Goal: Transaction & Acquisition: Purchase product/service

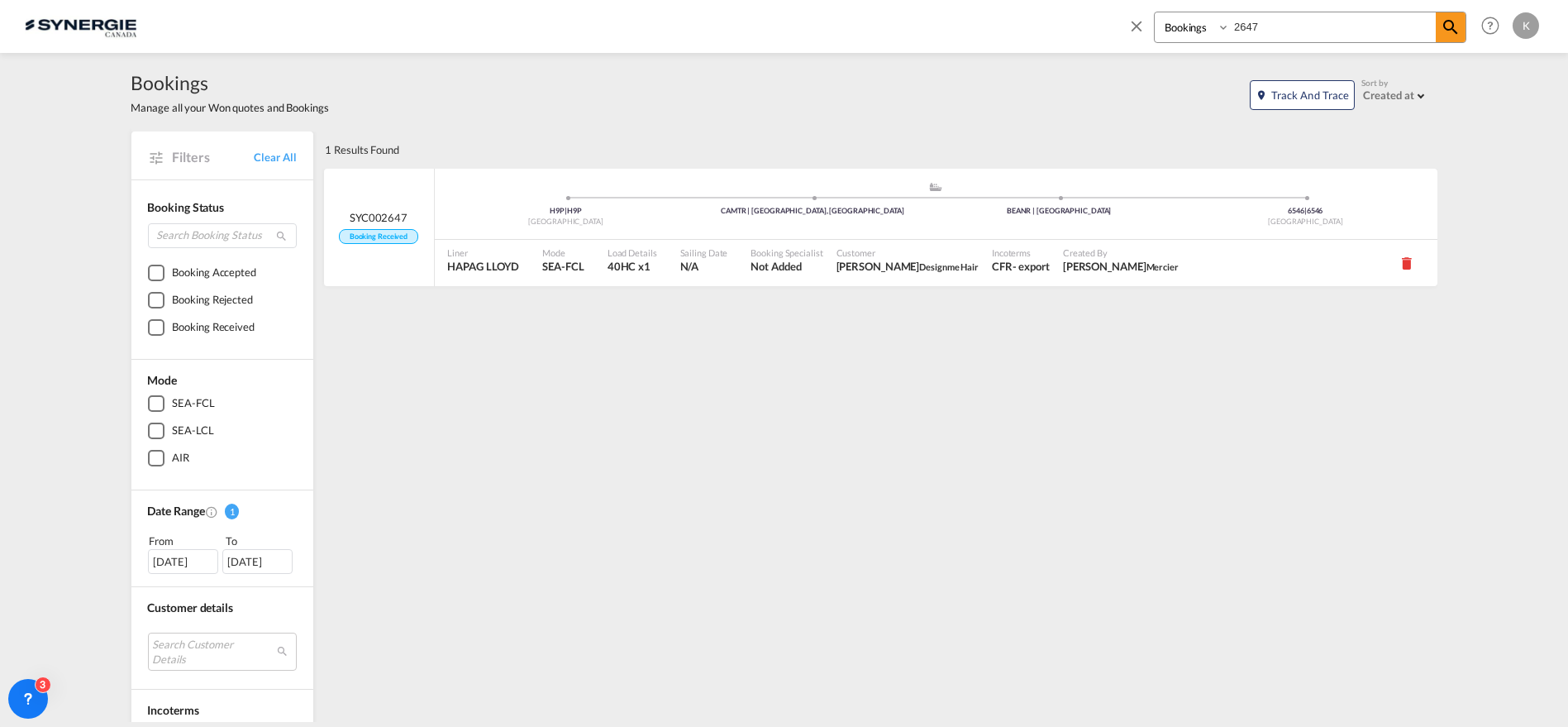
click at [1134, 21] on md-icon "icon-close" at bounding box center [1137, 25] width 19 height 19
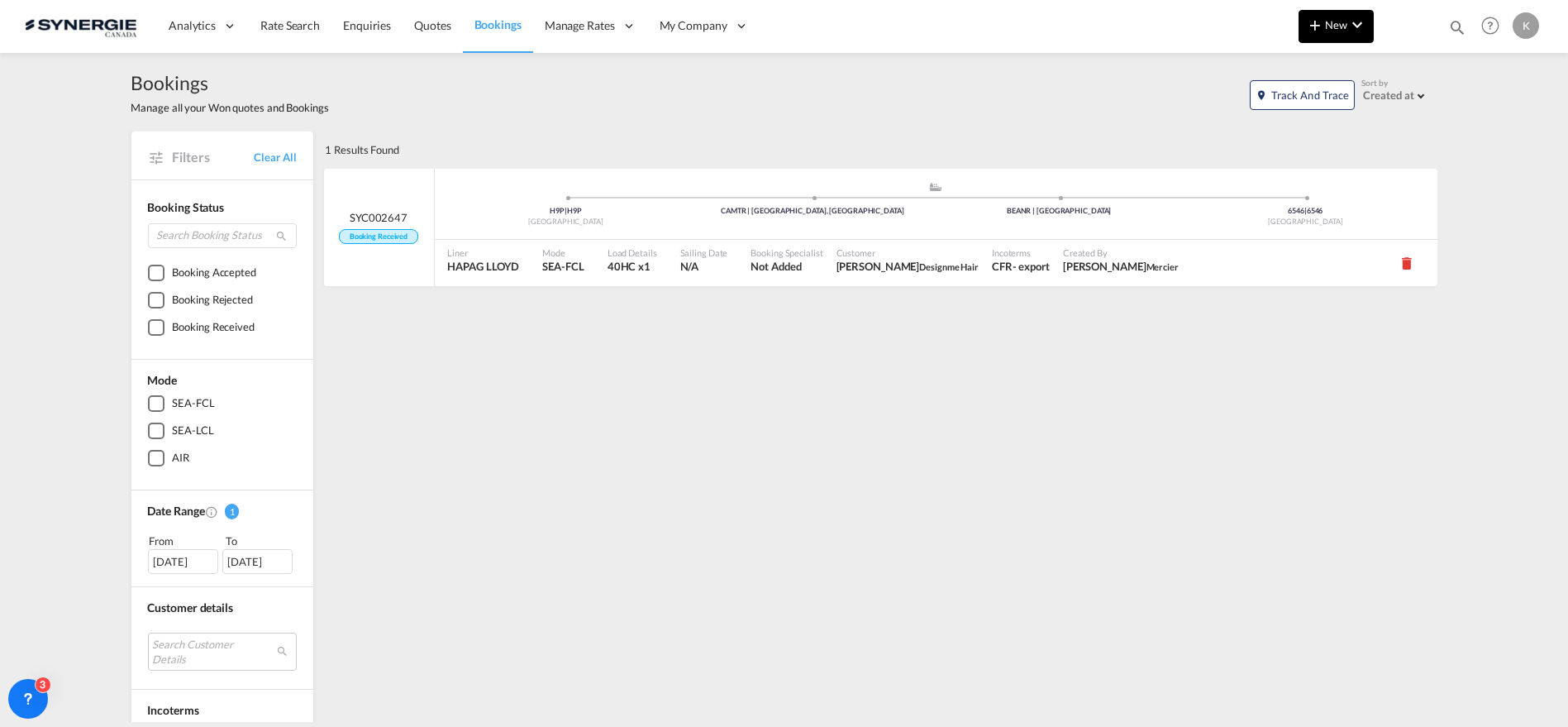
click at [1323, 26] on md-icon "icon-plus 400-fg" at bounding box center [1315, 24] width 20 height 20
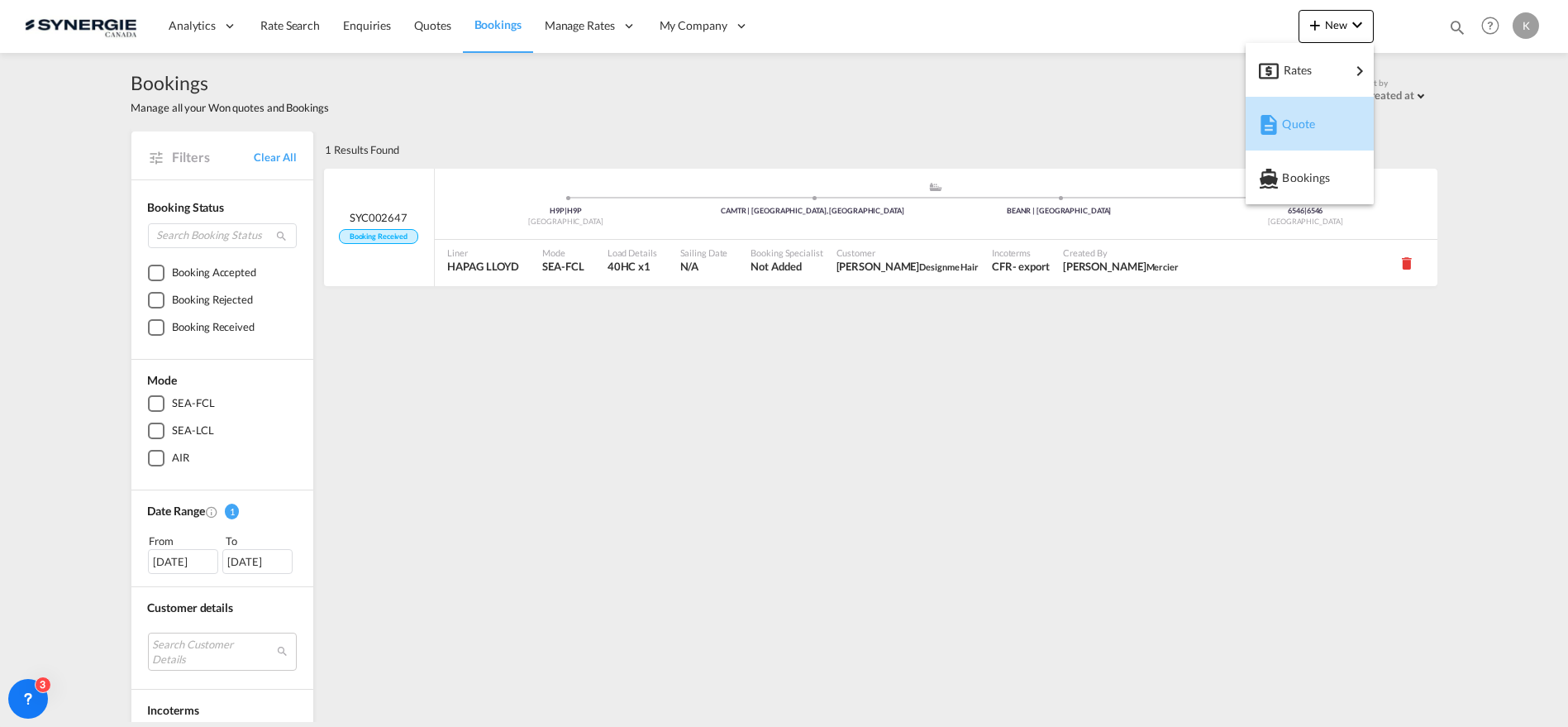
click at [1301, 118] on span "Quote" at bounding box center [1291, 124] width 19 height 33
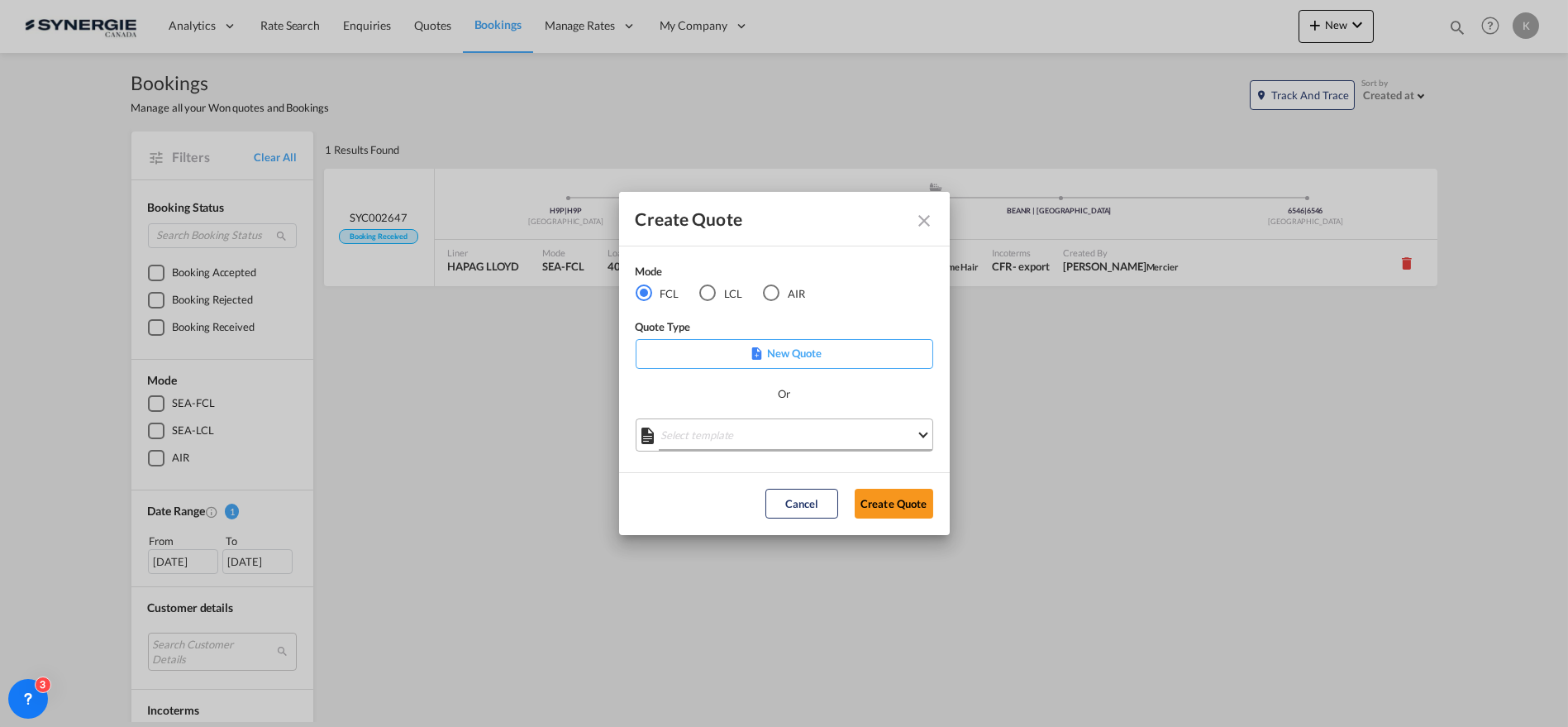
click at [722, 442] on md-select "Select template *NEW* FCL FREEHAND / DAP [PERSON_NAME] | [DATE] *NEW* Import FC…" at bounding box center [784, 435] width 298 height 33
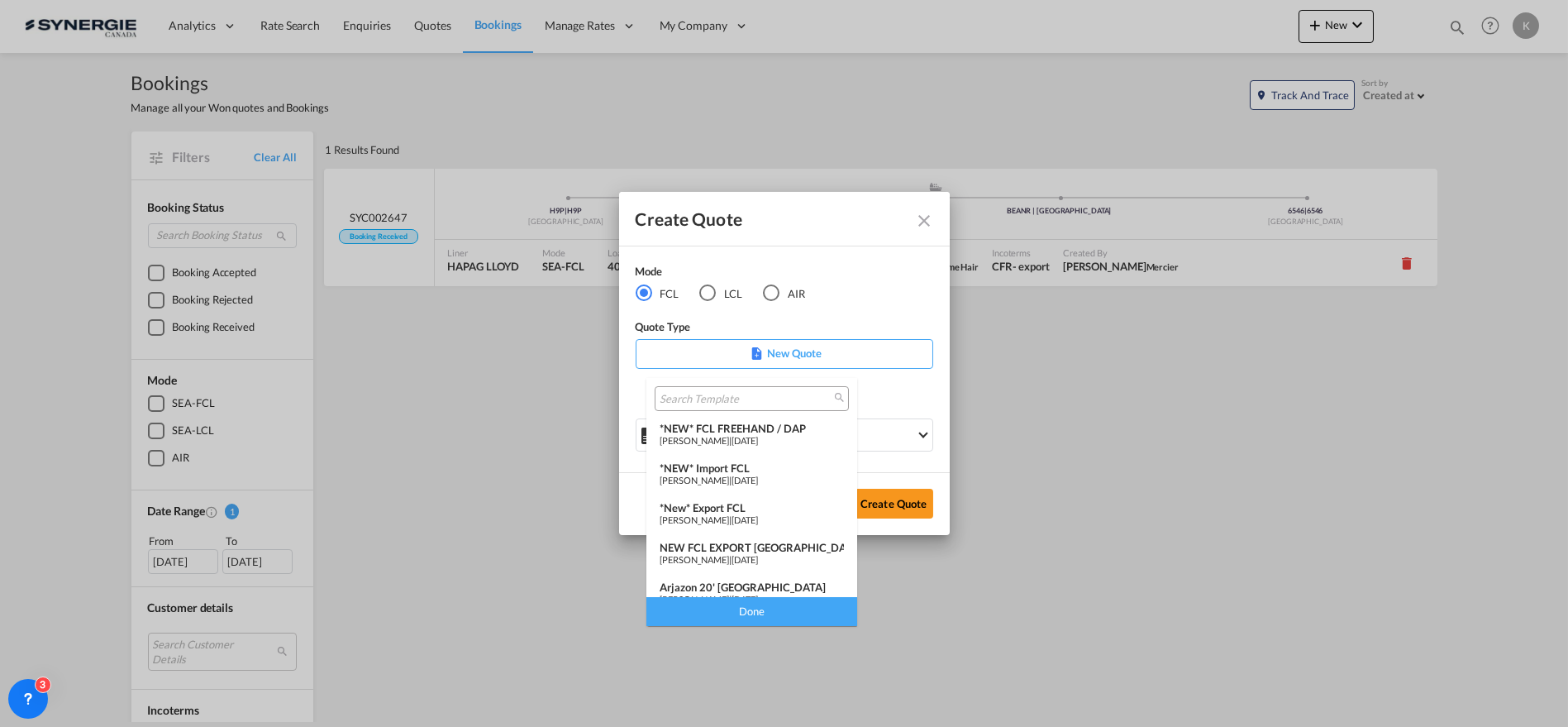
click at [729, 514] on span "[PERSON_NAME]" at bounding box center [694, 519] width 69 height 11
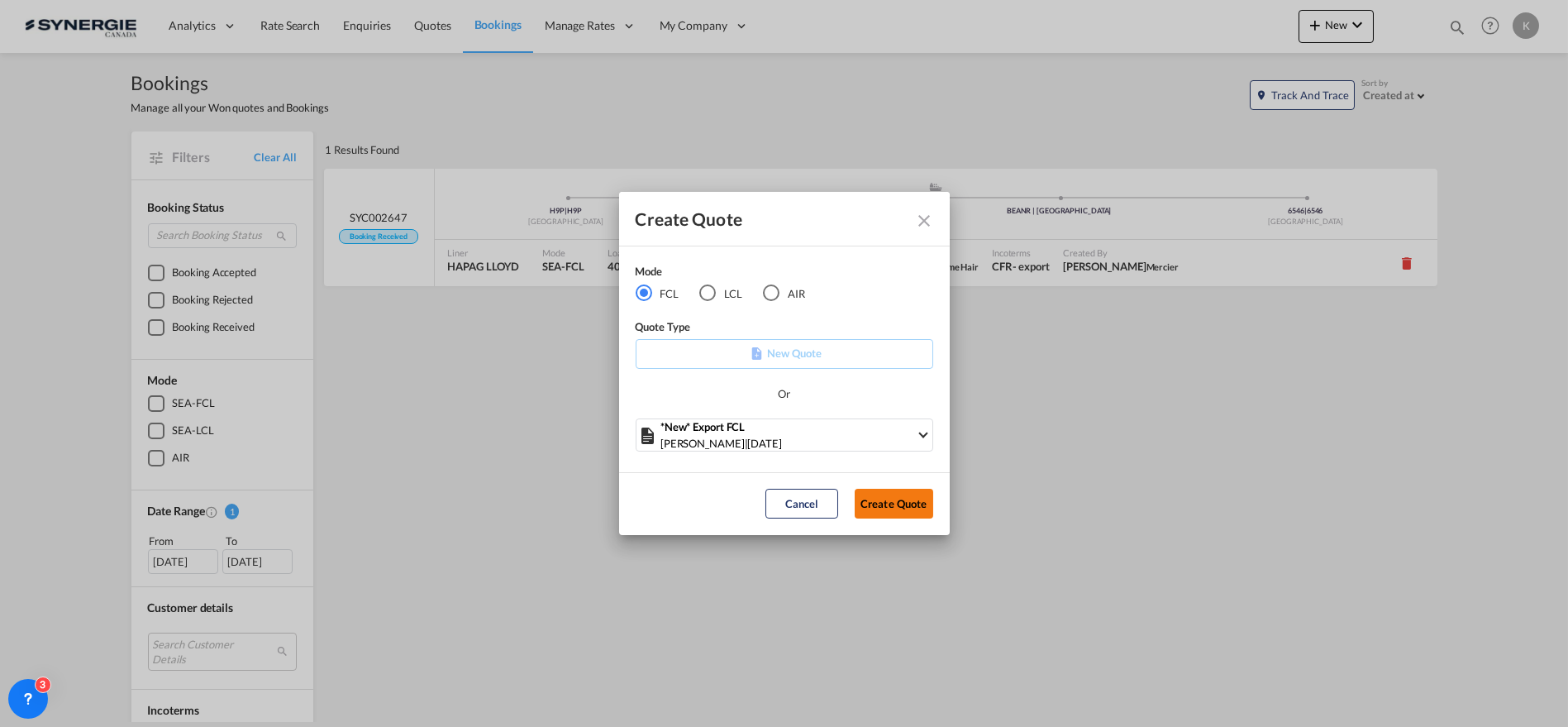
click at [909, 502] on button "Create Quote" at bounding box center [894, 504] width 78 height 29
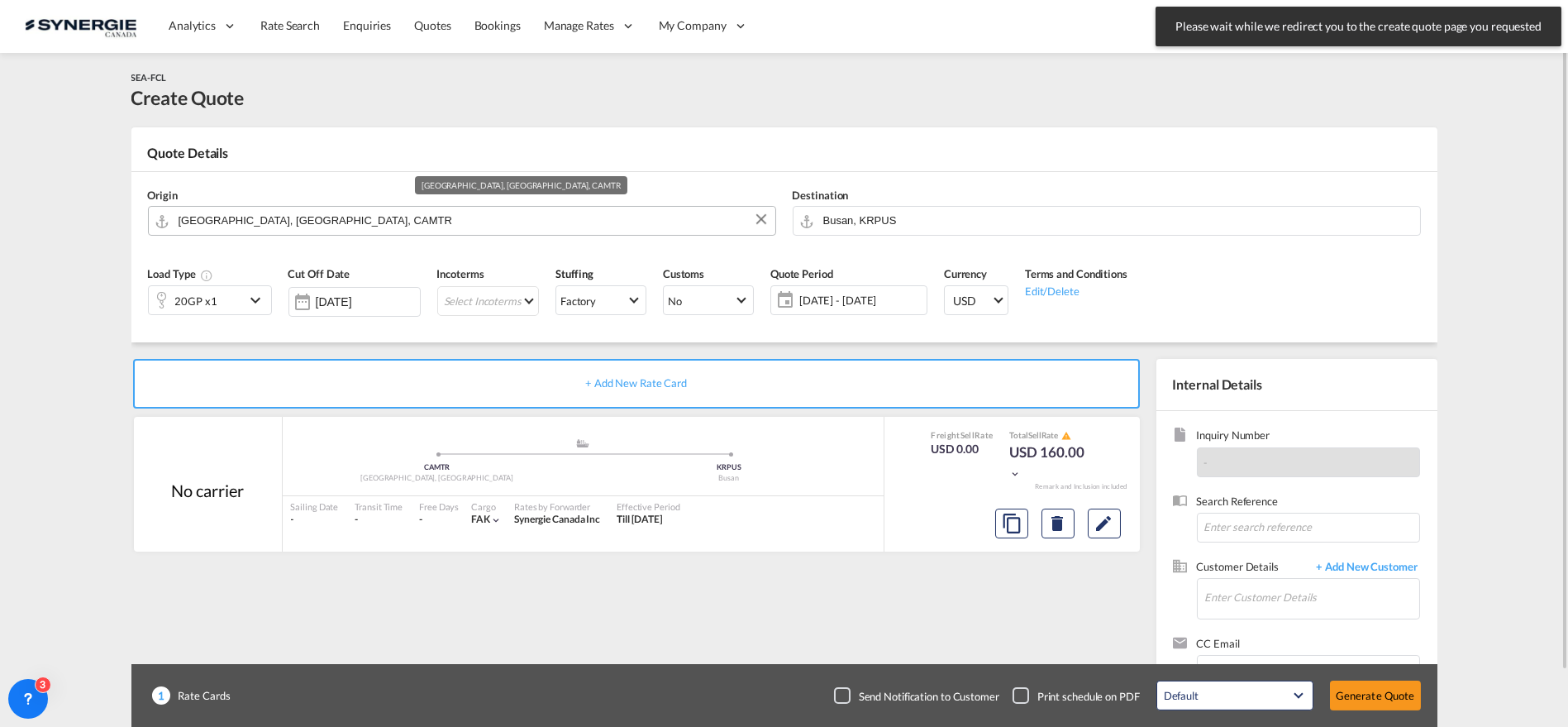
click at [285, 223] on input "[GEOGRAPHIC_DATA], [GEOGRAPHIC_DATA], CAMTR" at bounding box center [472, 221] width 588 height 29
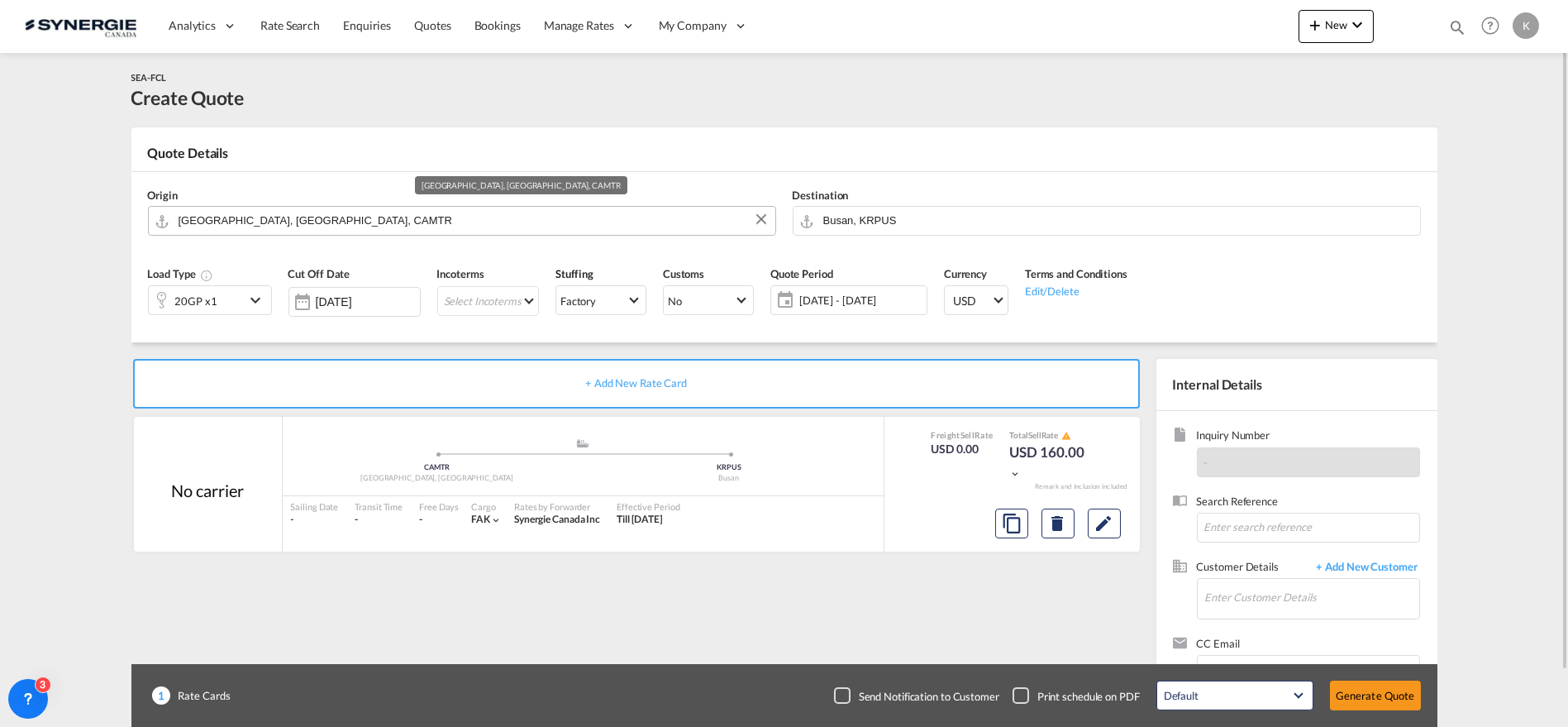
click at [306, 223] on input "[GEOGRAPHIC_DATA], [GEOGRAPHIC_DATA], CAMTR" at bounding box center [472, 221] width 588 height 29
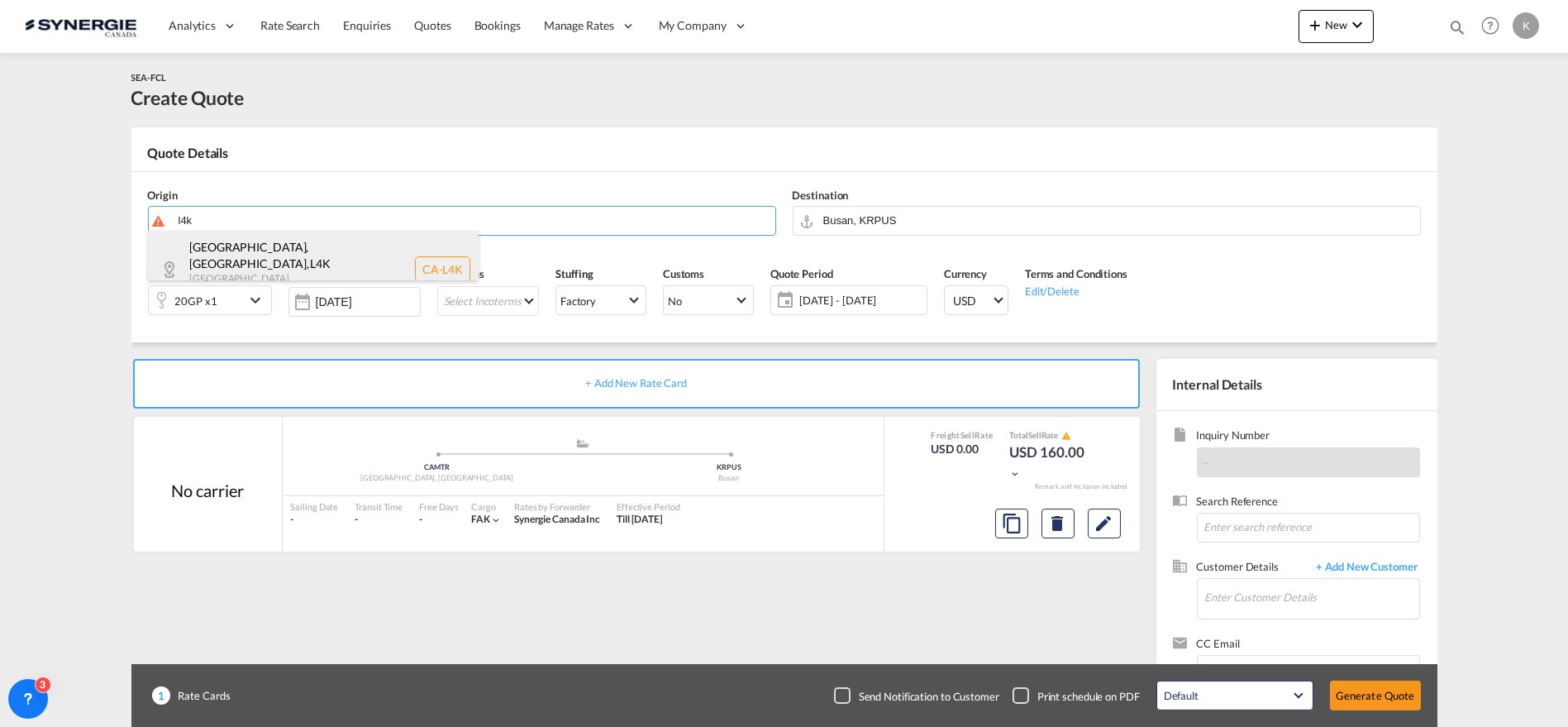
click at [285, 255] on div "[GEOGRAPHIC_DATA], [GEOGRAPHIC_DATA] , L4K [GEOGRAPHIC_DATA] , [GEOGRAPHIC_DATA…" at bounding box center [313, 268] width 331 height 77
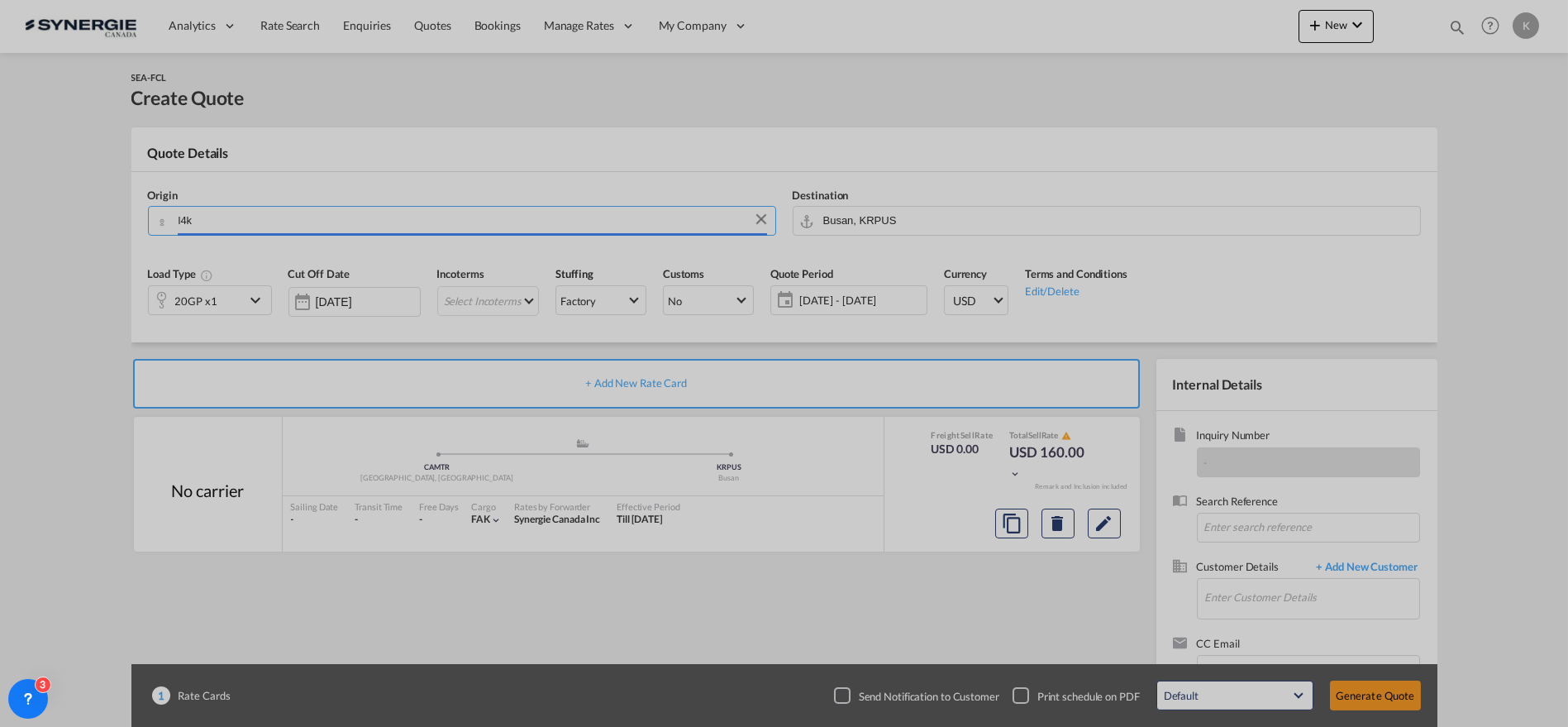
type input "CA-L4K, [GEOGRAPHIC_DATA], [GEOGRAPHIC_DATA], [GEOGRAPHIC_DATA]"
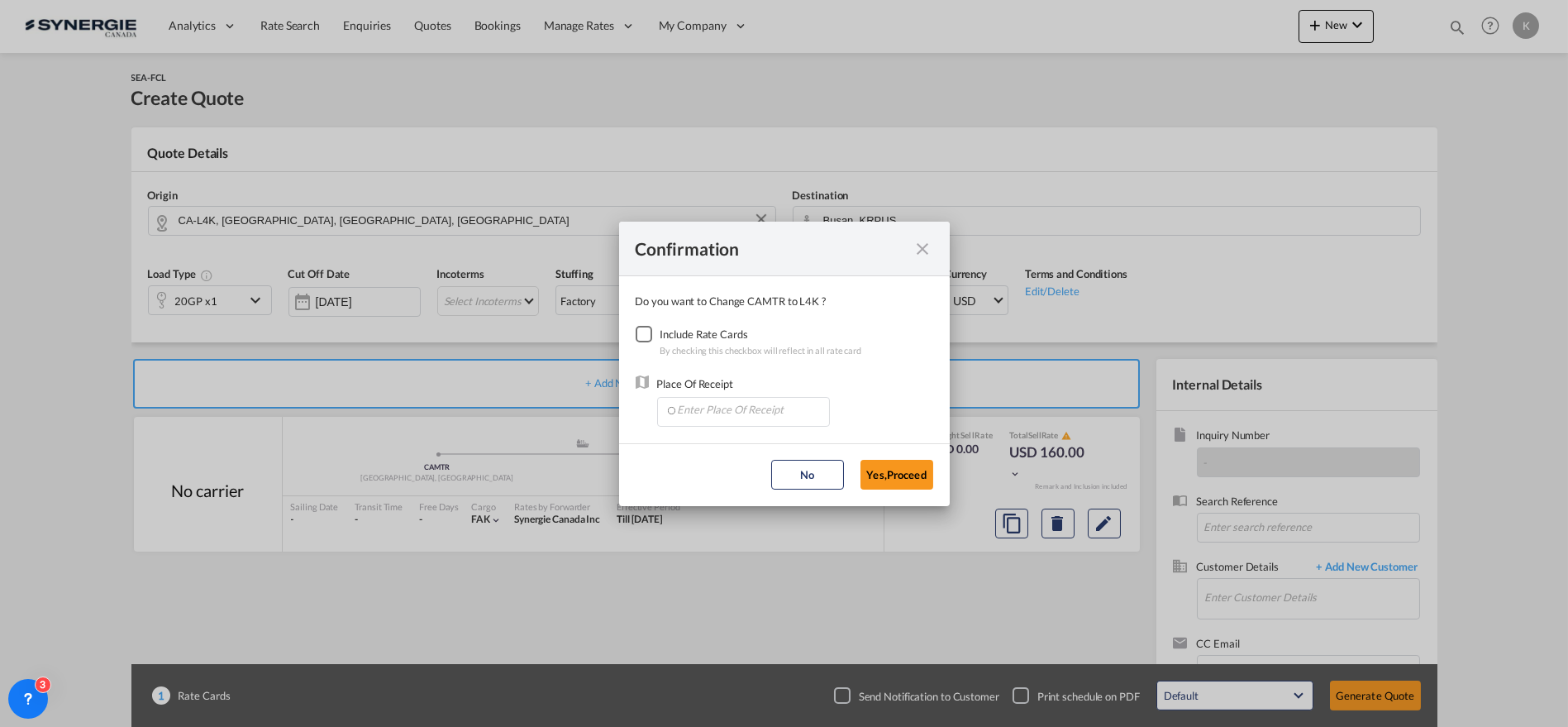
click at [647, 330] on div "Checkbox No Ink" at bounding box center [644, 334] width 17 height 17
click at [708, 412] on input "Enter Place Of Receipt" at bounding box center [747, 410] width 164 height 24
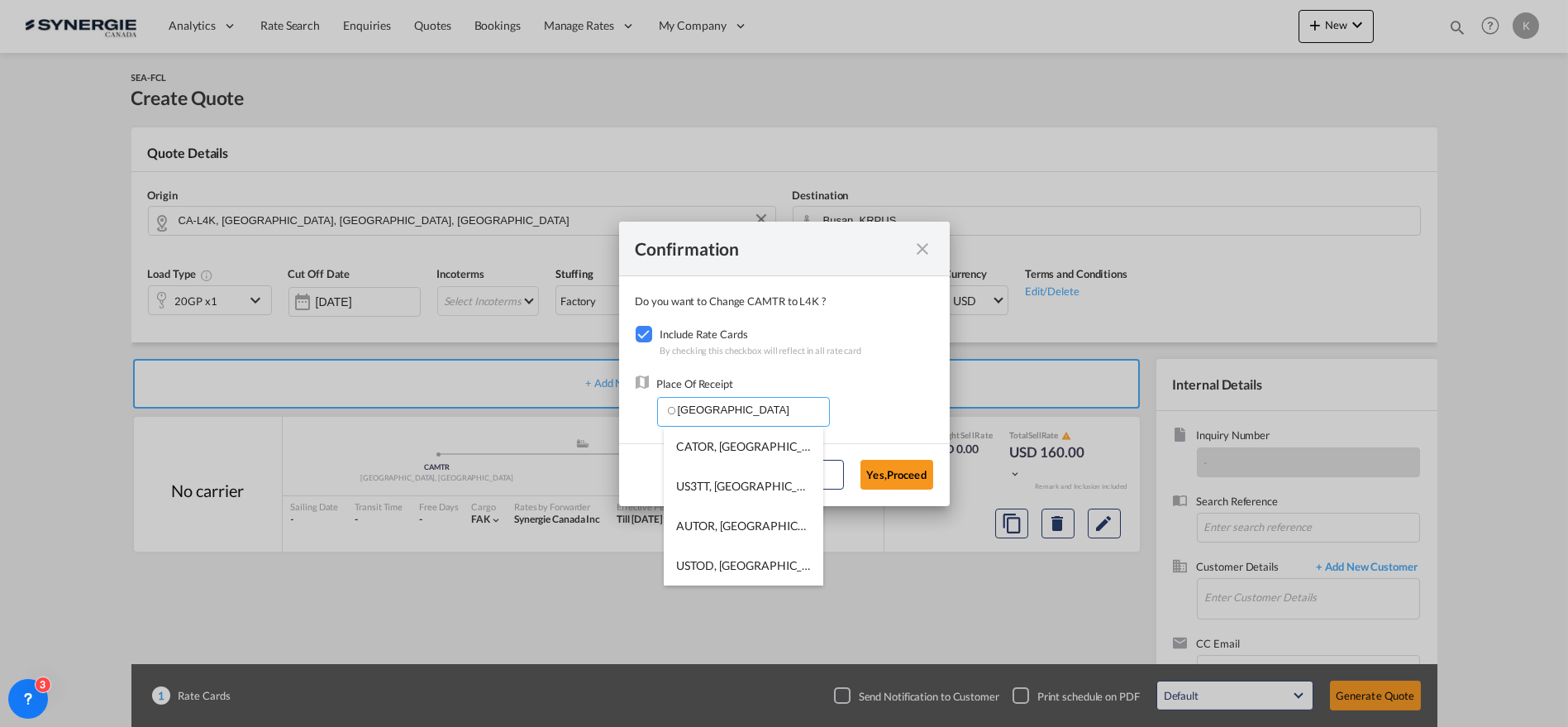
click at [739, 446] on span "CATOR, [GEOGRAPHIC_DATA], [GEOGRAPHIC_DATA], [GEOGRAPHIC_DATA], [GEOGRAPHIC_DAT…" at bounding box center [999, 446] width 646 height 14
type input "CATOR, [GEOGRAPHIC_DATA], [GEOGRAPHIC_DATA], [GEOGRAPHIC_DATA], [GEOGRAPHIC_DAT…"
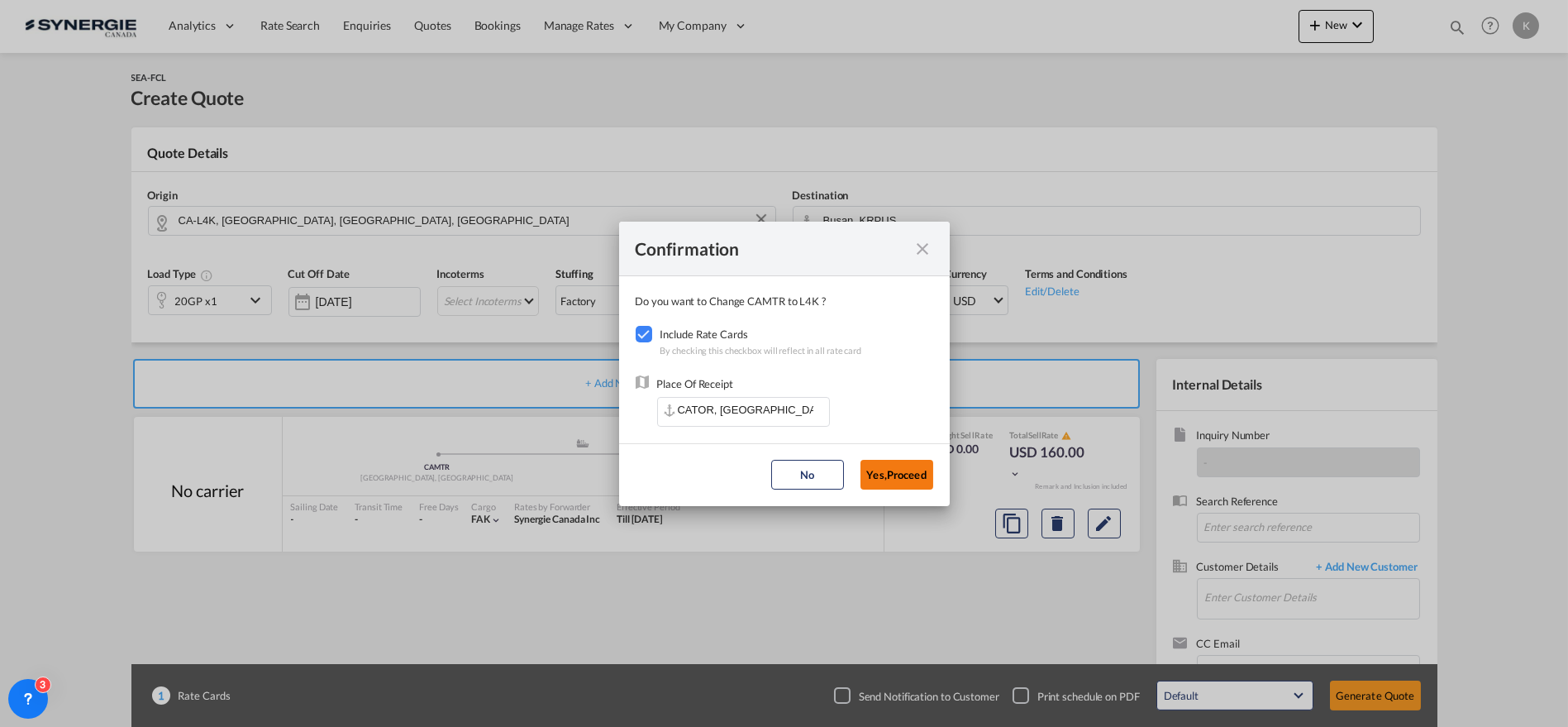
click at [906, 473] on button "Yes,Proceed" at bounding box center [897, 474] width 73 height 29
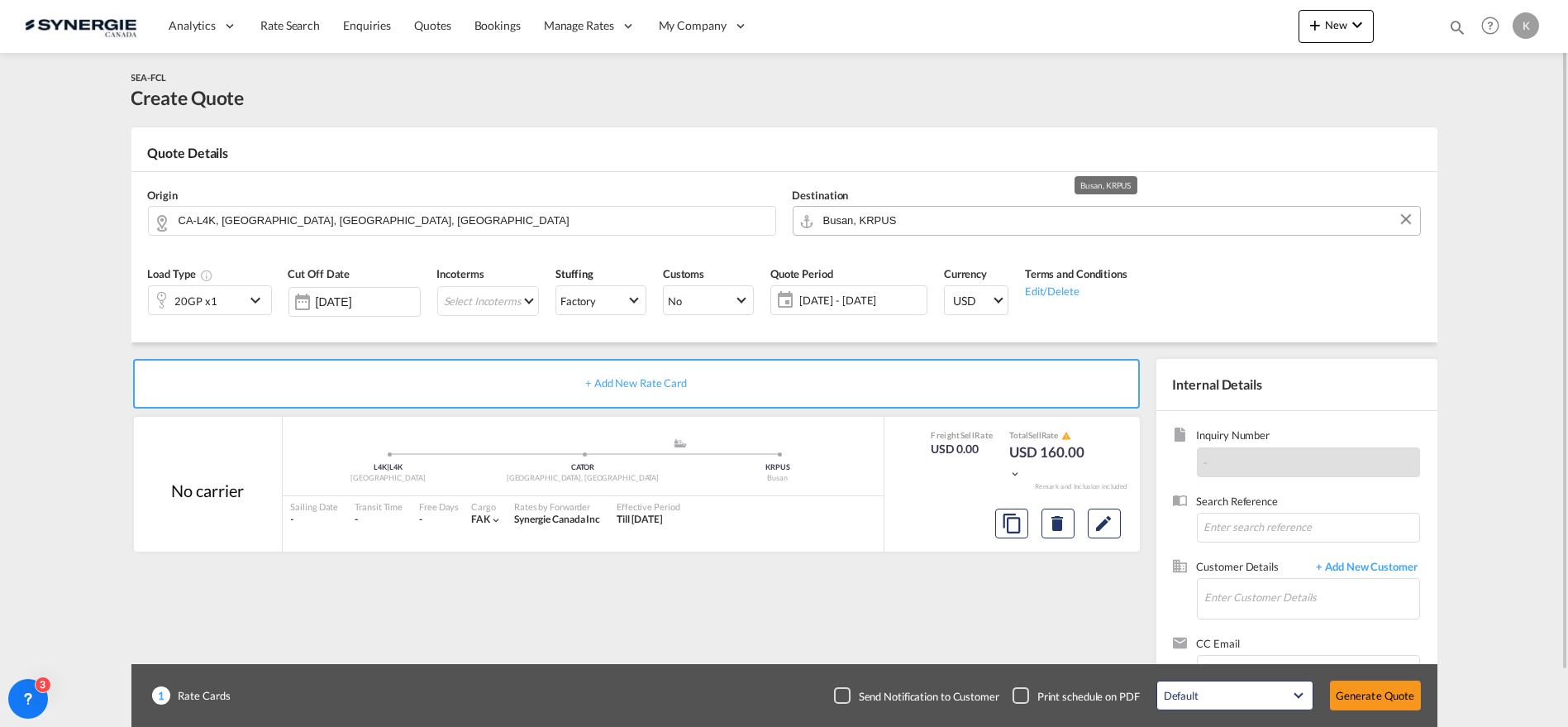
click at [900, 221] on input "Busan, KRPUS" at bounding box center [1117, 221] width 588 height 29
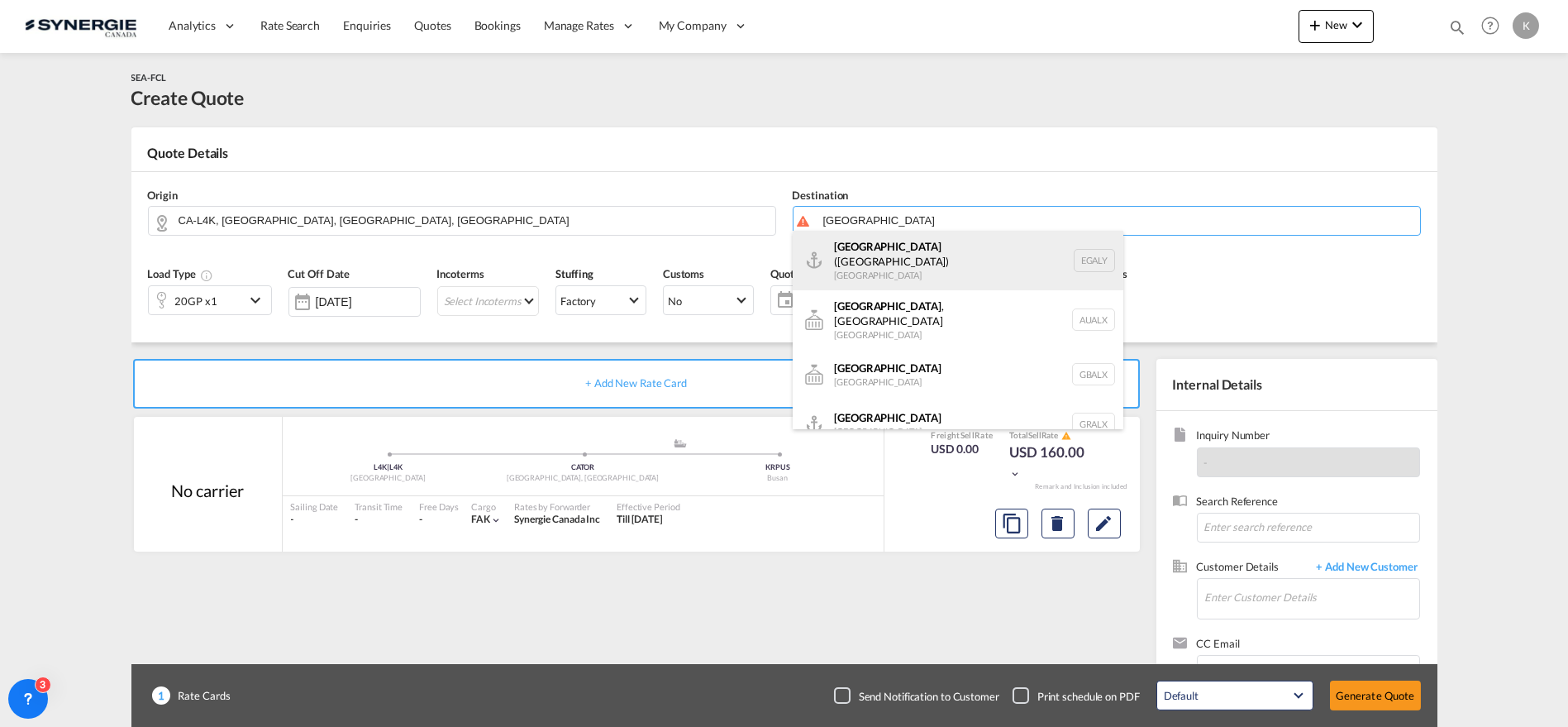
click at [871, 254] on div "Alexandria ([GEOGRAPHIC_DATA]) [GEOGRAPHIC_DATA] EGALY" at bounding box center [957, 260] width 331 height 60
type input "Alexandria ([GEOGRAPHIC_DATA]), EGALY"
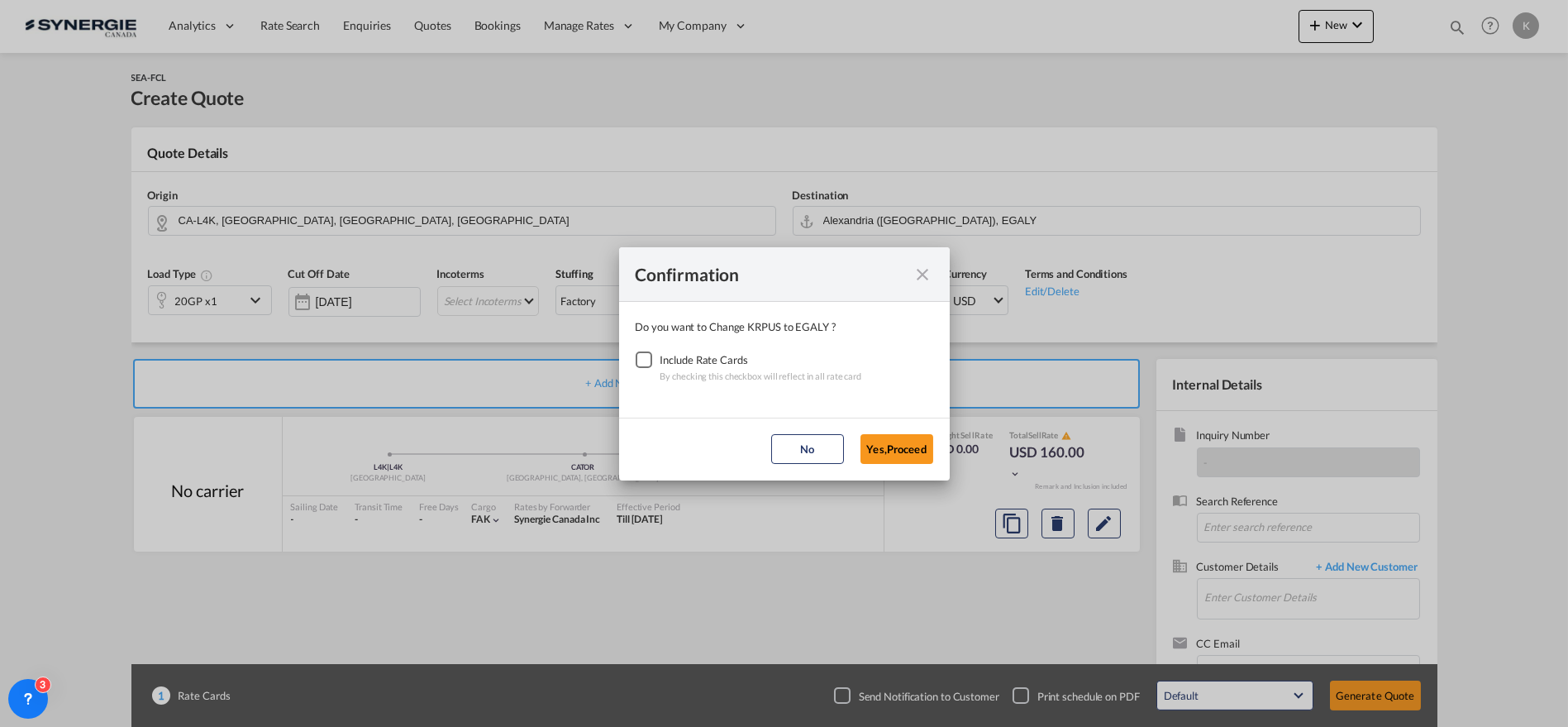
click at [652, 360] on div "Checkbox No Ink" at bounding box center [644, 359] width 17 height 17
click at [898, 453] on button "Yes,Proceed" at bounding box center [897, 449] width 73 height 29
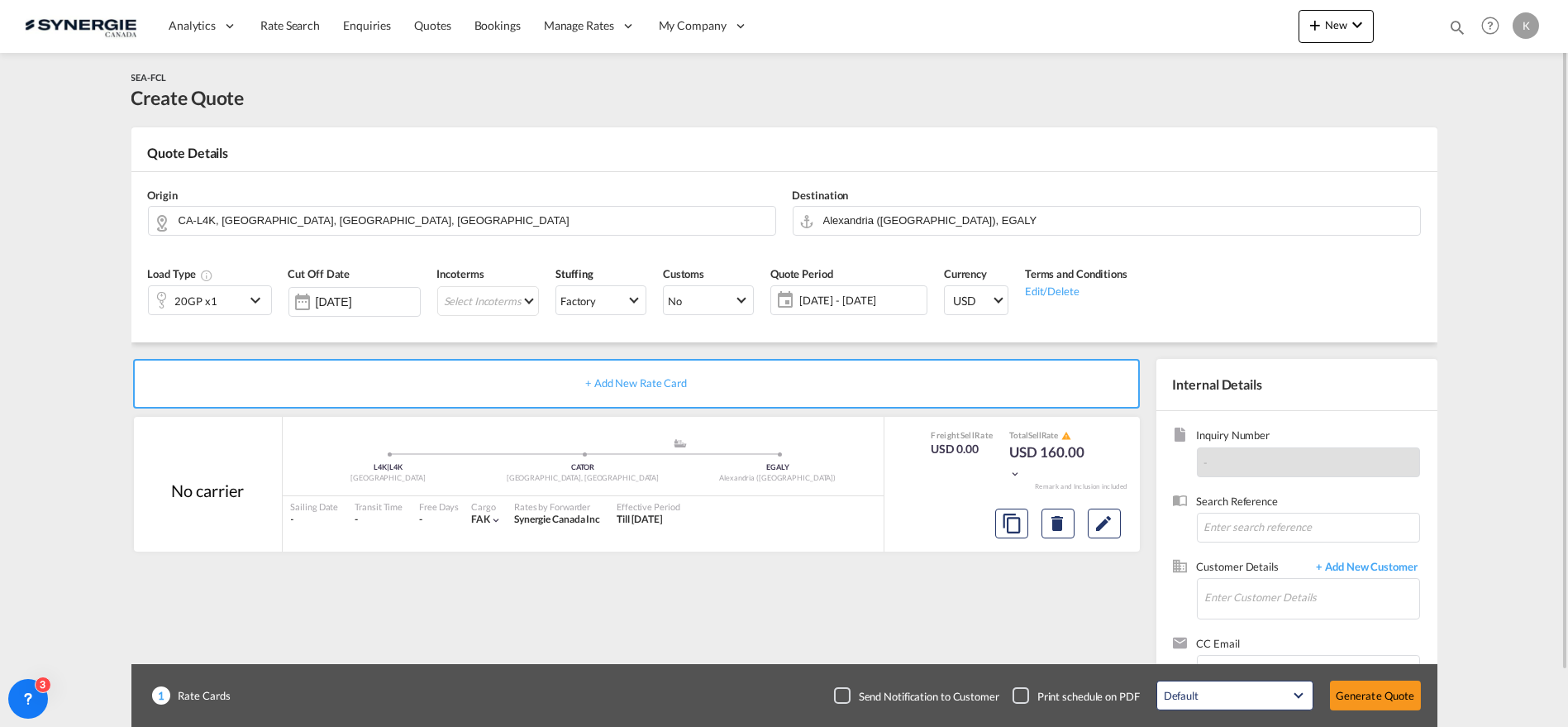
click at [261, 301] on md-icon "icon-chevron-down" at bounding box center [258, 300] width 24 height 20
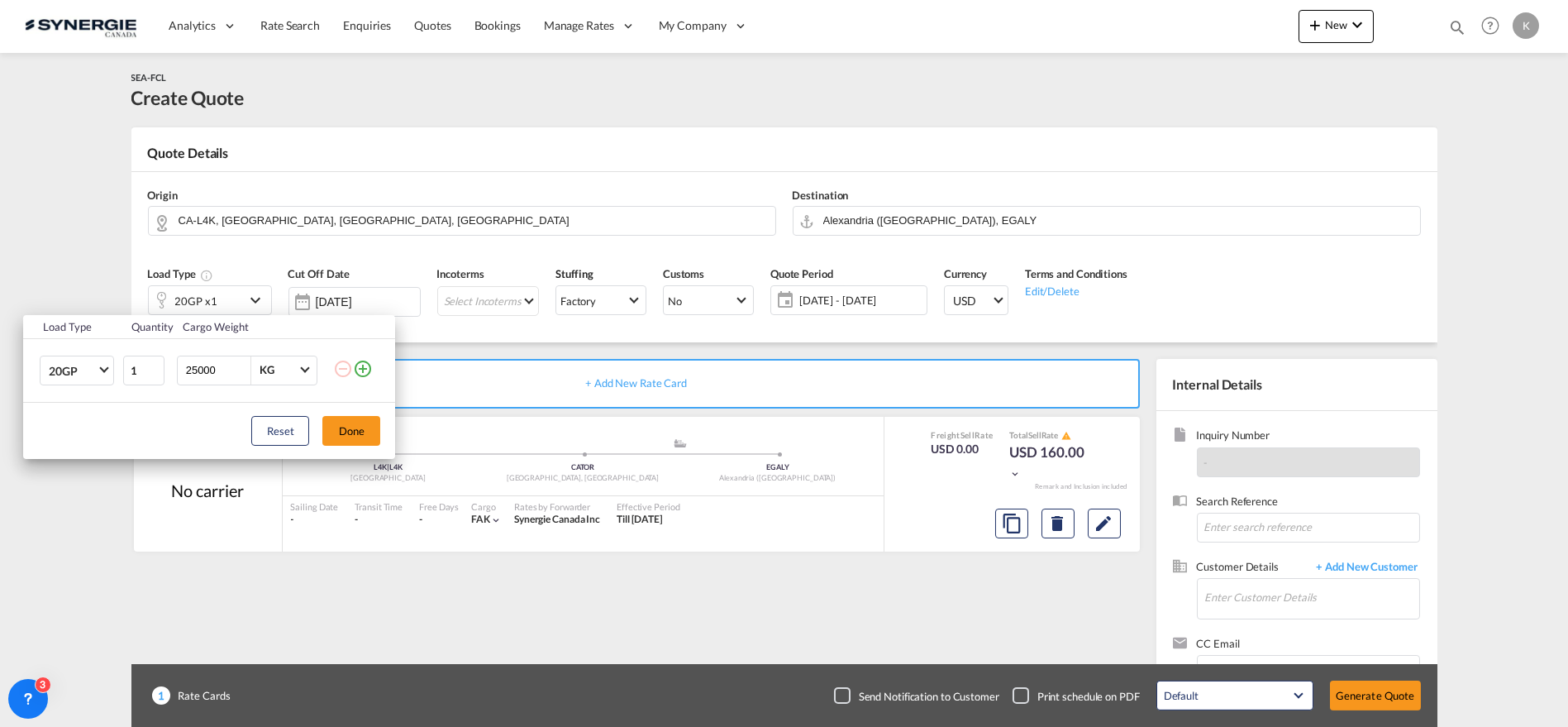
click at [359, 372] on md-icon "icon-plus-circle-outline" at bounding box center [363, 369] width 20 height 20
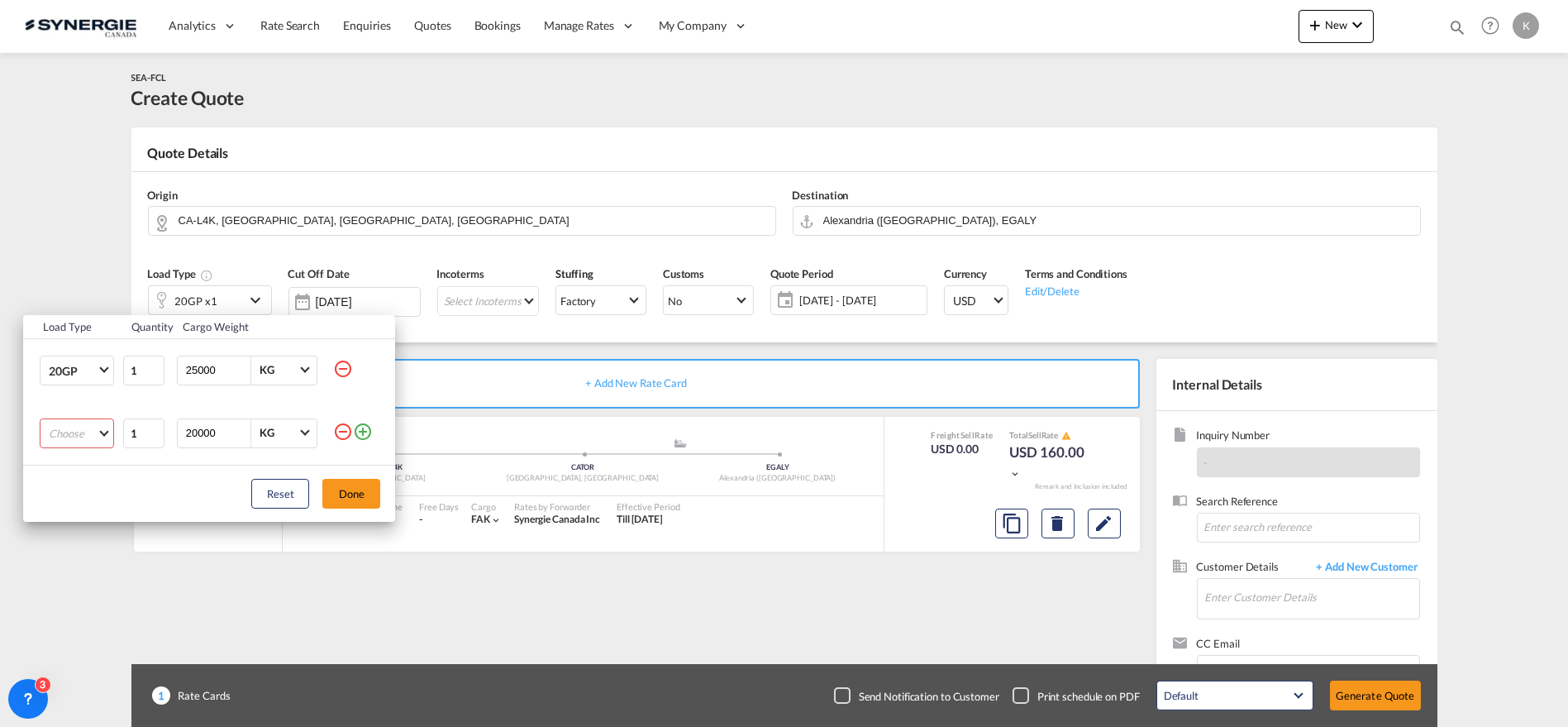
click at [84, 438] on md-select "Choose 20GP 40GP 40HC 45HC 20RE 40RE 40HR 20OT 40OT 20FR 40FR 40NR 20NR 45S 20T…" at bounding box center [77, 433] width 74 height 29
click at [71, 505] on div "40HC" at bounding box center [63, 512] width 29 height 15
click at [365, 495] on button "Done" at bounding box center [350, 494] width 58 height 29
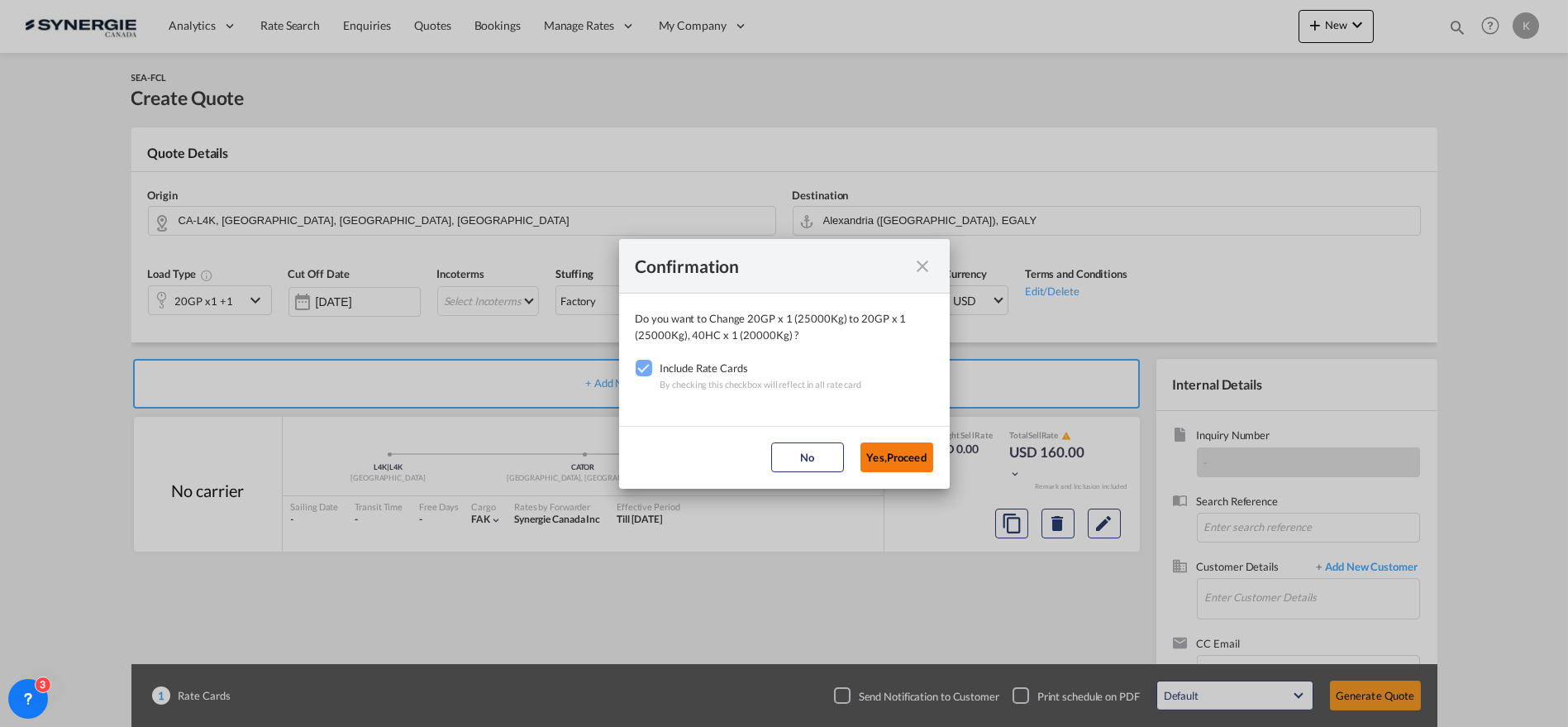
click at [885, 446] on button "Yes,Proceed" at bounding box center [897, 457] width 73 height 29
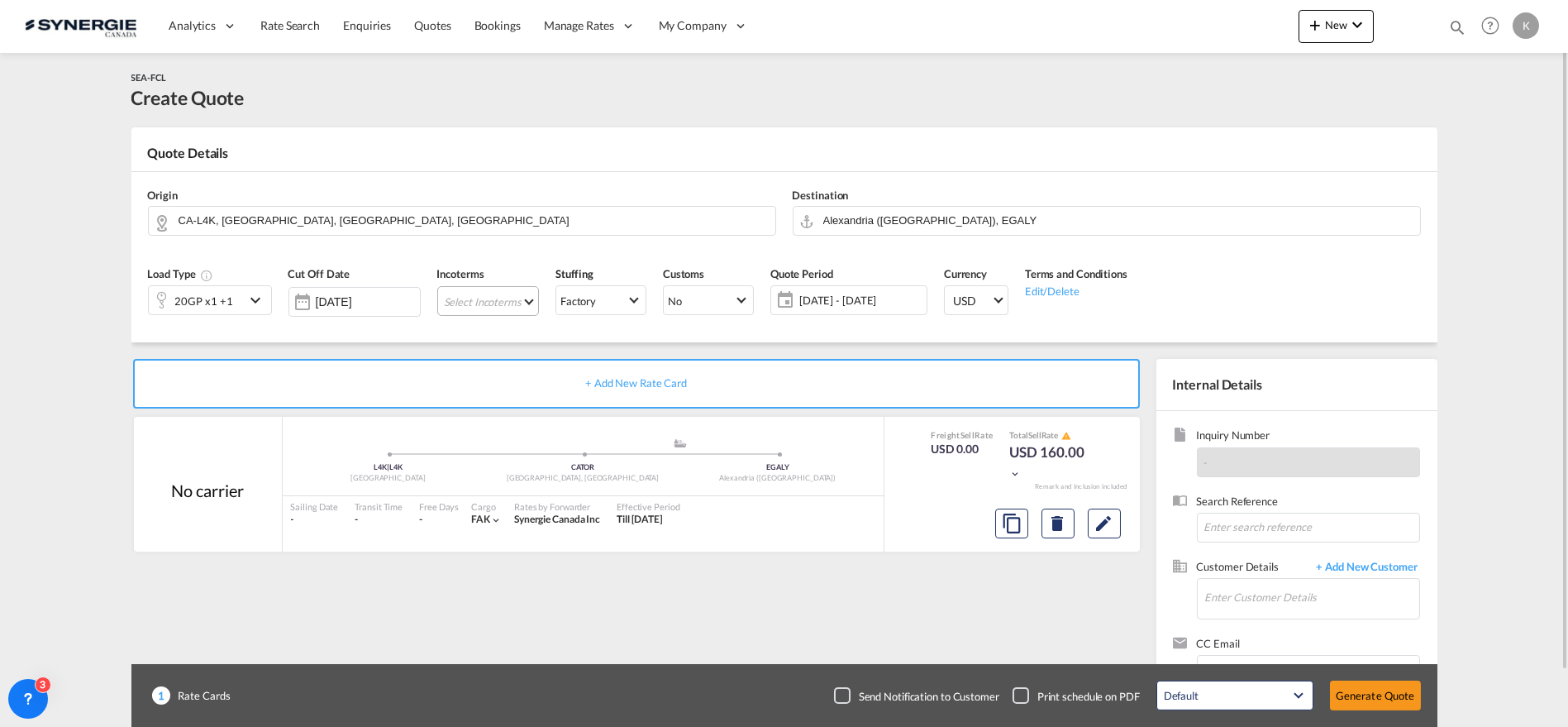
click at [469, 304] on md-select "Select Incoterms CFR - export Cost and Freight CPT - export Carrier Paid to CFR…" at bounding box center [488, 301] width 101 height 29
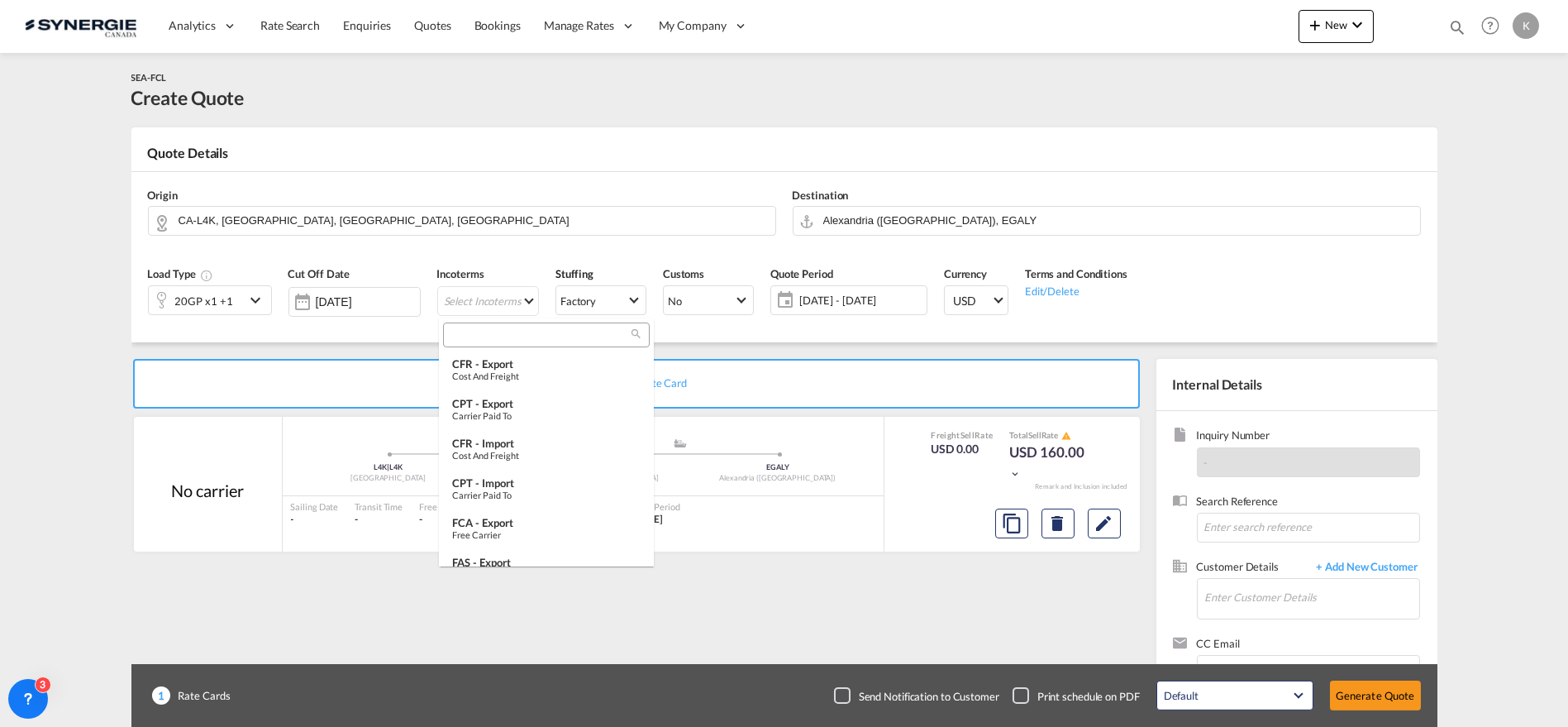
click at [503, 343] on div at bounding box center [546, 334] width 207 height 24
click at [503, 365] on div "CFR - export" at bounding box center [545, 364] width 188 height 14
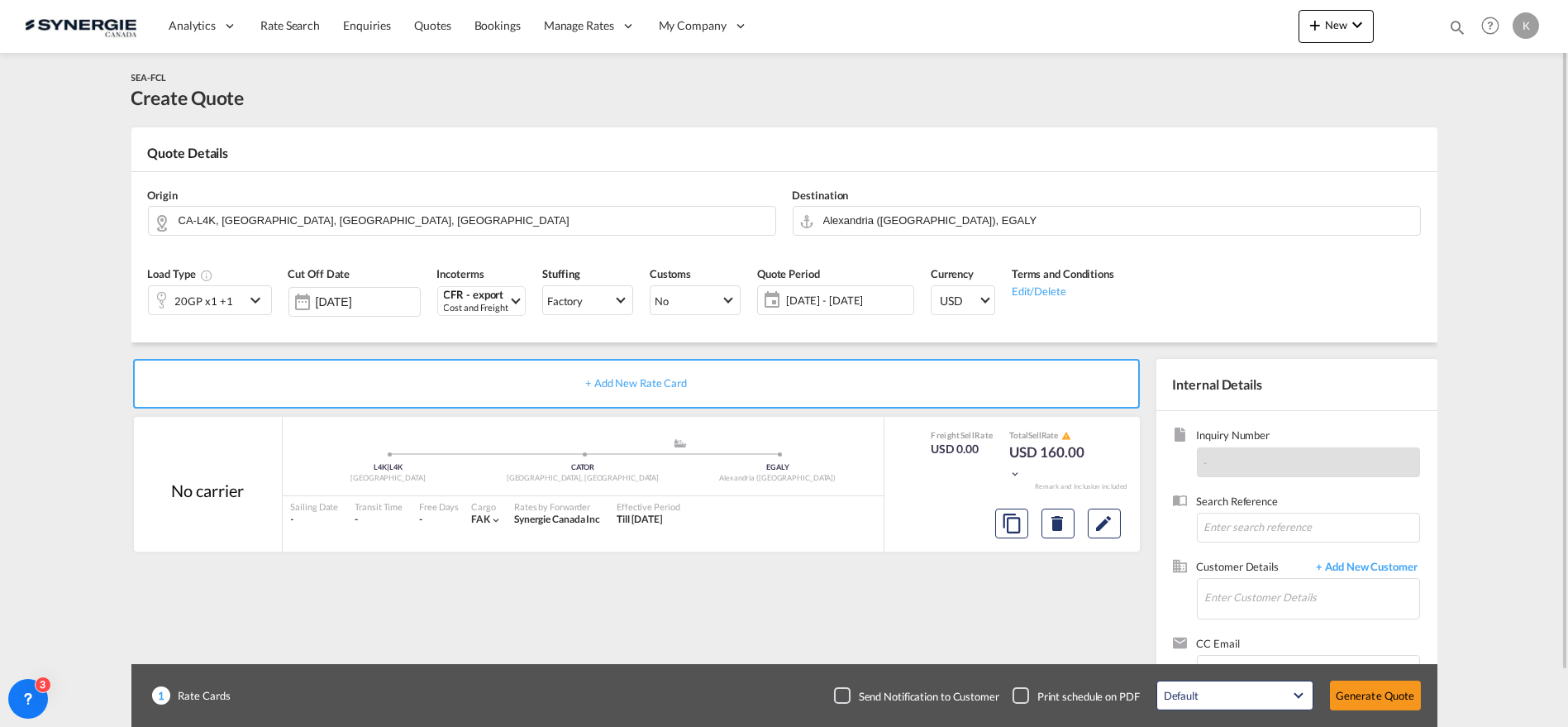
click at [824, 299] on span "[DATE] - [DATE]" at bounding box center [848, 300] width 123 height 15
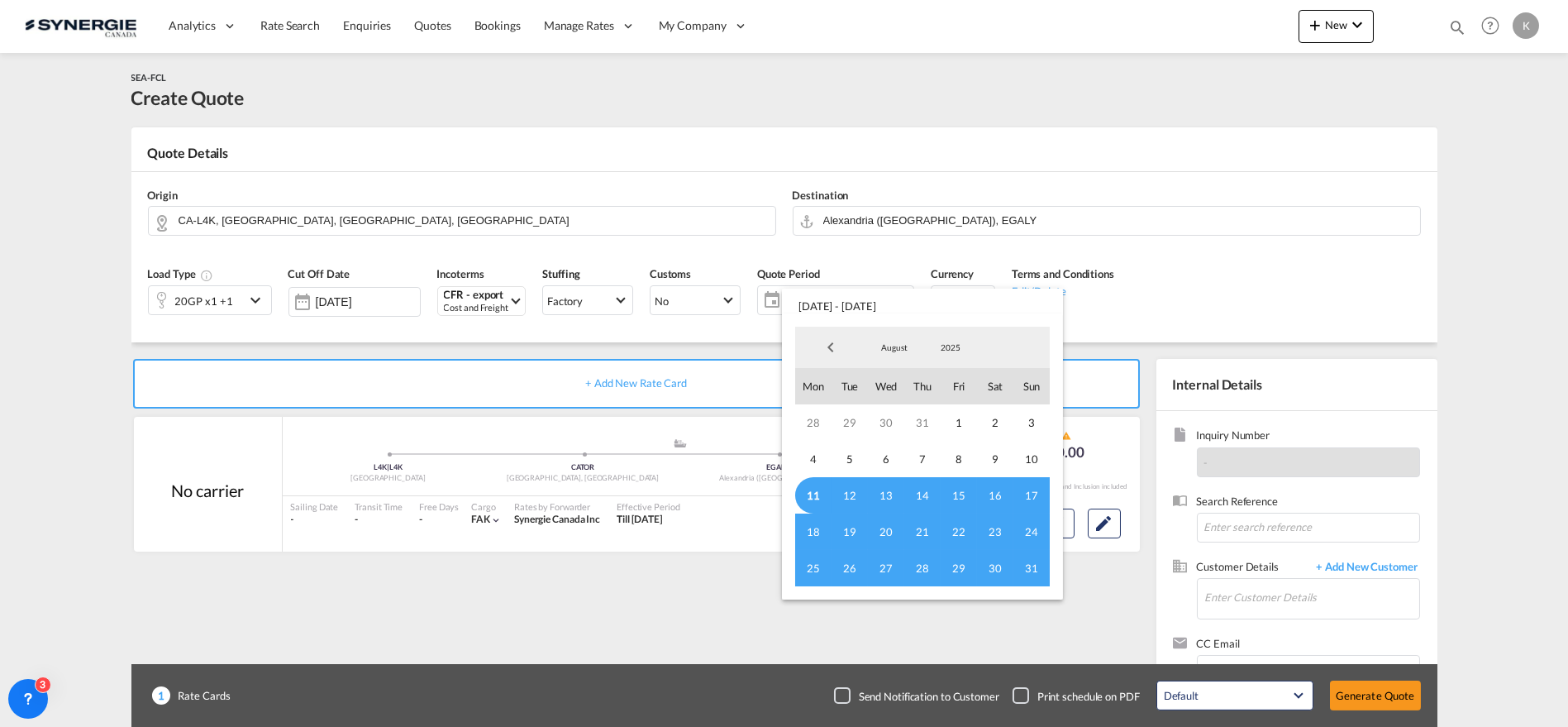
click at [874, 490] on span "13" at bounding box center [886, 495] width 36 height 36
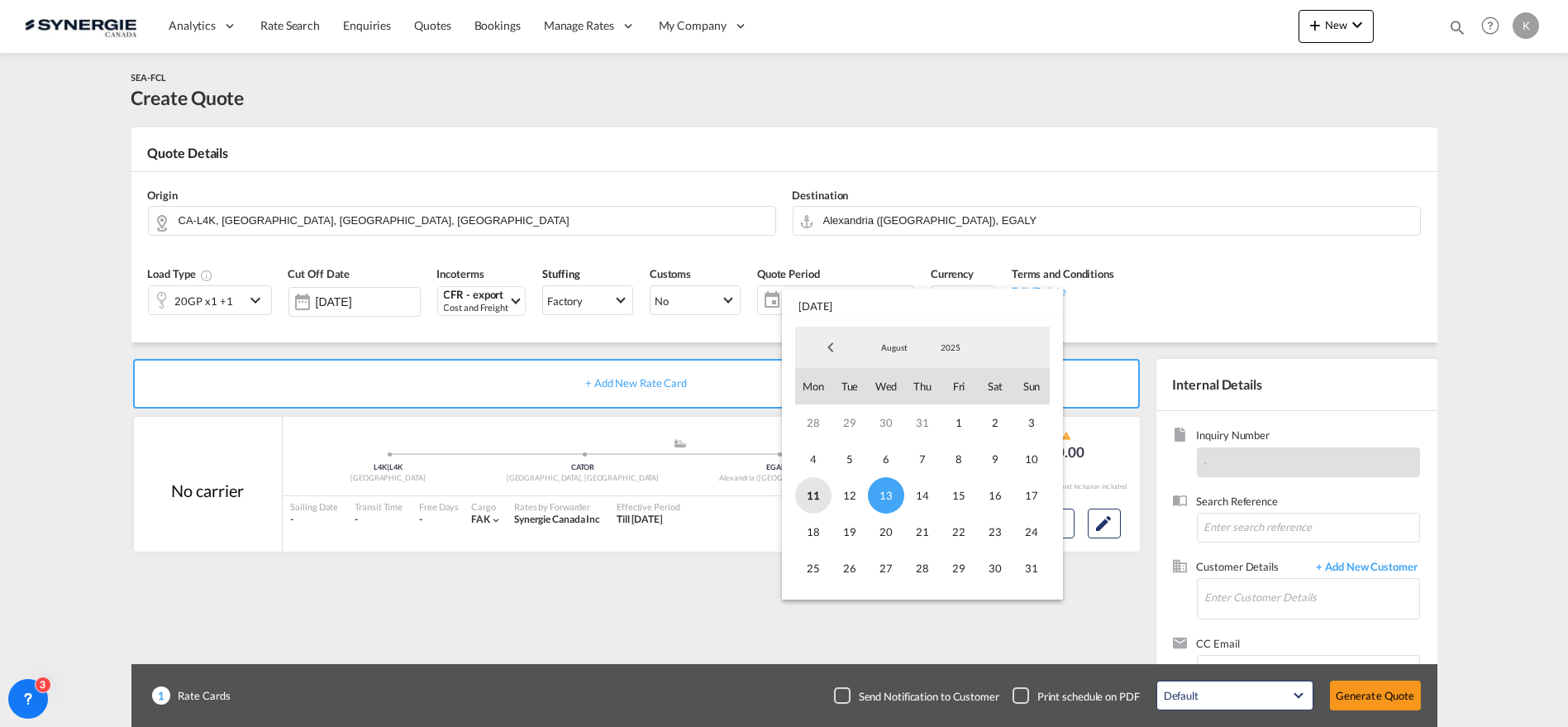
click at [810, 496] on span "11" at bounding box center [813, 495] width 36 height 36
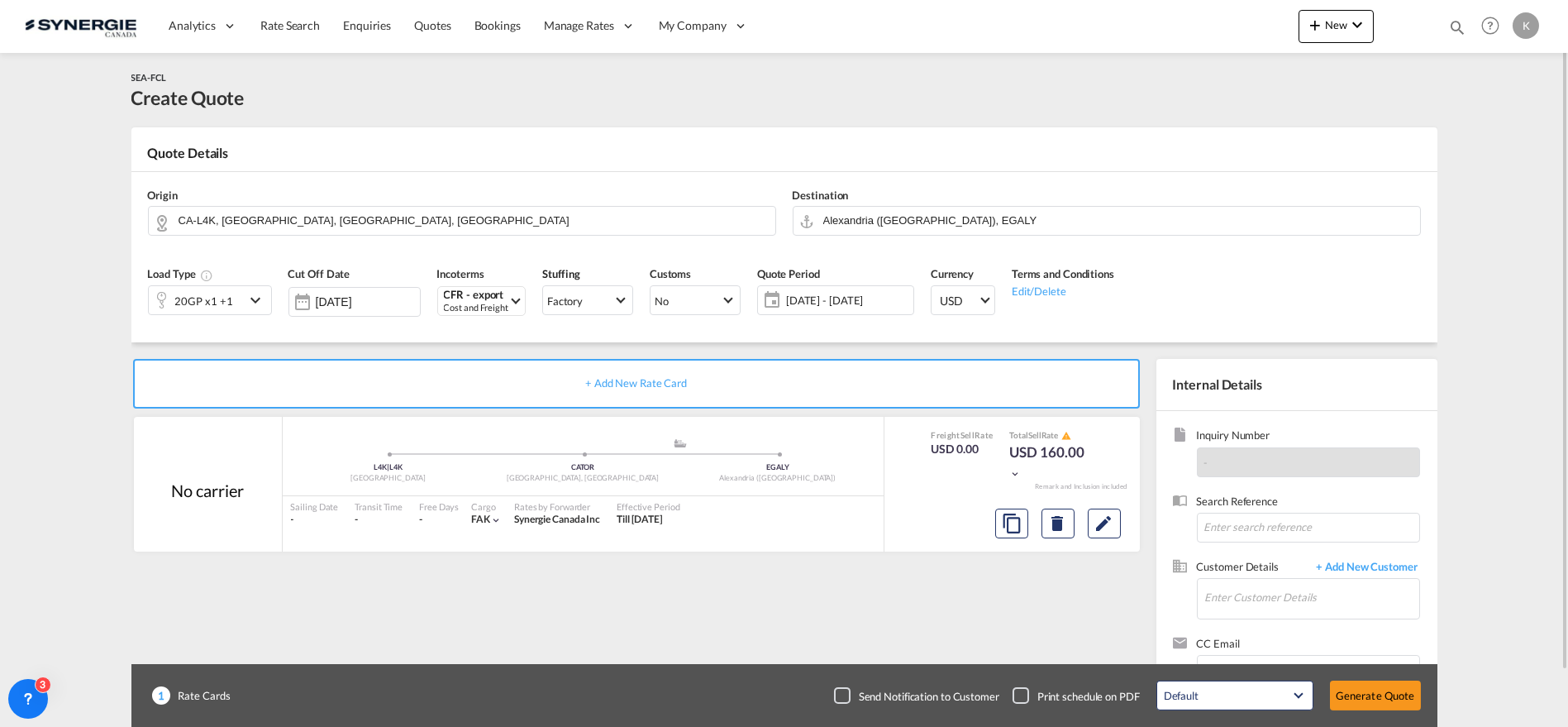
click at [816, 290] on span "[DATE] - [DATE]" at bounding box center [847, 301] width 132 height 23
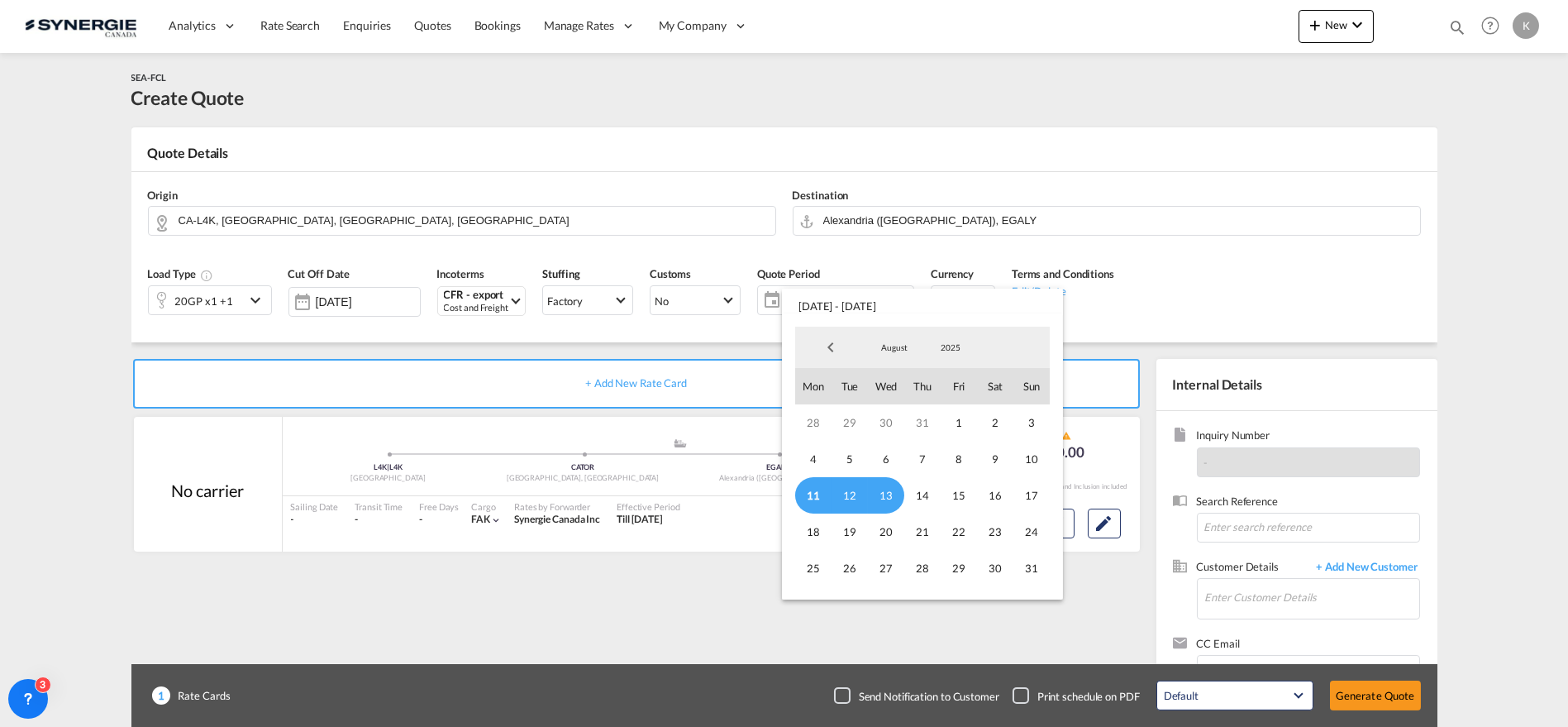
click at [813, 498] on span "11" at bounding box center [813, 495] width 36 height 36
click at [817, 528] on span "18" at bounding box center [813, 531] width 36 height 36
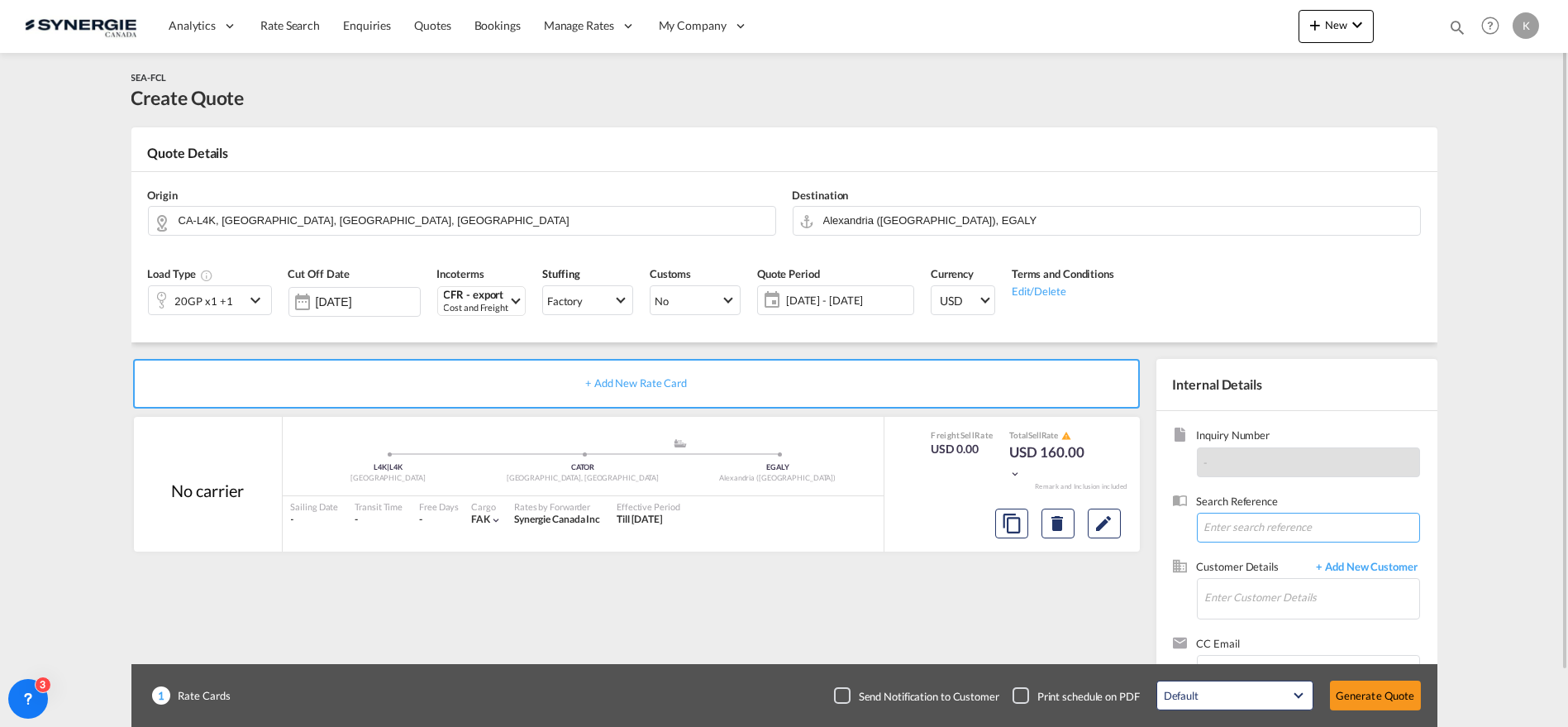
click at [1279, 532] on input at bounding box center [1308, 527] width 223 height 29
paste input "RE: EXW / [GEOGRAPHIC_DATA] / Cross Trade / [PERSON_NAME] - Safety equipment / …"
type input "RE: EXW / [GEOGRAPHIC_DATA] / Cross Trade / [PERSON_NAME] - Safety equipment / …"
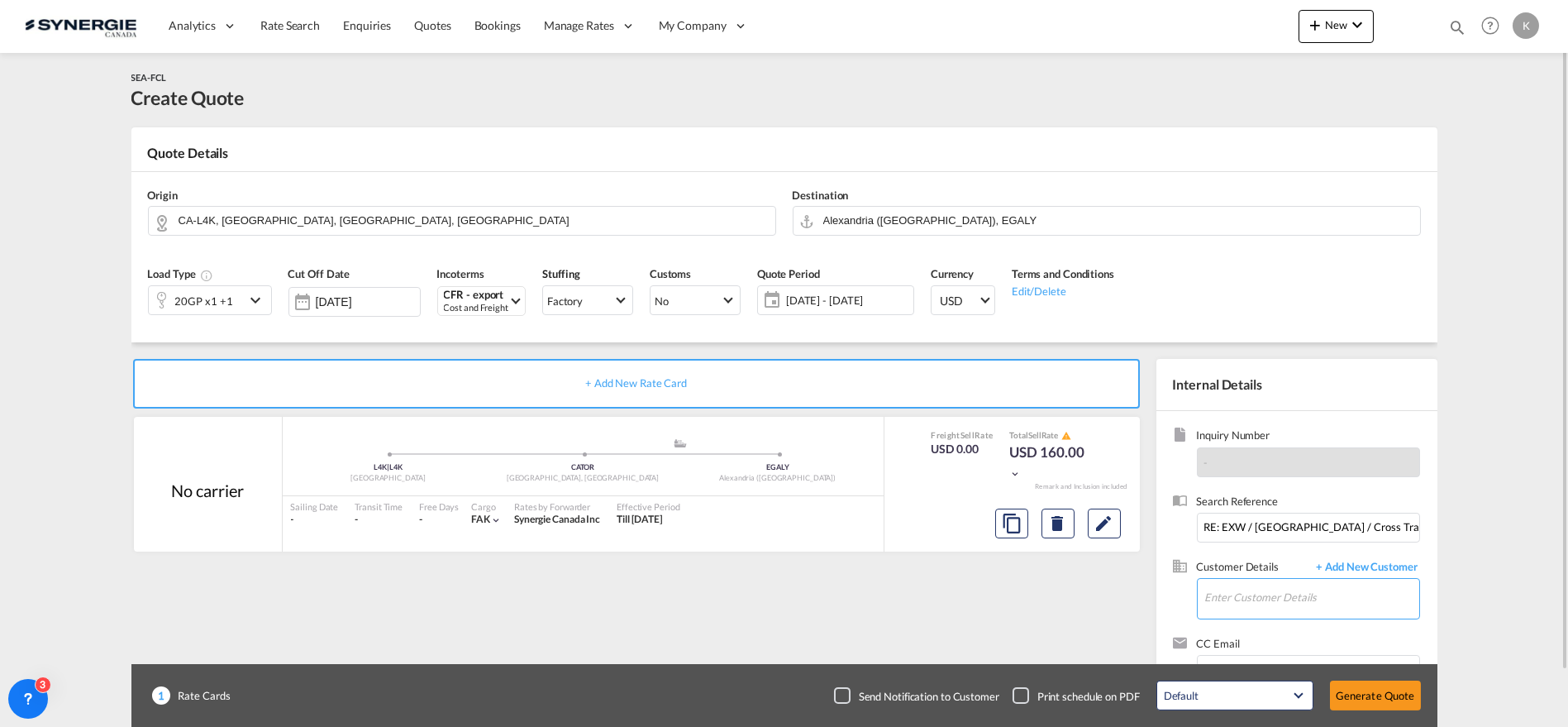
click at [1261, 591] on input "Enter Customer Details" at bounding box center [1311, 597] width 214 height 37
paste input "[PERSON_NAME][EMAIL_ADDRESS][DOMAIN_NAME]"
type input "[PERSON_NAME][EMAIL_ADDRESS][DOMAIN_NAME]"
click at [1382, 565] on span "+ Add New Customer" at bounding box center [1364, 568] width 111 height 19
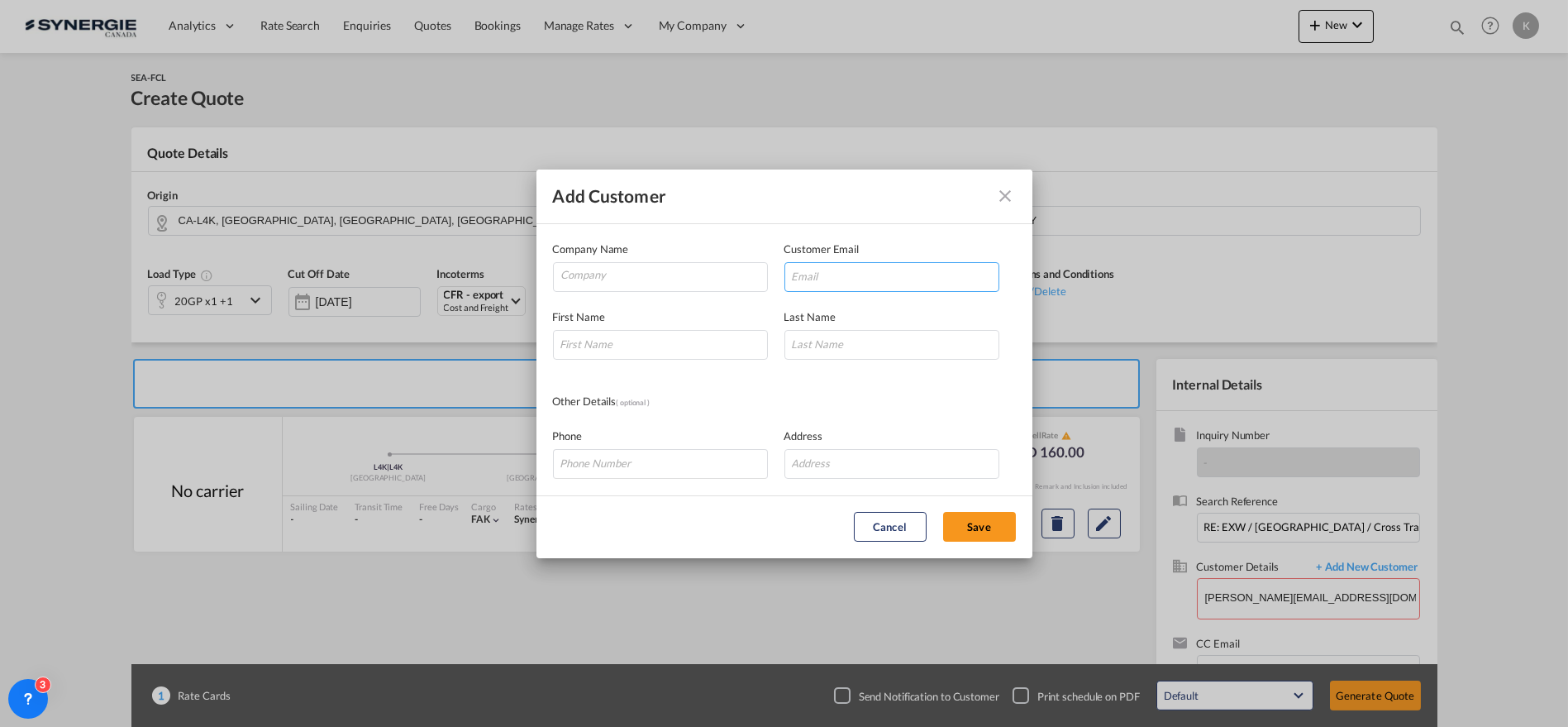
click at [878, 273] on input "Add Customer Company ..." at bounding box center [892, 277] width 215 height 29
paste input "[PERSON_NAME][EMAIL_ADDRESS][DOMAIN_NAME]"
type input "[PERSON_NAME][EMAIL_ADDRESS][DOMAIN_NAME]"
click at [620, 270] on input "Company" at bounding box center [663, 274] width 206 height 24
paste input "FIRSTLIFT LOGISTICS USA, INC."
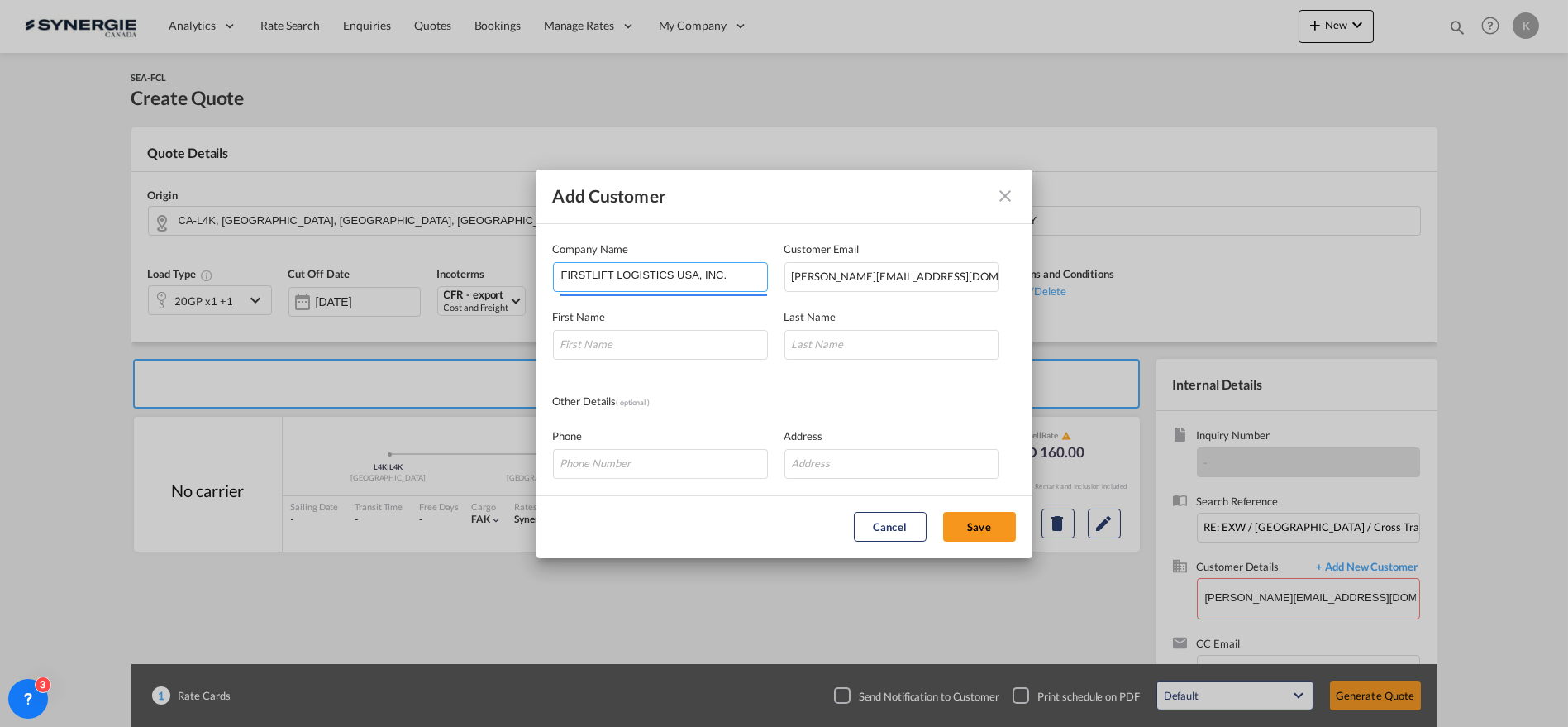
type input "FIRSTLIFT LOGISTICS USA, INC."
click at [671, 350] on input "Add Customer Company ..." at bounding box center [661, 344] width 215 height 29
type input "[PERSON_NAME]"
type input "C"
click at [673, 465] on input "Add Customer Company ..." at bounding box center [661, 464] width 215 height 29
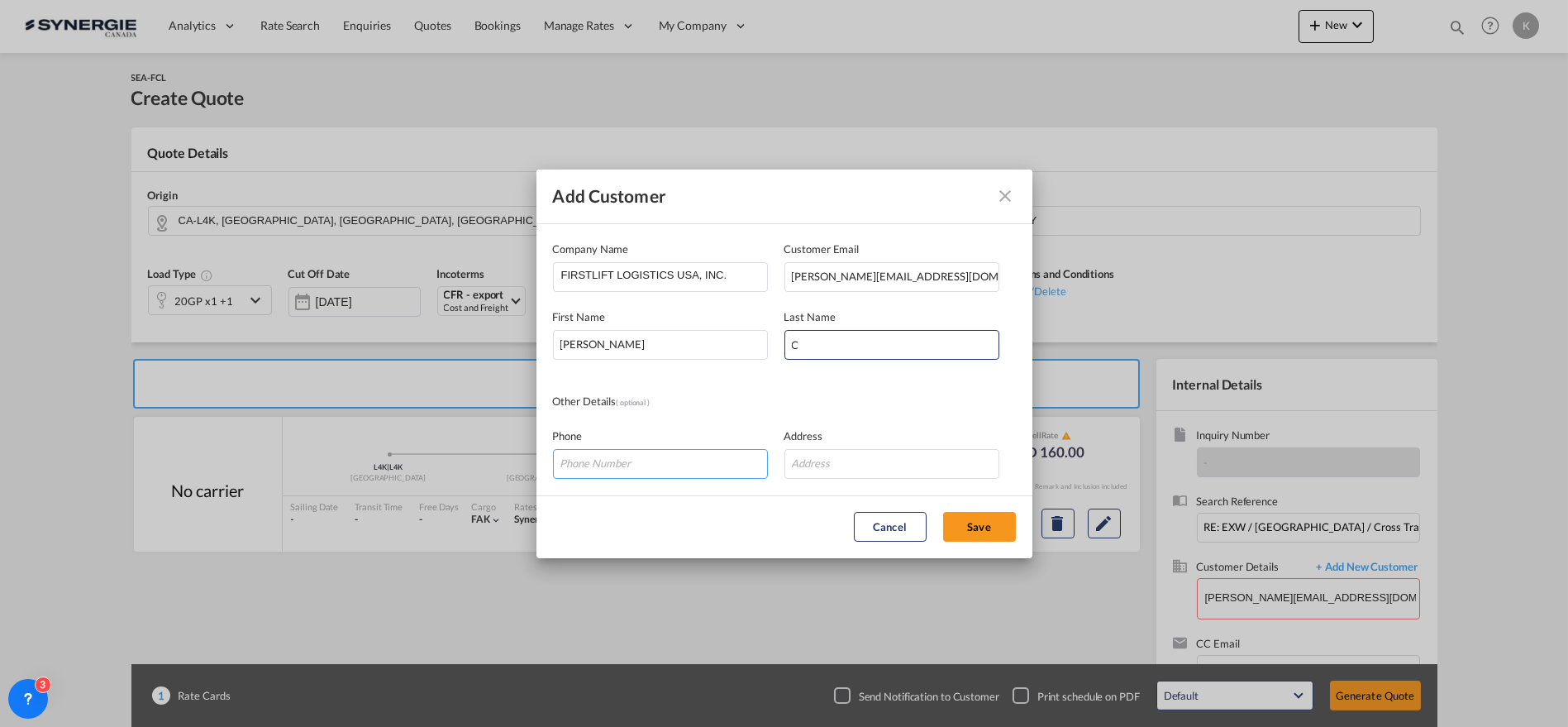
paste input "[PHONE_NUMBER] Ext: 106"
type input "[PHONE_NUMBER] Ext: 106"
click at [883, 462] on input "Add Customer Company ..." at bounding box center [892, 464] width 215 height 29
paste input "[STREET_ADDRESS]"
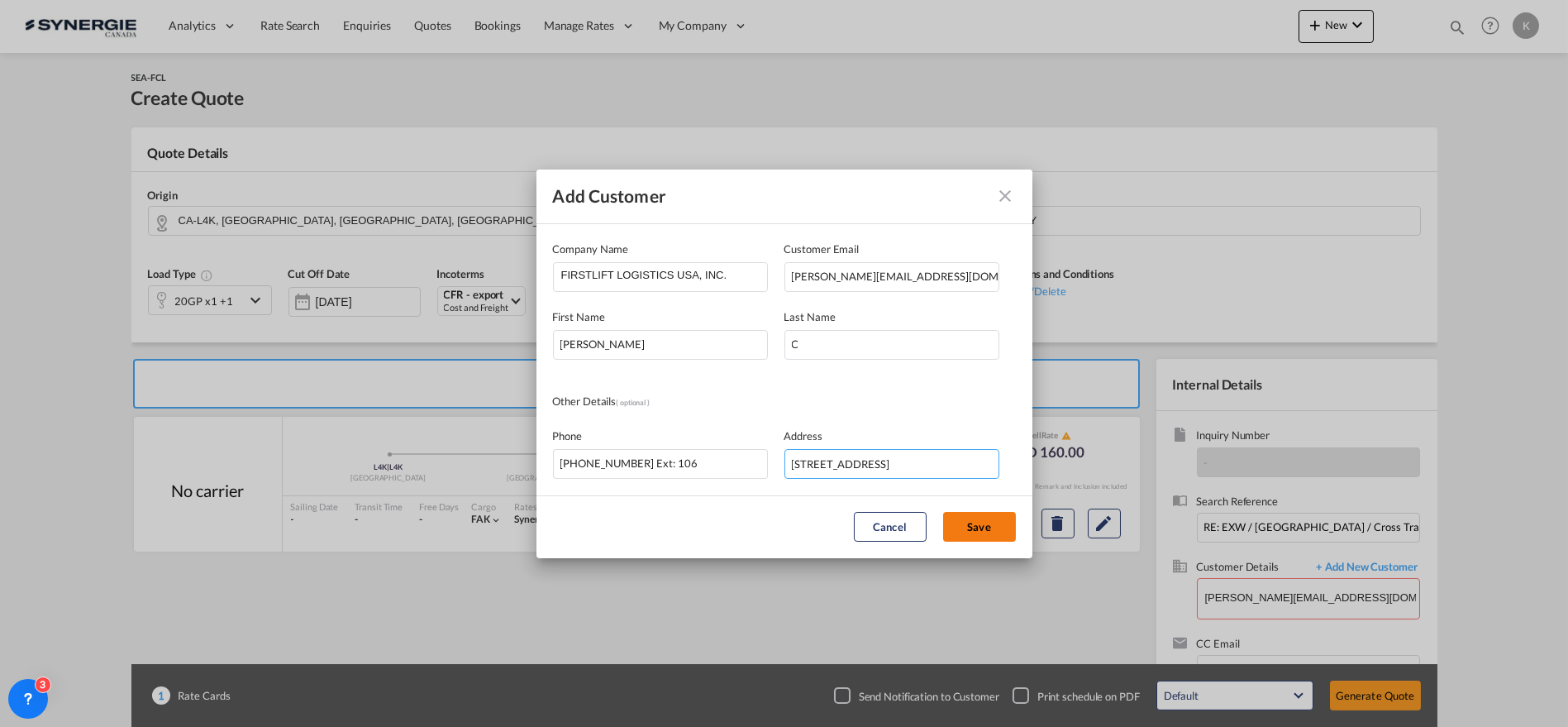
type input "[STREET_ADDRESS]"
click at [985, 530] on button "Save" at bounding box center [980, 526] width 73 height 29
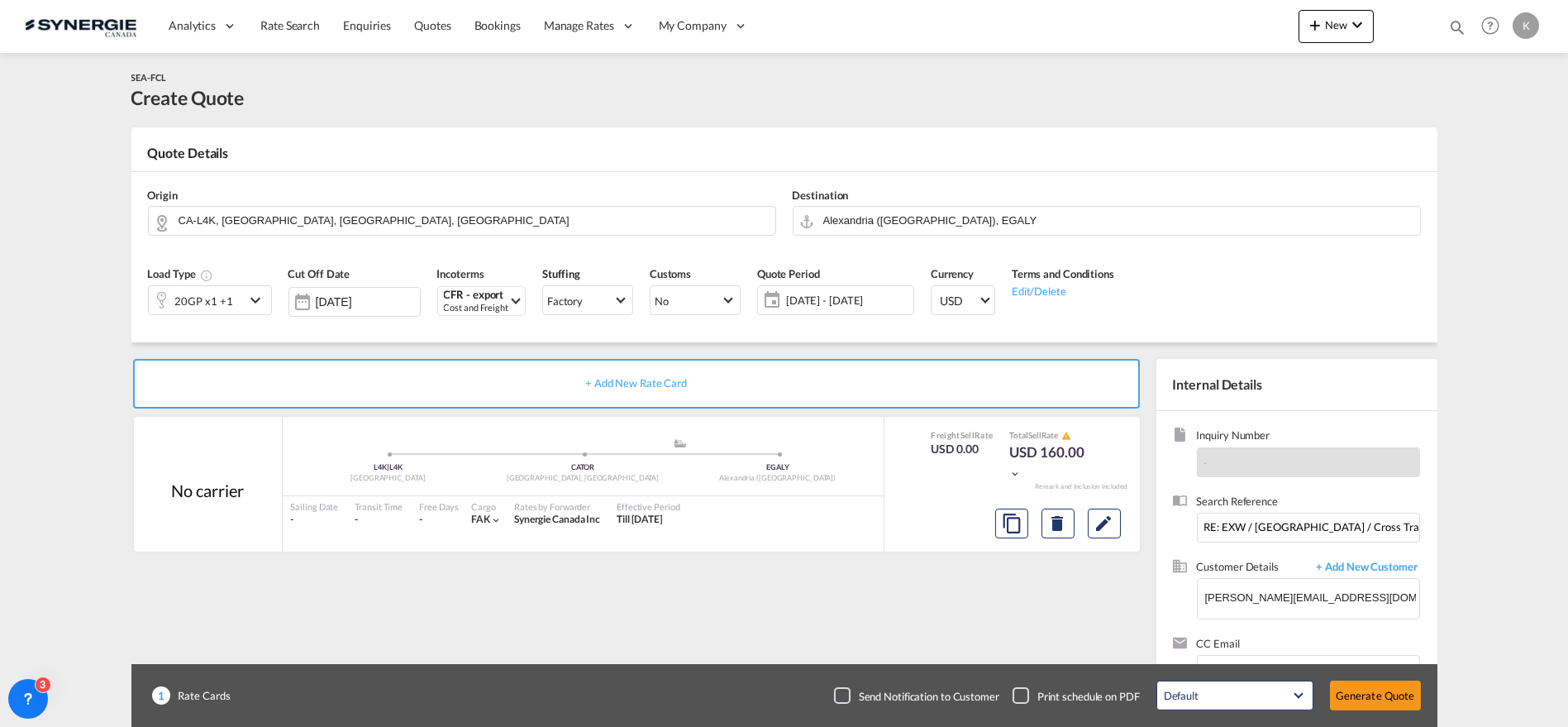
type input "FIRSTLIFT LOGISTICS USA, INC., [PERSON_NAME], [PERSON_NAME][EMAIL_ADDRESS][DOMA…"
click at [1114, 517] on button "Edit" at bounding box center [1105, 523] width 33 height 29
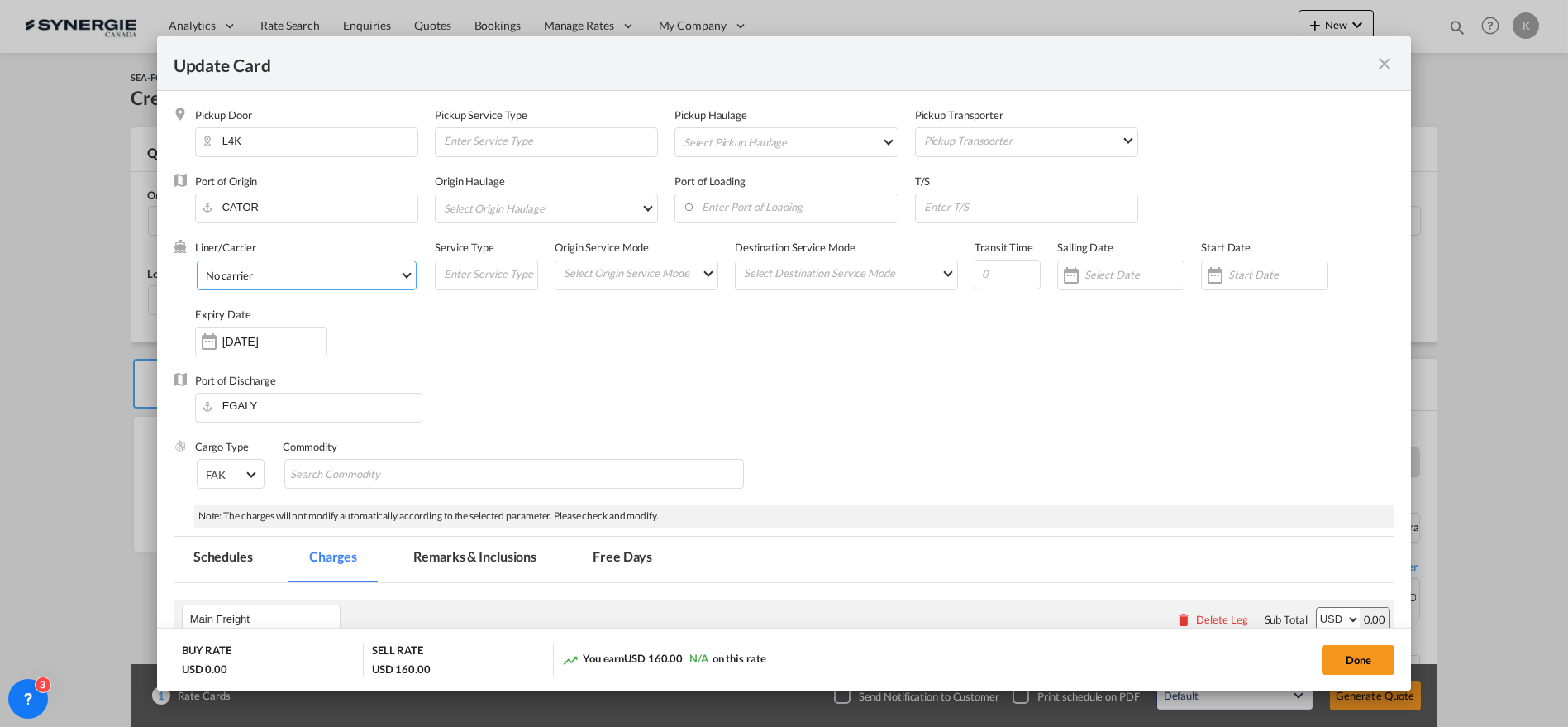
click at [324, 287] on md-select "No carrier 2HM LOGISTICS D.O.O AAXL GLOBAL SHIPPING LINES LLC [PERSON_NAME] SHI…" at bounding box center [306, 275] width 220 height 29
type md-option "1218"
type md-option "795"
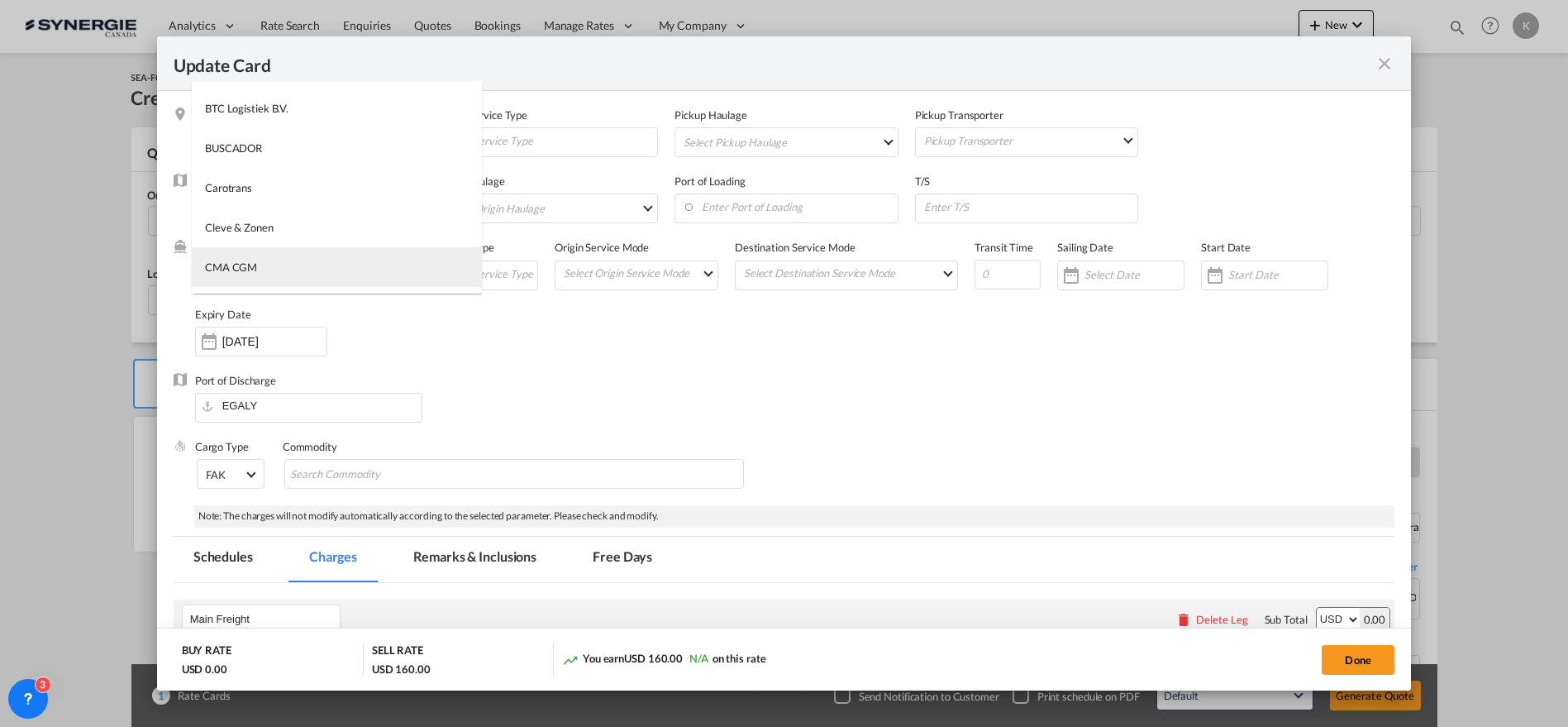
type md-option "17"
click at [328, 280] on md-option "CMA CGM" at bounding box center [337, 266] width 290 height 40
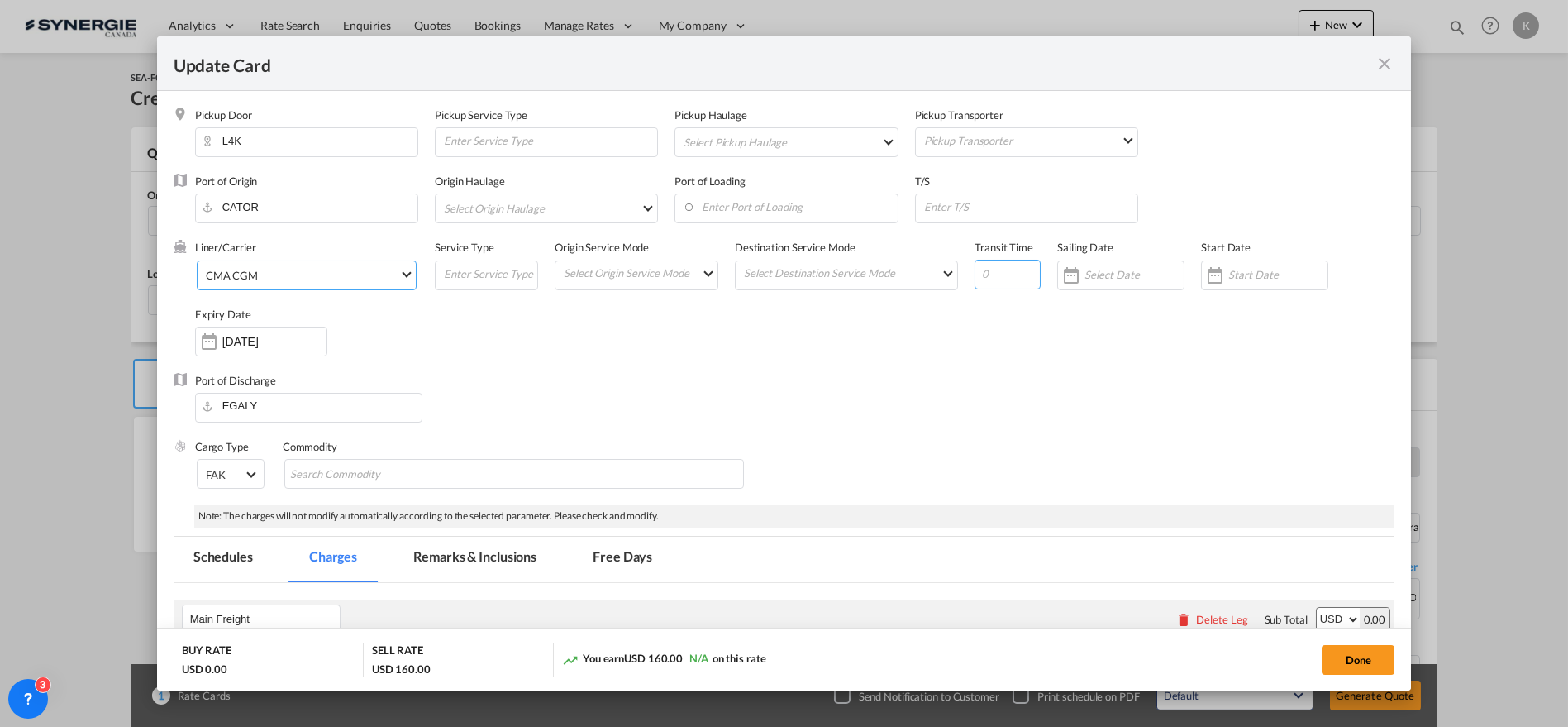
click at [991, 281] on input "Update Card Pickup ..." at bounding box center [1008, 274] width 66 height 29
type input "33"
click at [771, 208] on input "Enter Port of Loading" at bounding box center [789, 206] width 214 height 24
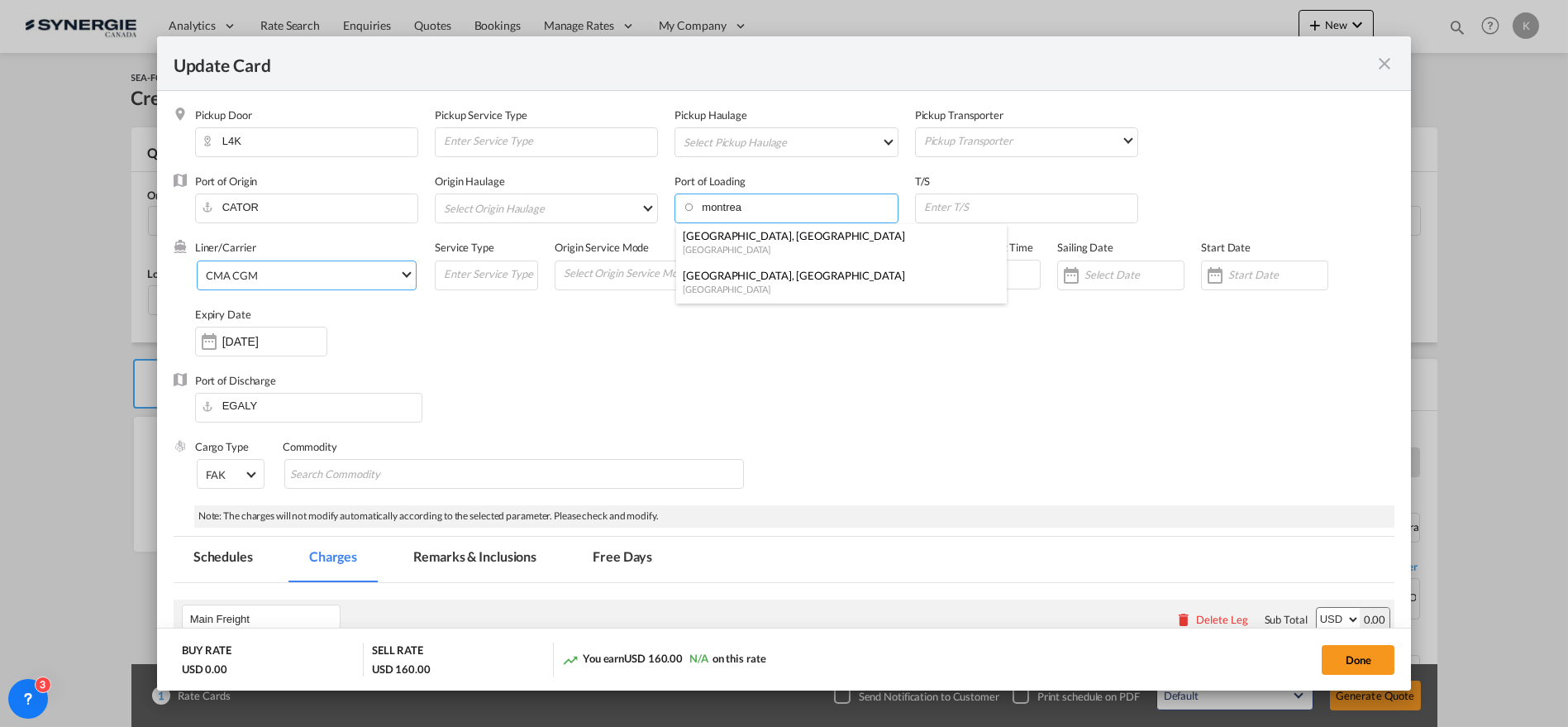
click at [758, 283] on div "[GEOGRAPHIC_DATA]" at bounding box center [836, 289] width 307 height 13
type input "[GEOGRAPHIC_DATA], [GEOGRAPHIC_DATA], CAMTR"
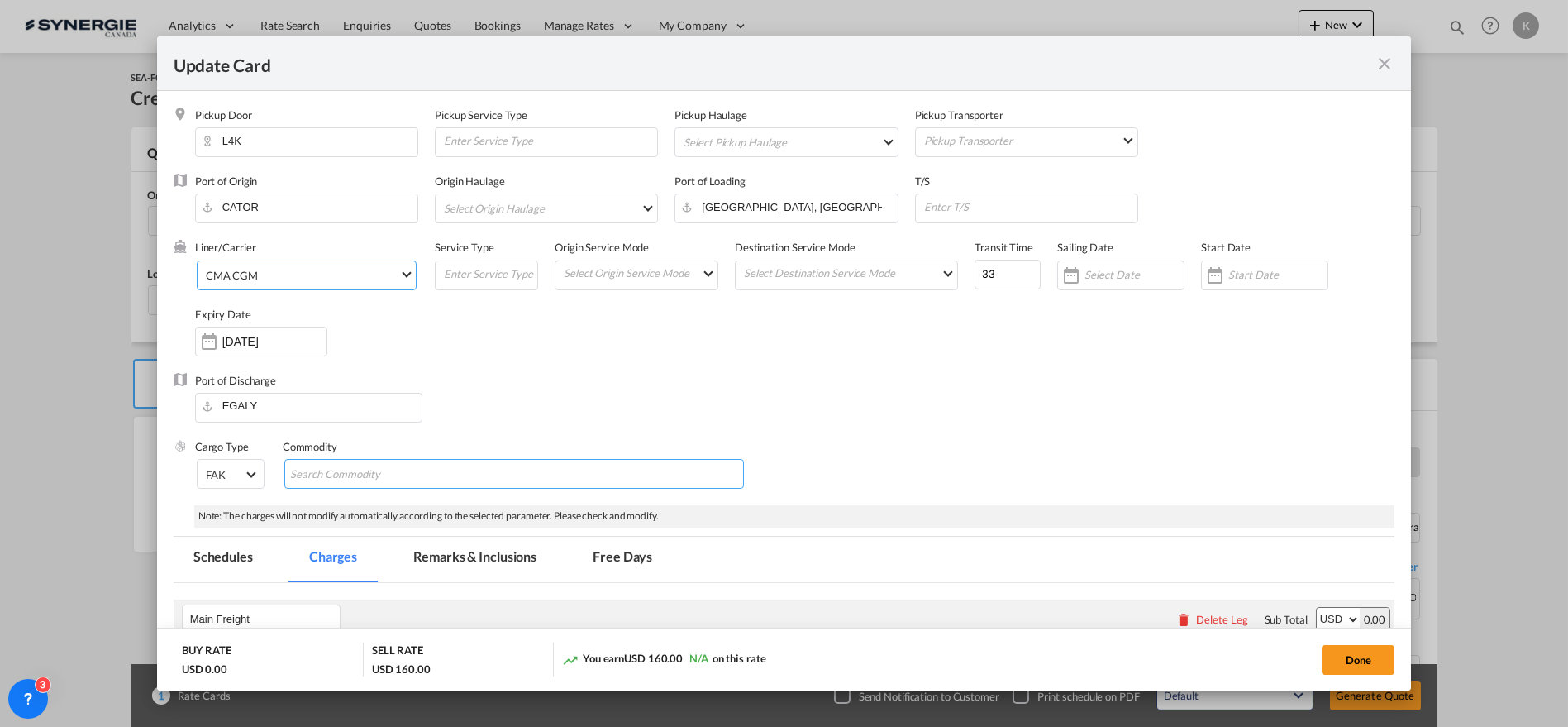
click at [552, 476] on md-chips-wrap "Chips container with autocompletion. Enter the text area, type text to search, …" at bounding box center [514, 473] width 461 height 29
type input "General goods"
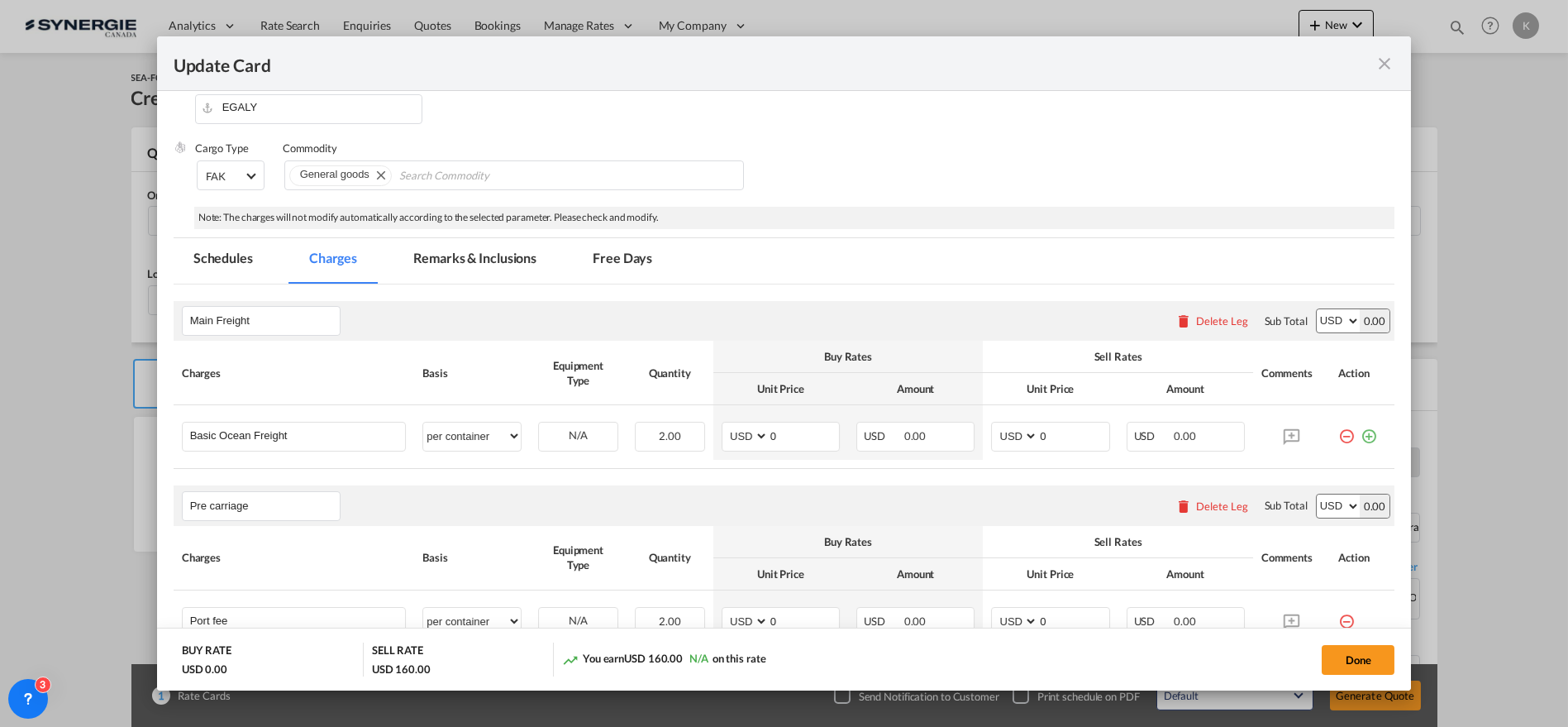
scroll to position [338, 0]
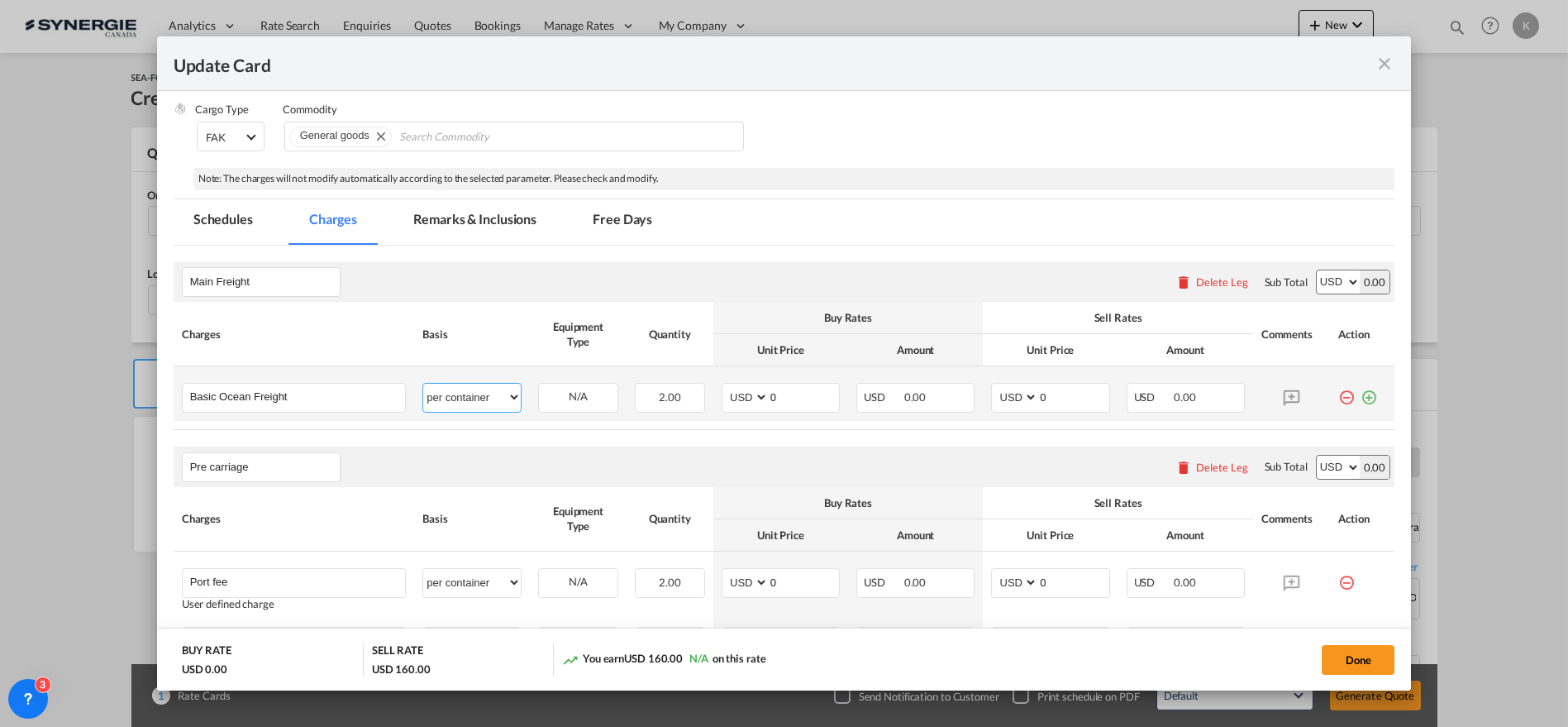
click at [489, 397] on select "per equipment per container per B/L per shipping bill per shipment % on freight…" at bounding box center [472, 396] width 98 height 26
select select "per equipment"
click at [423, 384] on select "per equipment per container per B/L per shipping bill per shipment % on freight…" at bounding box center [472, 396] width 98 height 26
click at [572, 400] on select "20GP 40HC" at bounding box center [578, 397] width 78 height 22
select select "20GP"
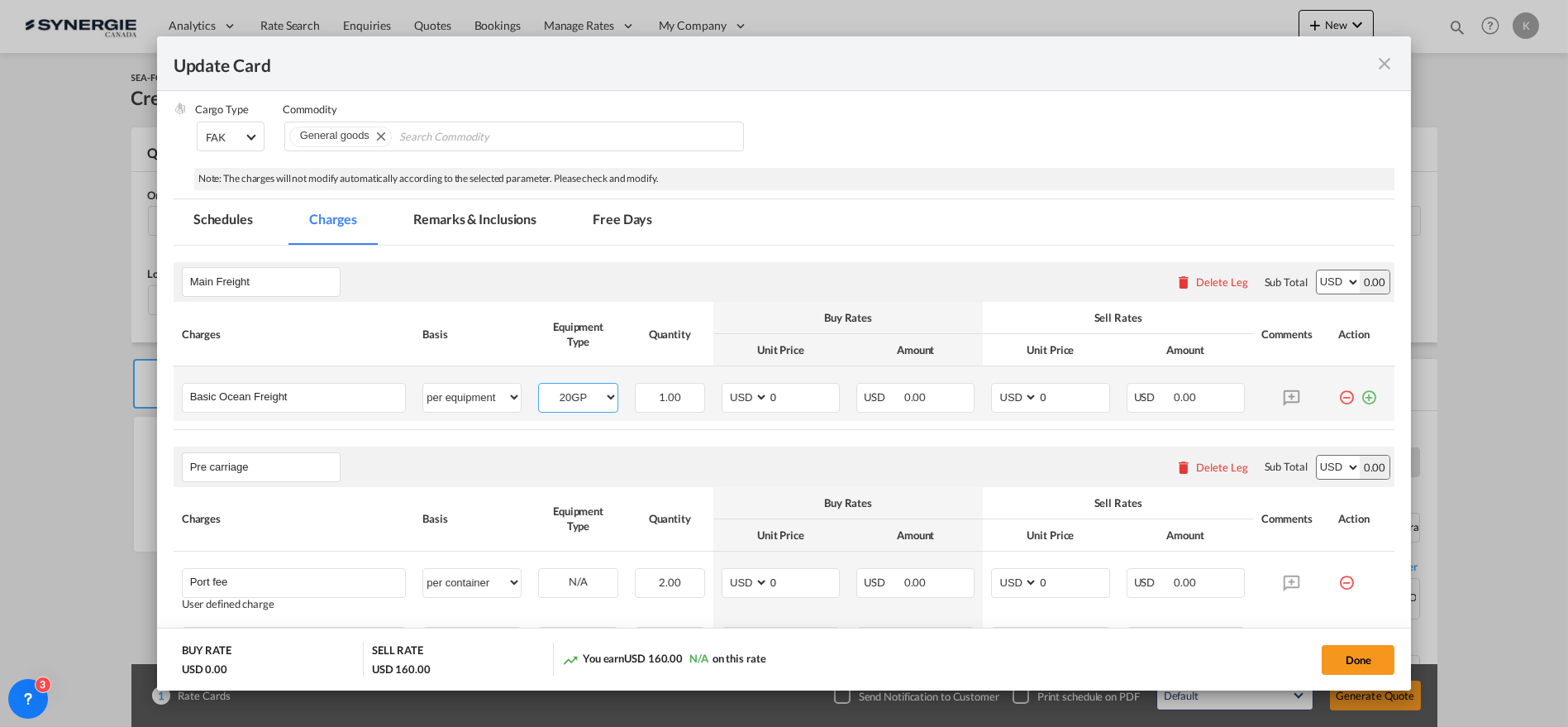
click at [539, 386] on select "20GP 40HC" at bounding box center [578, 397] width 78 height 22
drag, startPoint x: 783, startPoint y: 403, endPoint x: 701, endPoint y: 403, distance: 82.0
click at [722, 403] on md-input-container "AED AFN ALL AMD ANG AOA ARS AUD AWG AZN BAM BBD BDT BGN BHD BIF BMD BND [PERSON…" at bounding box center [781, 397] width 118 height 29
type input "2000.30"
type input "2250"
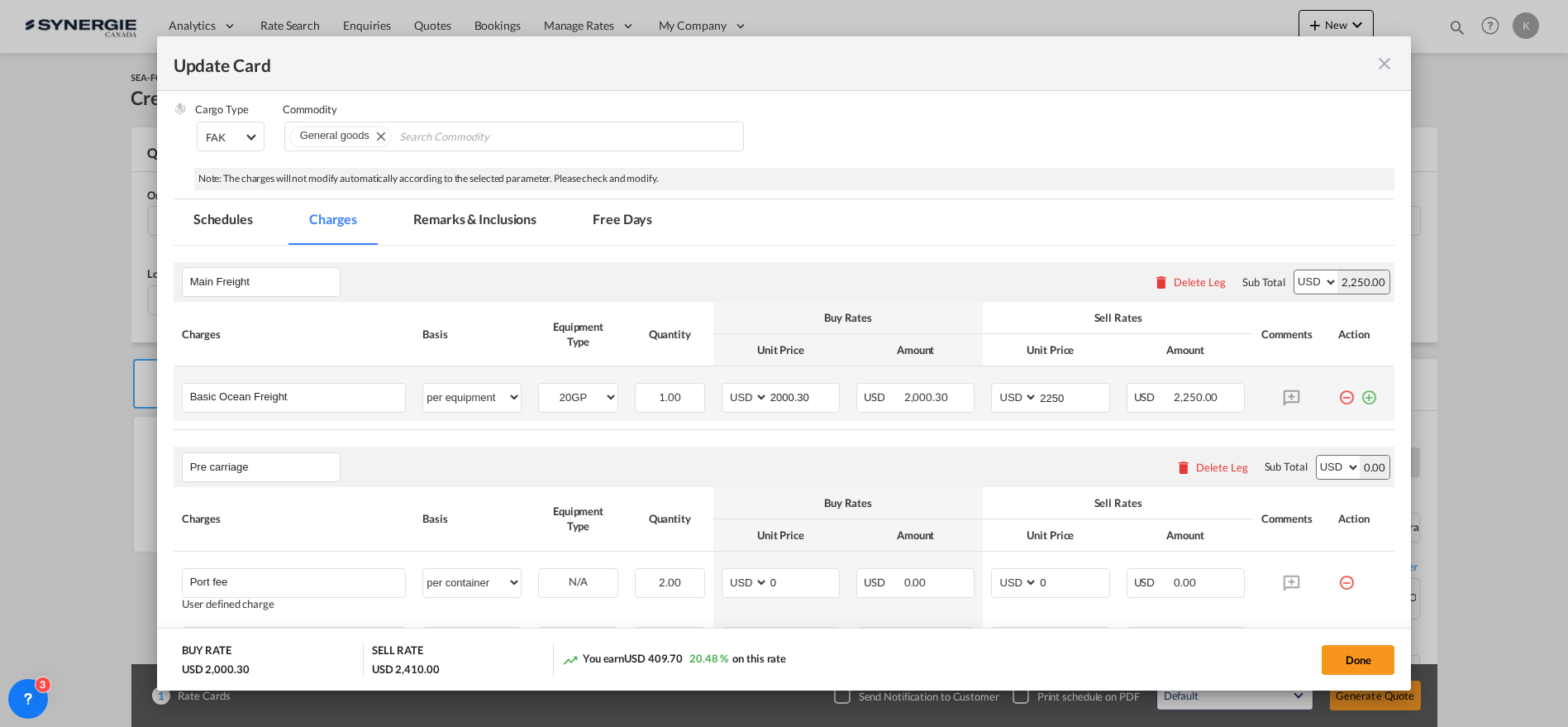
drag, startPoint x: 1355, startPoint y: 398, endPoint x: 1253, endPoint y: 403, distance: 102.1
click at [1361, 398] on md-icon "icon-plus-circle-outline green-400-fg" at bounding box center [1369, 390] width 17 height 17
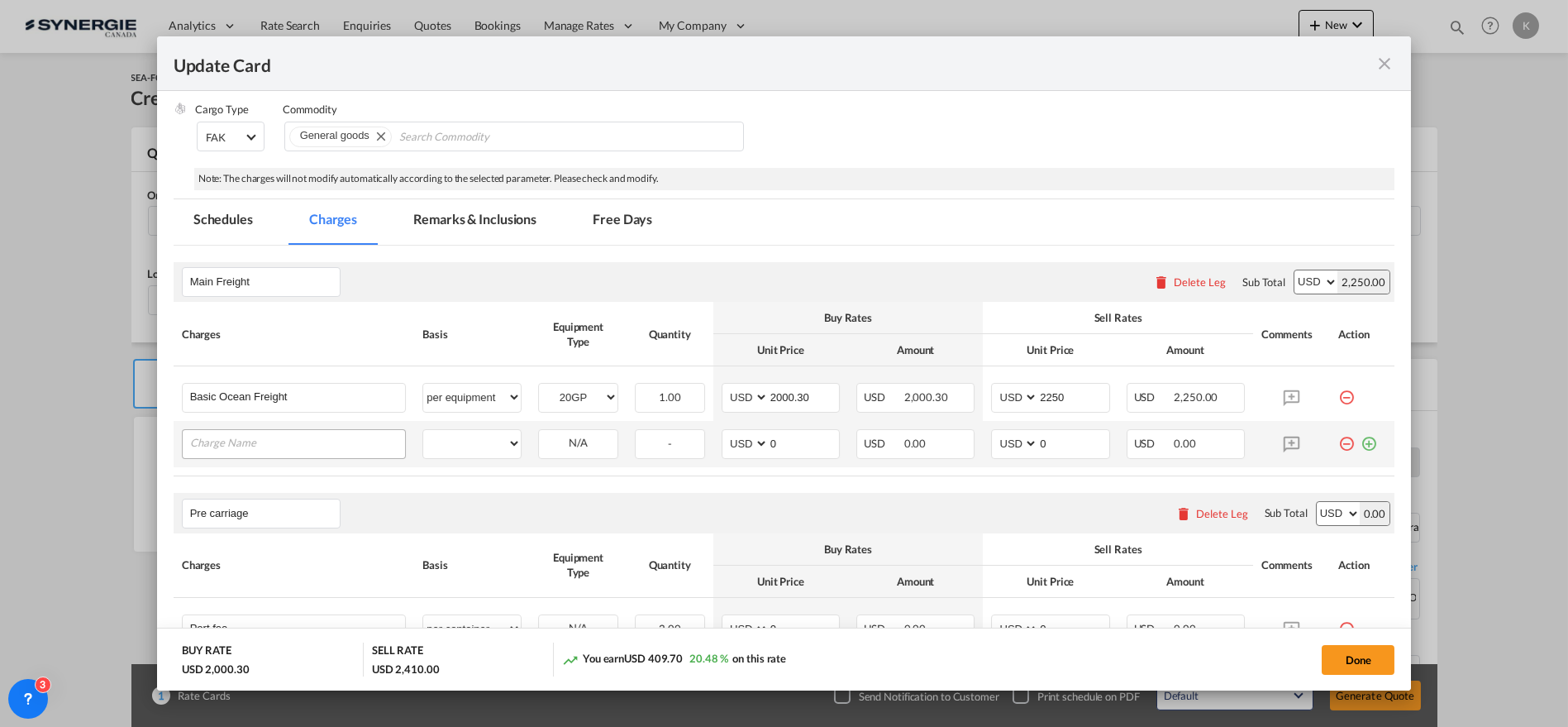
click at [302, 438] on input "Charge Name" at bounding box center [298, 442] width 216 height 24
click at [232, 448] on input "Charge Name" at bounding box center [298, 442] width 216 height 24
click at [262, 393] on input "Basic Ocean Freight" at bounding box center [298, 395] width 216 height 24
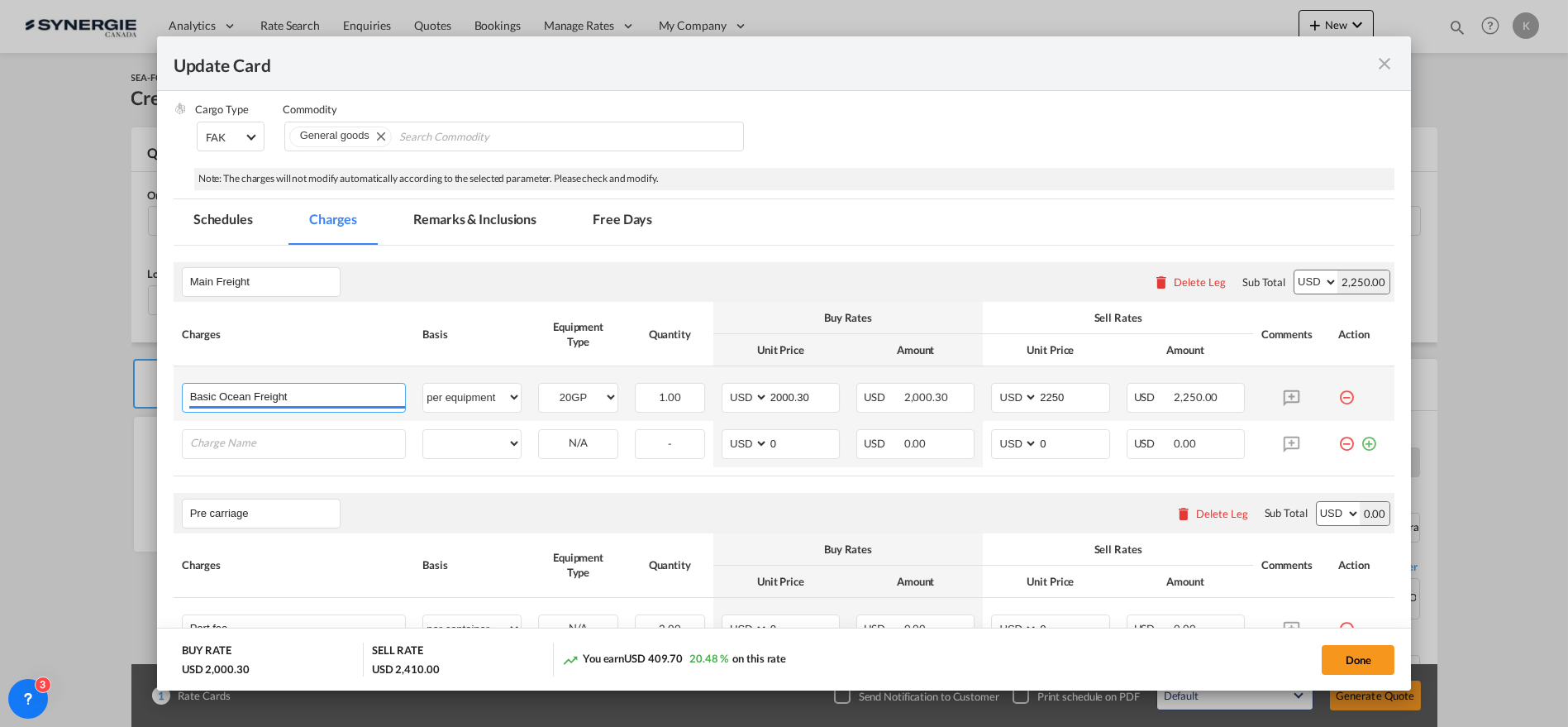
click at [262, 393] on input "Basic Ocean Freight" at bounding box center [298, 395] width 216 height 24
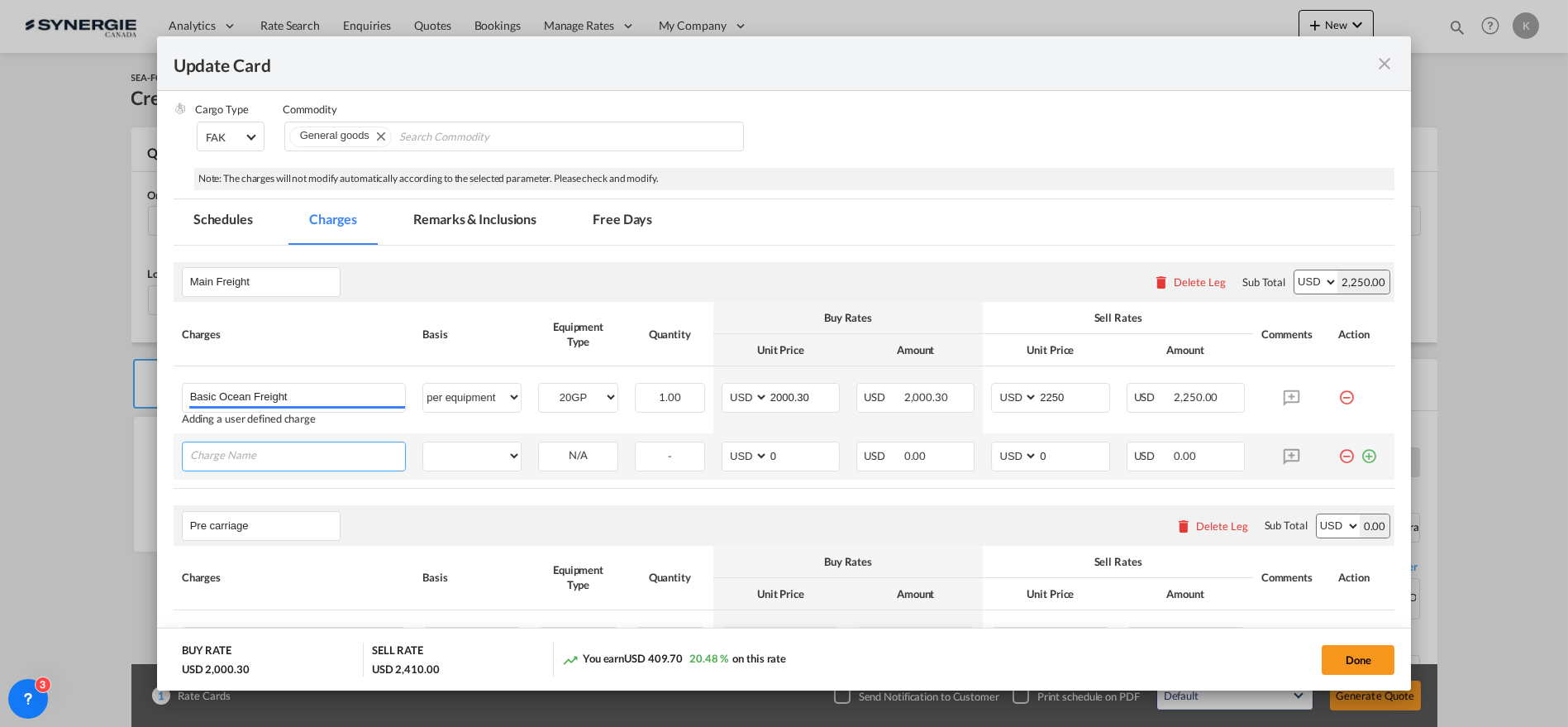
click at [266, 445] on input "Charge Name" at bounding box center [298, 454] width 216 height 24
click at [260, 454] on input "Charge Name" at bounding box center [298, 454] width 216 height 24
paste input "Basic Ocean Freight"
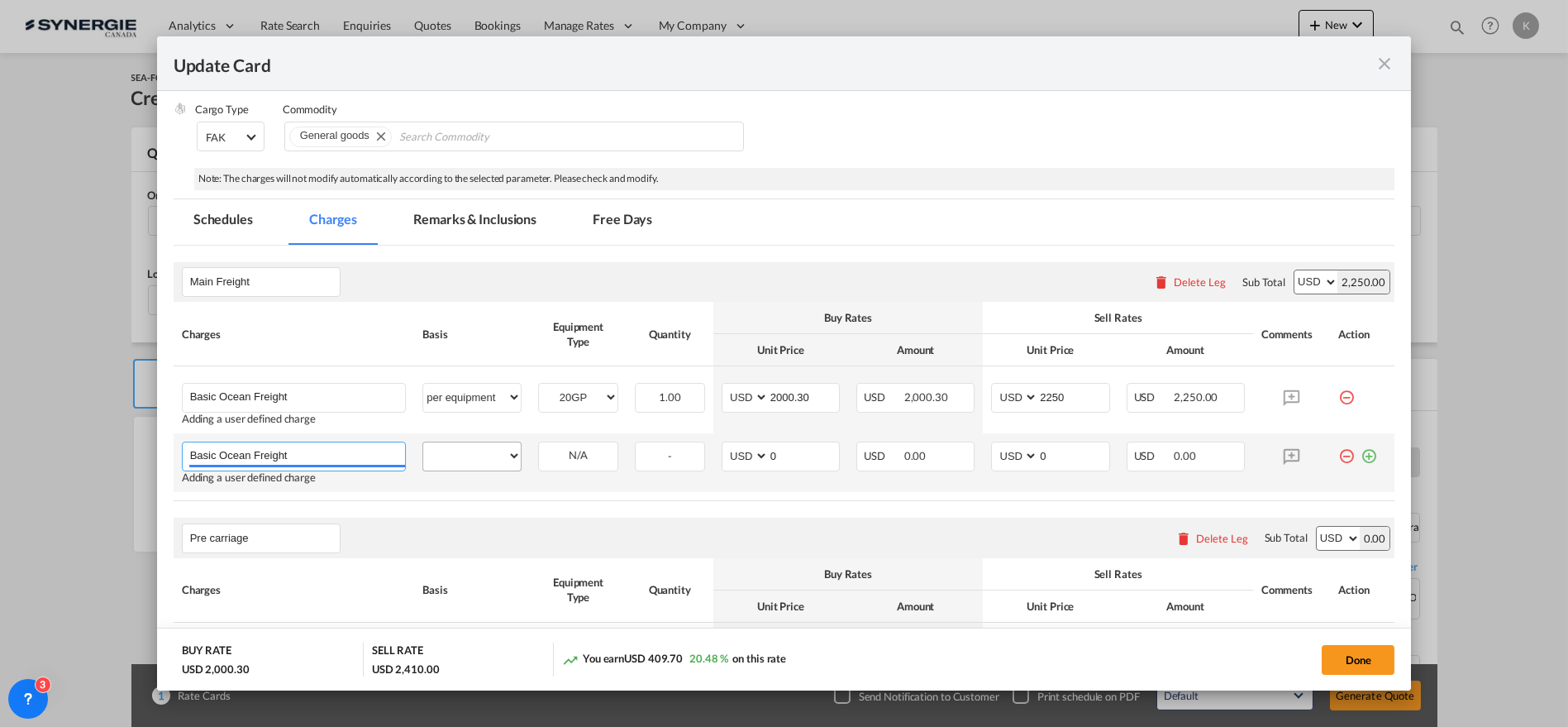
type input "Basic Ocean Freight"
click at [477, 448] on select "per equipment per container per B/L per shipping bill per shipment % on freight…" at bounding box center [472, 455] width 98 height 26
select select "per equipment"
click at [423, 442] on select "per equipment per container per B/L per shipping bill per shipment % on freight…" at bounding box center [472, 455] width 98 height 26
click at [600, 464] on select "20GP 40HC" at bounding box center [578, 456] width 78 height 22
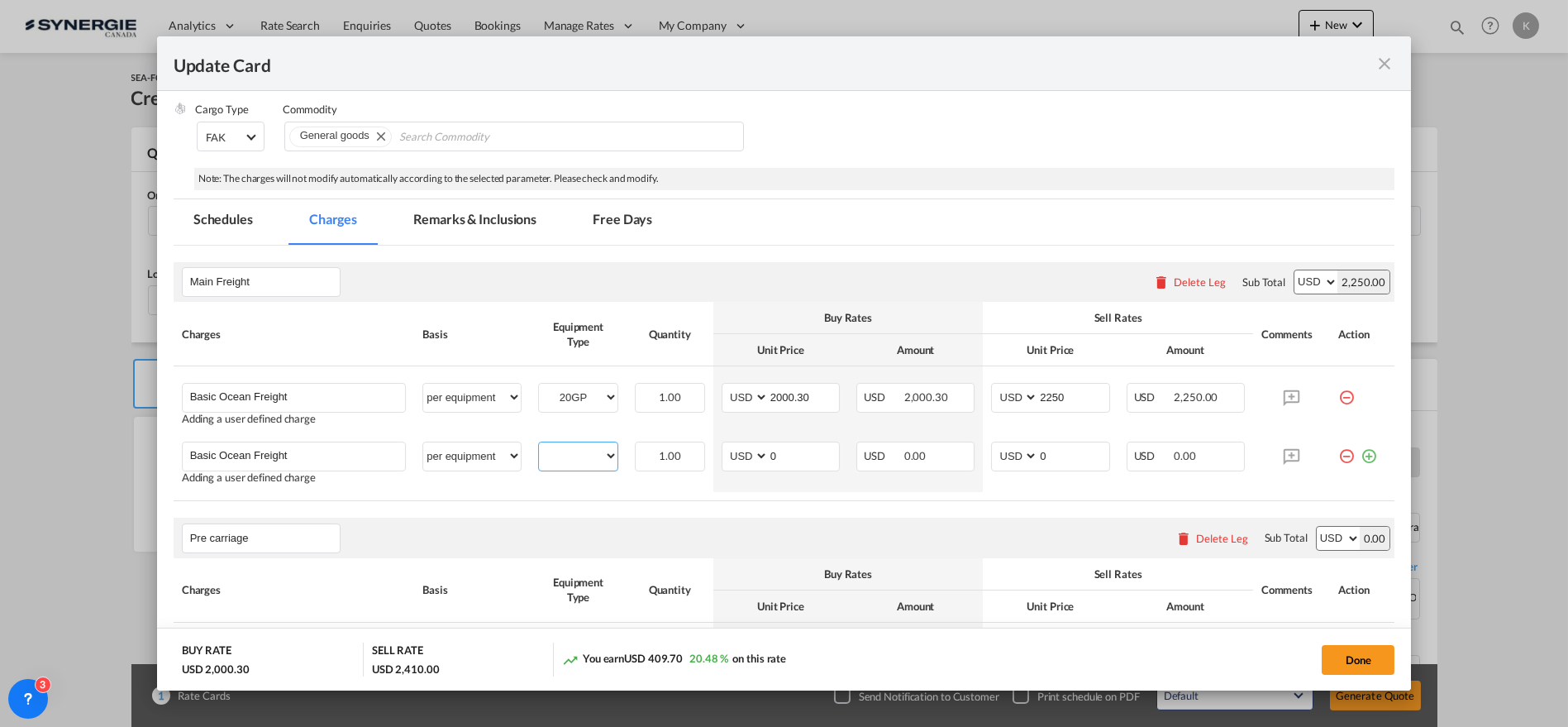
select select "40HC"
click at [539, 445] on select "20GP 40HC" at bounding box center [578, 456] width 78 height 22
drag, startPoint x: 728, startPoint y: 452, endPoint x: 711, endPoint y: 462, distance: 19.7
click at [722, 452] on md-input-container "AED AFN ALL AMD ANG AOA ARS AUD AWG AZN BAM BBD BDT BGN BHD BIF BMD BND [PERSON…" at bounding box center [781, 456] width 118 height 29
type input "3125.60"
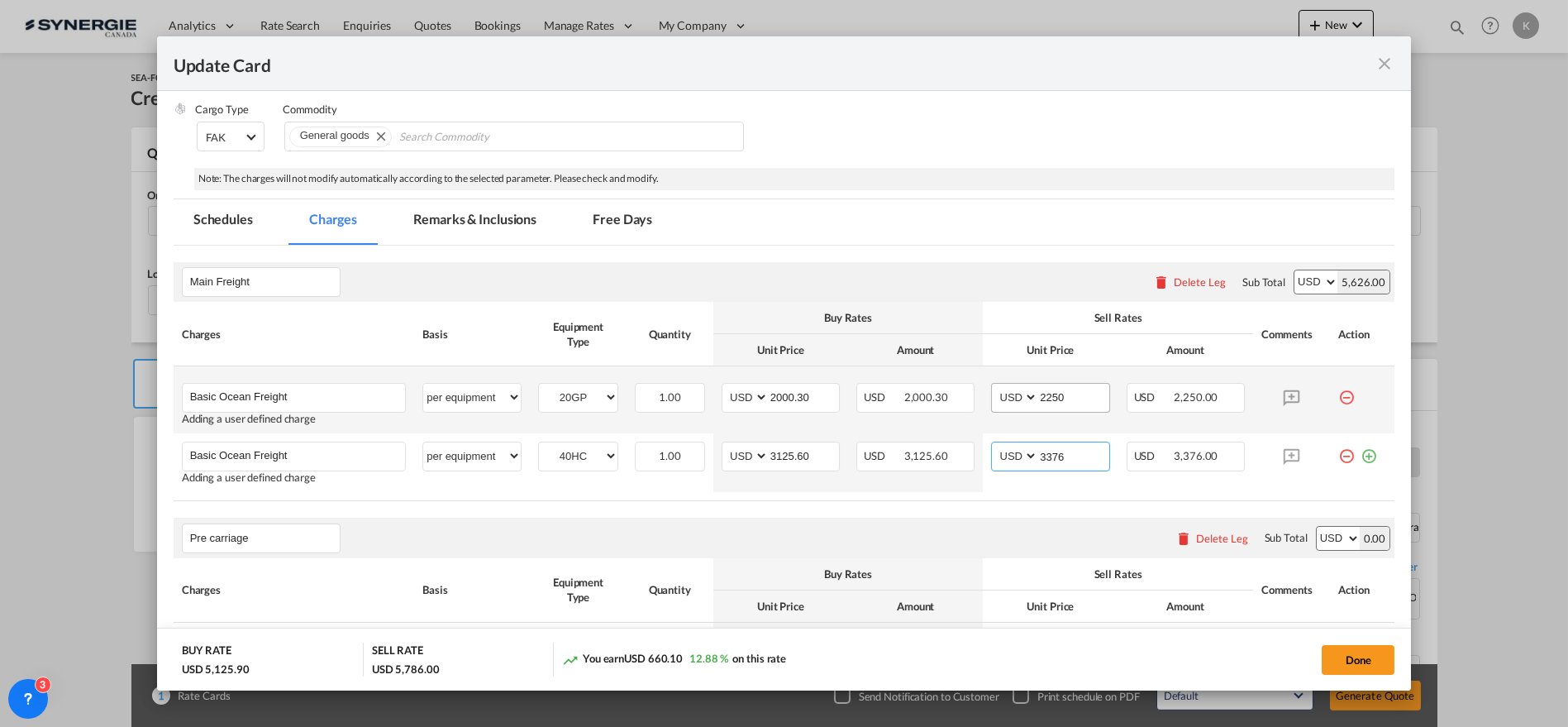
type input "3376"
click at [1082, 394] on input "2250" at bounding box center [1073, 395] width 70 height 24
type input "2251"
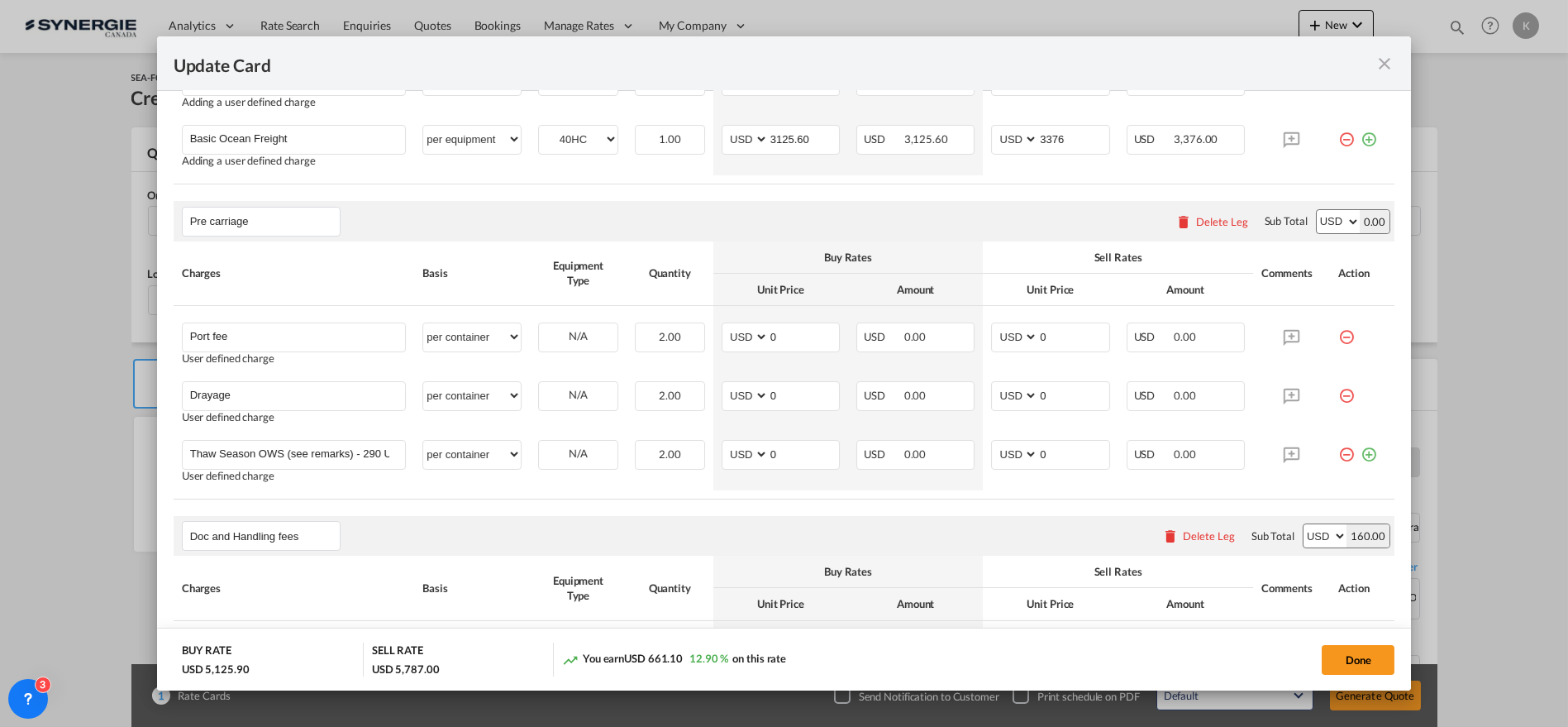
scroll to position [663, 0]
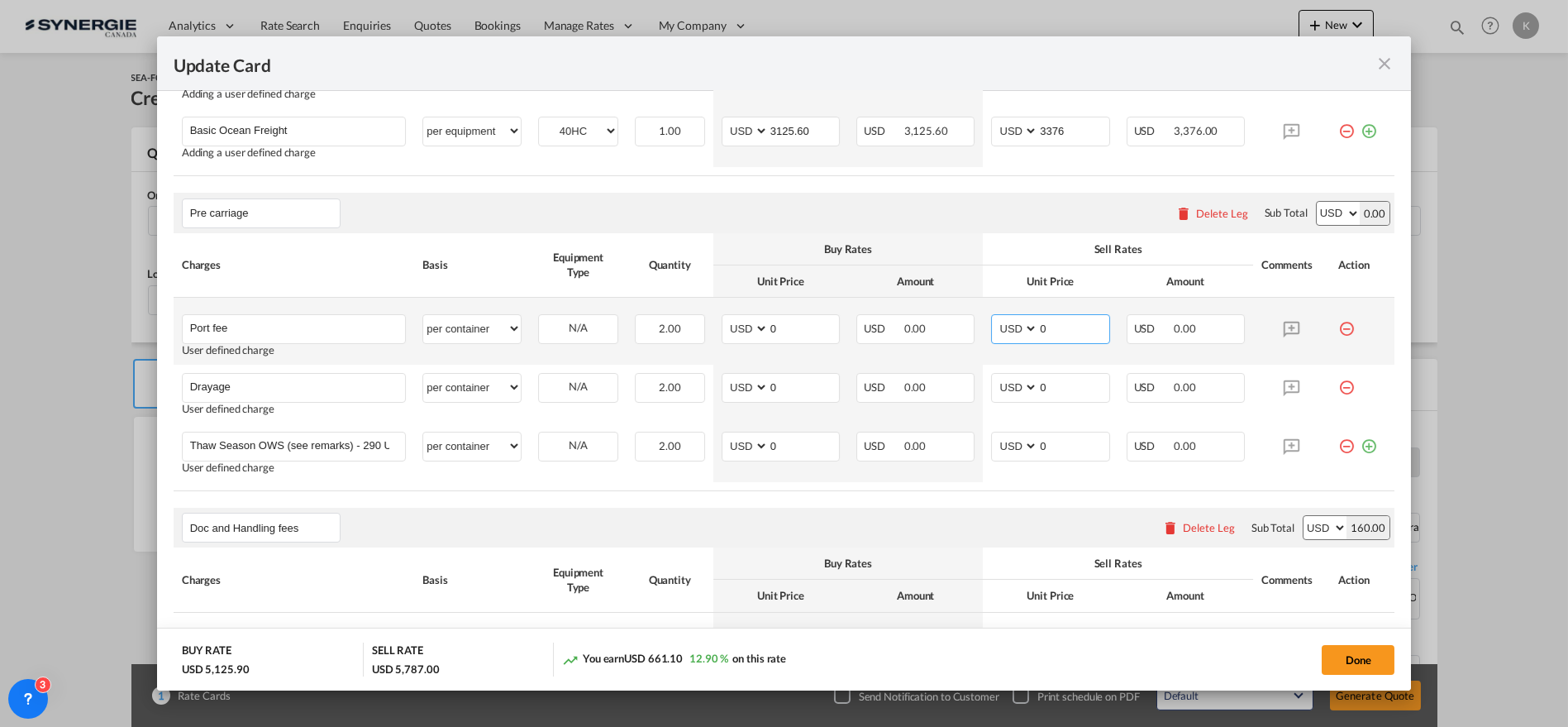
drag, startPoint x: 1053, startPoint y: 327, endPoint x: 1018, endPoint y: 327, distance: 35.0
click at [1018, 327] on md-input-container "AED AFN ALL AMD ANG AOA ARS AUD AWG AZN BAM BBD BDT BGN BHD BIF BMD BND [PERSON…" at bounding box center [1050, 329] width 118 height 29
type input "65"
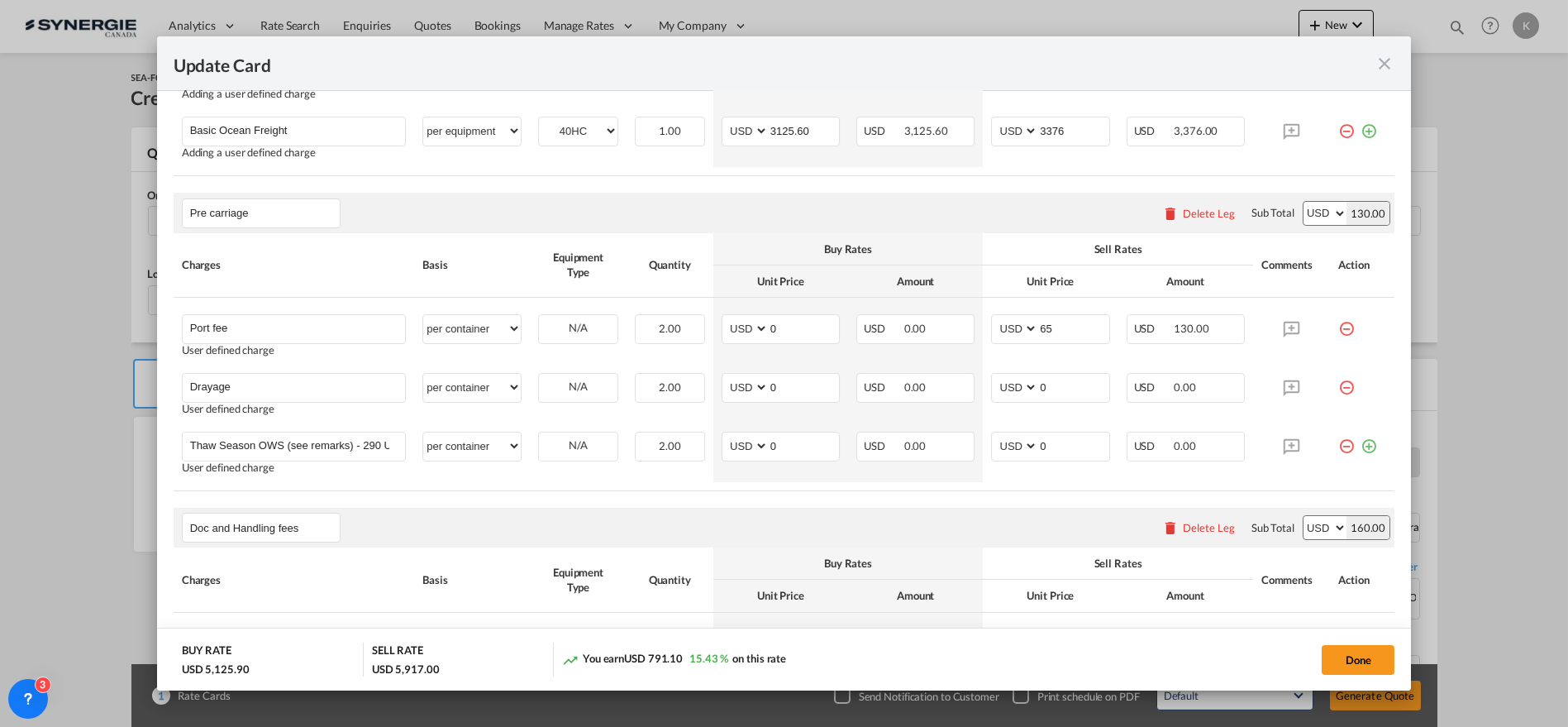
scroll to position [571, 0]
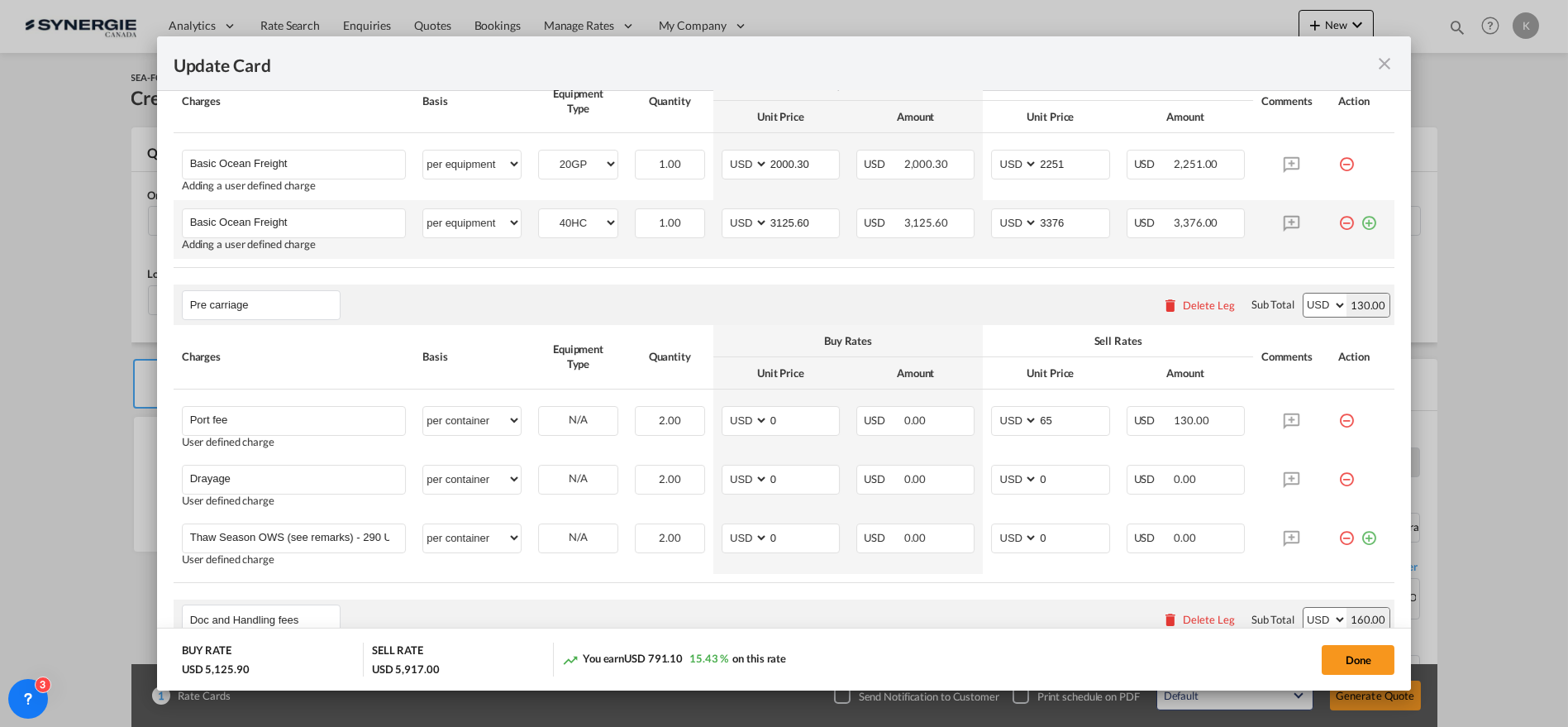
drag, startPoint x: 1351, startPoint y: 220, endPoint x: 1299, endPoint y: 231, distance: 53.2
click at [1361, 220] on md-icon "icon-plus-circle-outline green-400-fg" at bounding box center [1369, 216] width 17 height 17
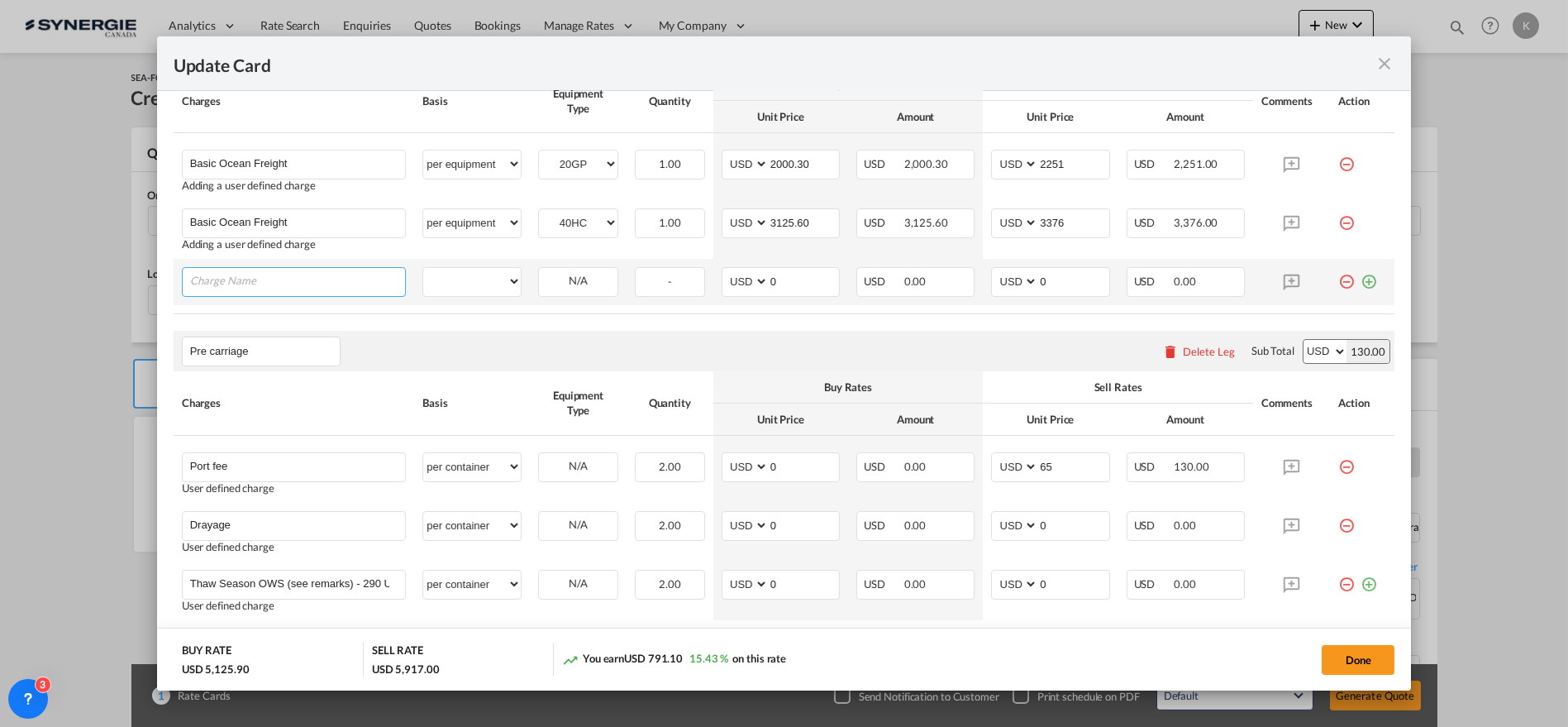
paste input "Included charges : Ocean Carrier-Intl Ship & port Facility Security/Origin,Term…"
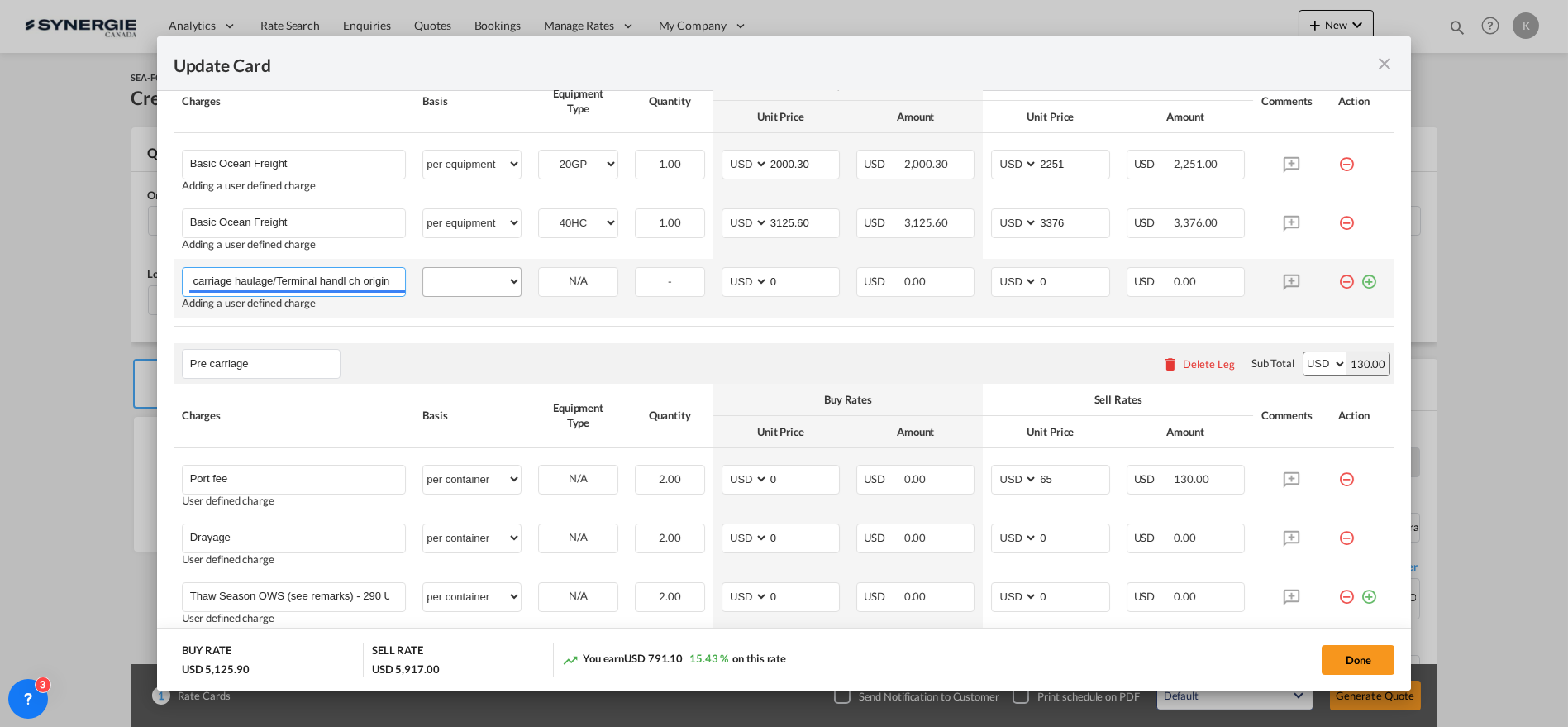
type input "Included charges : Ocean Carrier-Intl Ship & port Facility Security/Origin,Term…"
click at [462, 283] on select "per equipment per container per B/L per shipping bill per shipment % on freight…" at bounding box center [472, 280] width 98 height 26
click at [423, 267] on select "per equipment per container per B/L per shipping bill per shipment % on freight…" at bounding box center [472, 280] width 98 height 26
click at [554, 274] on select "20GP 40HC" at bounding box center [578, 281] width 78 height 22
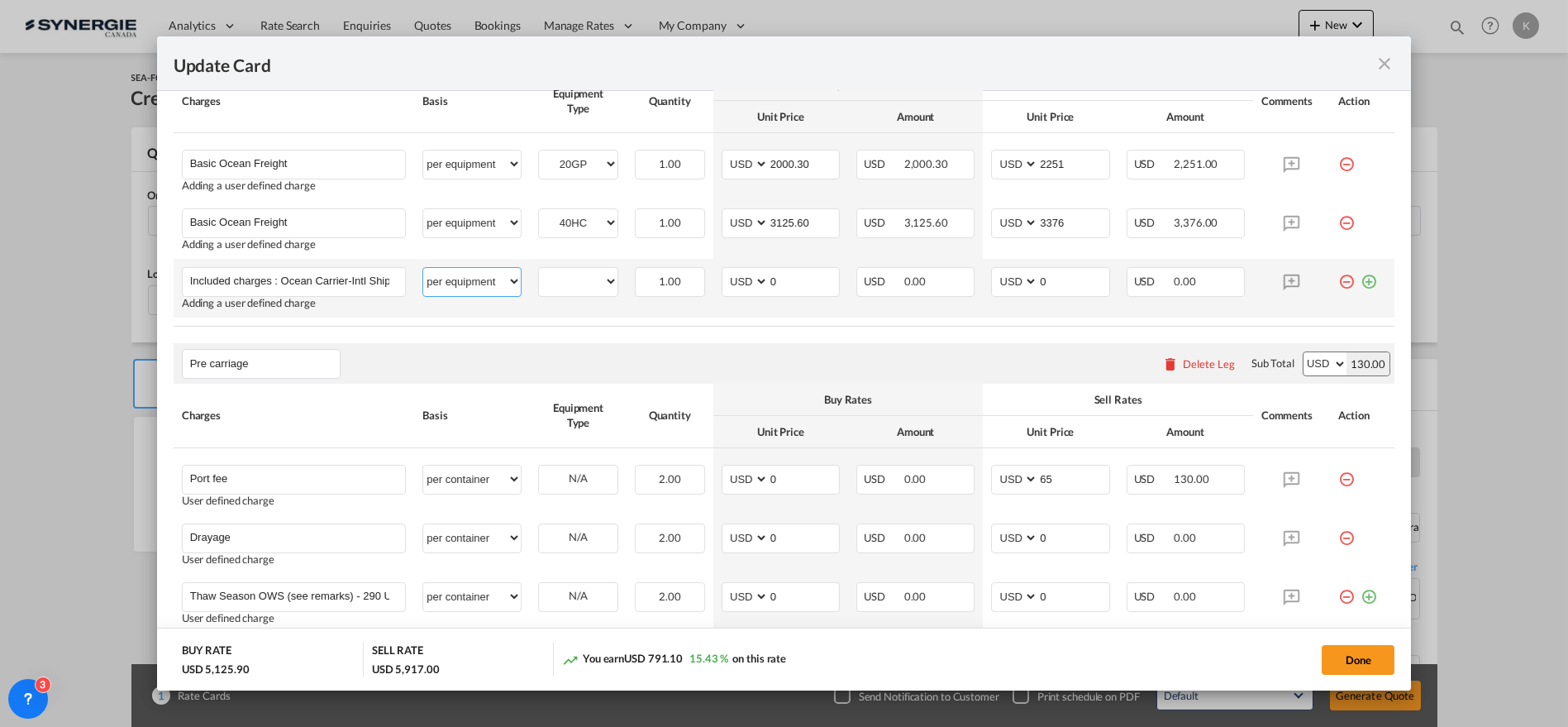
click at [462, 279] on select "per equipment per container per B/L per shipping bill per shipment % on freight…" at bounding box center [472, 280] width 98 height 26
select select "per container"
click at [423, 267] on select "per equipment per container per B/L per shipping bill per shipment % on freight…" at bounding box center [472, 280] width 98 height 26
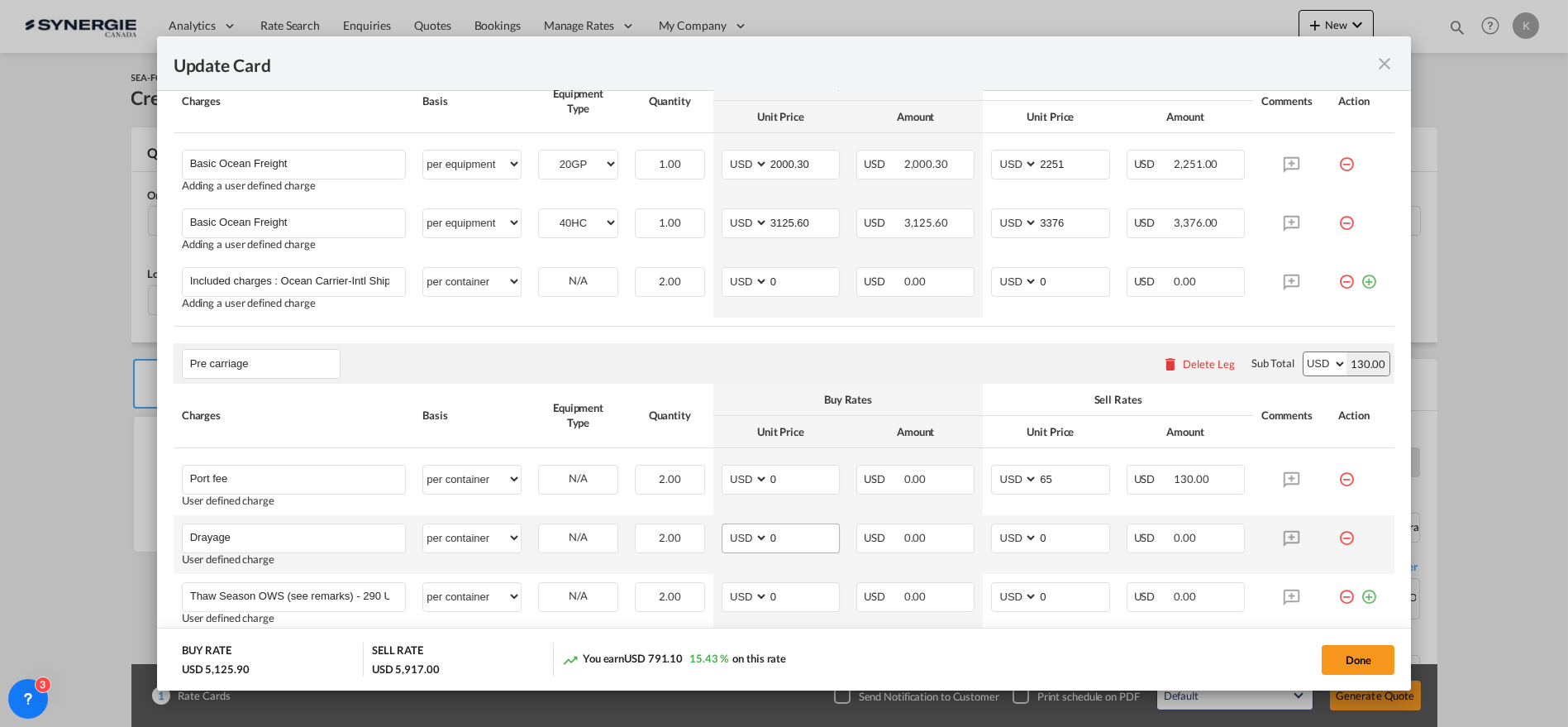
drag, startPoint x: 822, startPoint y: 539, endPoint x: 734, endPoint y: 539, distance: 88.0
click at [734, 539] on md-input-container "AED AFN ALL AMD ANG AOA ARS AUD AWG AZN BAM BBD BDT BGN BHD BIF BMD BND [PERSON…" at bounding box center [781, 538] width 118 height 29
click at [734, 533] on select "AED AFN ALL AMD ANG AOA ARS AUD AWG AZN BAM BBD BDT BGN BHD BIF BMD BND [PERSON…" at bounding box center [746, 538] width 43 height 22
select select "string:CAD"
click at [725, 527] on select "AED AFN ALL AMD ANG AOA ARS AUD AWG AZN BAM BBD BDT BGN BHD BIF BMD BND [PERSON…" at bounding box center [746, 538] width 43 height 22
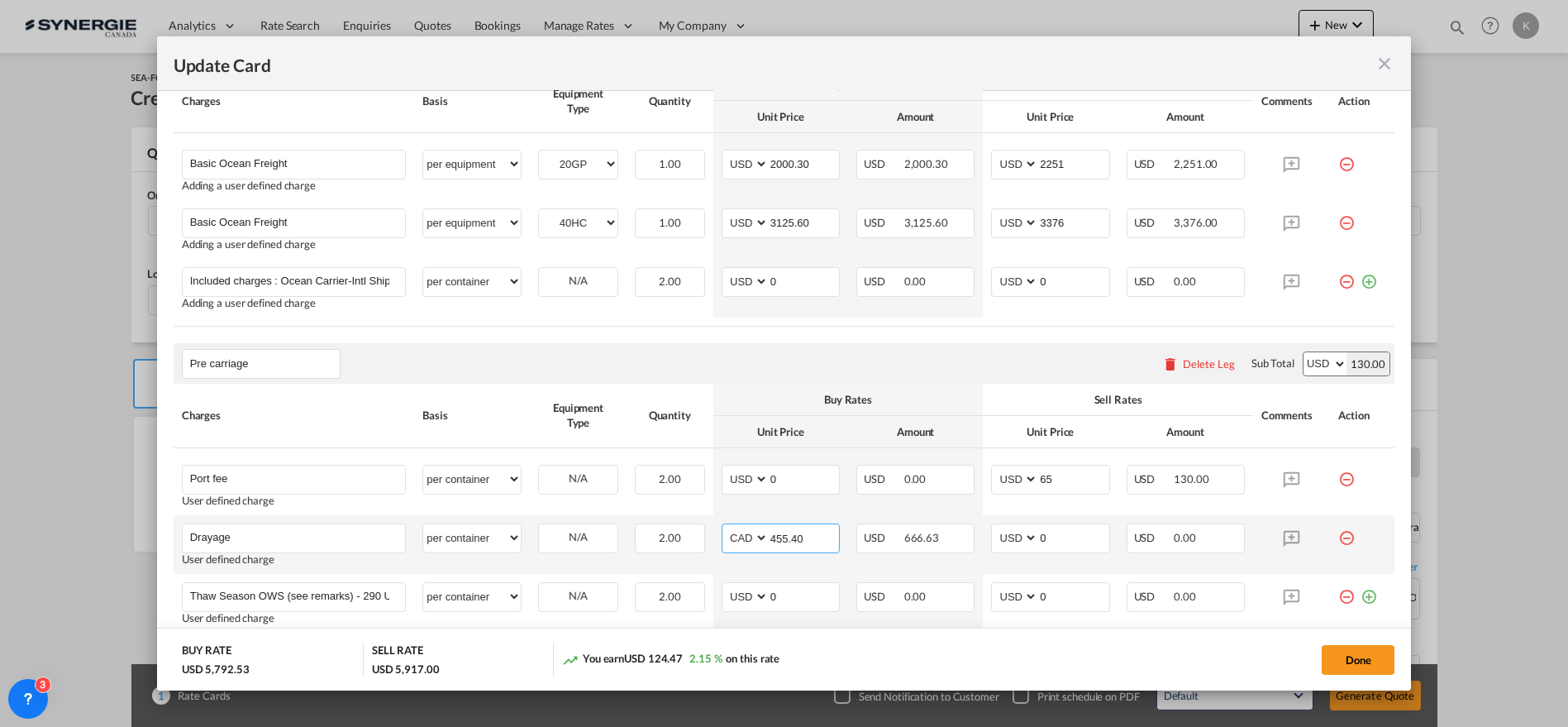
type input "455.40"
select select "string:CAD"
type input "501"
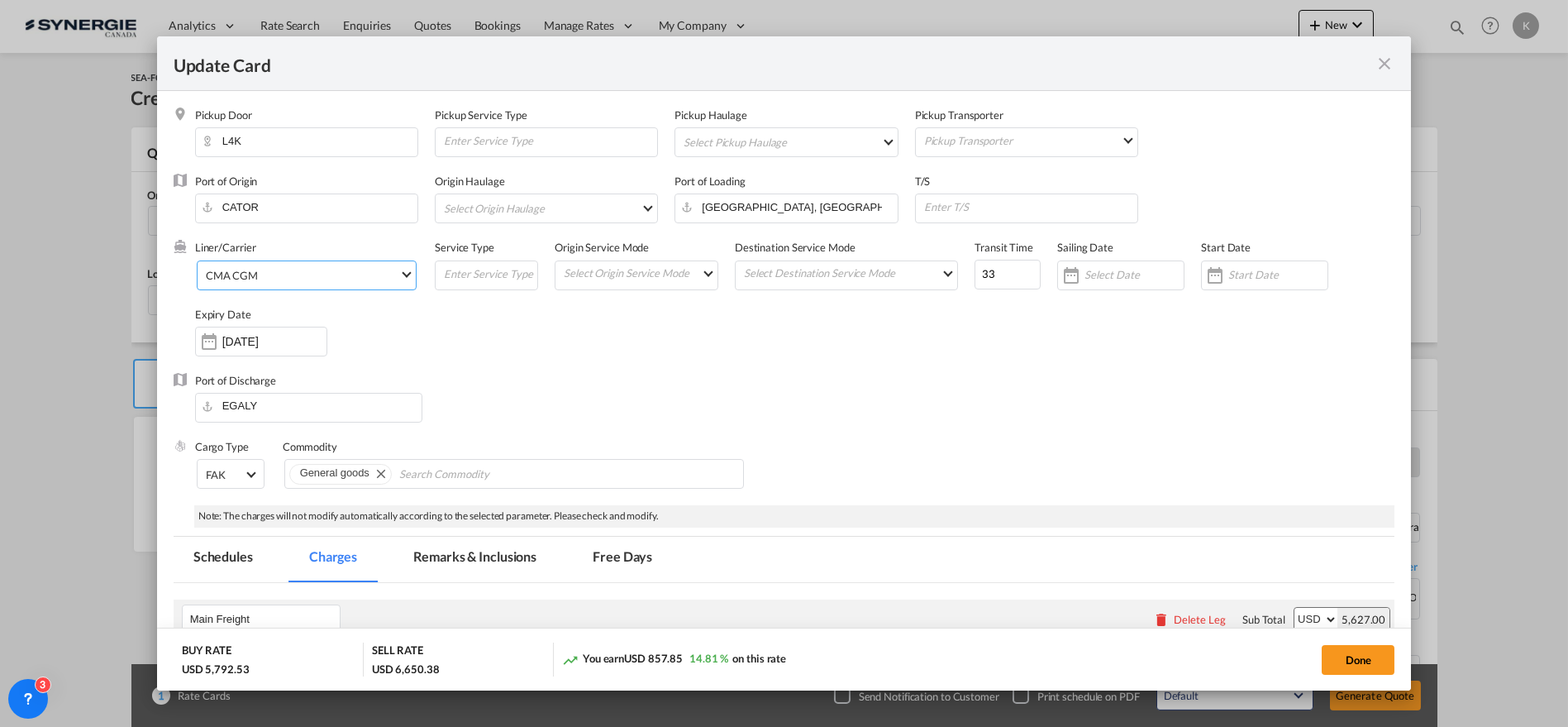
click at [473, 571] on md-tab-item "Remarks & Inclusions" at bounding box center [474, 559] width 163 height 46
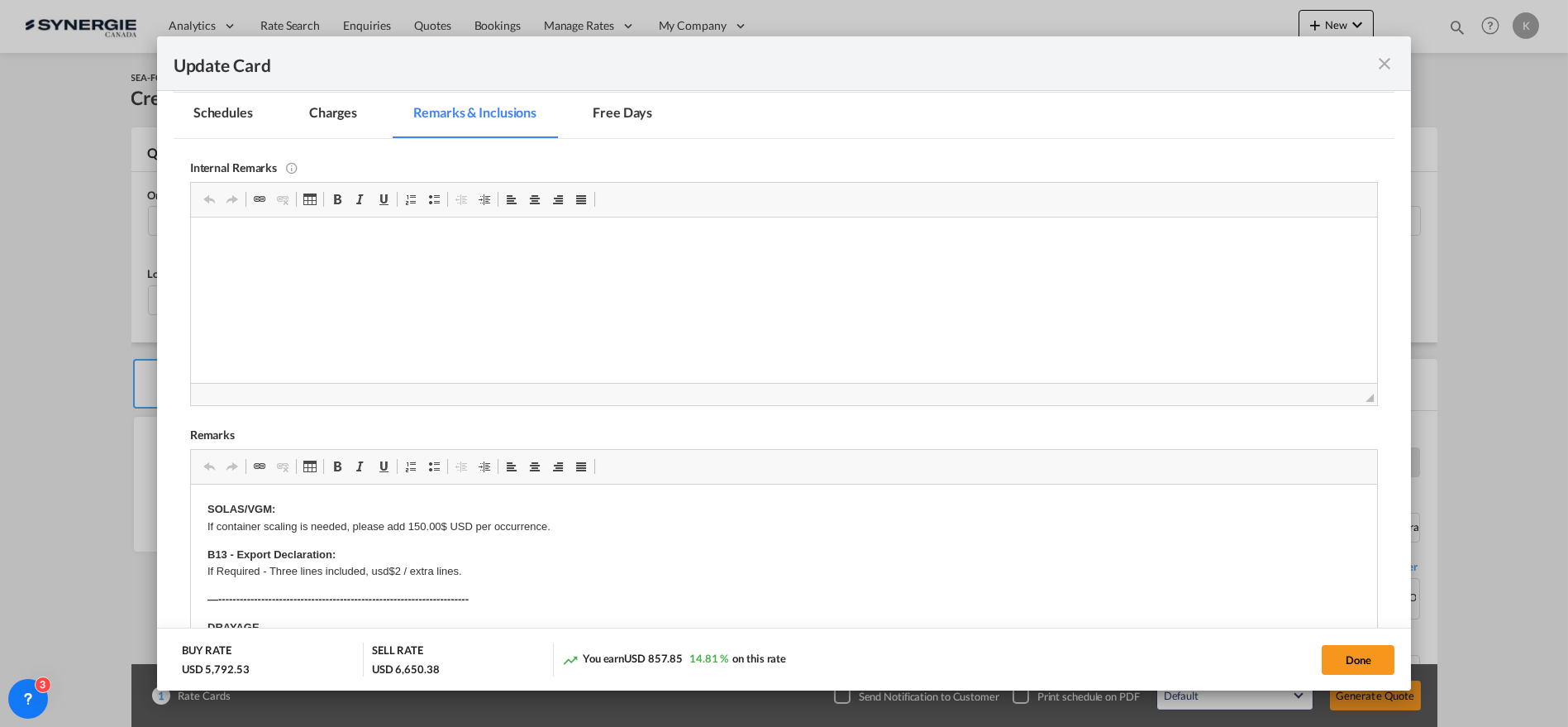
scroll to position [445, 0]
click at [285, 291] on p "CMA" at bounding box center [784, 298] width 1154 height 18
click at [1369, 645] on button "Done" at bounding box center [1358, 660] width 73 height 29
type input "[DATE]"
type input "2000.3"
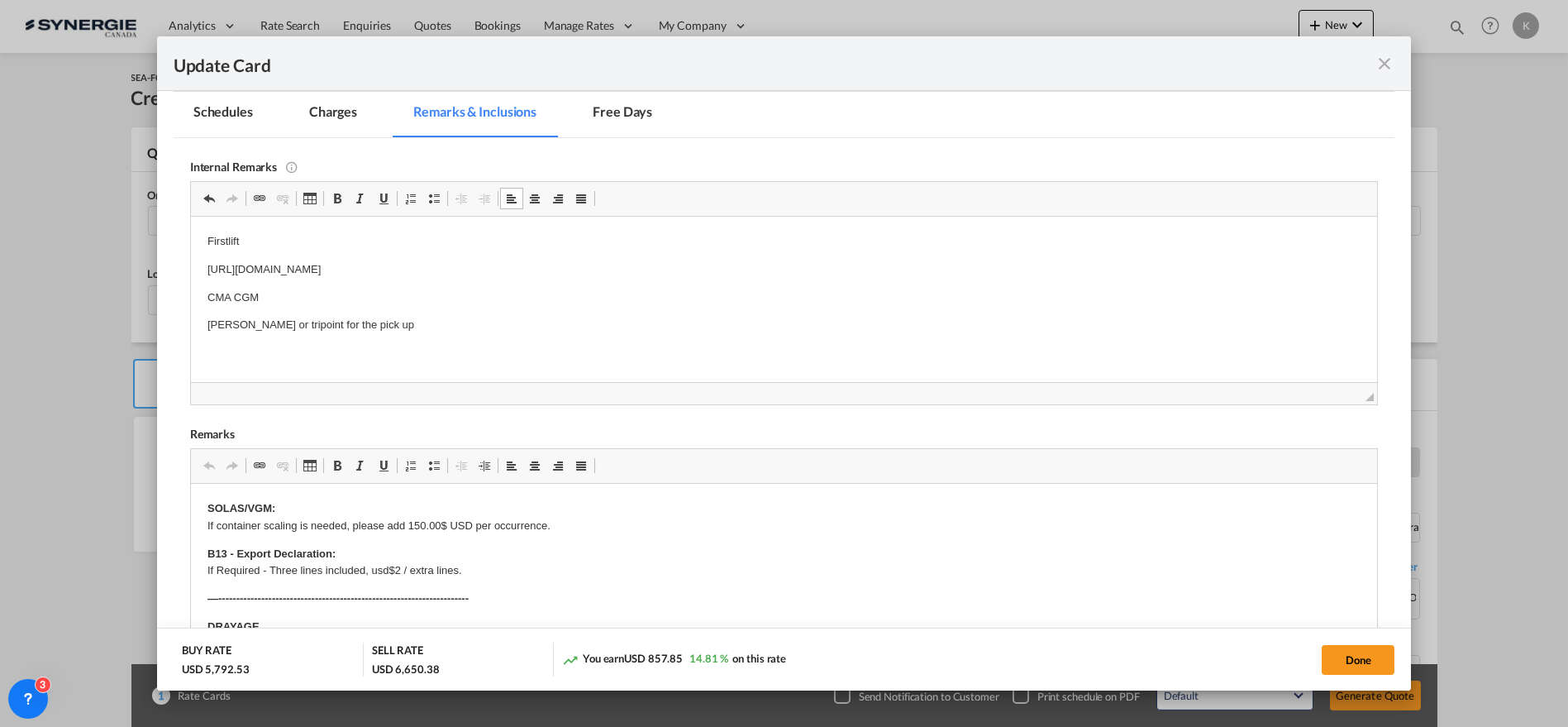
type input "455.4"
type input "3125.6"
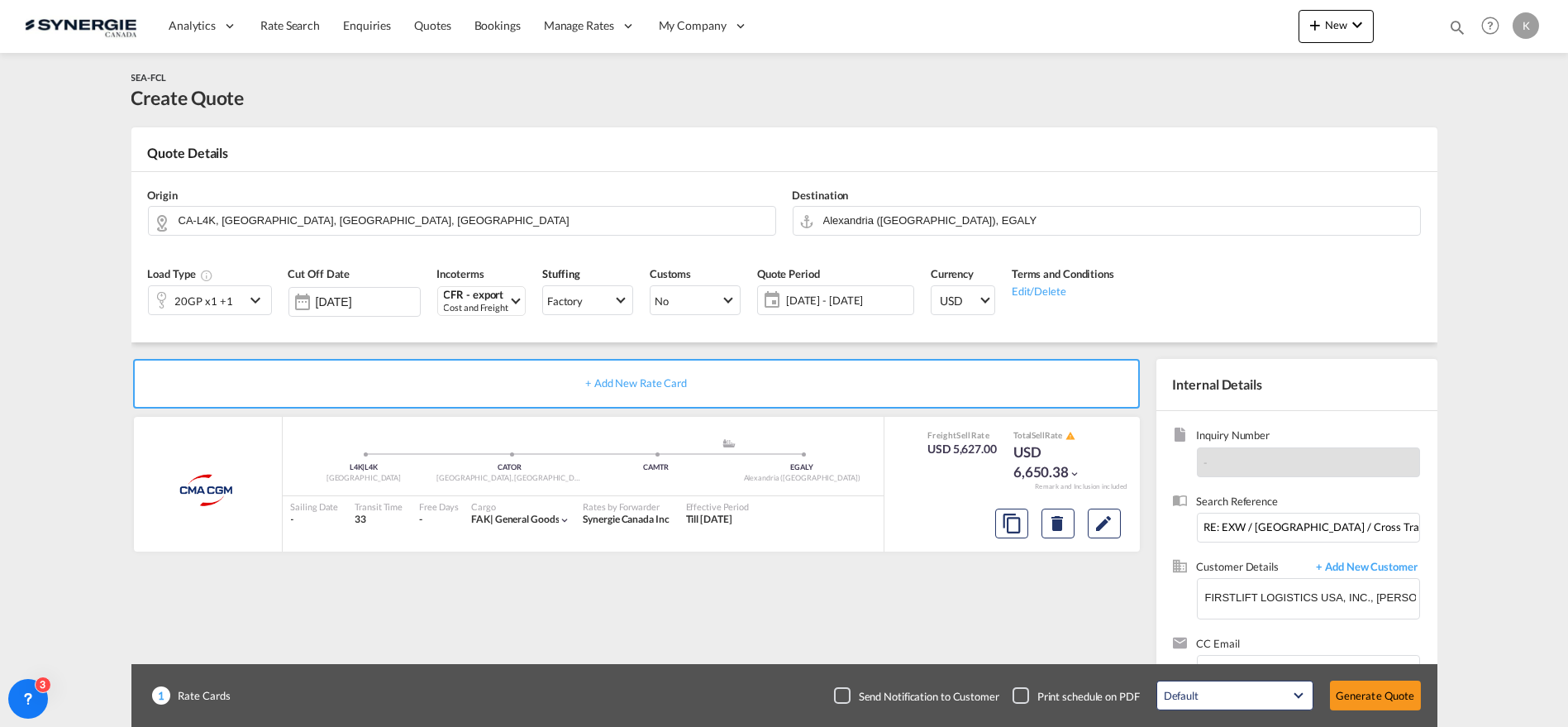
scroll to position [276, 0]
click at [1379, 699] on button "Generate Quote" at bounding box center [1375, 695] width 91 height 29
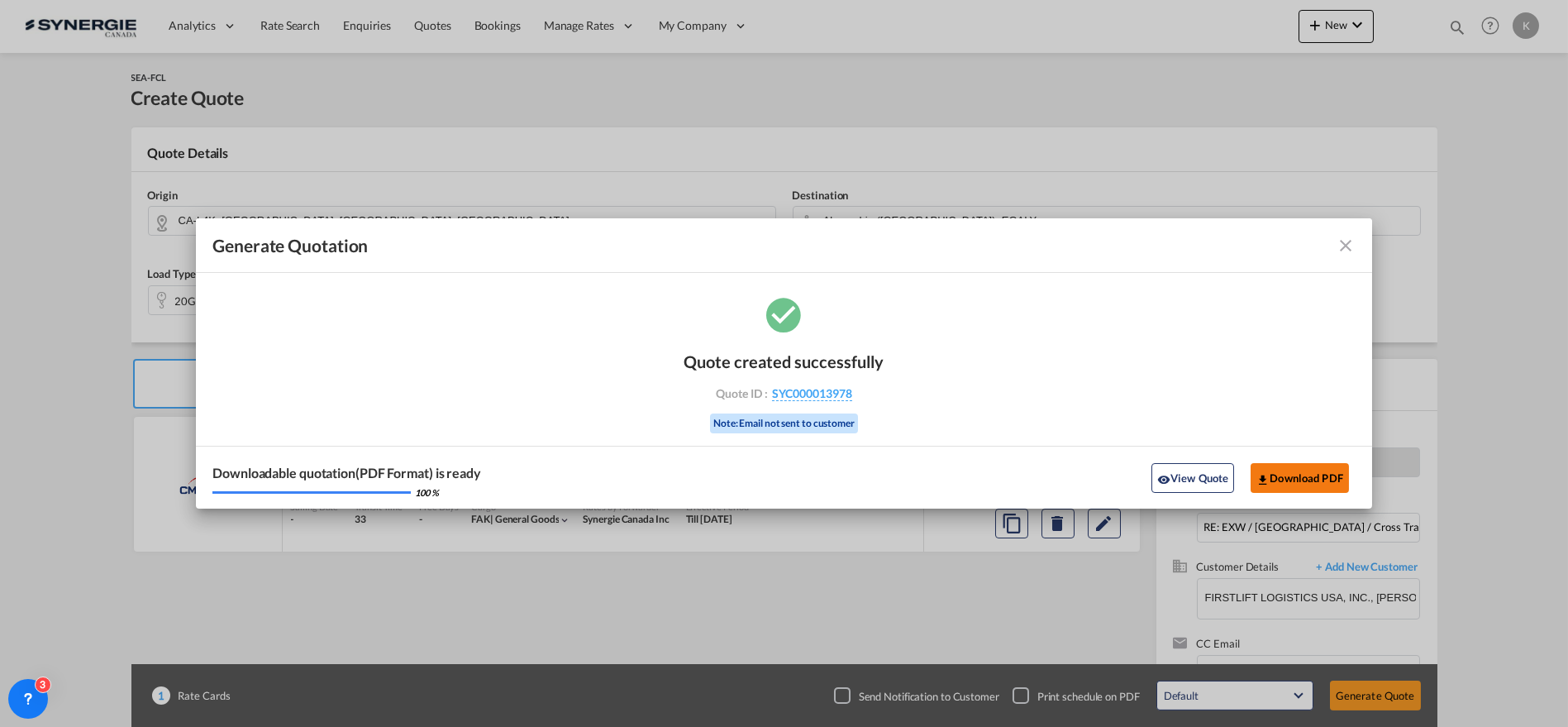
click at [1290, 466] on button "Download PDF" at bounding box center [1300, 477] width 99 height 29
click at [1340, 241] on md-icon "icon-close fg-AAA8AD cursor m-0" at bounding box center [1346, 245] width 20 height 20
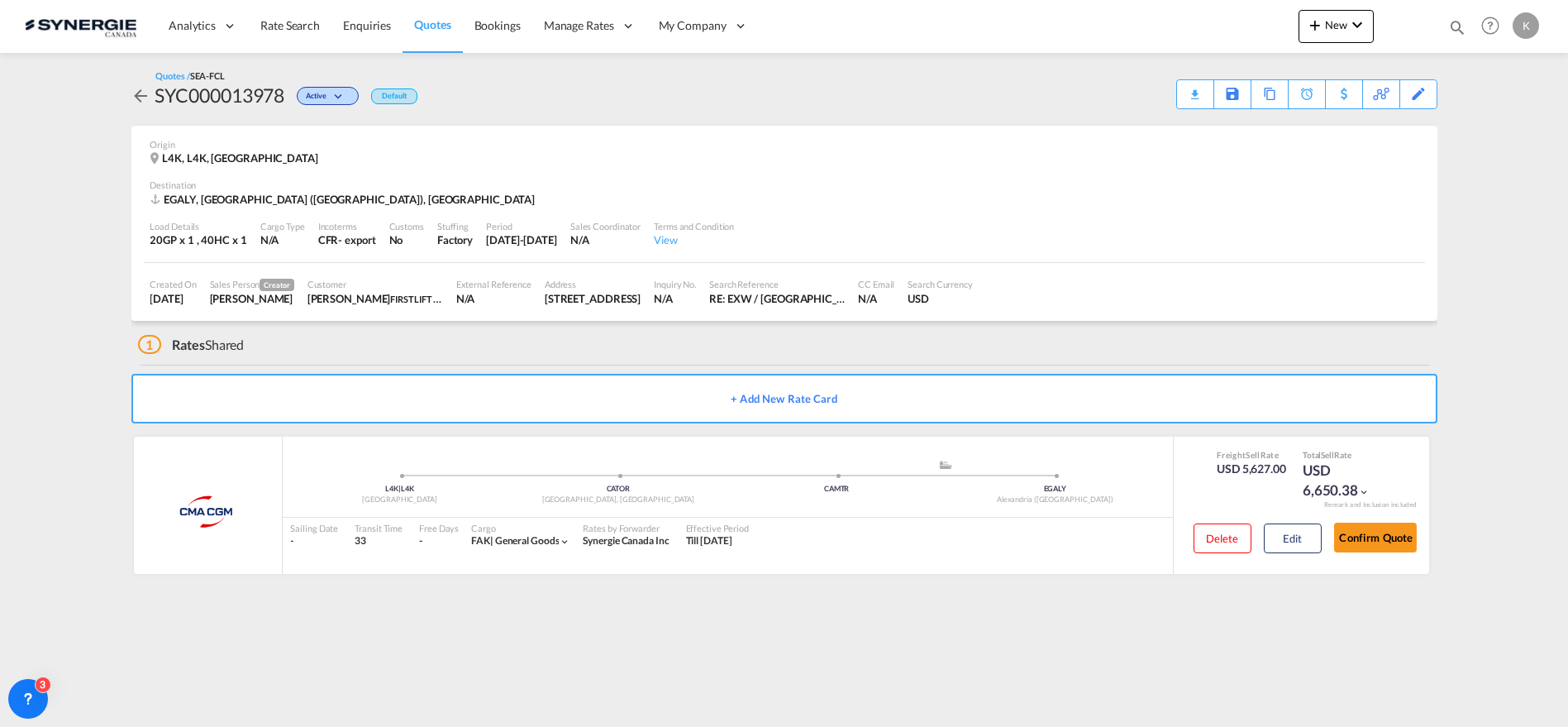
click at [1460, 22] on md-icon "icon-magnify" at bounding box center [1457, 27] width 19 height 19
drag, startPoint x: 1290, startPoint y: 26, endPoint x: 1174, endPoint y: 26, distance: 116.0
click at [1174, 26] on div "Bookings Quotes Enquiries 2647" at bounding box center [1310, 27] width 312 height 31
click at [1170, 27] on select "Bookings Quotes Enquiries" at bounding box center [1194, 27] width 78 height 29
select select "Quotes"
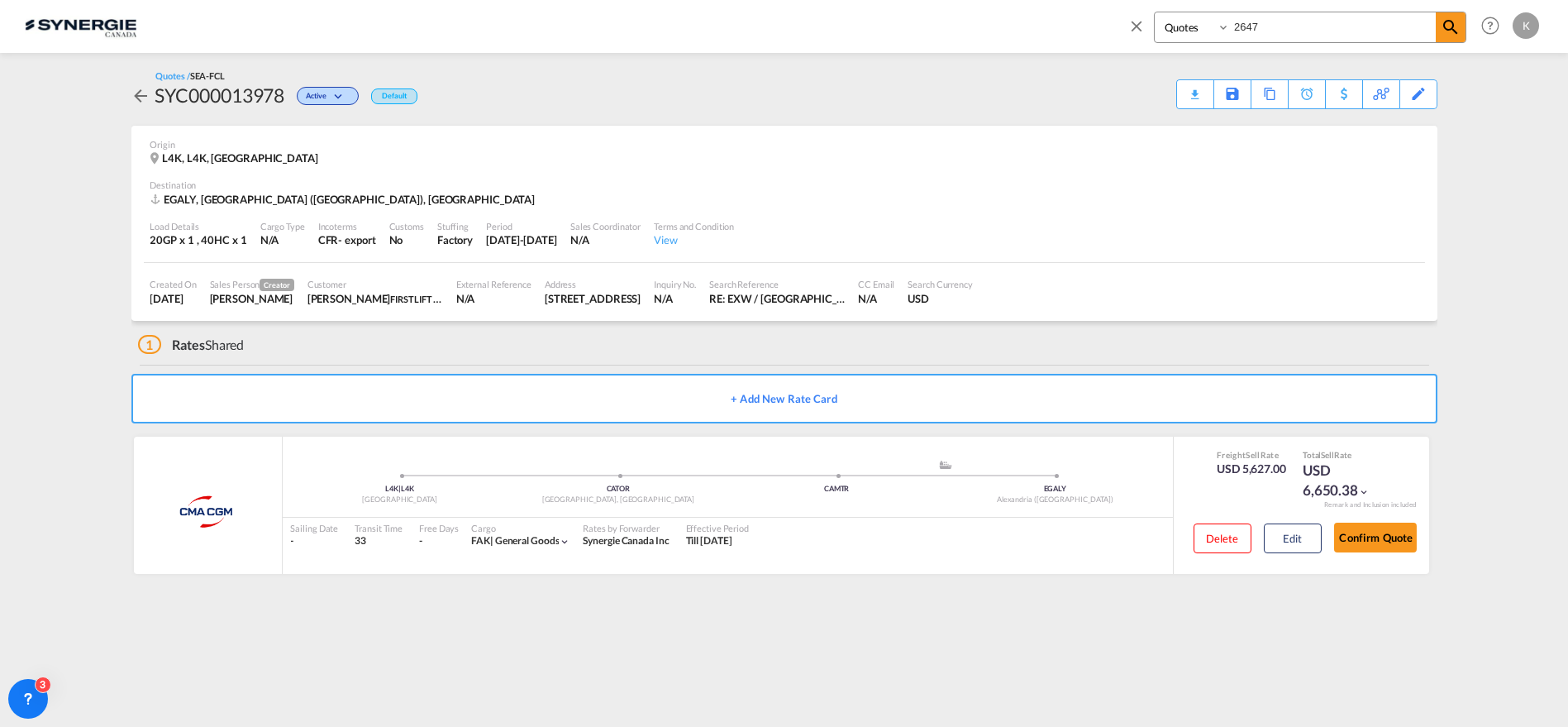
click at [1155, 13] on select "Bookings Quotes Enquiries" at bounding box center [1194, 27] width 78 height 29
type input "13961"
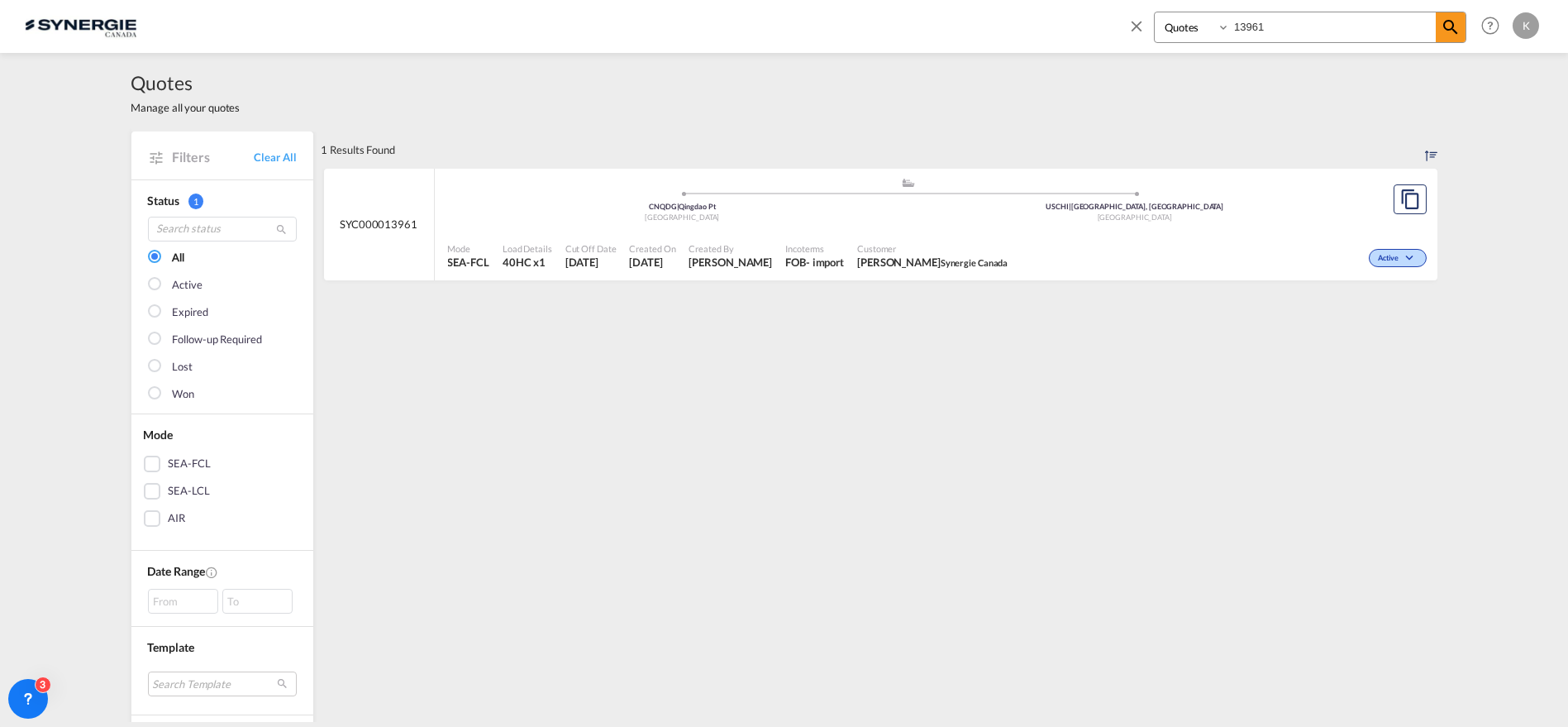
click at [981, 263] on span "Synergie Canada" at bounding box center [974, 262] width 67 height 11
click at [1139, 18] on div "Bookings Quotes Enquiries 13961 Help Resources Product Release K My Profile Log…" at bounding box center [1330, 25] width 425 height 52
click at [1135, 21] on md-icon "icon-close" at bounding box center [1137, 25] width 19 height 19
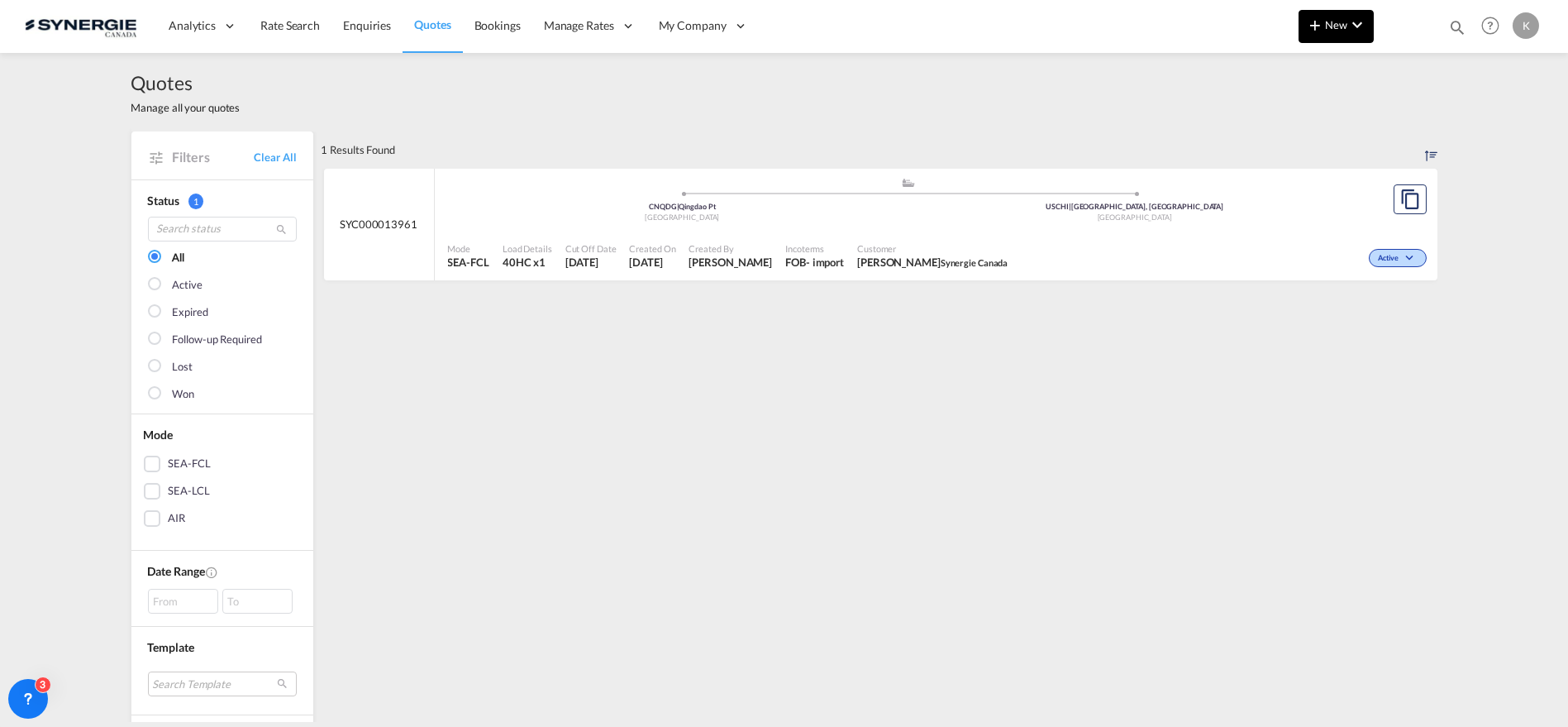
click at [1313, 24] on md-icon "icon-plus 400-fg" at bounding box center [1315, 24] width 20 height 20
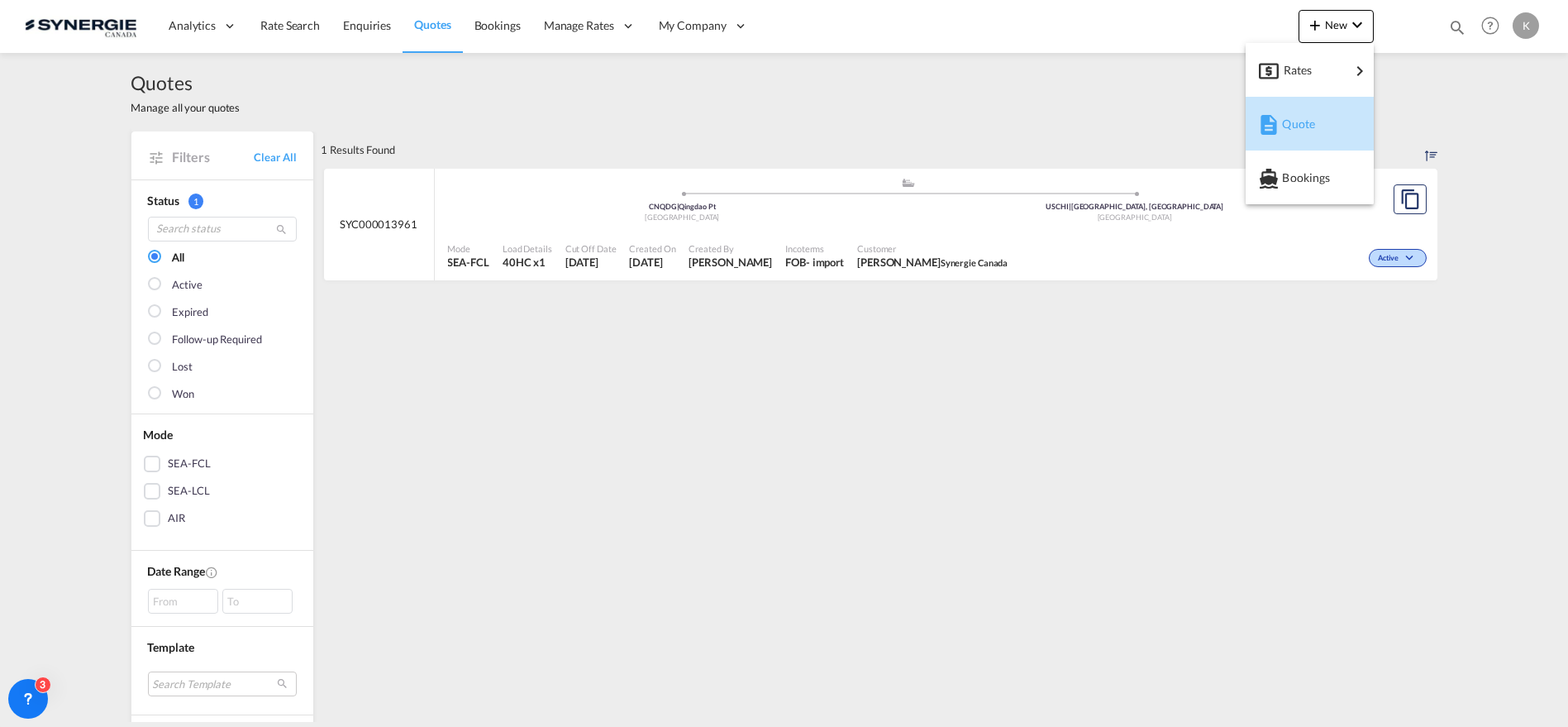
click at [1328, 125] on div "Quote" at bounding box center [1312, 124] width 61 height 41
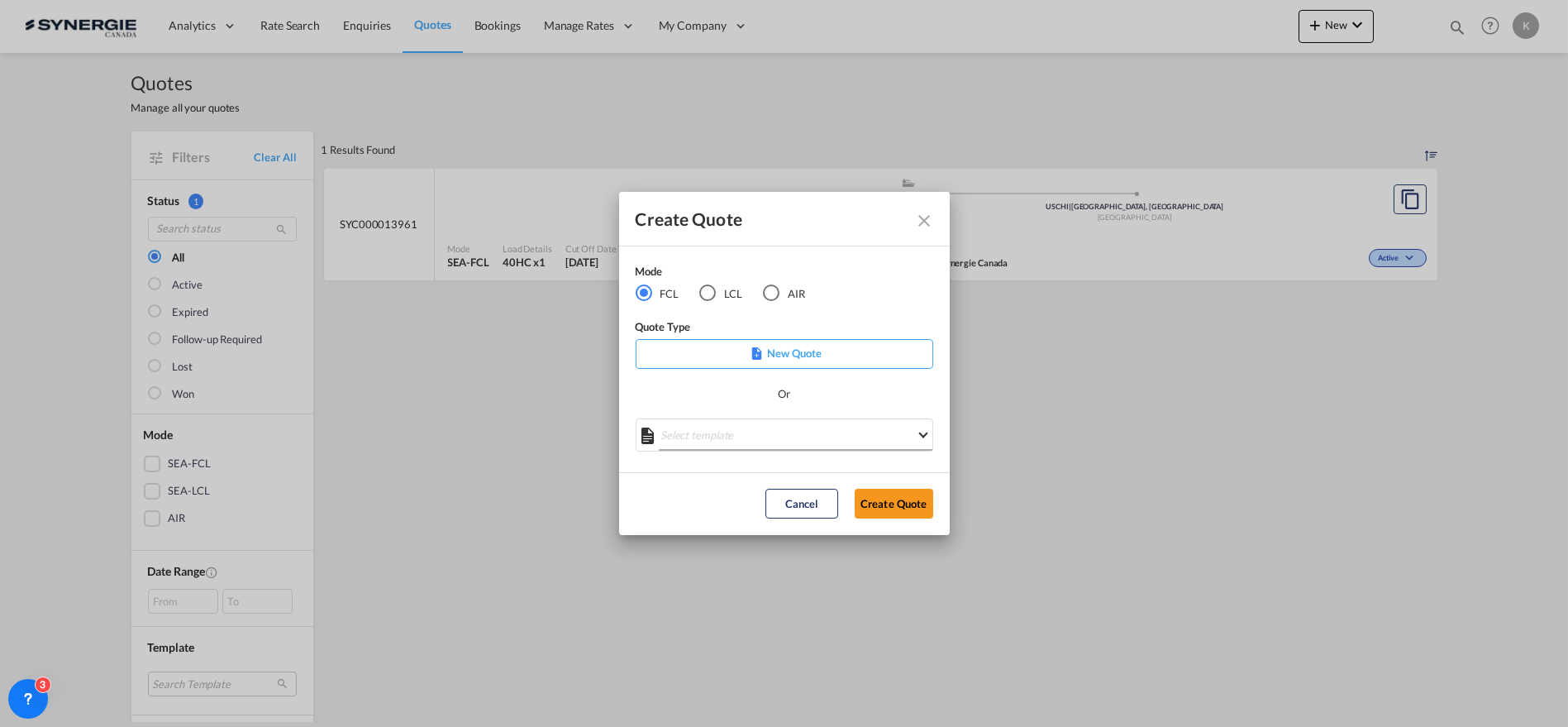
click at [720, 438] on md-select "Select template *NEW* FCL FREEHAND / DAP [PERSON_NAME] | [DATE] *NEW* Import FC…" at bounding box center [784, 435] width 298 height 33
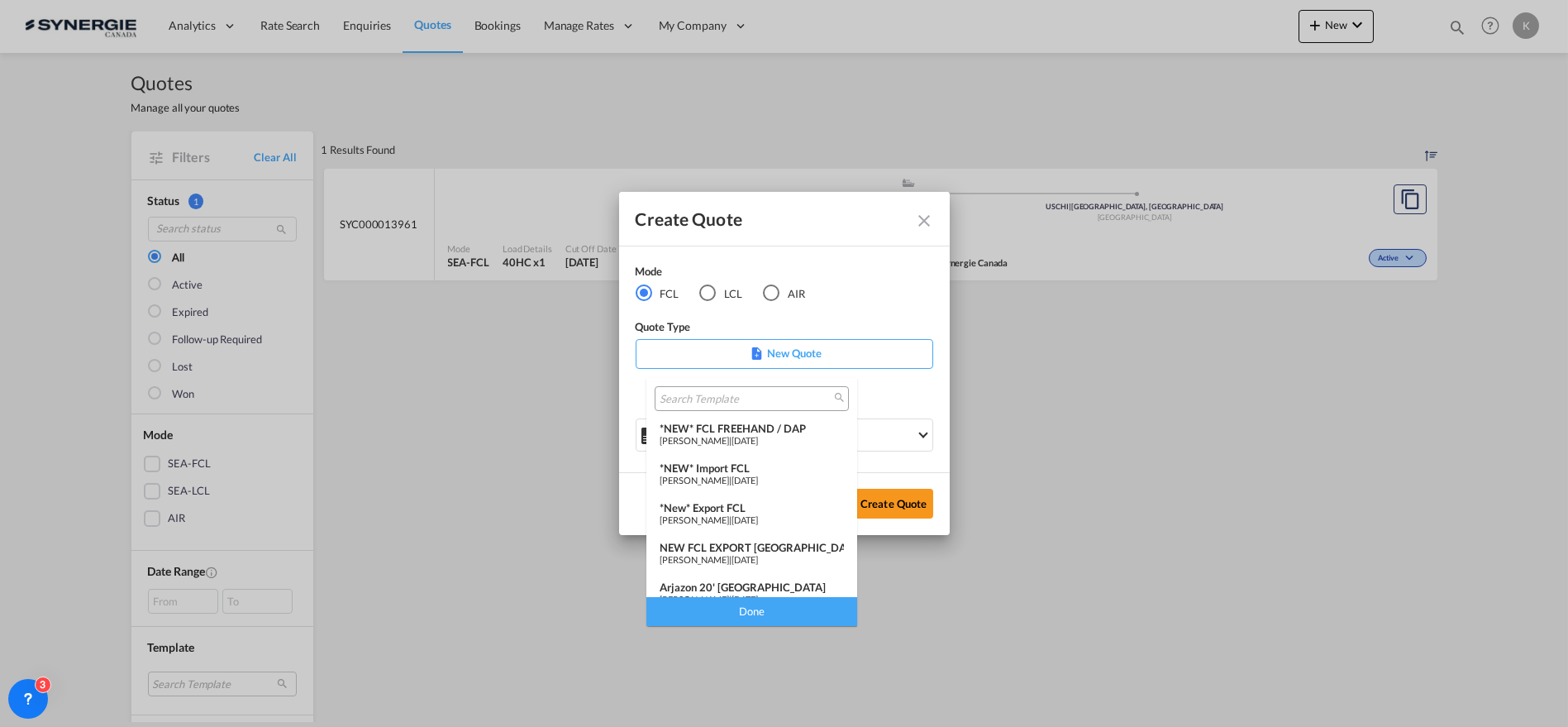
click at [728, 505] on div "*New* Export FCL" at bounding box center [751, 507] width 184 height 14
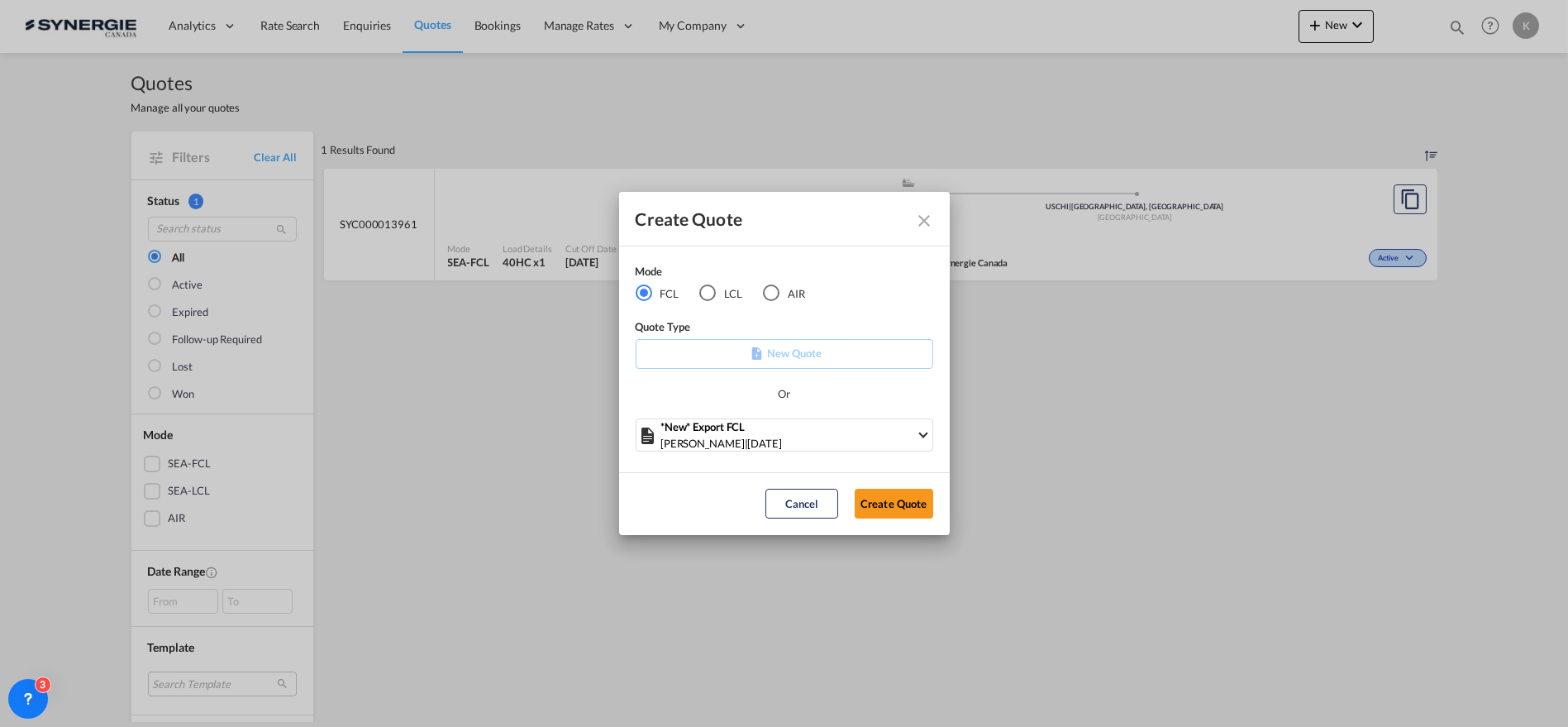
click at [945, 496] on md-dialog-actions "Cancel Create Quote" at bounding box center [784, 504] width 331 height 62
click at [918, 504] on button "Create Quote" at bounding box center [894, 504] width 78 height 29
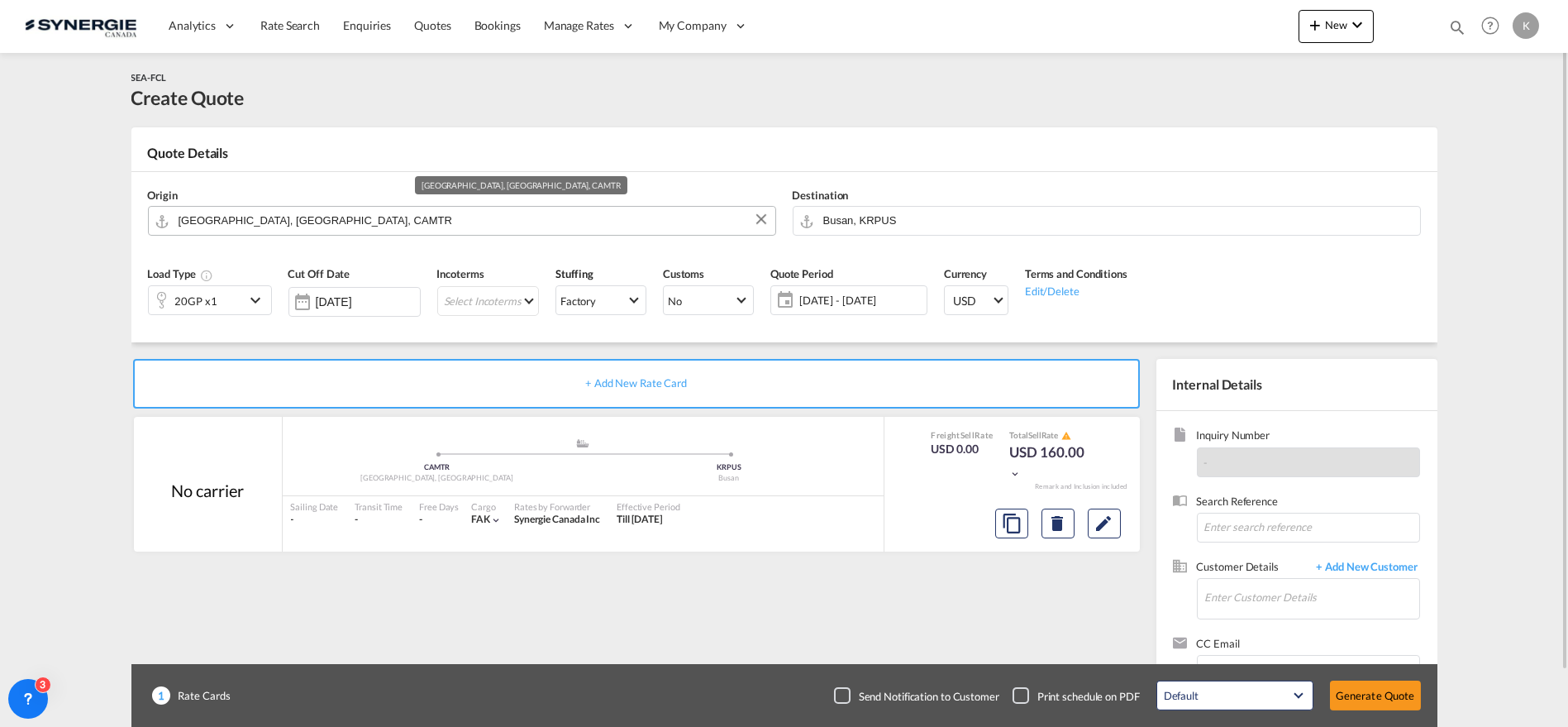
click at [279, 222] on input "[GEOGRAPHIC_DATA], [GEOGRAPHIC_DATA], CAMTR" at bounding box center [472, 221] width 588 height 29
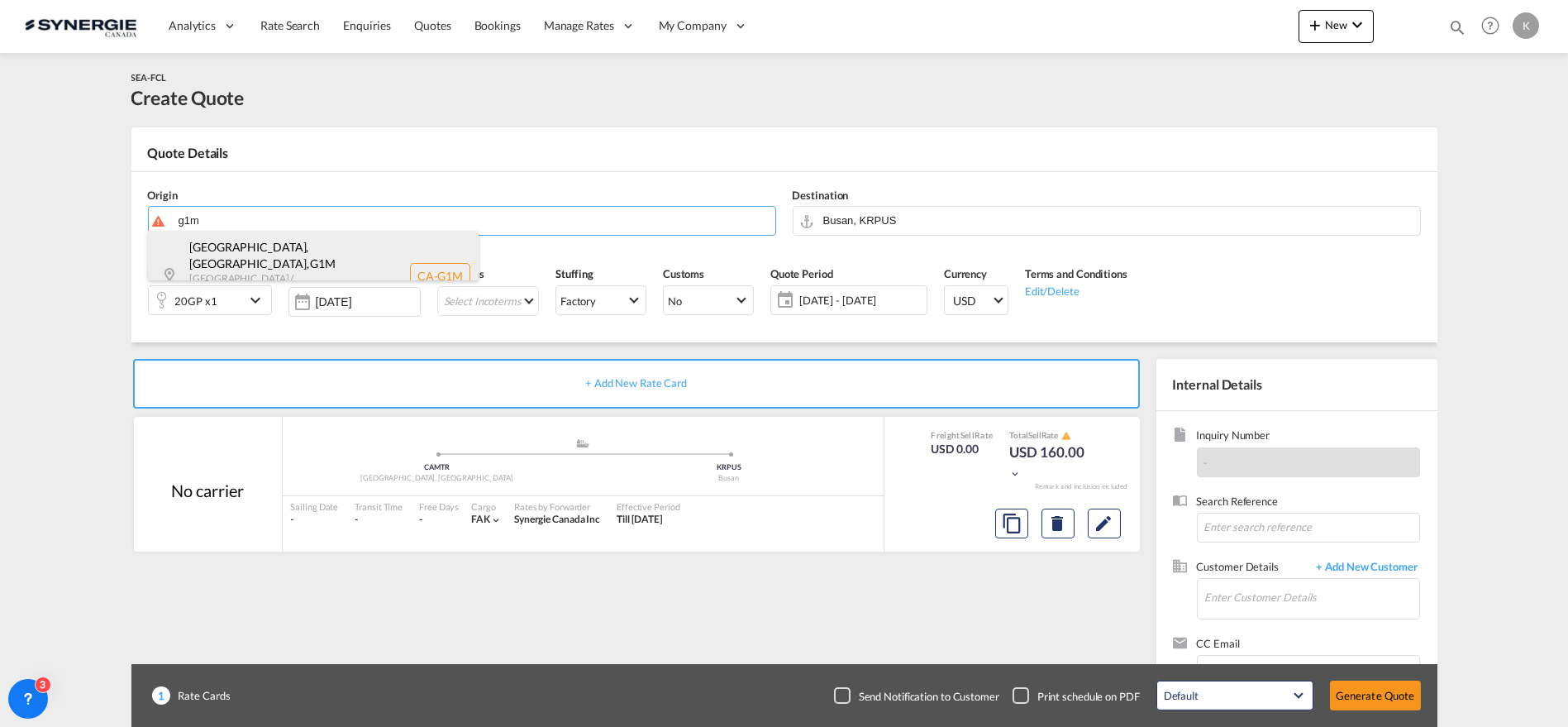
click at [287, 251] on div "[GEOGRAPHIC_DATA], [GEOGRAPHIC_DATA] , G1M [GEOGRAPHIC_DATA] / [GEOGRAPHIC_DATA…" at bounding box center [313, 275] width 331 height 91
type input "CA-G1M, [GEOGRAPHIC_DATA], [GEOGRAPHIC_DATA], [GEOGRAPHIC_DATA] / [GEOGRAPHIC_D…"
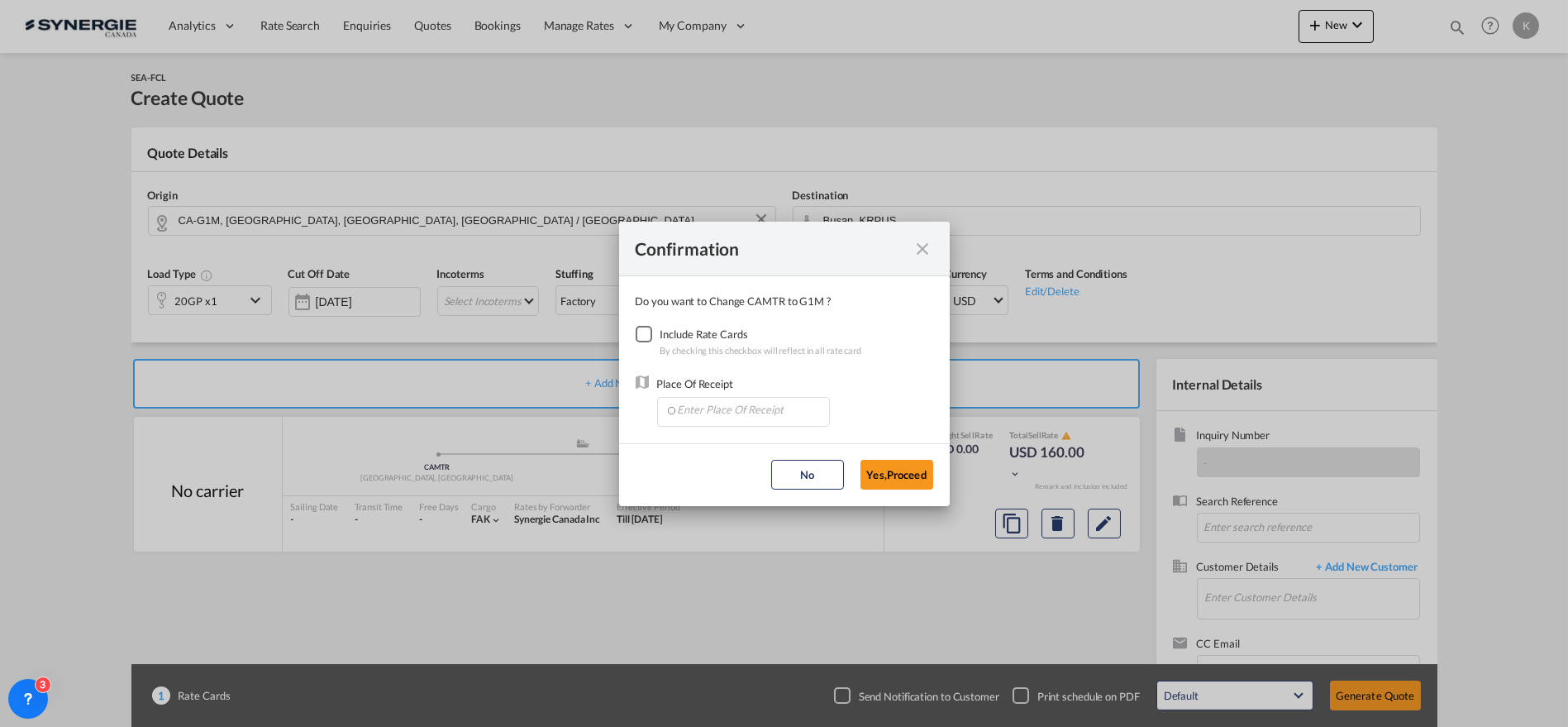
click at [649, 328] on div "Checkbox No Ink" at bounding box center [644, 334] width 17 height 17
click at [715, 413] on input "Enter Place Of Receipt" at bounding box center [747, 410] width 164 height 24
click at [735, 487] on span "CAMTR, [GEOGRAPHIC_DATA], [GEOGRAPHIC_DATA], [GEOGRAPHIC_DATA], [GEOGRAPHIC_DAT…" at bounding box center [1000, 486] width 649 height 14
type input "CAMTR, [GEOGRAPHIC_DATA], [GEOGRAPHIC_DATA], [GEOGRAPHIC_DATA], [GEOGRAPHIC_DAT…"
click at [874, 471] on button "Yes,Proceed" at bounding box center [897, 474] width 73 height 29
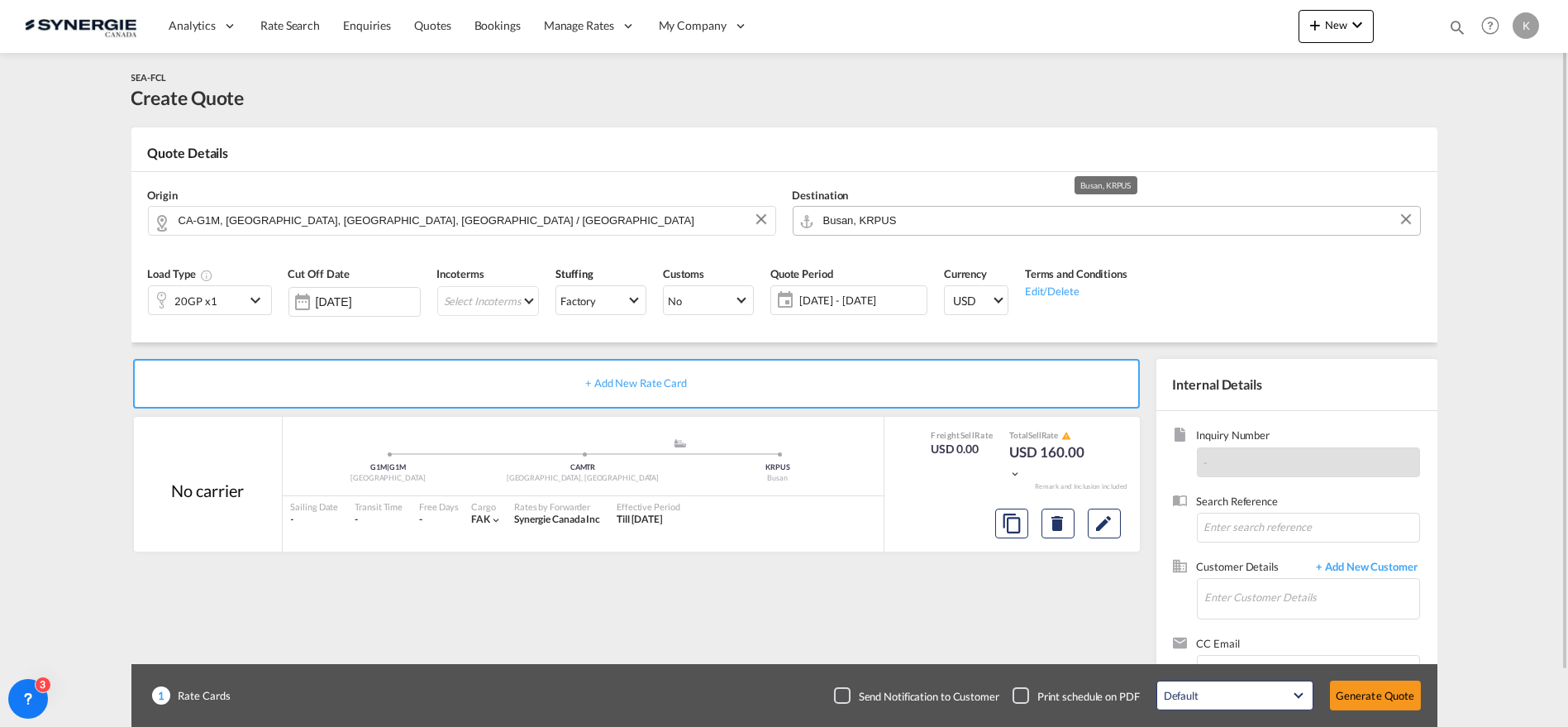
click at [920, 209] on input "Busan, KRPUS" at bounding box center [1117, 221] width 588 height 29
type input "e"
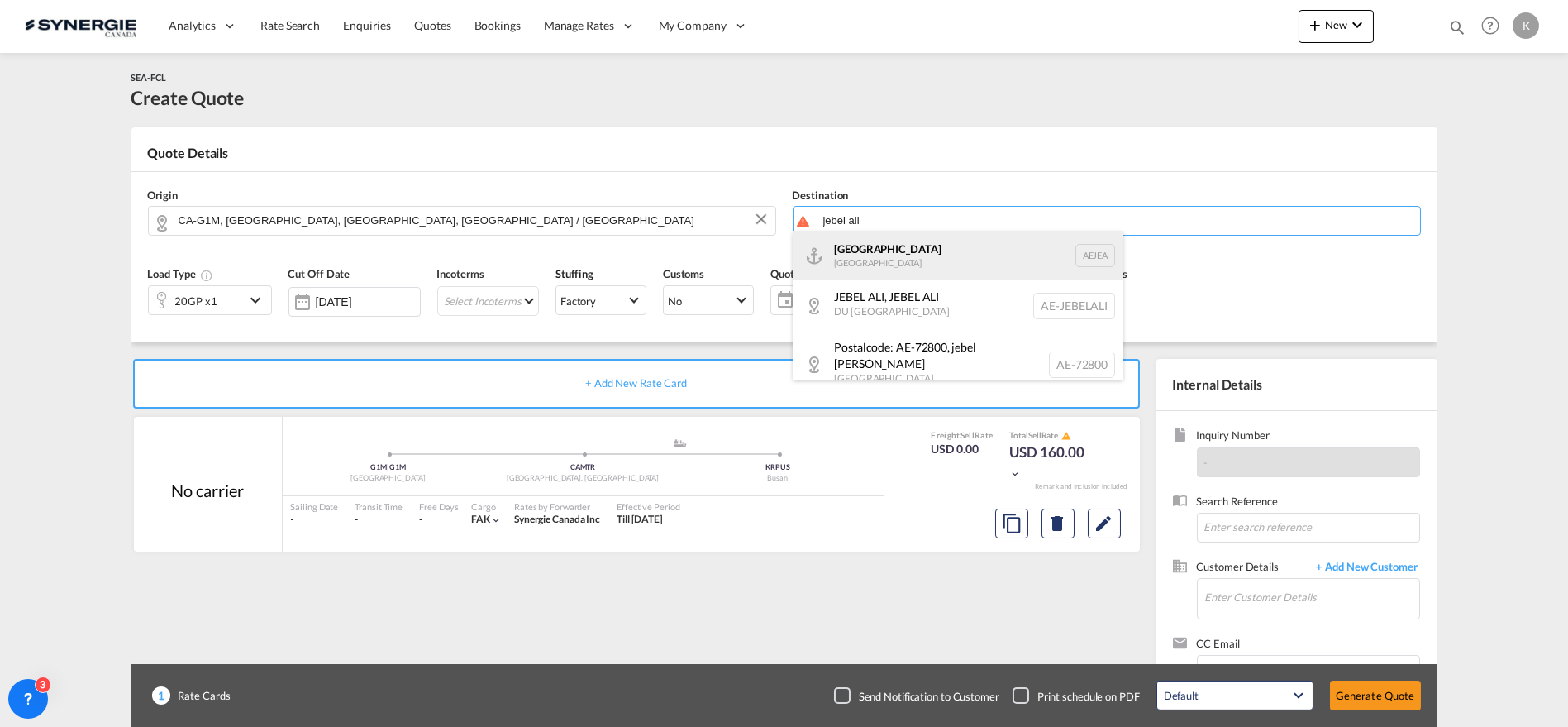
click at [906, 258] on div "[GEOGRAPHIC_DATA] [GEOGRAPHIC_DATA]" at bounding box center [957, 255] width 331 height 50
type input "[GEOGRAPHIC_DATA], [GEOGRAPHIC_DATA]"
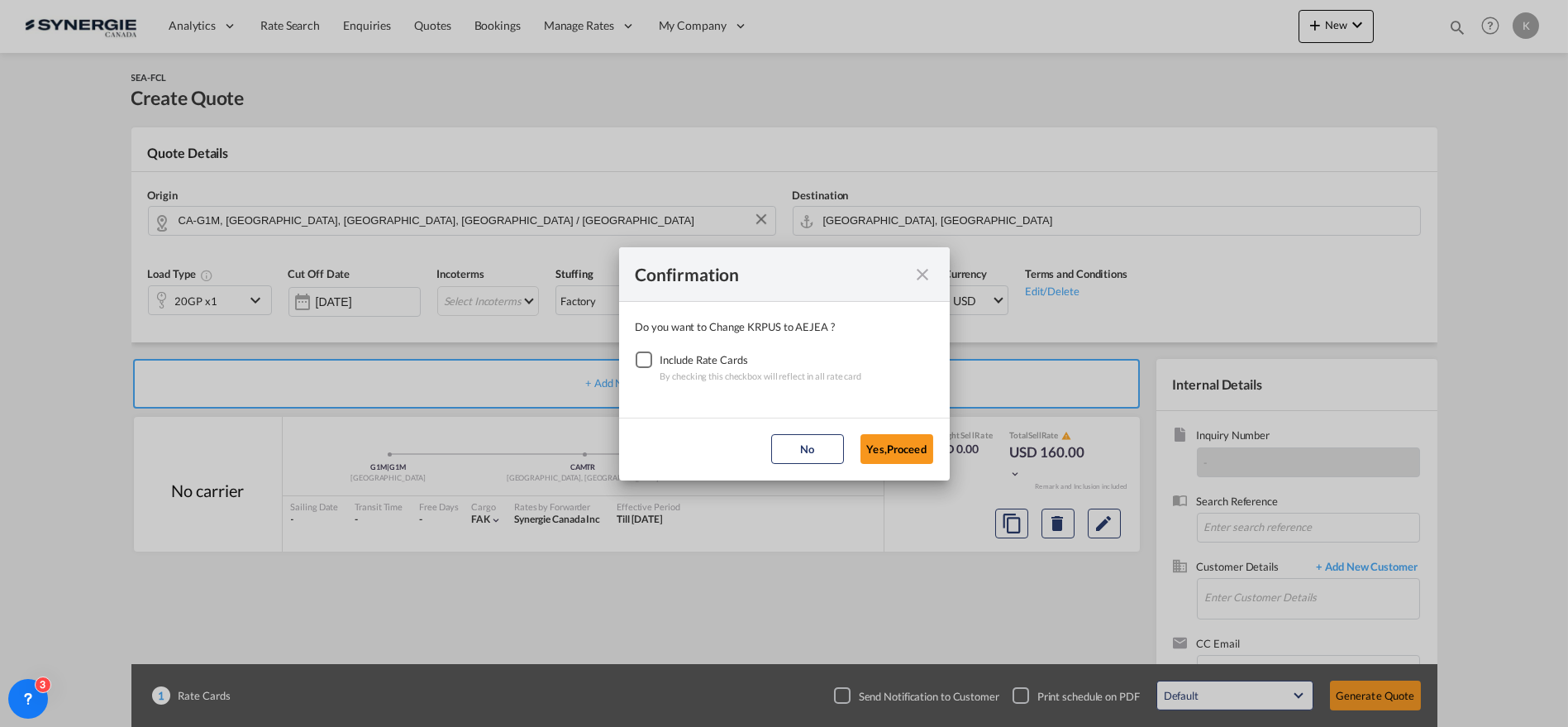
click at [645, 360] on div "Checkbox No Ink" at bounding box center [644, 359] width 17 height 17
click at [901, 446] on button "Yes,Proceed" at bounding box center [897, 449] width 73 height 29
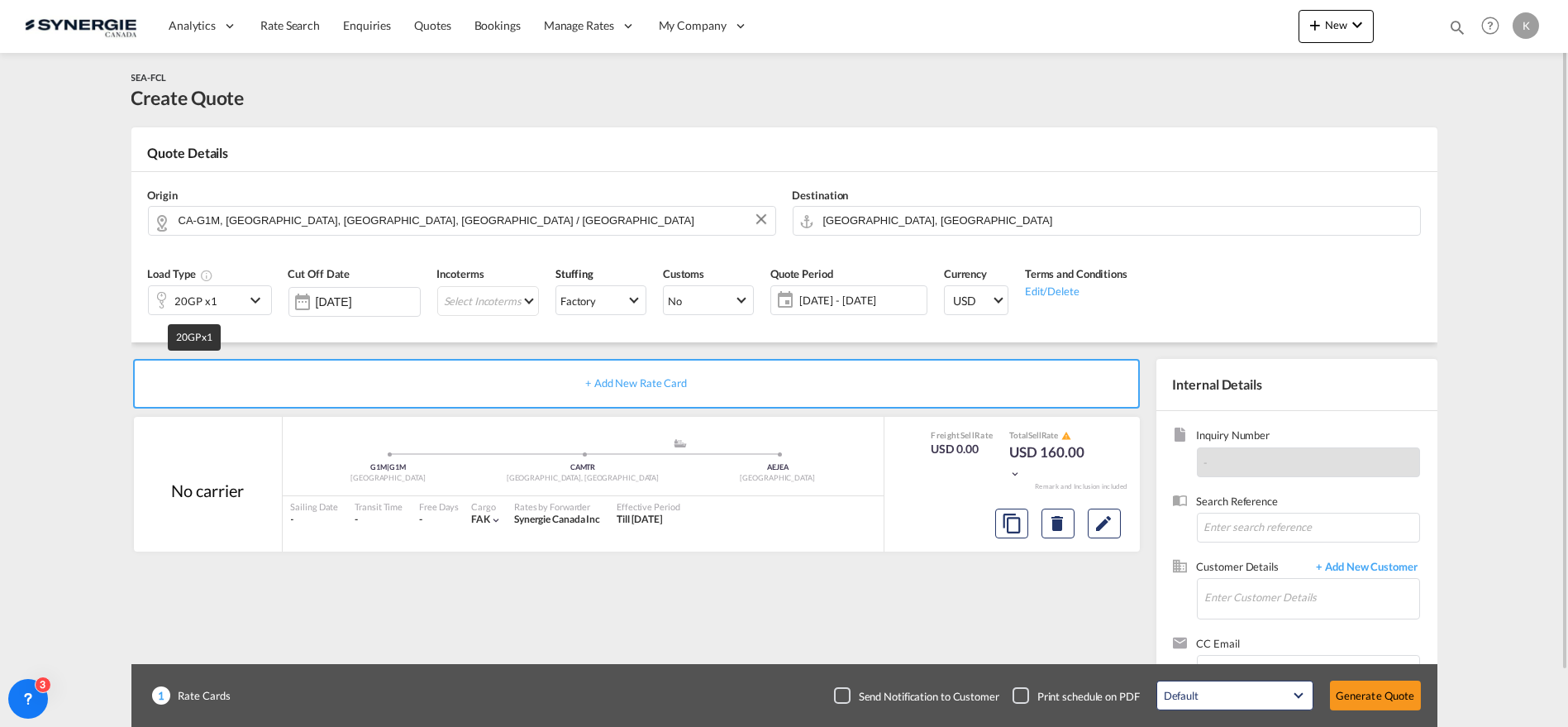
click at [198, 294] on div "20GP x1" at bounding box center [196, 302] width 42 height 23
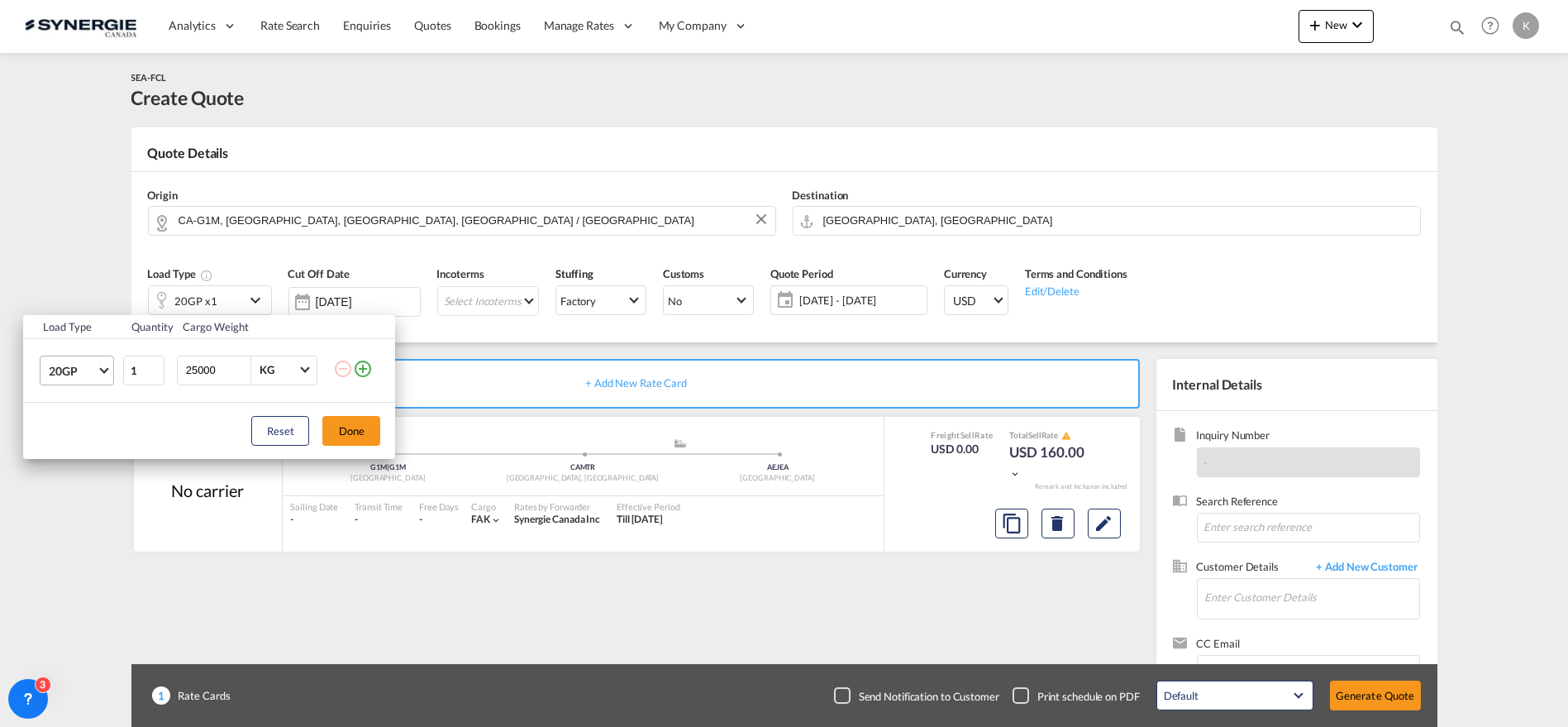
click at [57, 383] on md-select-value "20GP" at bounding box center [80, 370] width 66 height 28
click at [77, 447] on div "40HC" at bounding box center [63, 449] width 30 height 17
click at [208, 376] on input "25000" at bounding box center [218, 370] width 66 height 28
click at [198, 371] on input "10500" at bounding box center [218, 370] width 66 height 28
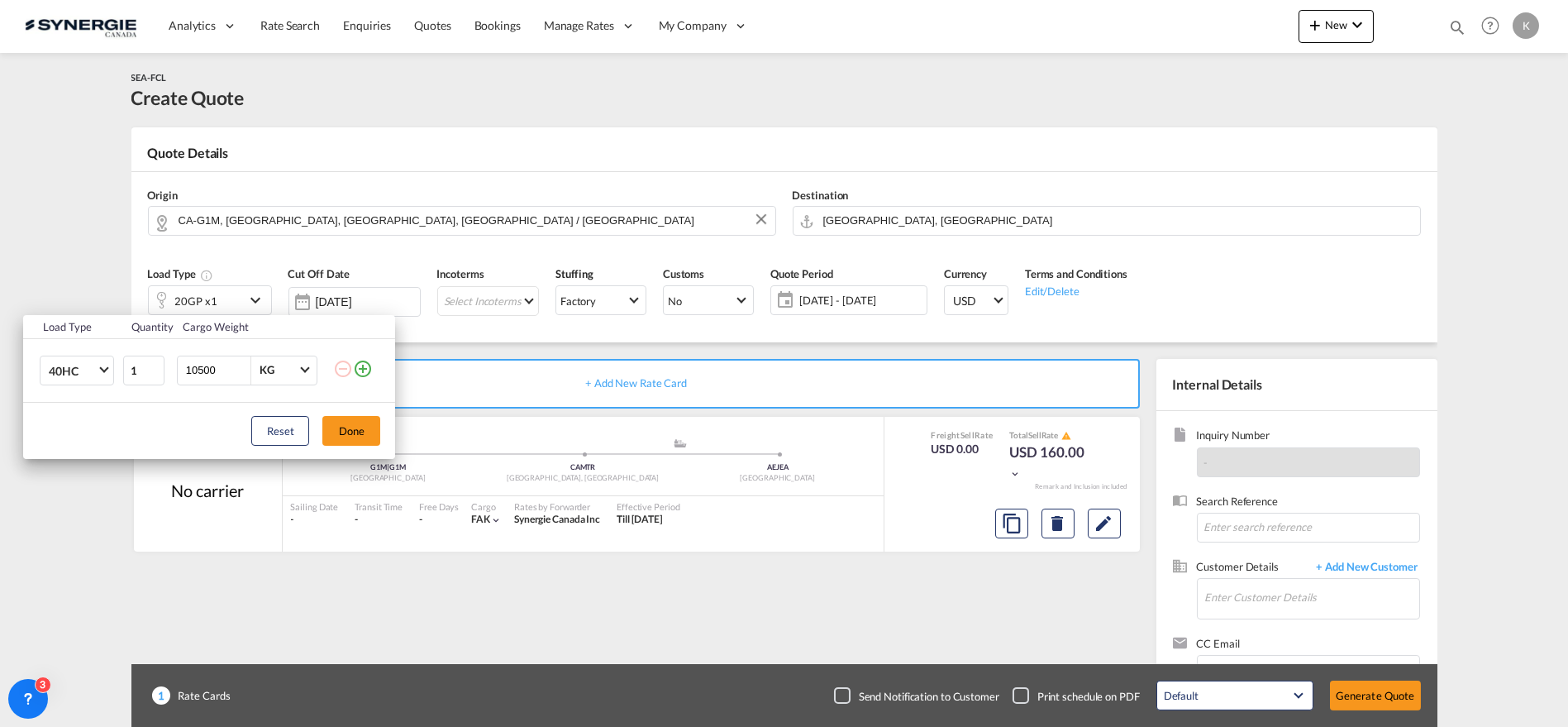
click at [198, 371] on input "10500" at bounding box center [218, 370] width 66 height 28
type input "10547"
click at [356, 441] on button "Done" at bounding box center [350, 430] width 58 height 29
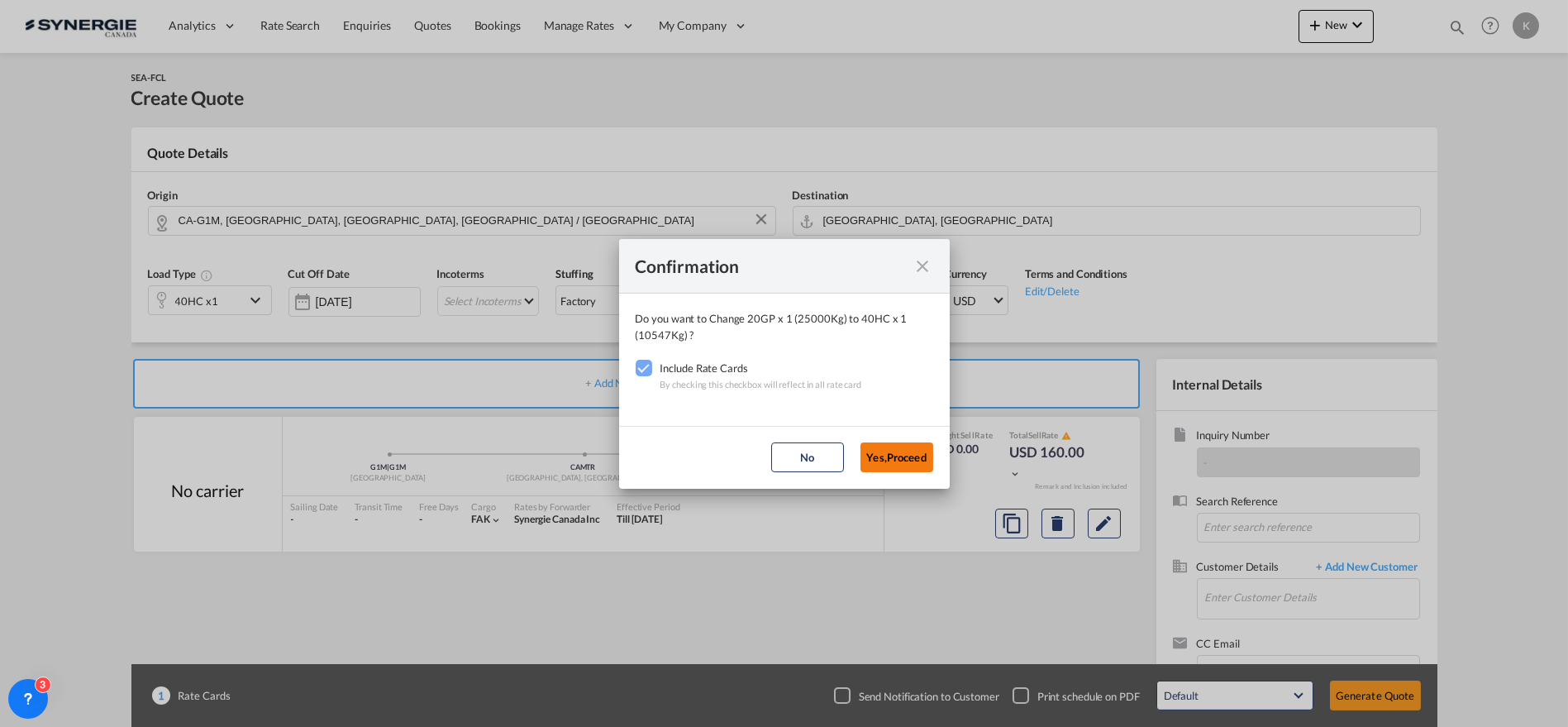
drag, startPoint x: 904, startPoint y: 456, endPoint x: 895, endPoint y: 451, distance: 10.3
click at [905, 455] on button "Yes,Proceed" at bounding box center [897, 457] width 73 height 29
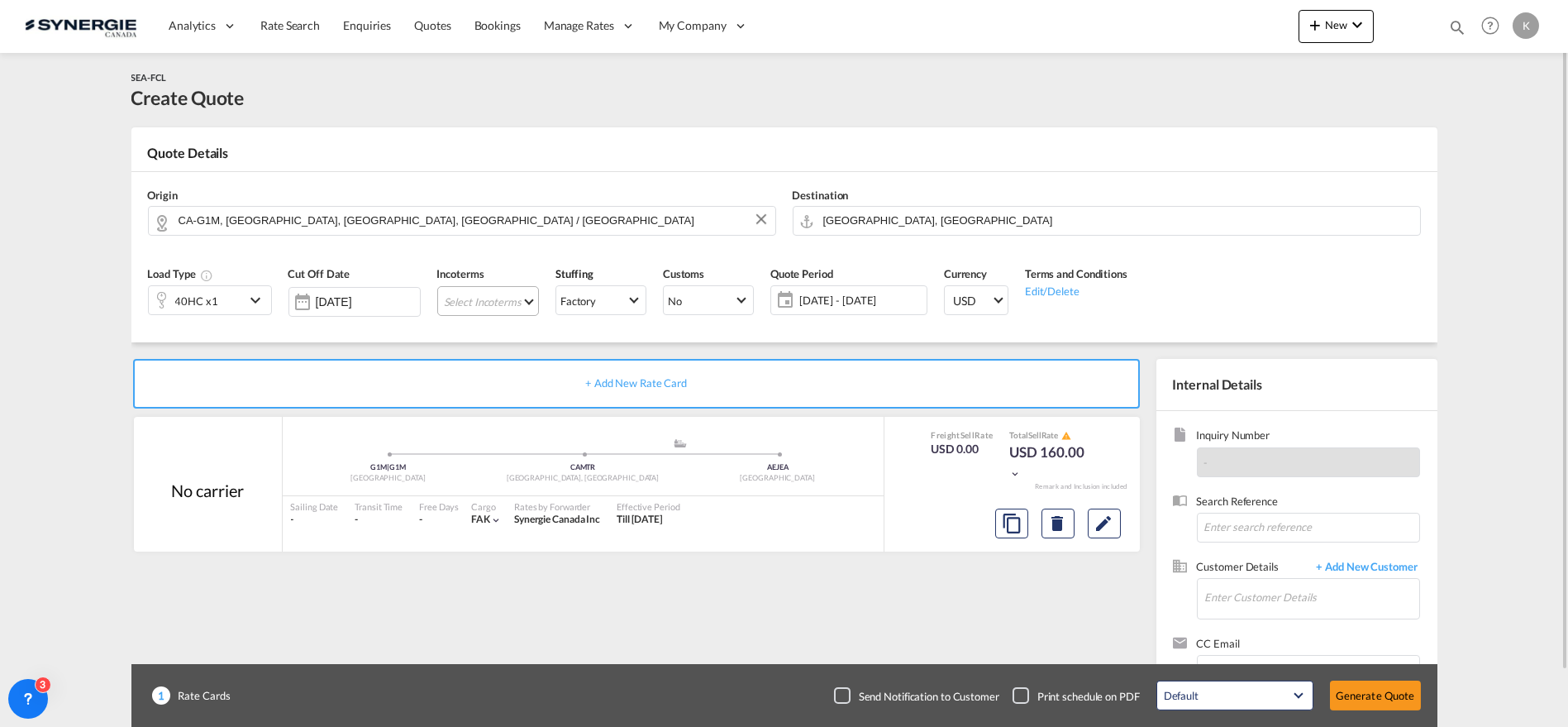
click at [481, 296] on md-select "Select Incoterms CFR - export Cost and Freight CPT - export Carrier Paid to CFR…" at bounding box center [488, 301] width 101 height 29
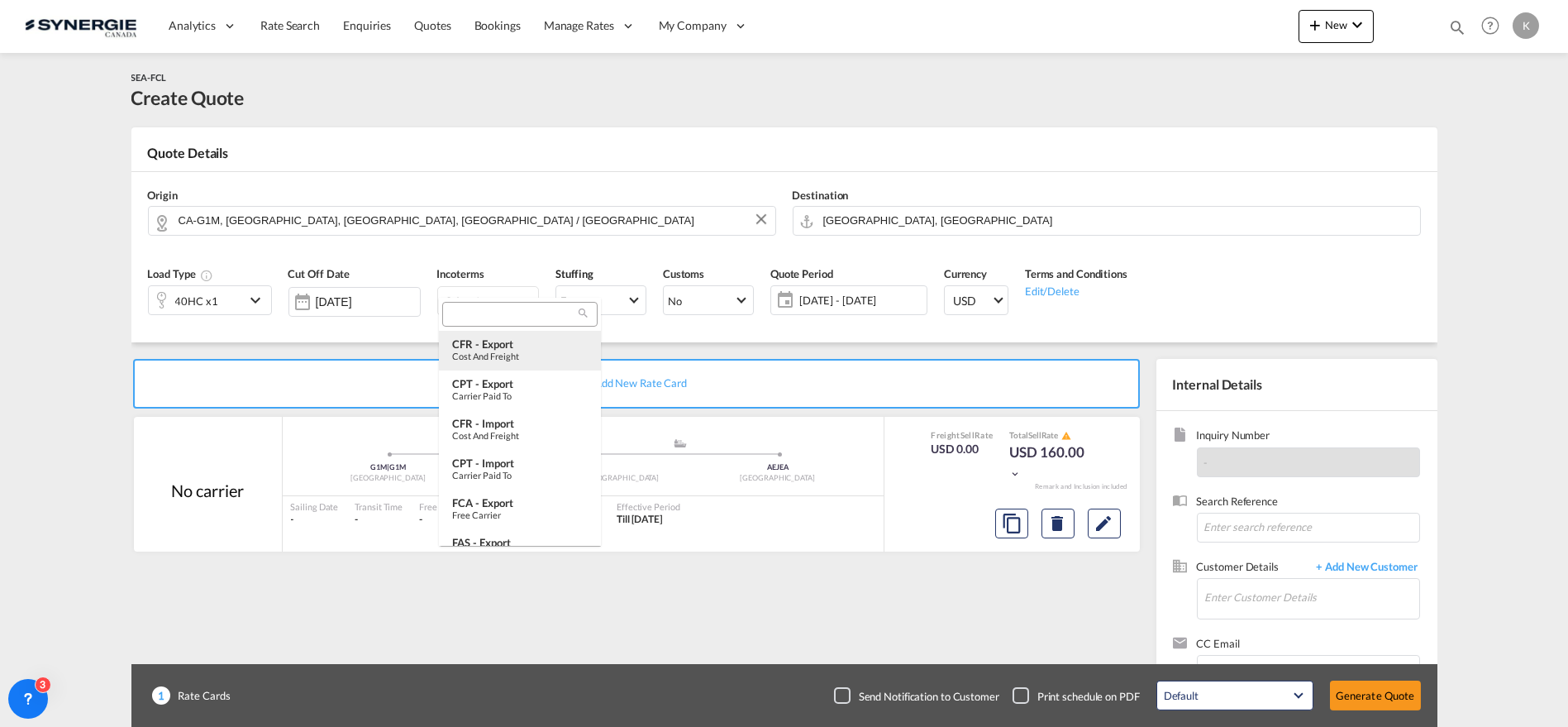
click at [481, 339] on div "CFR - export" at bounding box center [519, 344] width 136 height 14
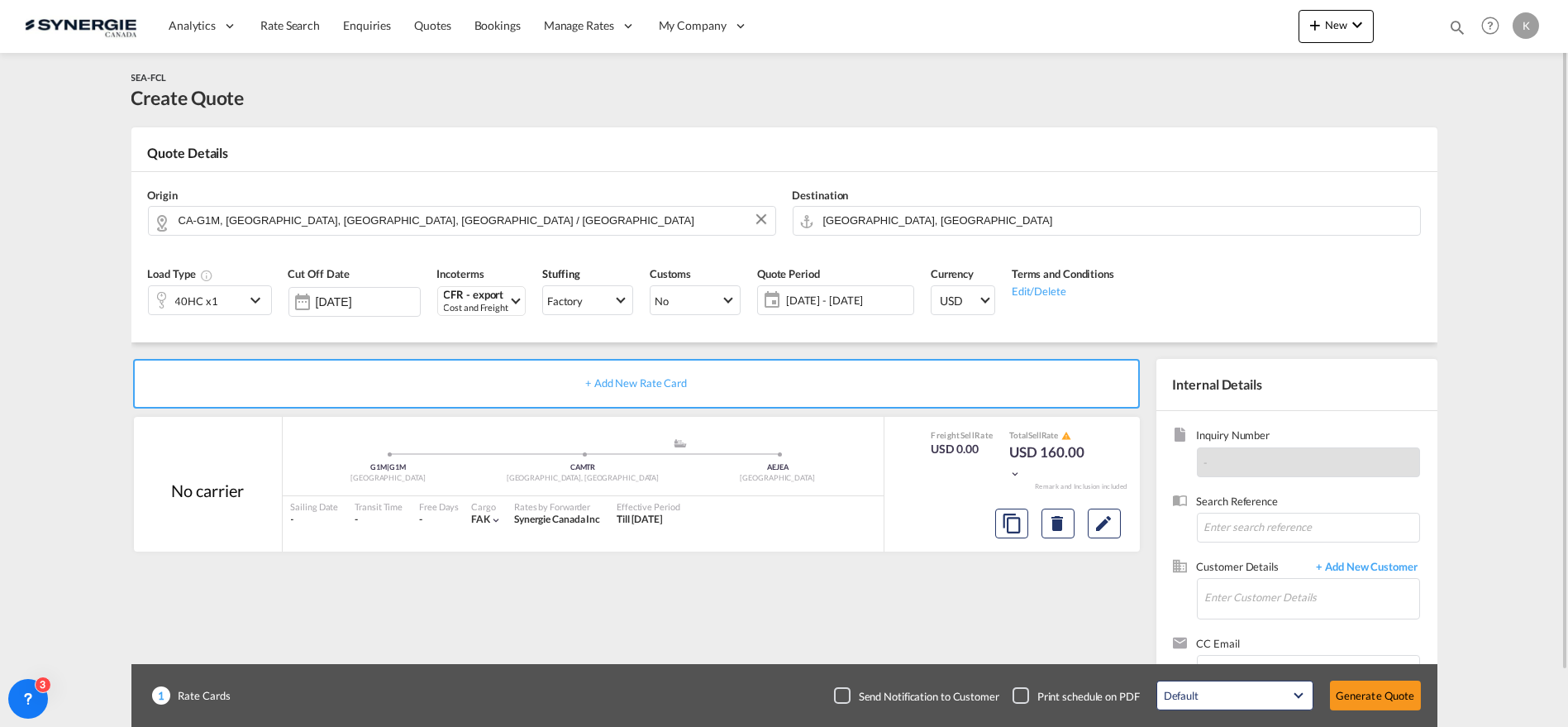
click at [865, 299] on span "[DATE] - [DATE]" at bounding box center [848, 300] width 123 height 15
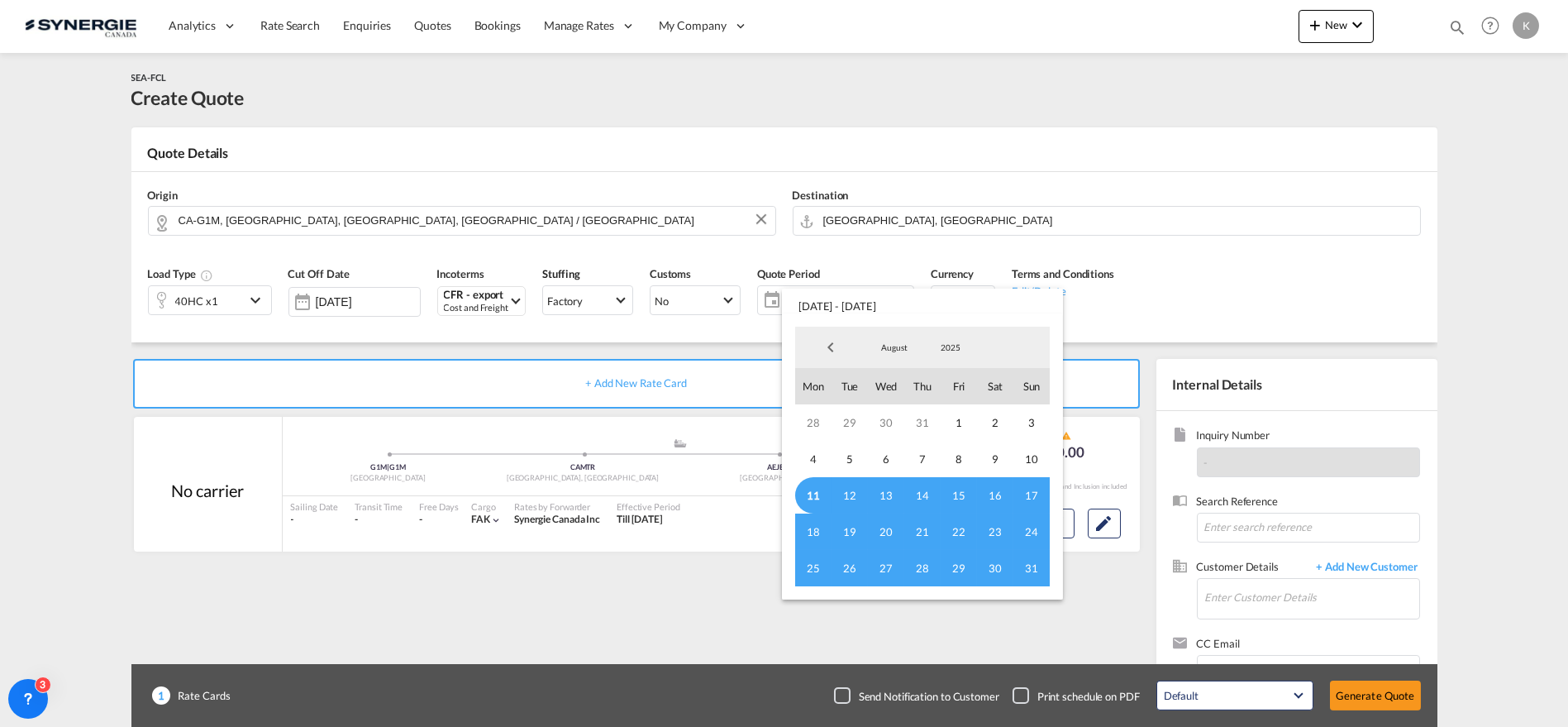
click at [815, 496] on span "11" at bounding box center [813, 495] width 36 height 36
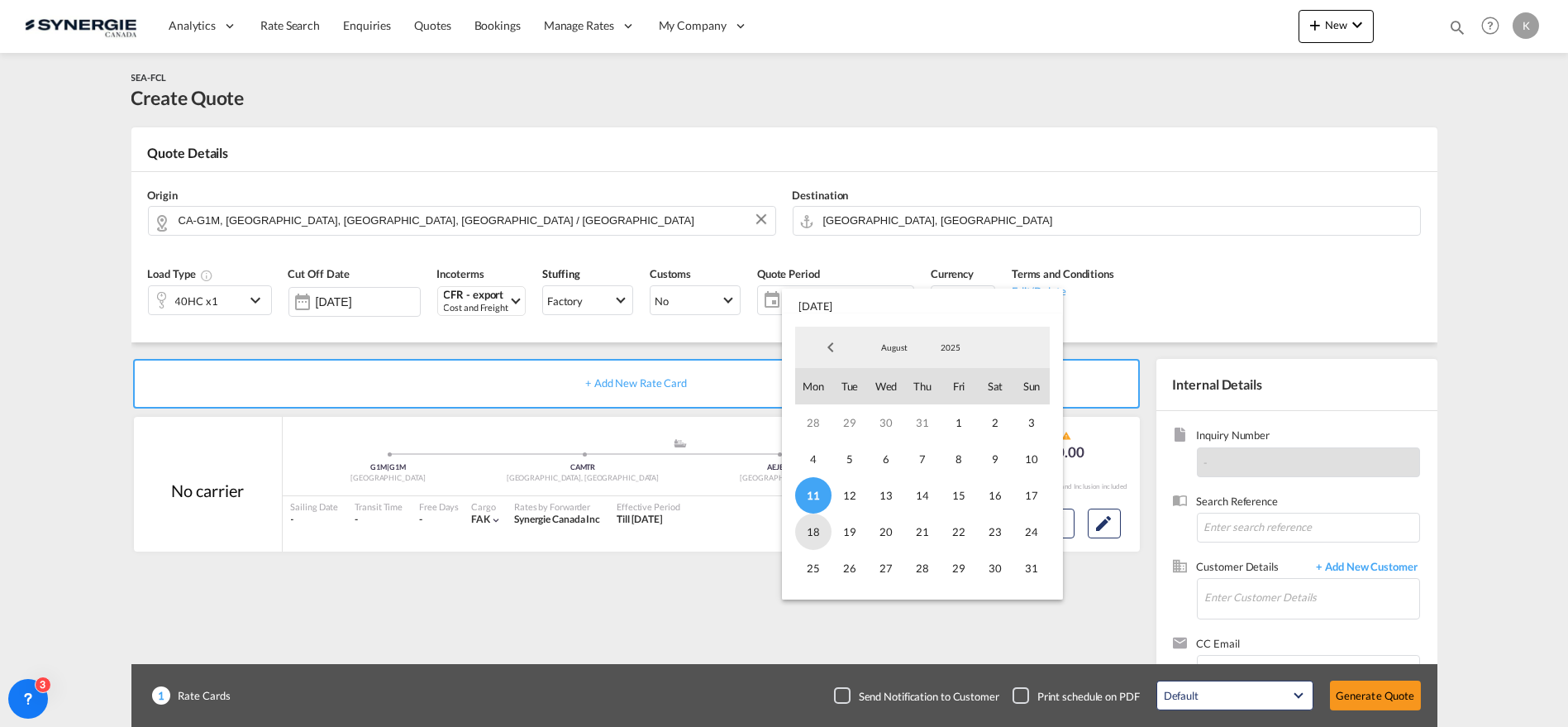
click at [820, 532] on span "18" at bounding box center [813, 531] width 36 height 36
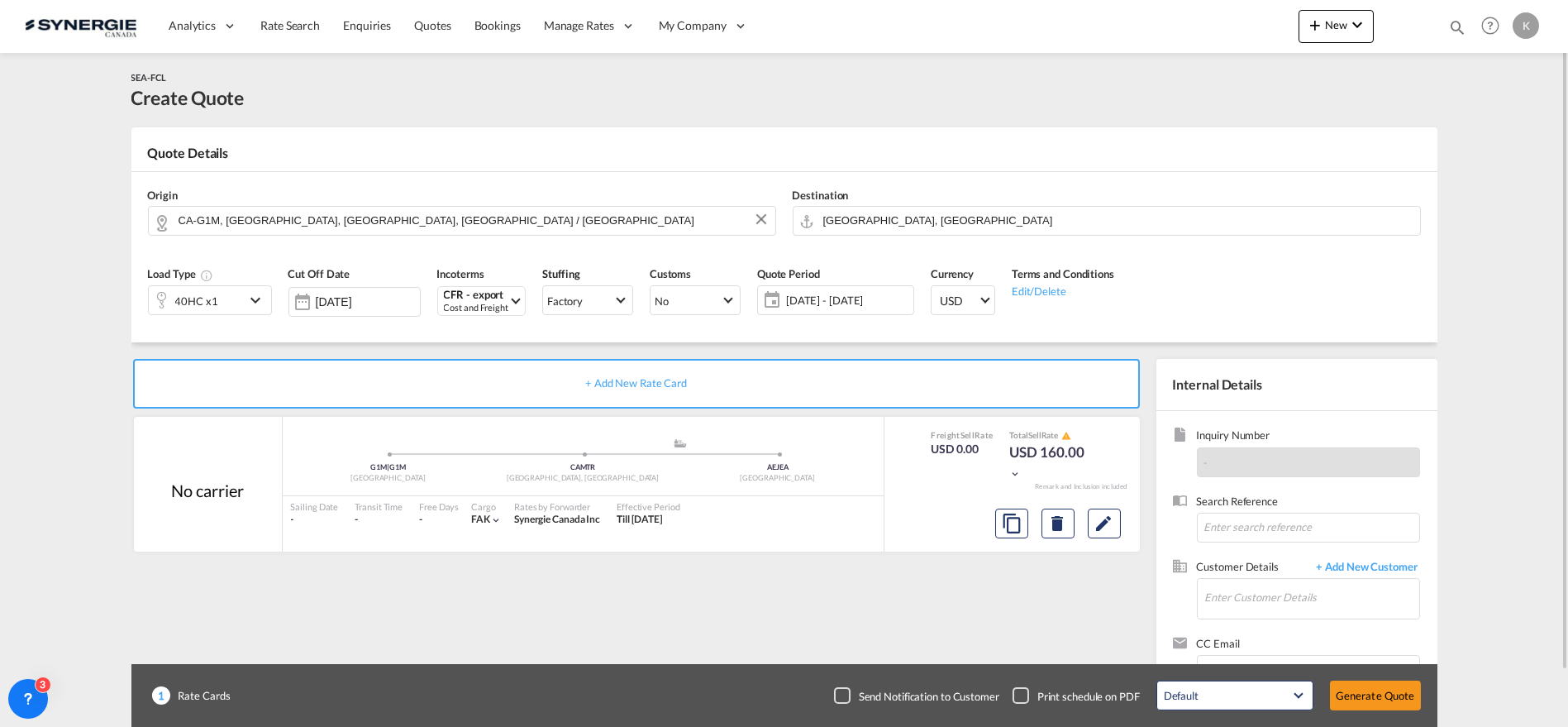
click at [813, 293] on span "[DATE] - [DATE]" at bounding box center [848, 300] width 123 height 15
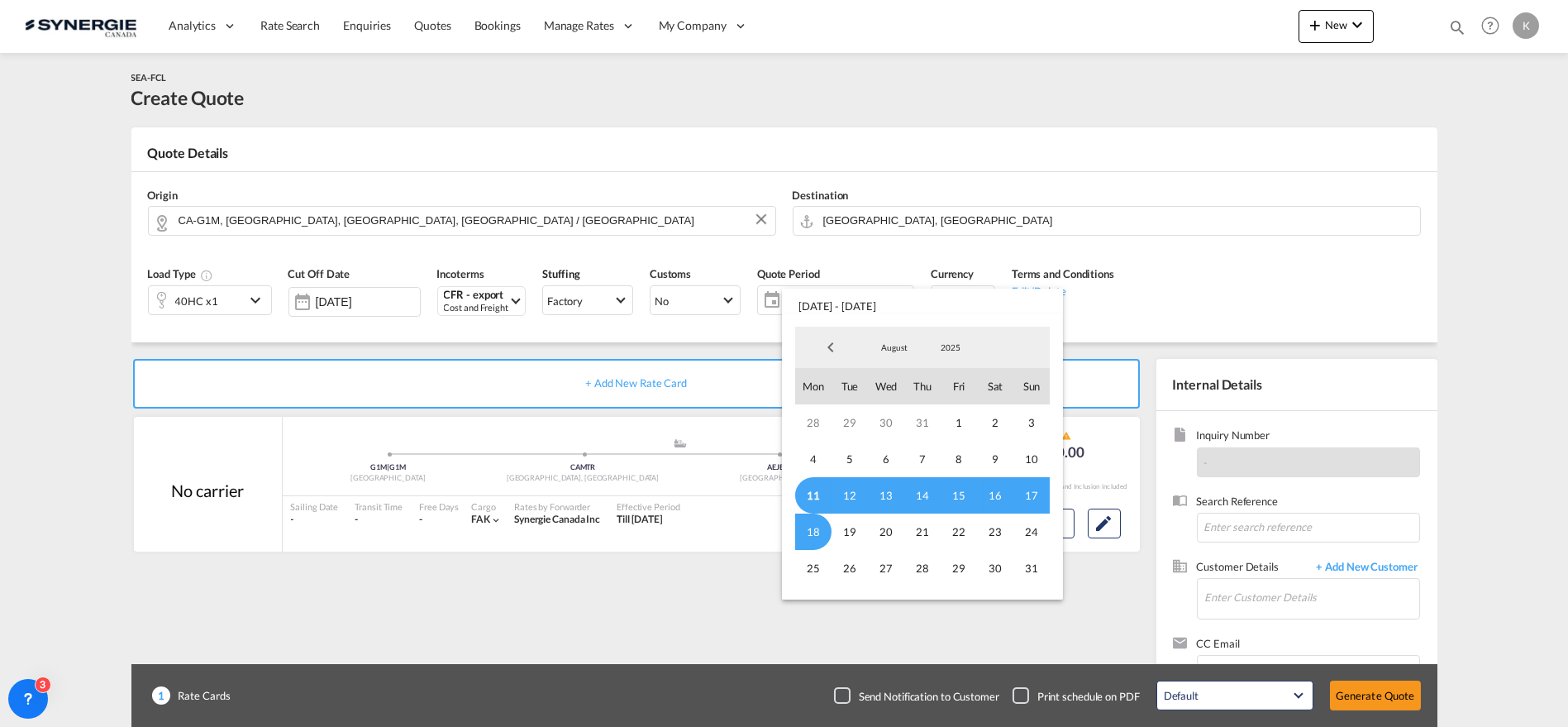
click at [809, 497] on span "11" at bounding box center [813, 495] width 36 height 36
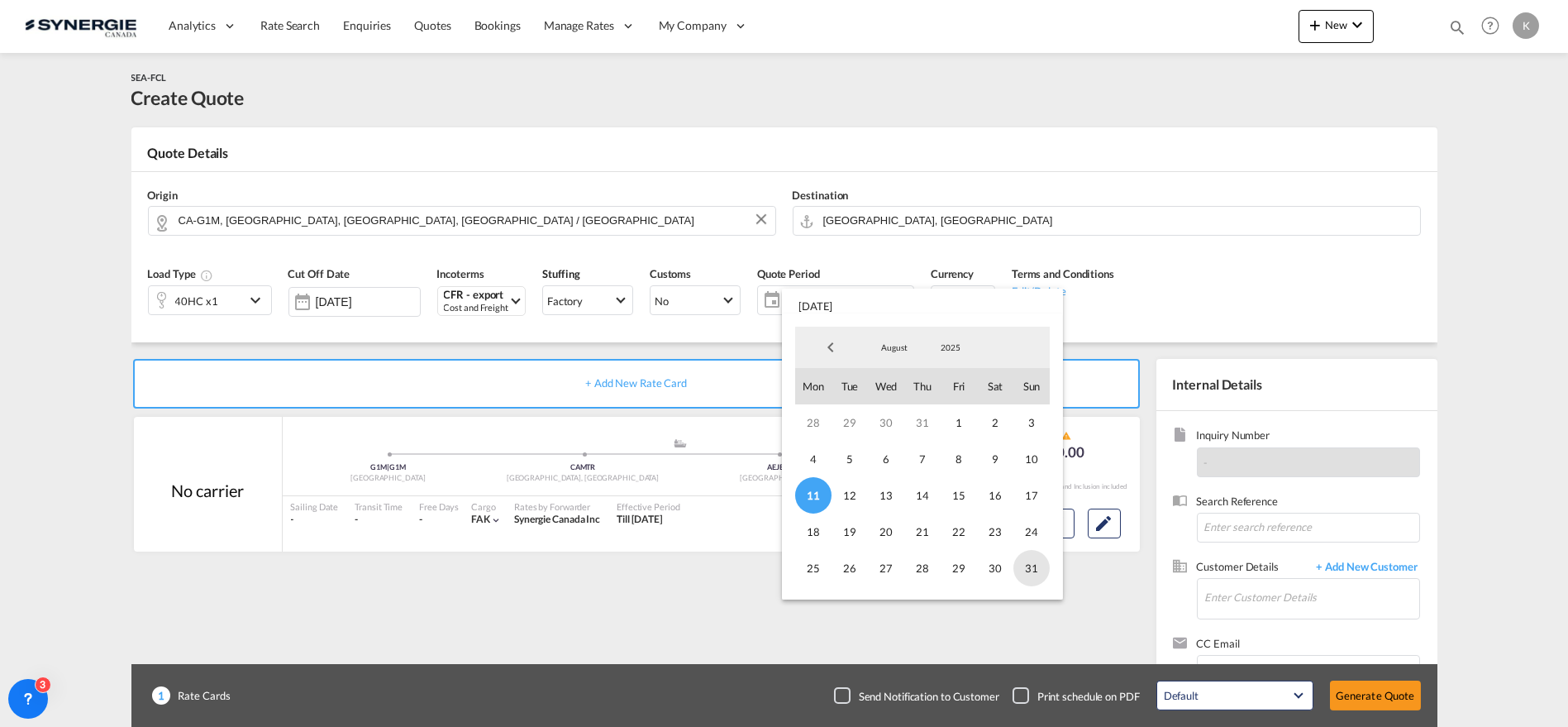
click at [1023, 563] on span "31" at bounding box center [1031, 567] width 36 height 36
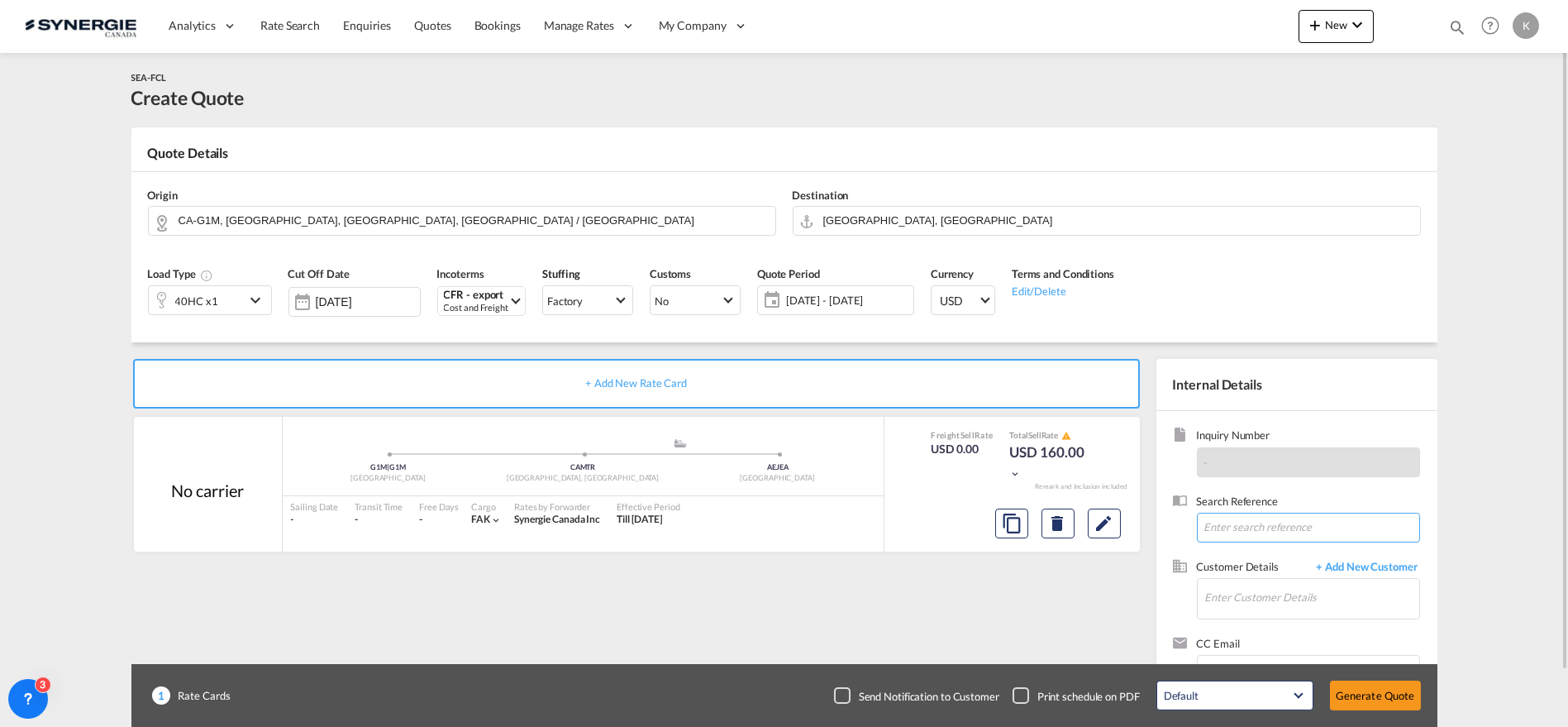
click at [1274, 518] on input at bounding box center [1308, 527] width 223 height 29
paste input "Request for Best rates: From [GEOGRAPHIC_DATA] to [GEOGRAPHIC_DATA] // 40 ft co…"
type input "Request for Best rates: From [GEOGRAPHIC_DATA] to [GEOGRAPHIC_DATA] // 40 ft co…"
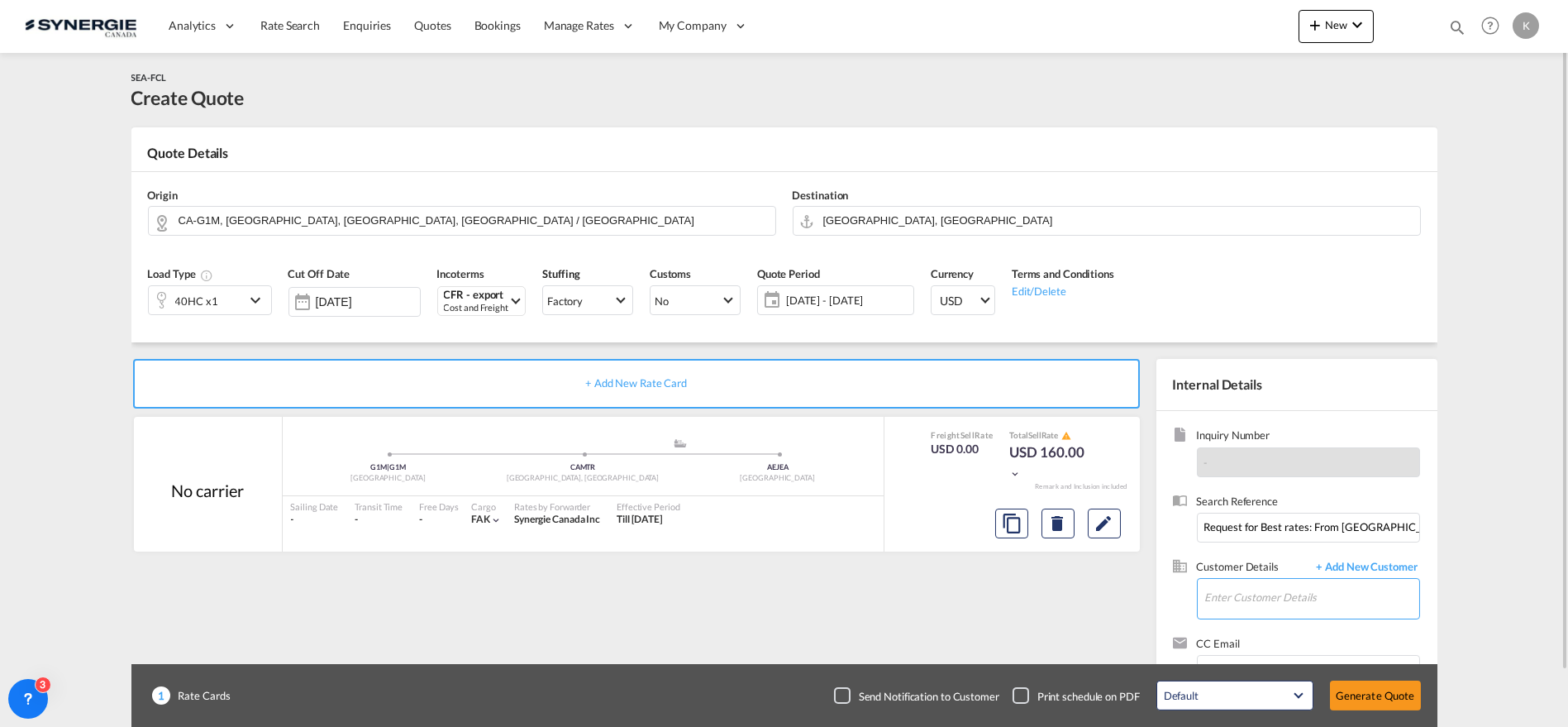
click at [1276, 599] on input "Enter Customer Details" at bounding box center [1311, 597] width 214 height 37
paste input "[EMAIL_ADDRESS][DOMAIN_NAME]"
type input "[EMAIL_ADDRESS][DOMAIN_NAME]"
click at [1386, 571] on span "+ Add New Customer" at bounding box center [1364, 568] width 111 height 19
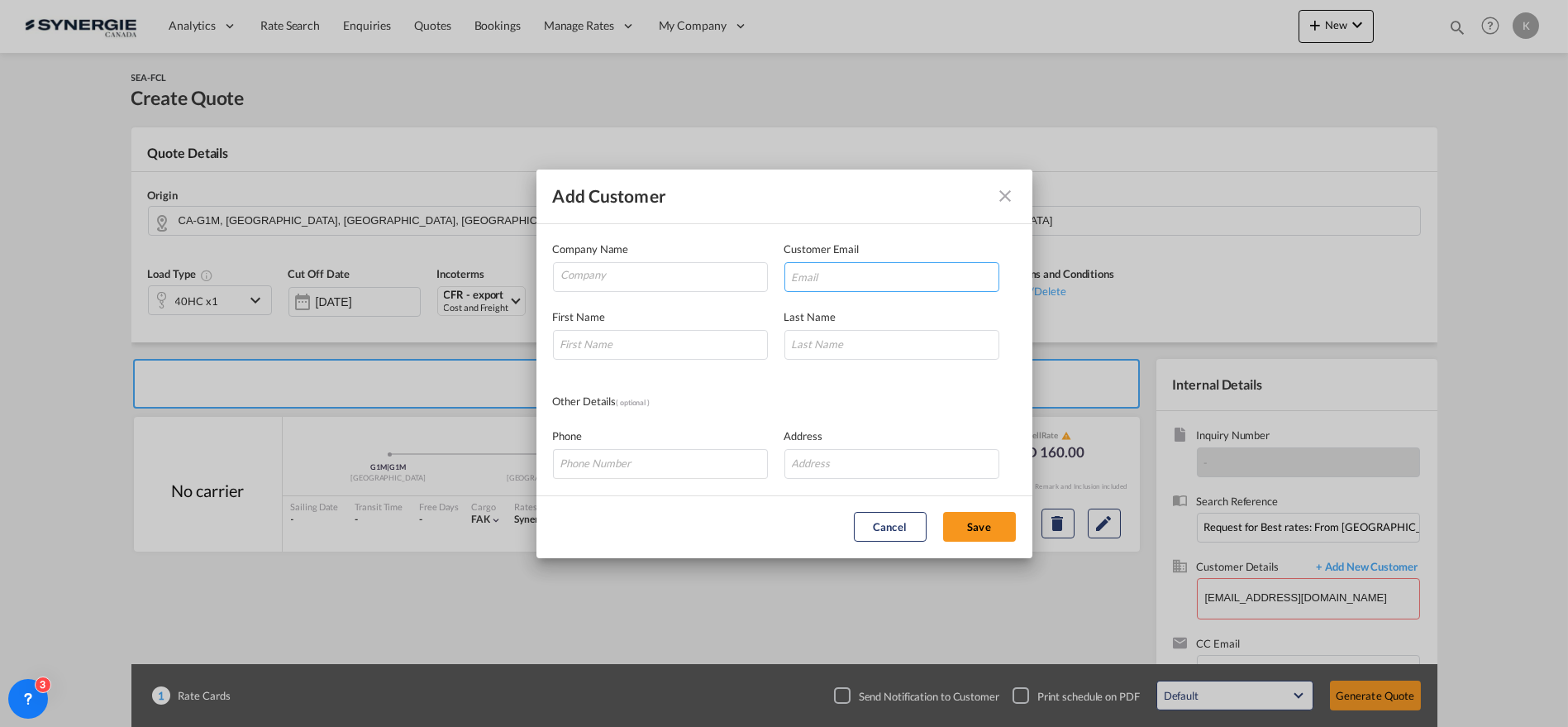
click at [841, 270] on input "Add Customer Company ..." at bounding box center [892, 277] width 215 height 29
paste input "[EMAIL_ADDRESS][DOMAIN_NAME]"
type input "[EMAIL_ADDRESS][DOMAIN_NAME]"
click at [620, 270] on input "Company" at bounding box center [663, 274] width 206 height 24
paste input "[PERSON_NAME] FREIGHT BROKER LLC"
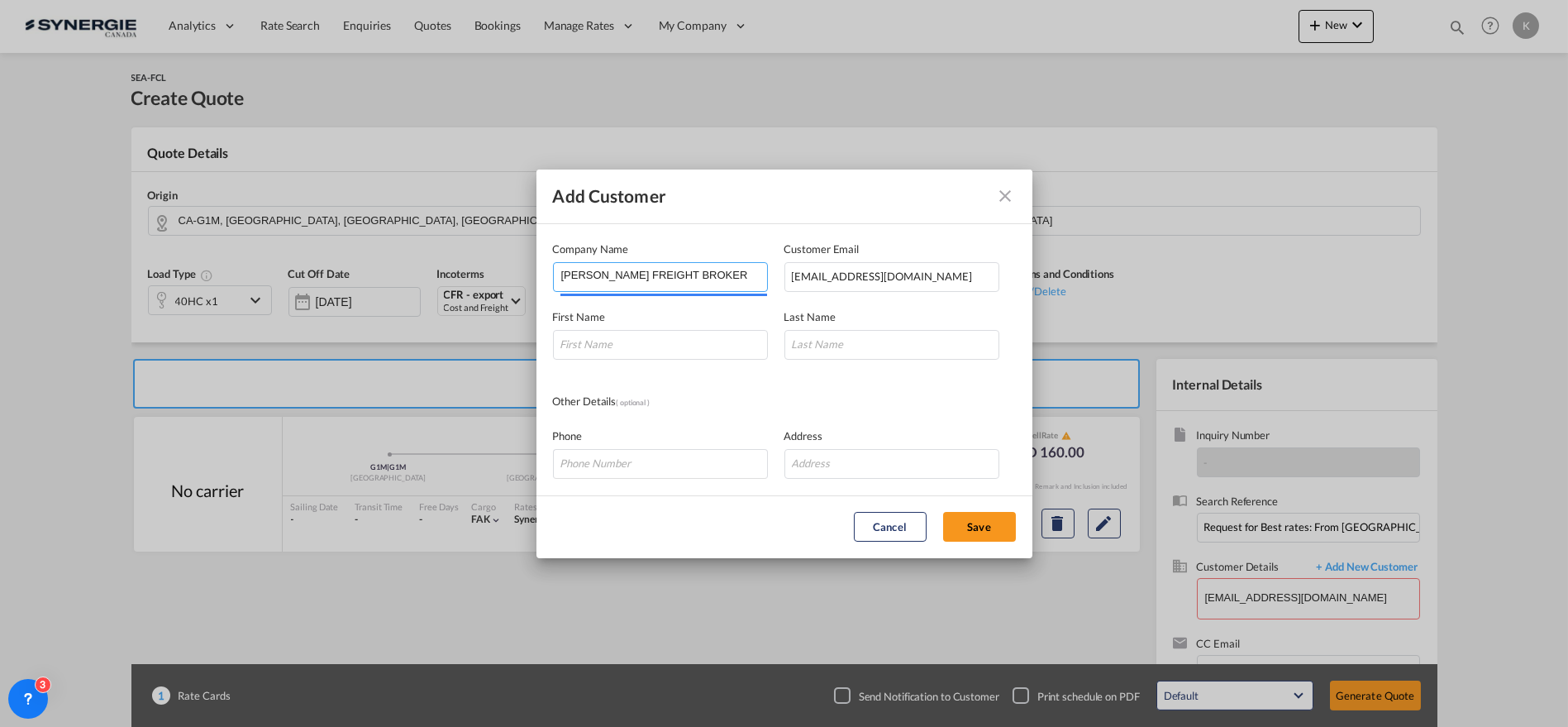
type input "[PERSON_NAME] FREIGHT BROKER LLC"
click at [649, 344] on input "Add Customer Company ..." at bounding box center [661, 344] width 215 height 29
paste input "ASHIQUE"
type input "ASHIQUE"
click at [855, 336] on input "Add Customer Company ..." at bounding box center [892, 344] width 215 height 29
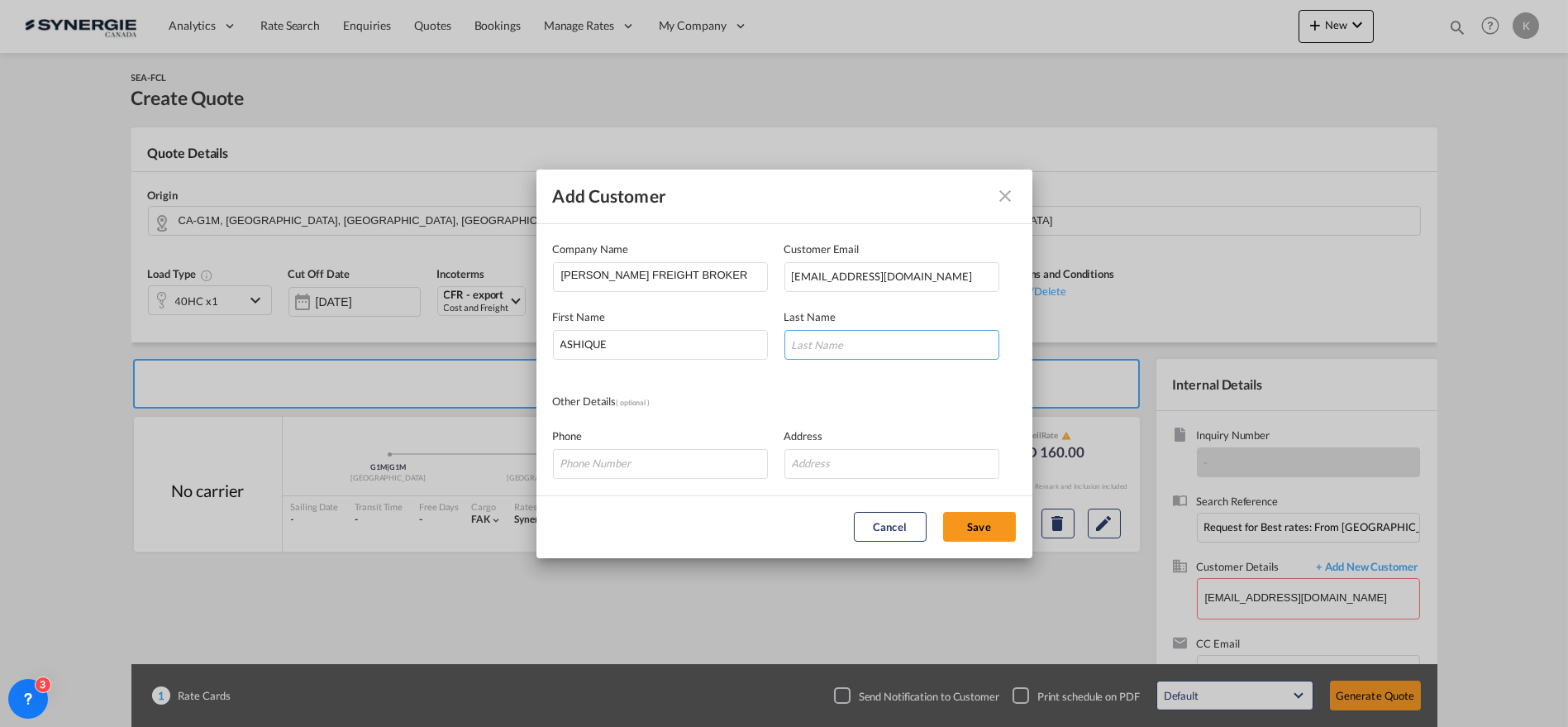
paste input "NAJEEB"
type input "NAJEEB"
drag, startPoint x: 649, startPoint y: 464, endPoint x: 594, endPoint y: 465, distance: 55.0
click at [647, 464] on input "Add Customer Company ..." at bounding box center [661, 464] width 215 height 29
paste input "971 521659507"
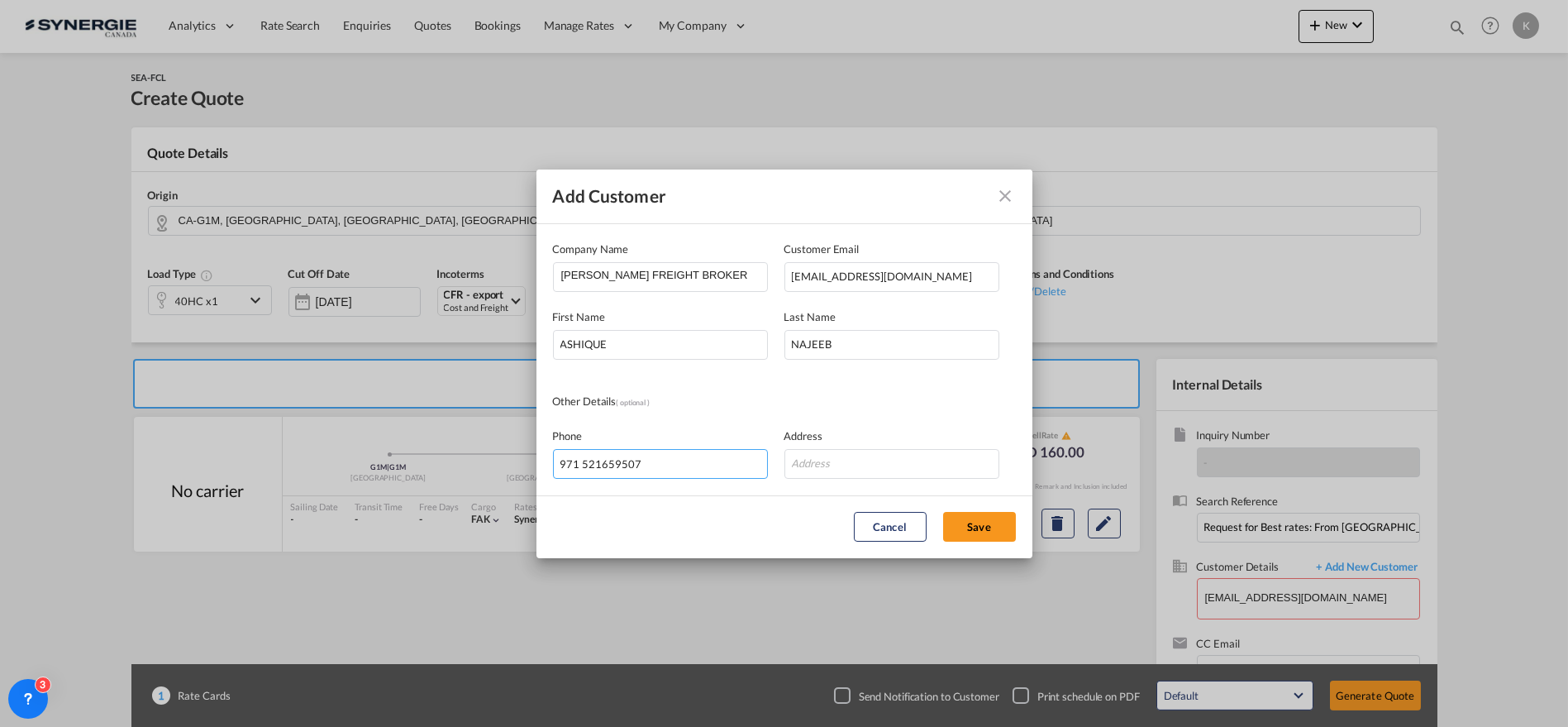
type input "971 521659507"
click at [836, 451] on input "Add Customer Company ..." at bounding box center [892, 464] width 215 height 29
paste input "📍 [PERSON_NAME], [GEOGRAPHIC_DATA]"
type input "📍 [PERSON_NAME], [GEOGRAPHIC_DATA]"
click at [975, 531] on button "Save" at bounding box center [980, 526] width 73 height 29
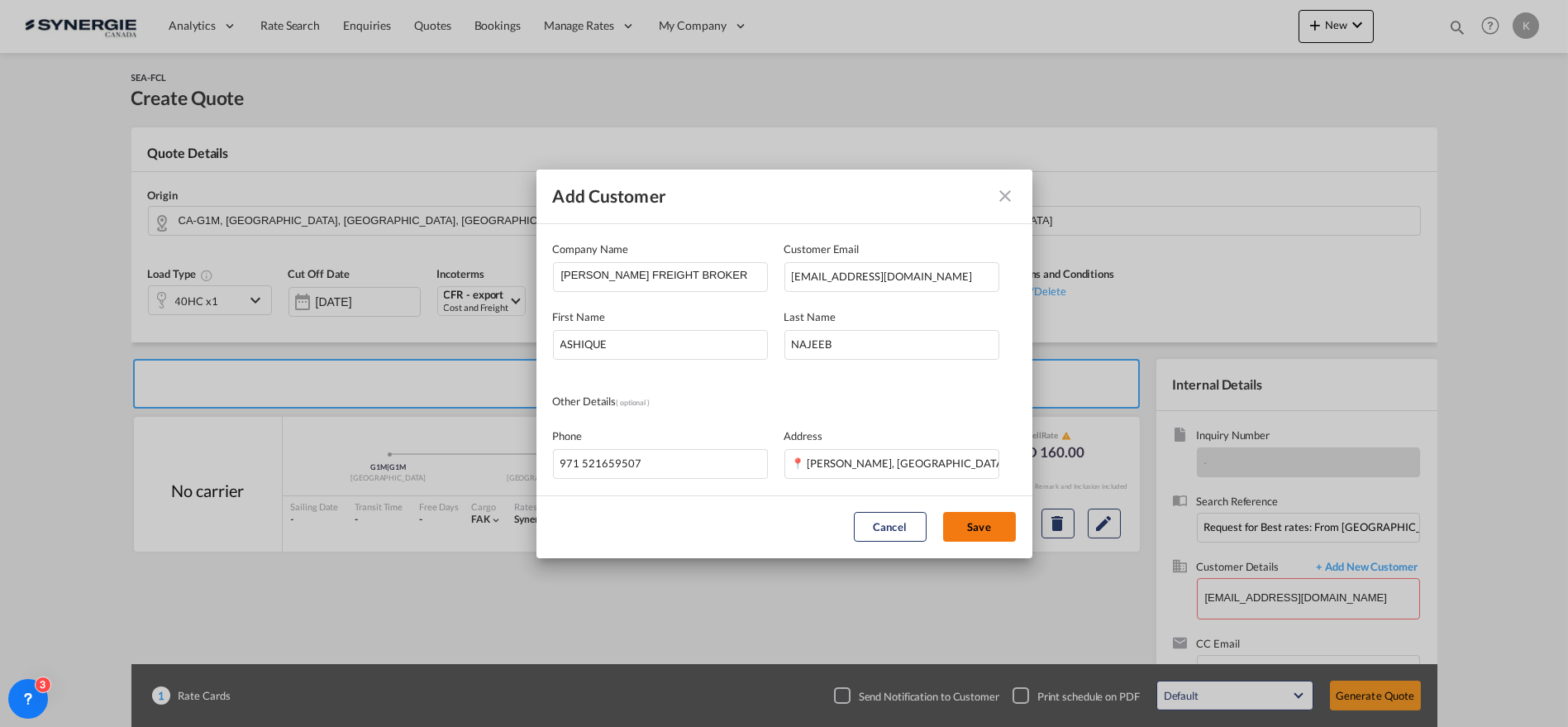
type input "[PERSON_NAME] FREIGHT BROKER LLC, ASHIQUE NAJEEB, [EMAIL_ADDRESS][DOMAIN_NAME]"
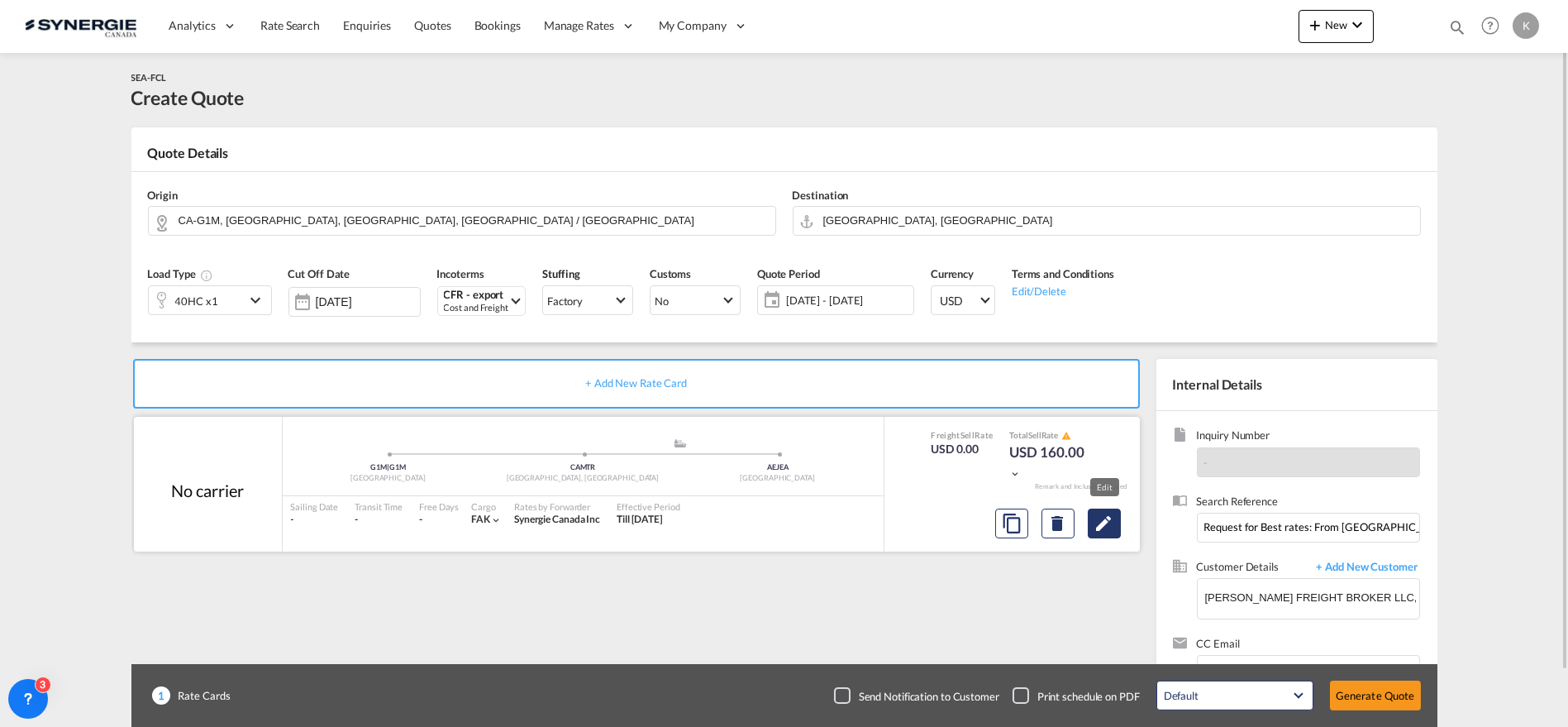
click at [1106, 526] on md-icon "Edit" at bounding box center [1105, 523] width 20 height 20
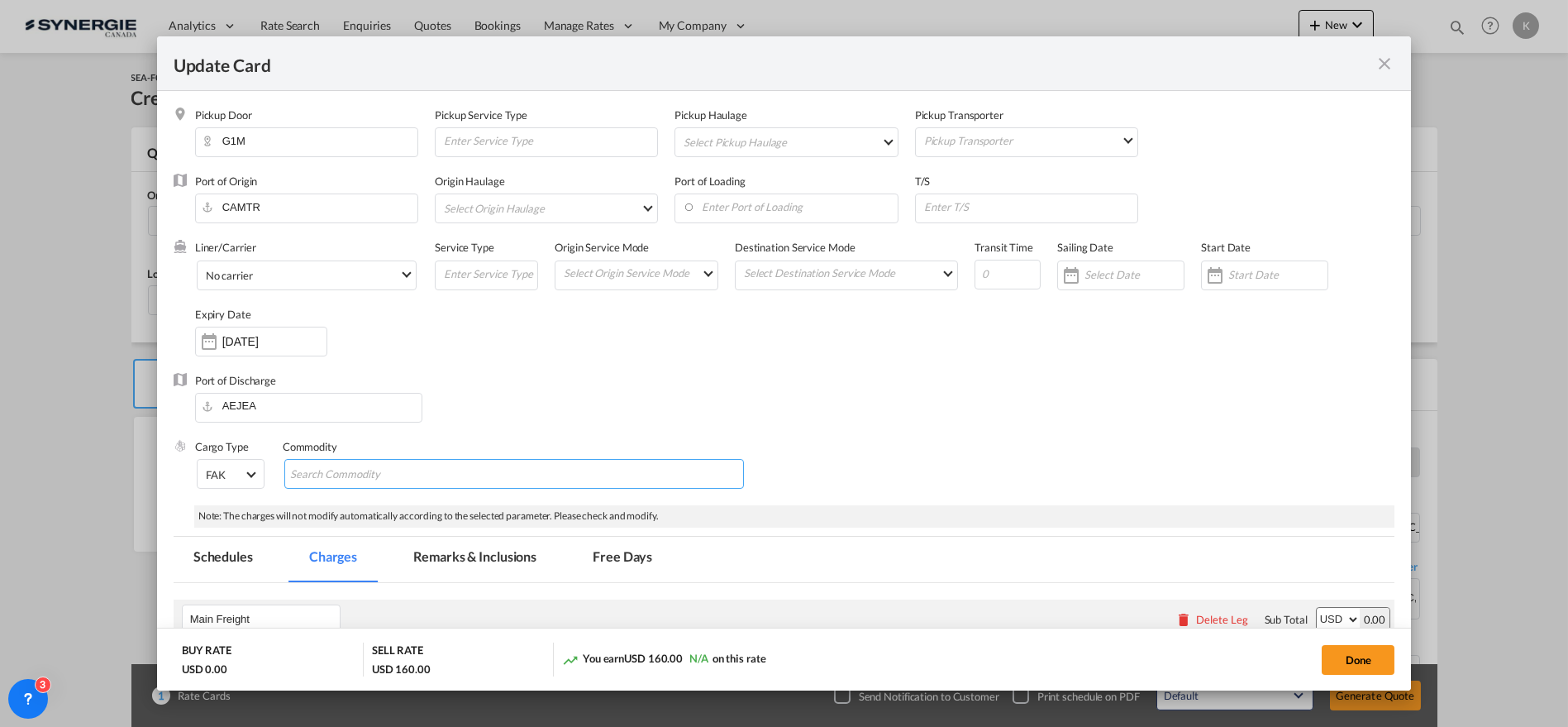
click at [503, 476] on md-chips-wrap "Chips container with autocompletion. Enter the text area, type text to search, …" at bounding box center [514, 473] width 461 height 29
type input "DFA agent / Health supplement 2106.90"
click at [257, 282] on span "No carrier" at bounding box center [302, 274] width 193 height 15
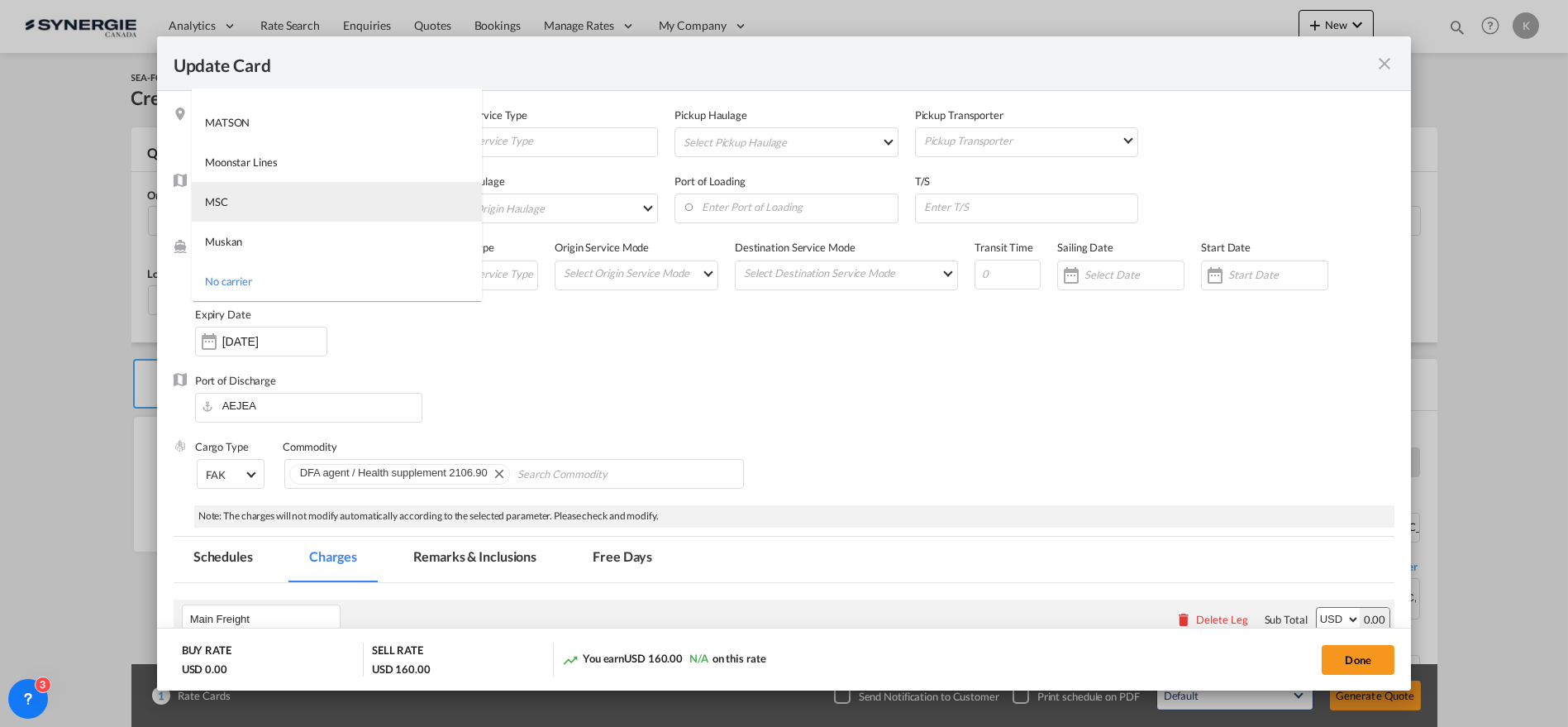
scroll to position [2248, 0]
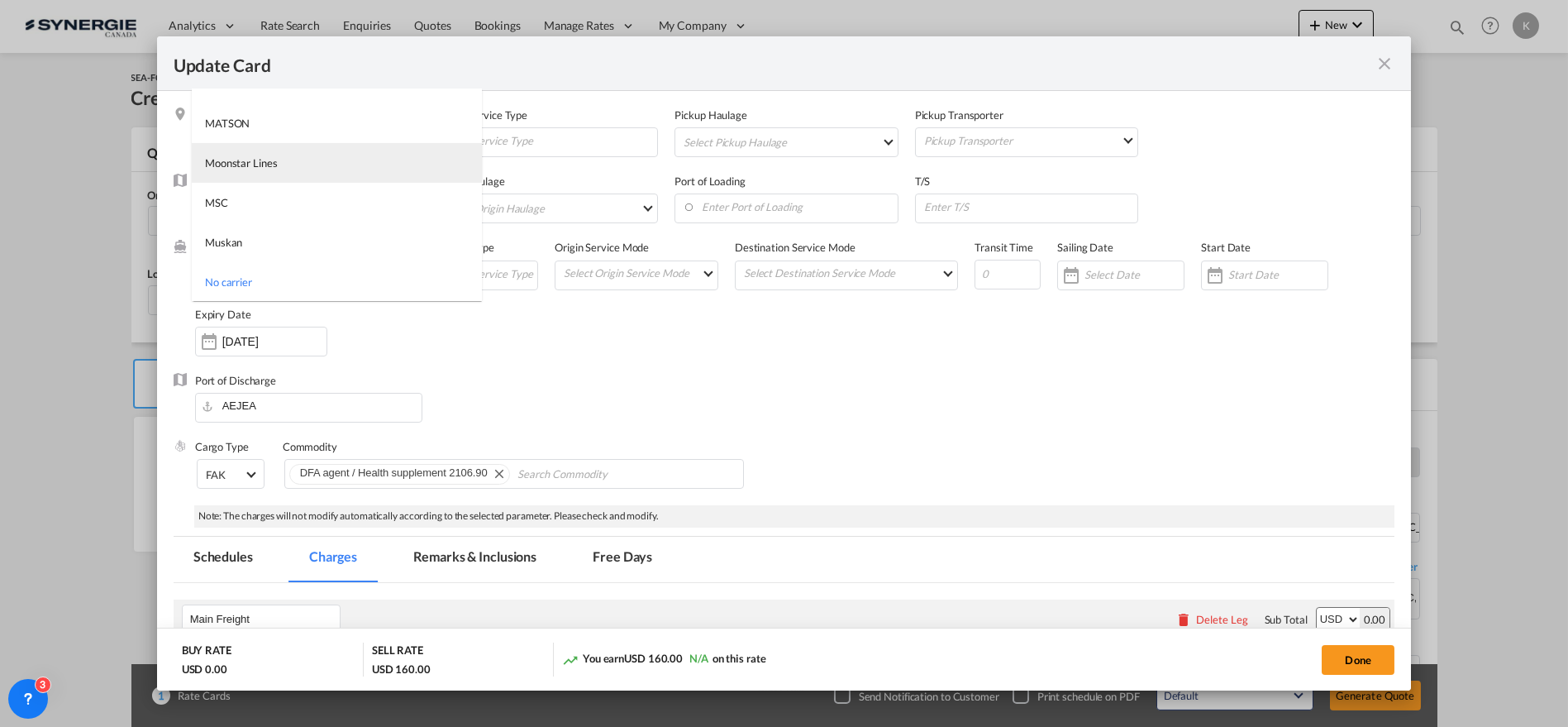
type md-option "1218"
type md-option "46"
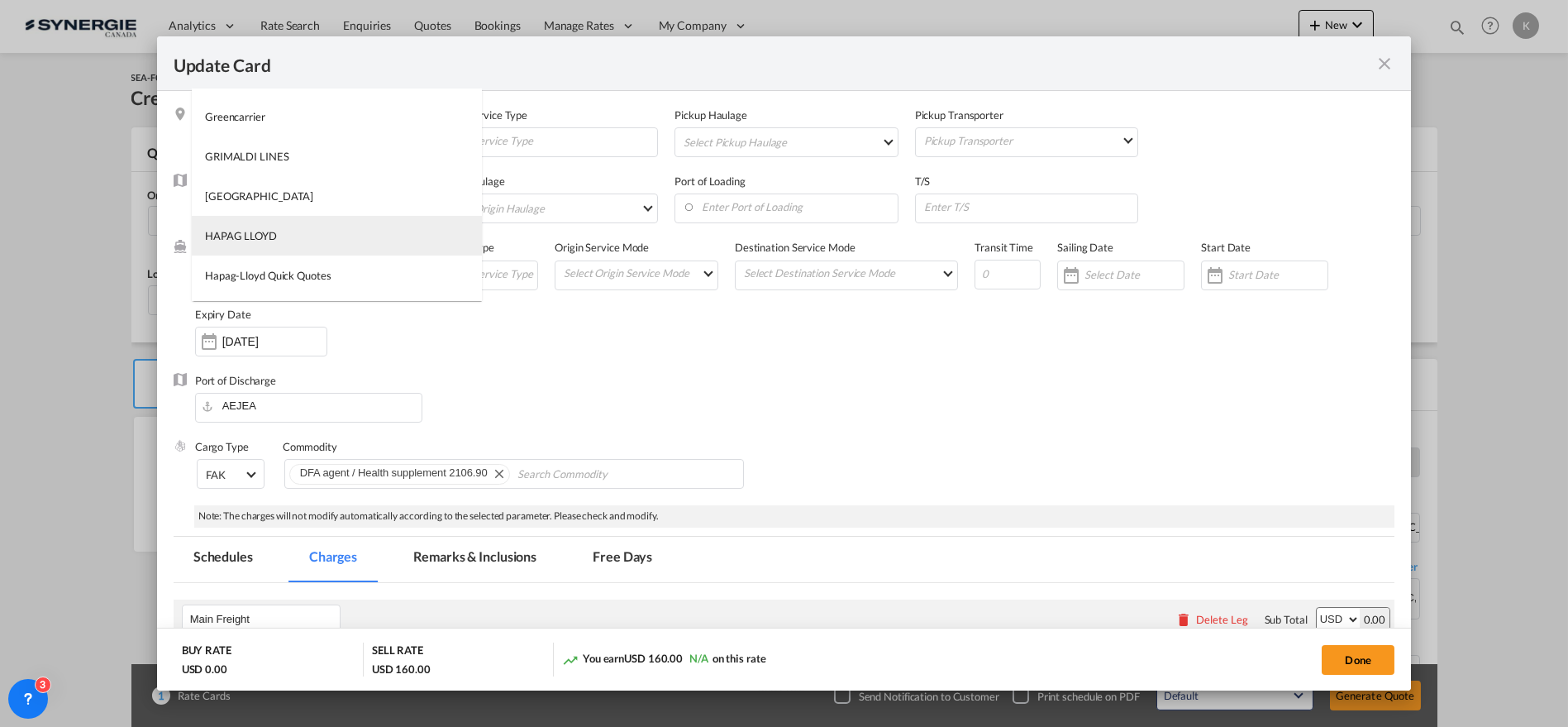
click at [257, 236] on div "HAPAG LLOYD" at bounding box center [241, 235] width 72 height 15
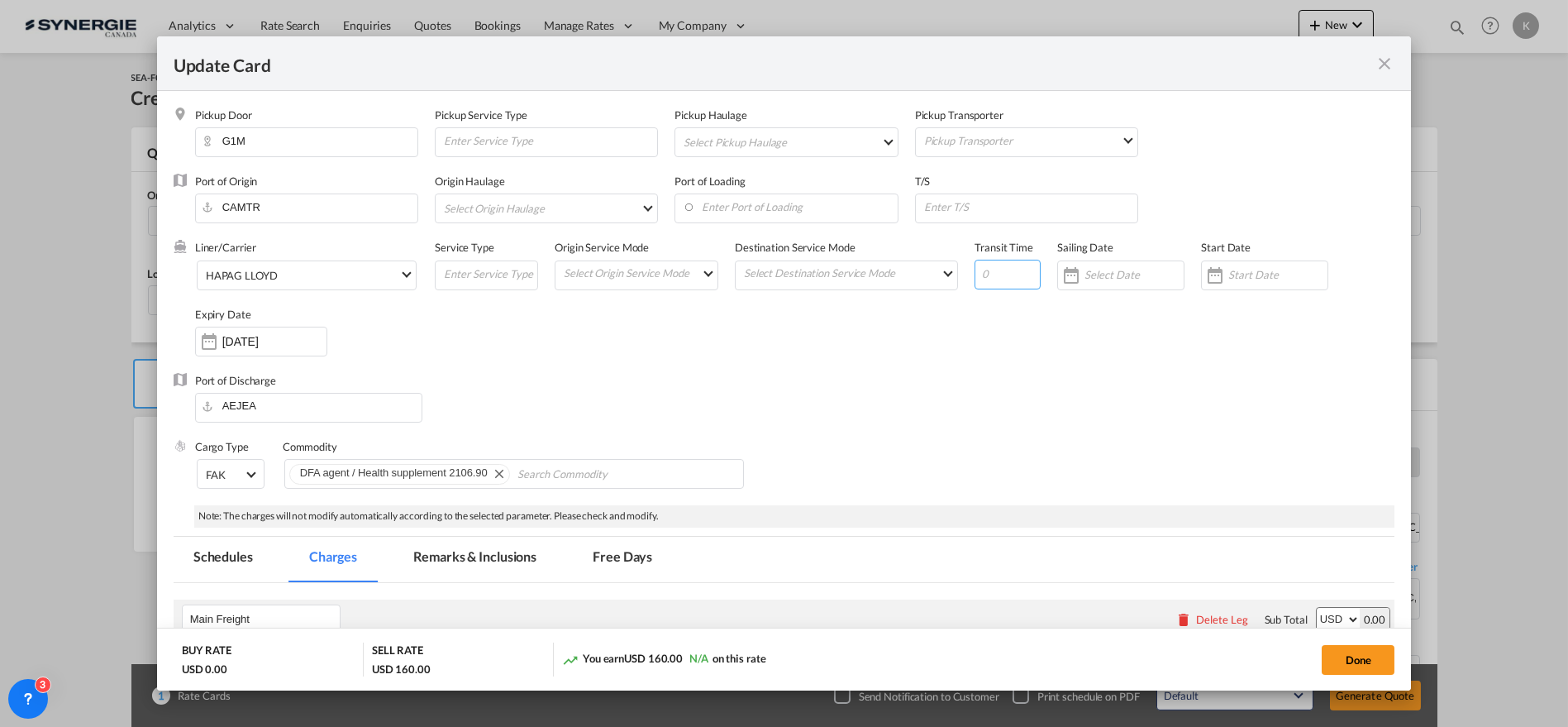
click at [999, 273] on input "Update Card Pickup ..." at bounding box center [1008, 274] width 66 height 29
type input "61"
click at [982, 212] on input "Update Card Pickup ..." at bounding box center [1029, 206] width 215 height 24
paste input "via [GEOGRAPHIC_DATA], [GEOGRAPHIC_DATA]"
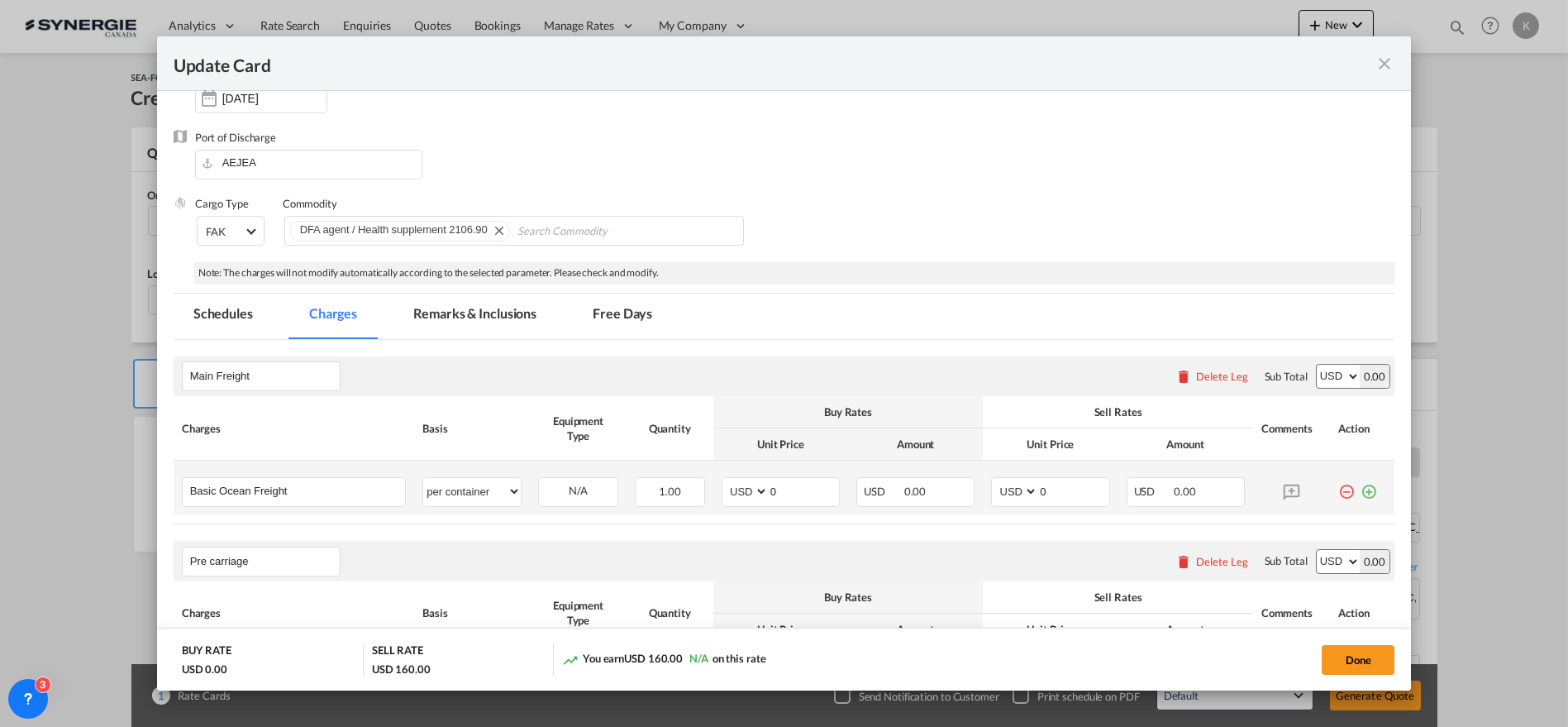
scroll to position [275, 0]
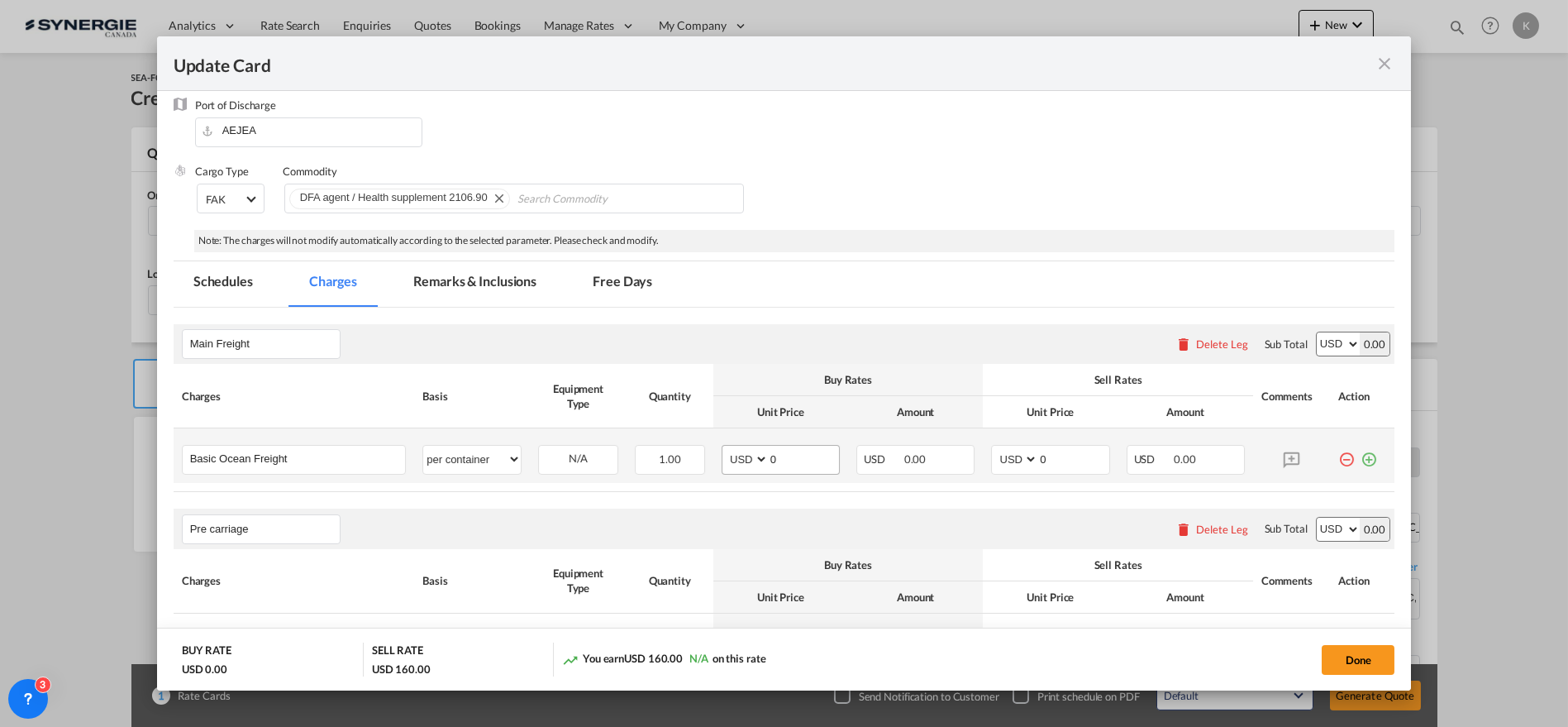
type input "via [GEOGRAPHIC_DATA], [GEOGRAPHIC_DATA]"
drag, startPoint x: 775, startPoint y: 452, endPoint x: 729, endPoint y: 452, distance: 46.0
click at [729, 452] on md-input-container "AED AFN ALL AMD ANG AOA ARS AUD AWG AZN BAM BBD BDT BGN BHD BIF BMD BND [PERSON…" at bounding box center [781, 460] width 118 height 29
type input "2174"
type input "2424"
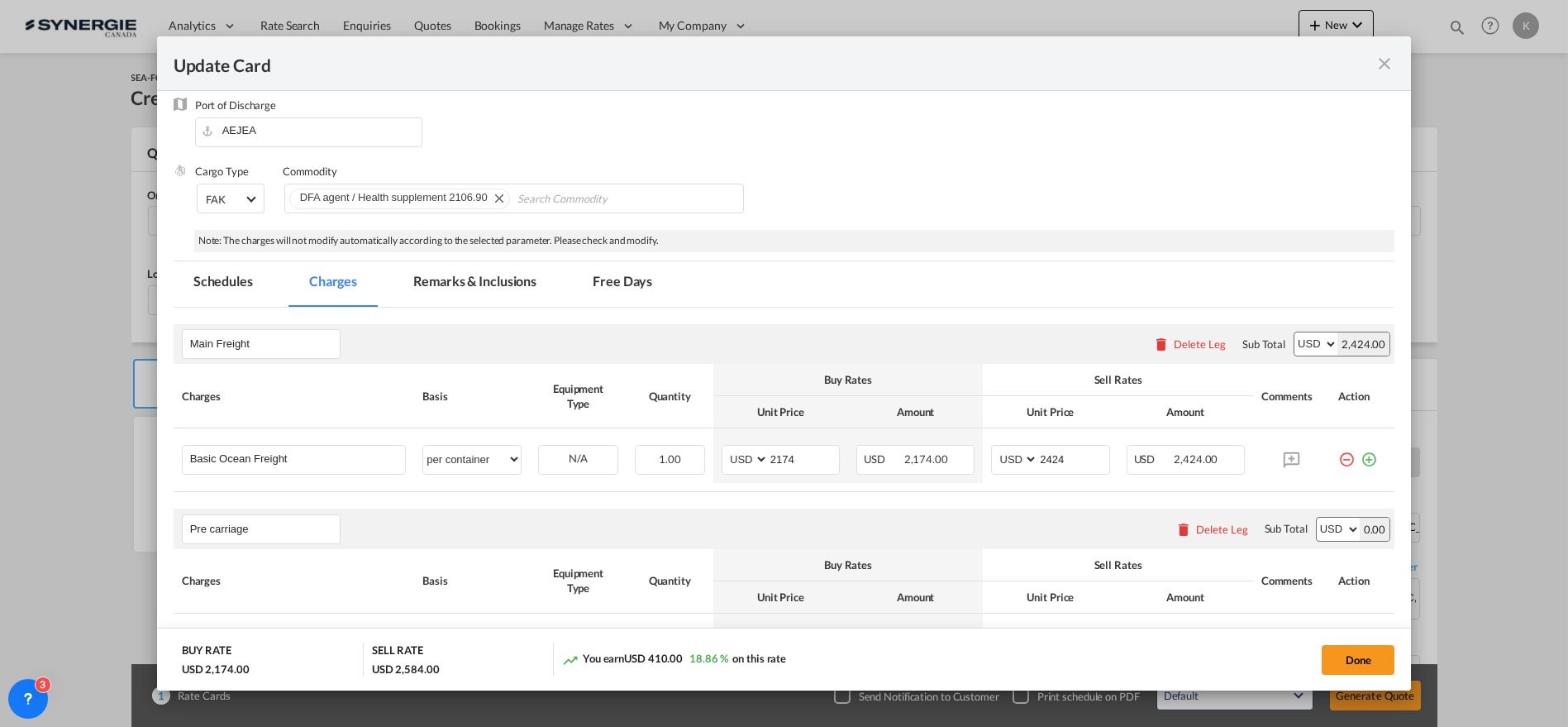
drag, startPoint x: 1411, startPoint y: 249, endPoint x: 1411, endPoint y: 262, distance: 13.0
click at [1411, 262] on div "Update Card Pickup Door G1M Pickup Service Type Pickup Haulage Select Pickup Ha…" at bounding box center [784, 363] width 1568 height 727
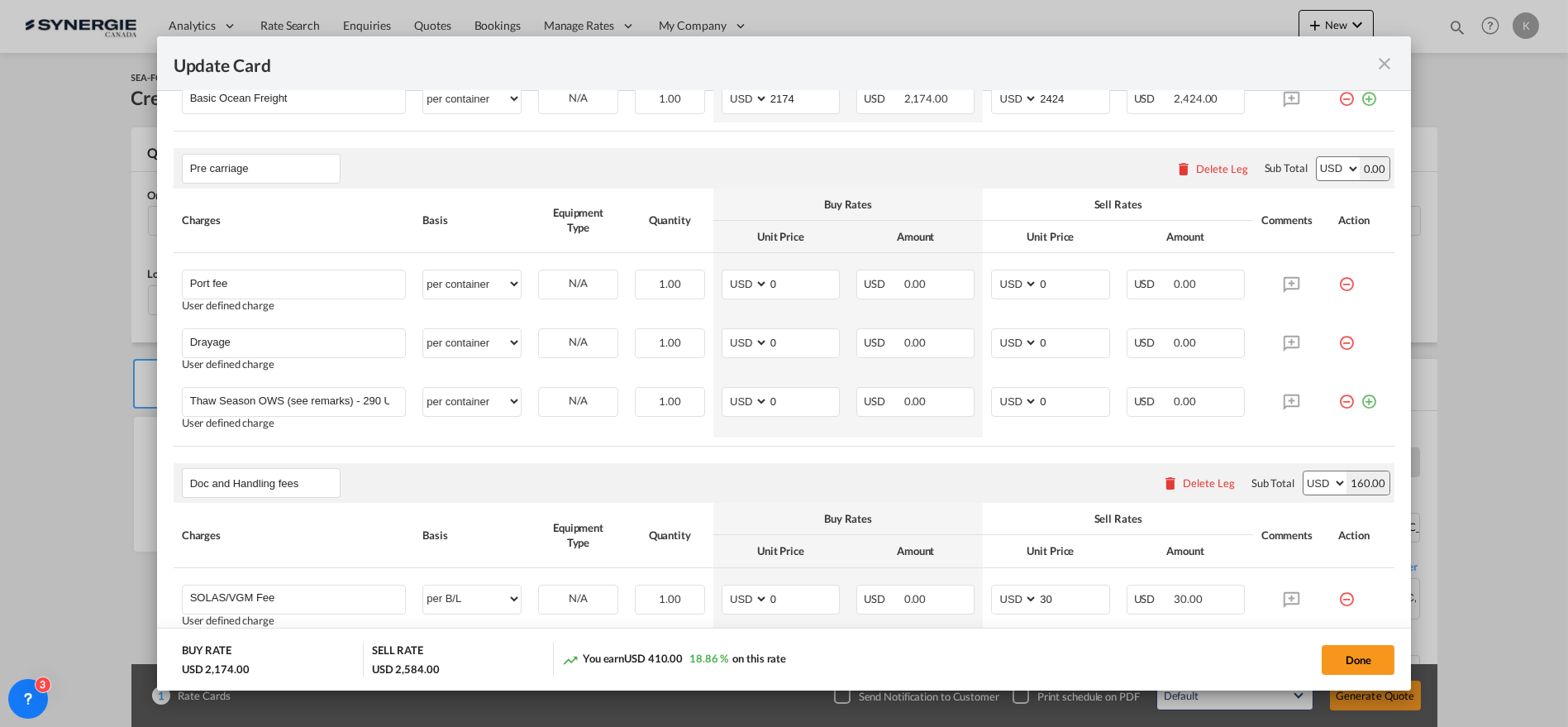
scroll to position [664, 0]
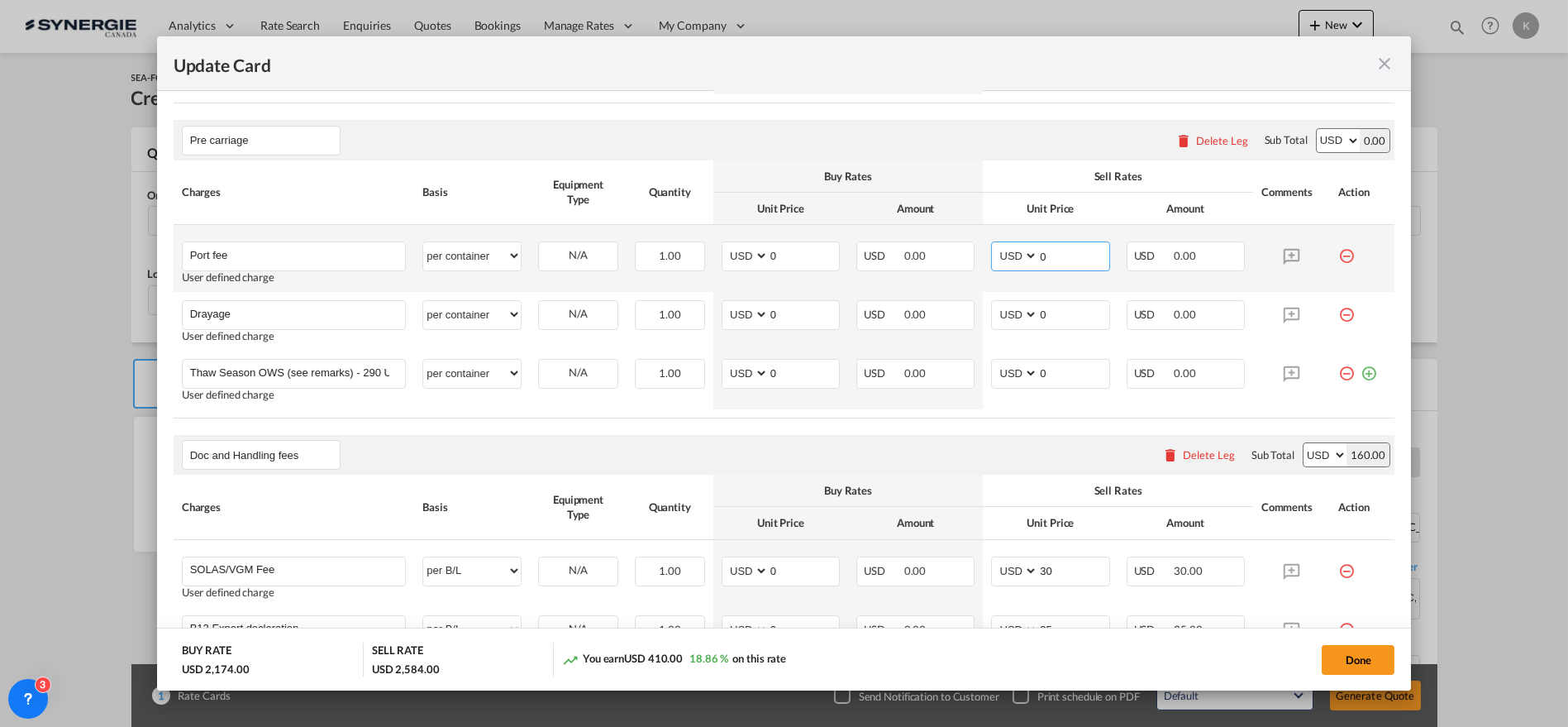
drag, startPoint x: 1024, startPoint y: 244, endPoint x: 989, endPoint y: 244, distance: 35.0
click at [991, 244] on md-input-container "AED AFN ALL AMD ANG AOA ARS AUD AWG AZN BAM BBD BDT BGN BHD BIF BMD BND [PERSON…" at bounding box center [1050, 256] width 118 height 29
type input "65"
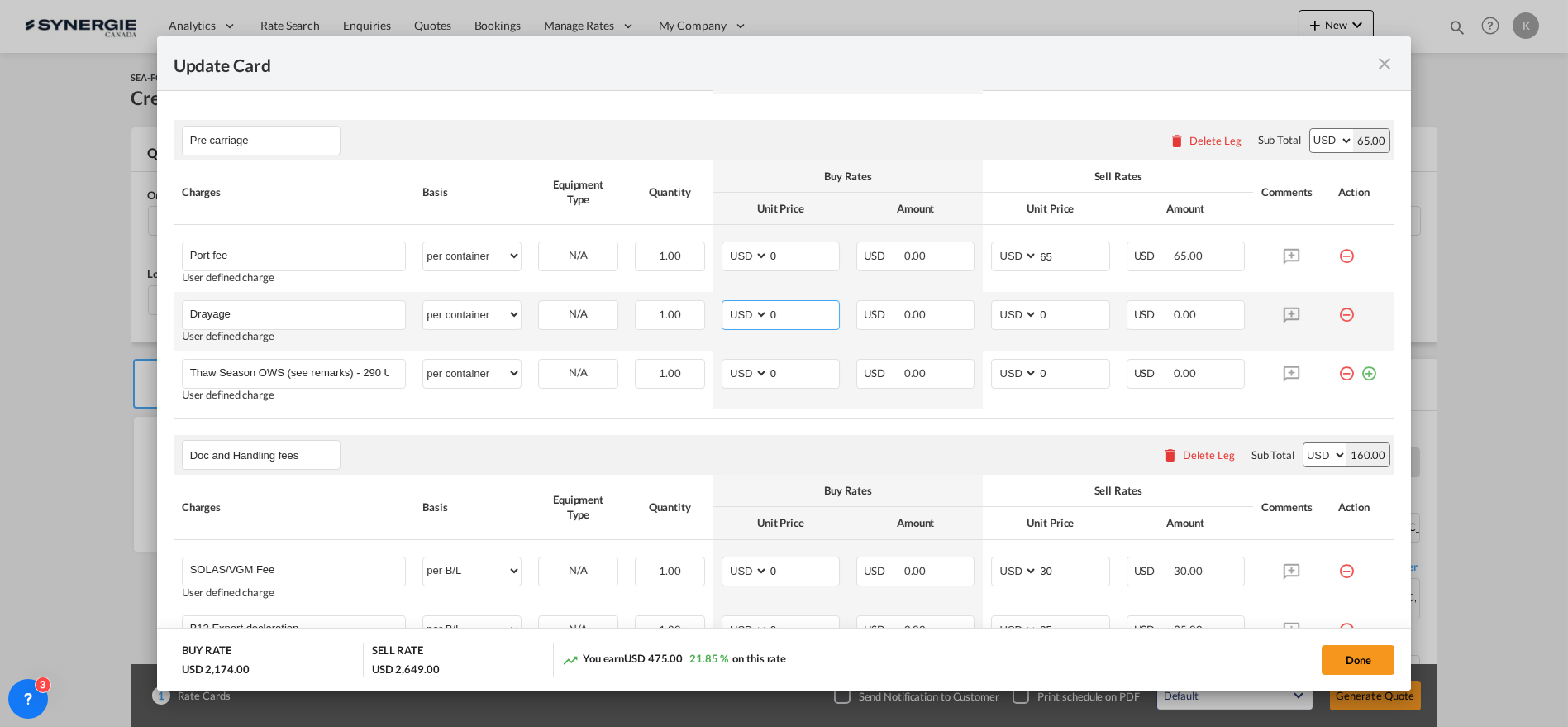
click at [744, 311] on select "AED AFN ALL AMD ANG AOA ARS AUD AWG AZN BAM BBD BDT BGN BHD BIF BMD BND [PERSON…" at bounding box center [746, 314] width 43 height 22
select select "string:CAD"
click at [725, 303] on select "AED AFN ALL AMD ANG AOA ARS AUD AWG AZN BAM BBD BDT BGN BHD BIF BMD BND [PERSON…" at bounding box center [746, 314] width 43 height 22
type input "1190.70"
type input "916"
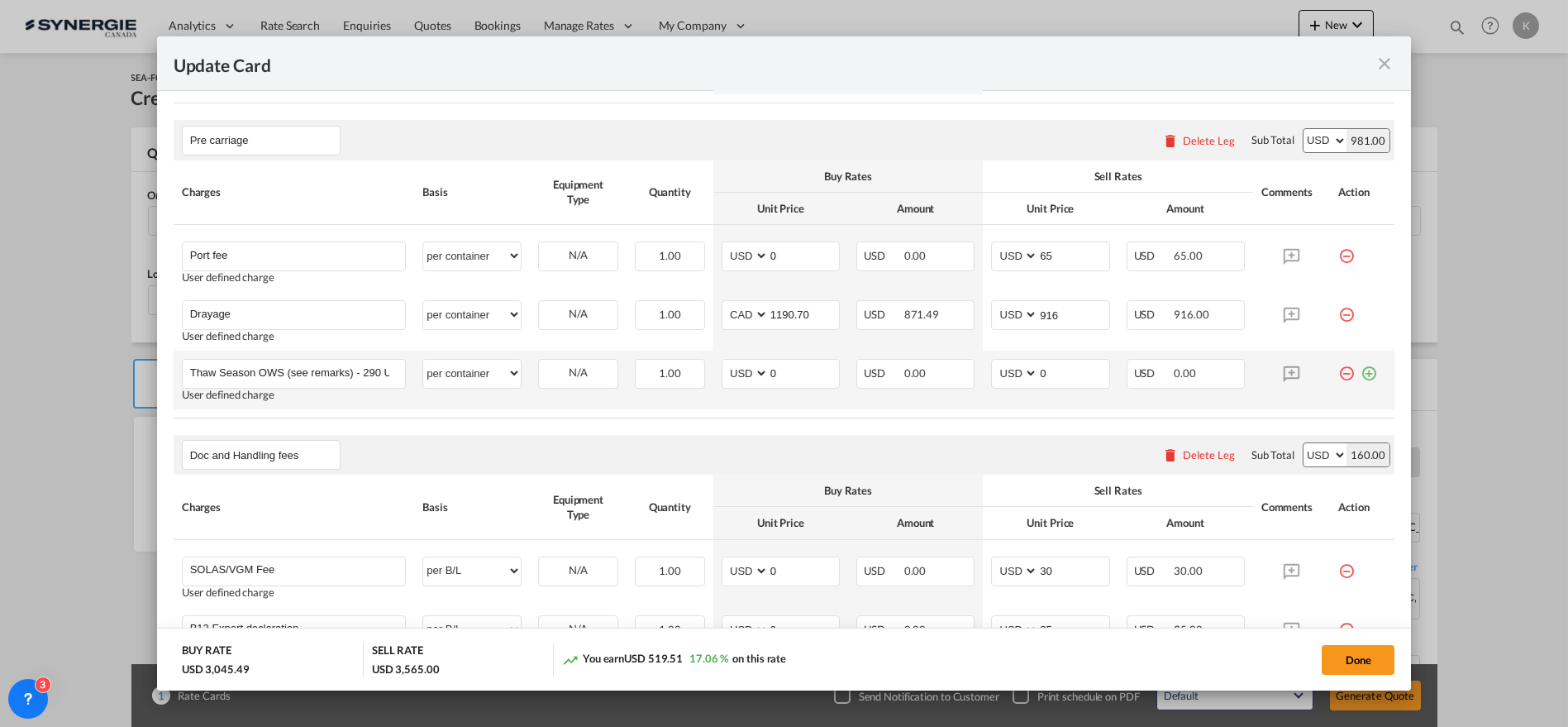
click at [1339, 367] on md-icon "icon-minus-circle-outline red-400-fg" at bounding box center [1347, 367] width 17 height 17
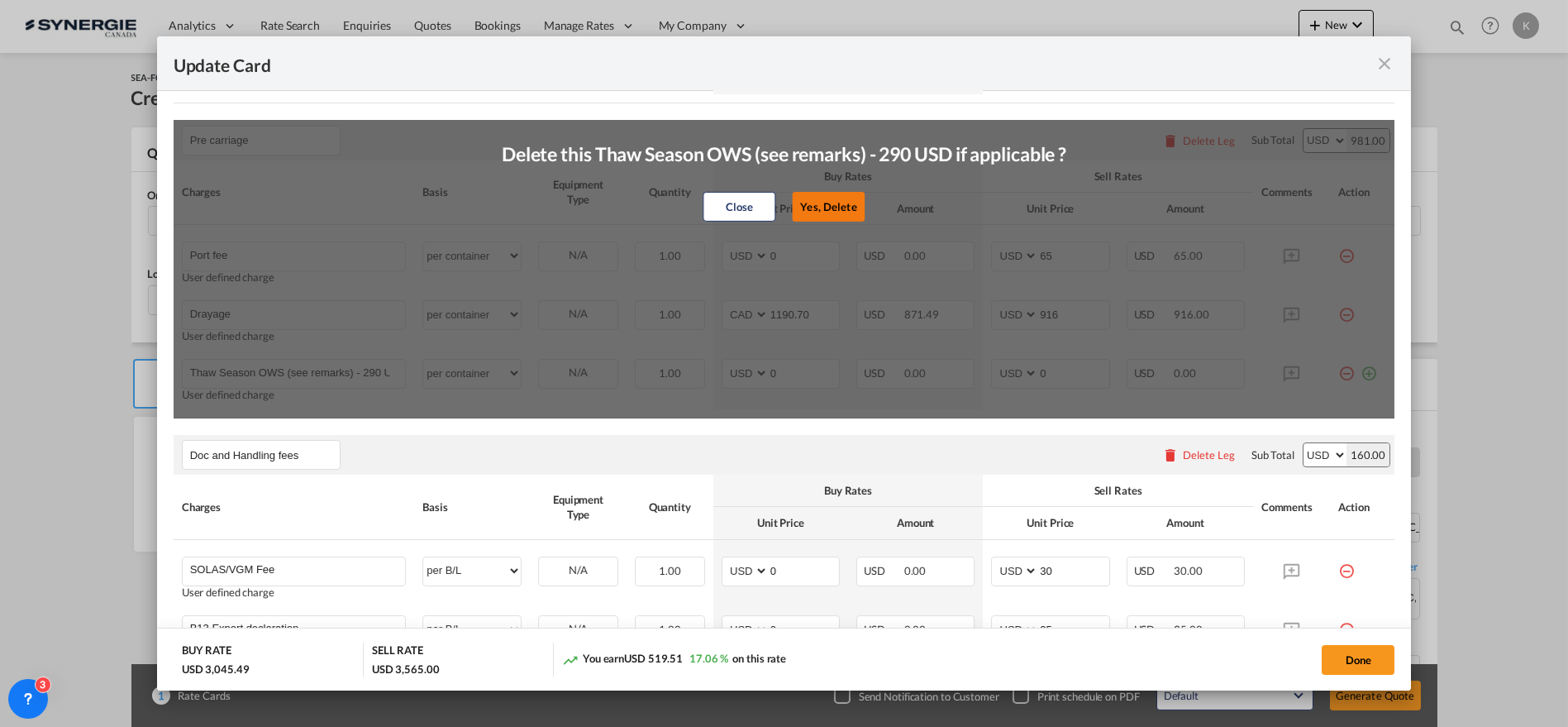
click at [817, 208] on button "Yes, Delete" at bounding box center [828, 207] width 73 height 29
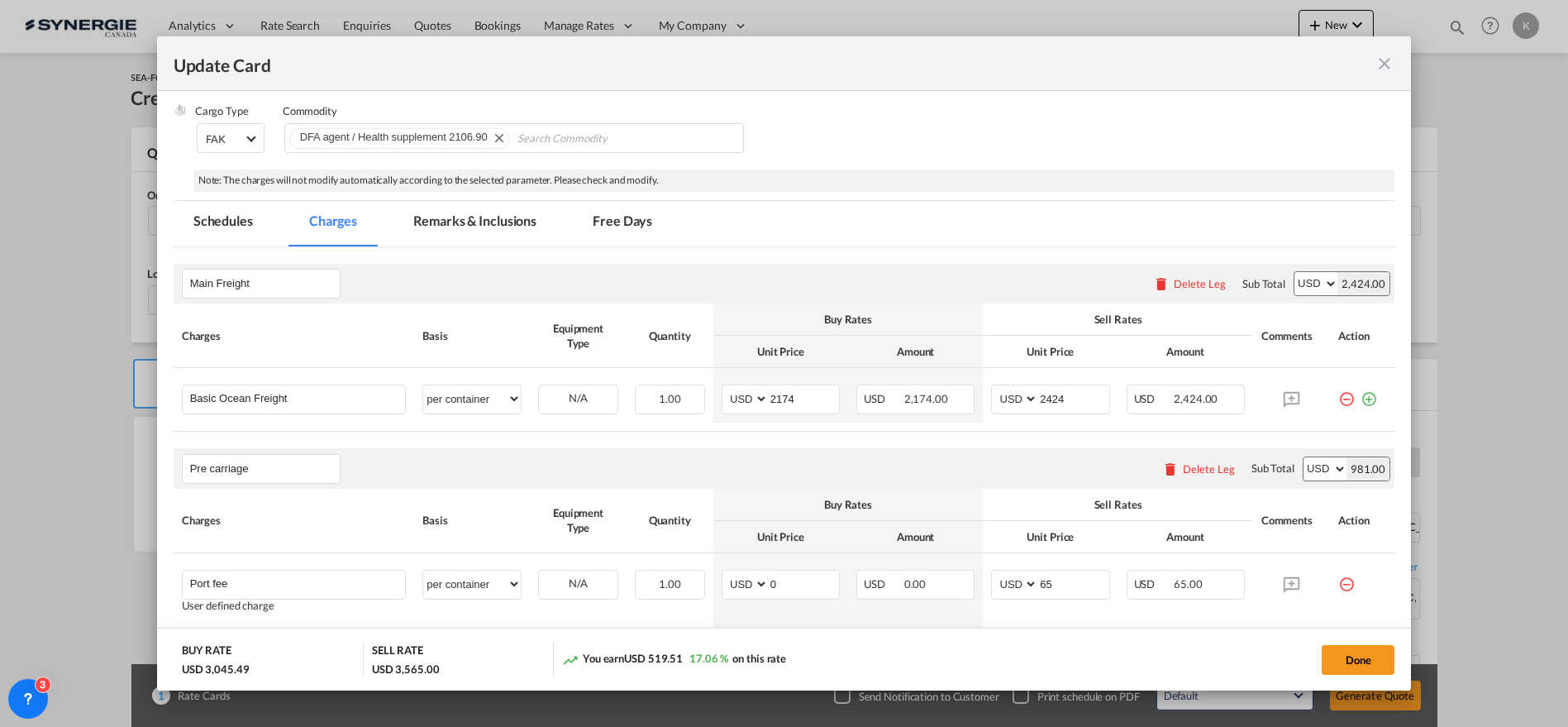
scroll to position [70, 0]
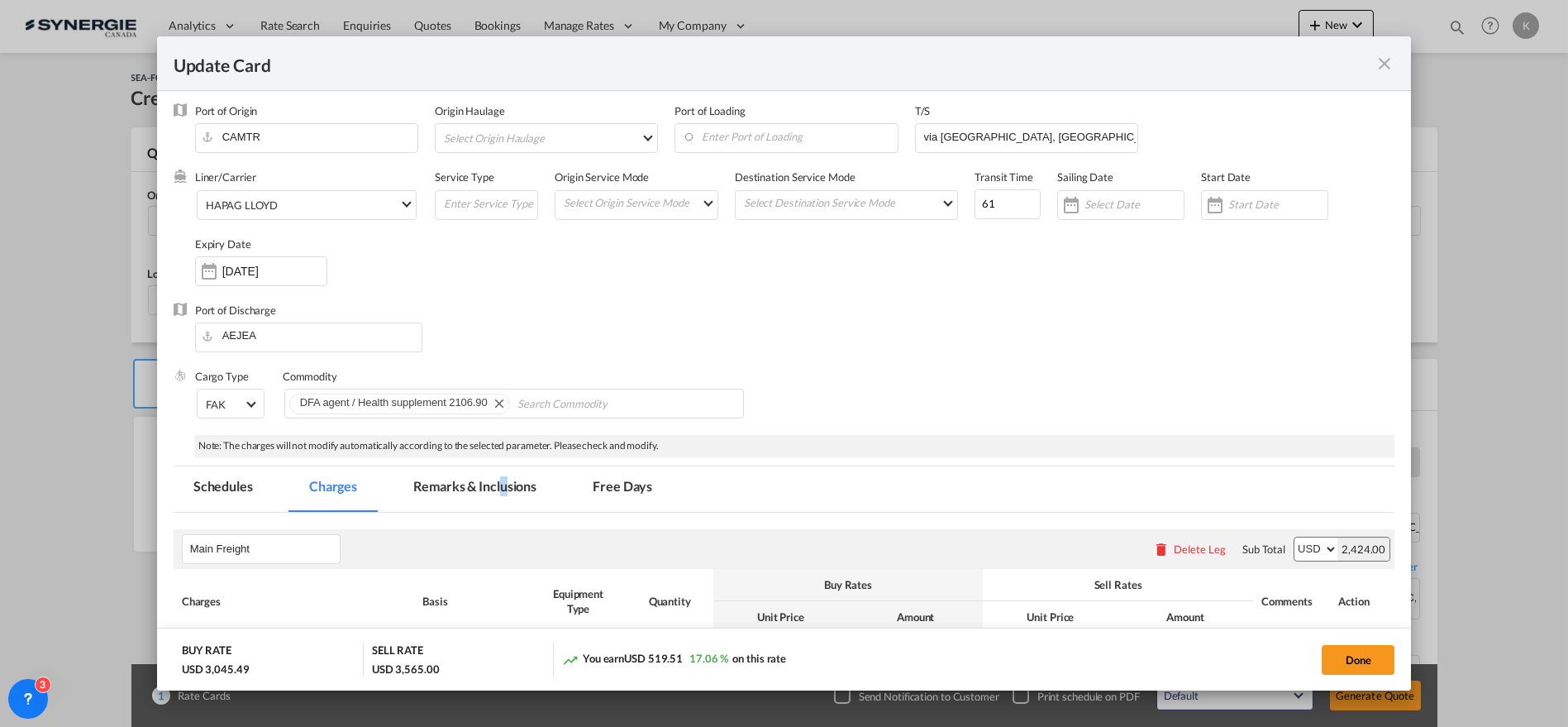
click at [503, 497] on md-tab-item "Remarks & Inclusions" at bounding box center [474, 489] width 163 height 46
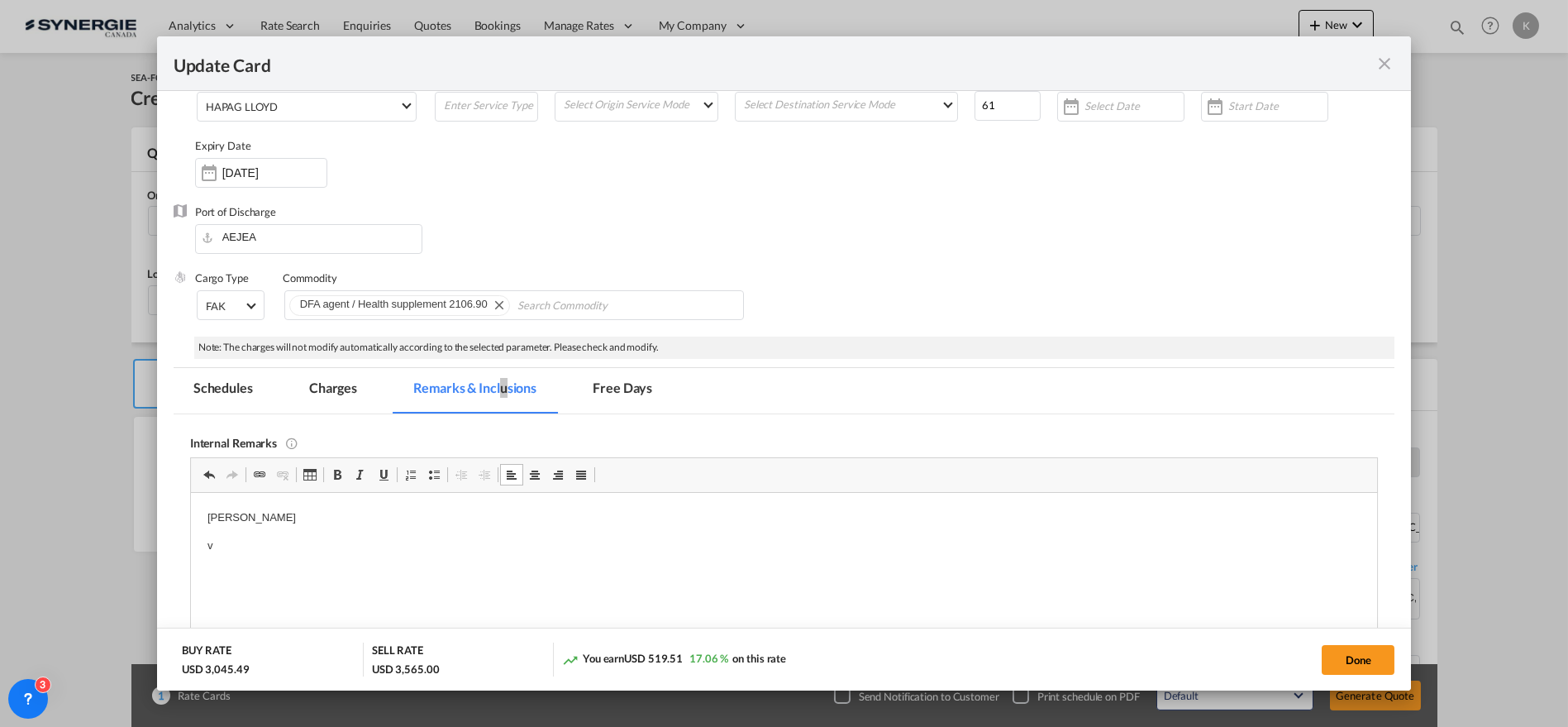
scroll to position [183, 0]
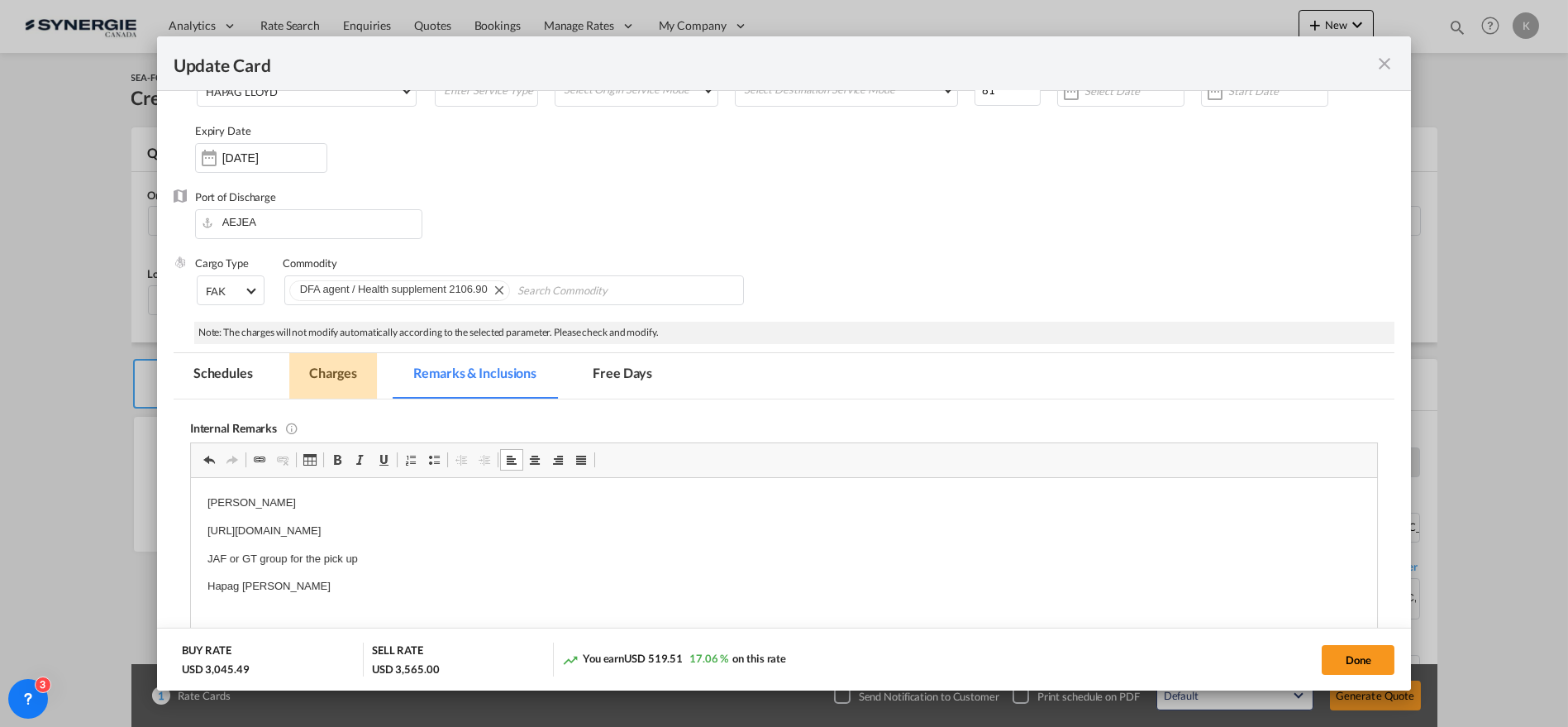
click at [341, 371] on md-tab-item "Charges" at bounding box center [334, 376] width 88 height 46
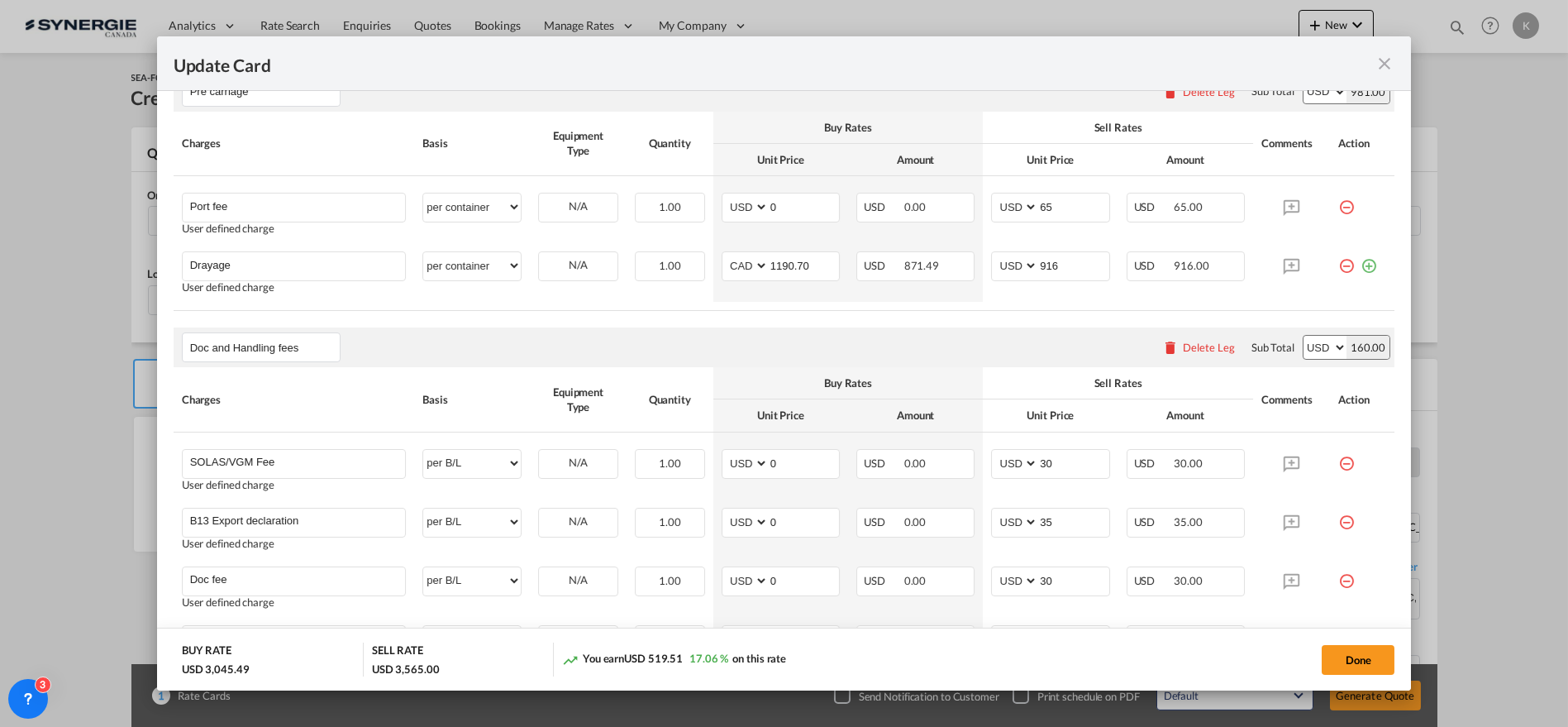
scroll to position [445, 0]
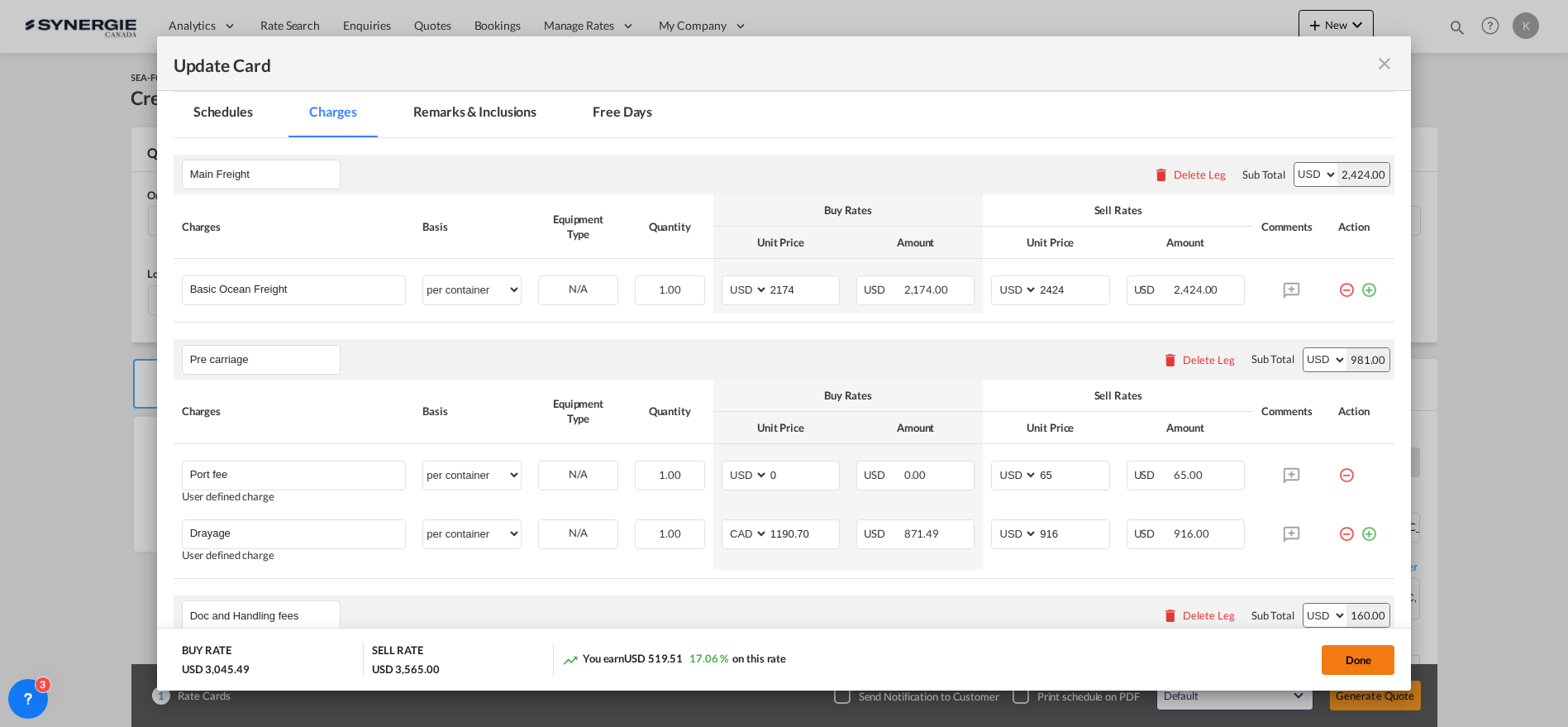
click at [1349, 660] on button "Done" at bounding box center [1358, 660] width 73 height 29
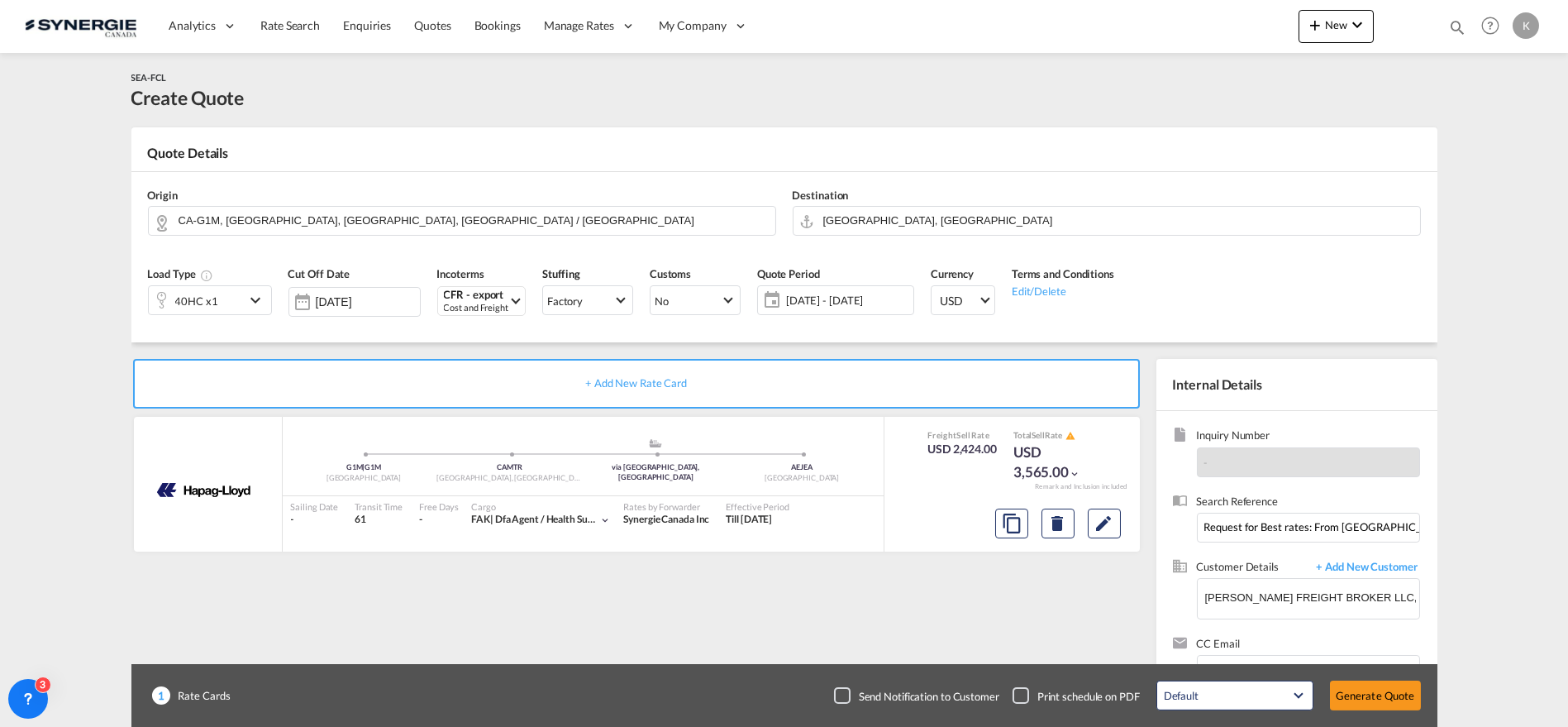
type input "[DATE]"
type input "1190.7"
click at [1363, 698] on button "Generate Quote" at bounding box center [1375, 695] width 91 height 29
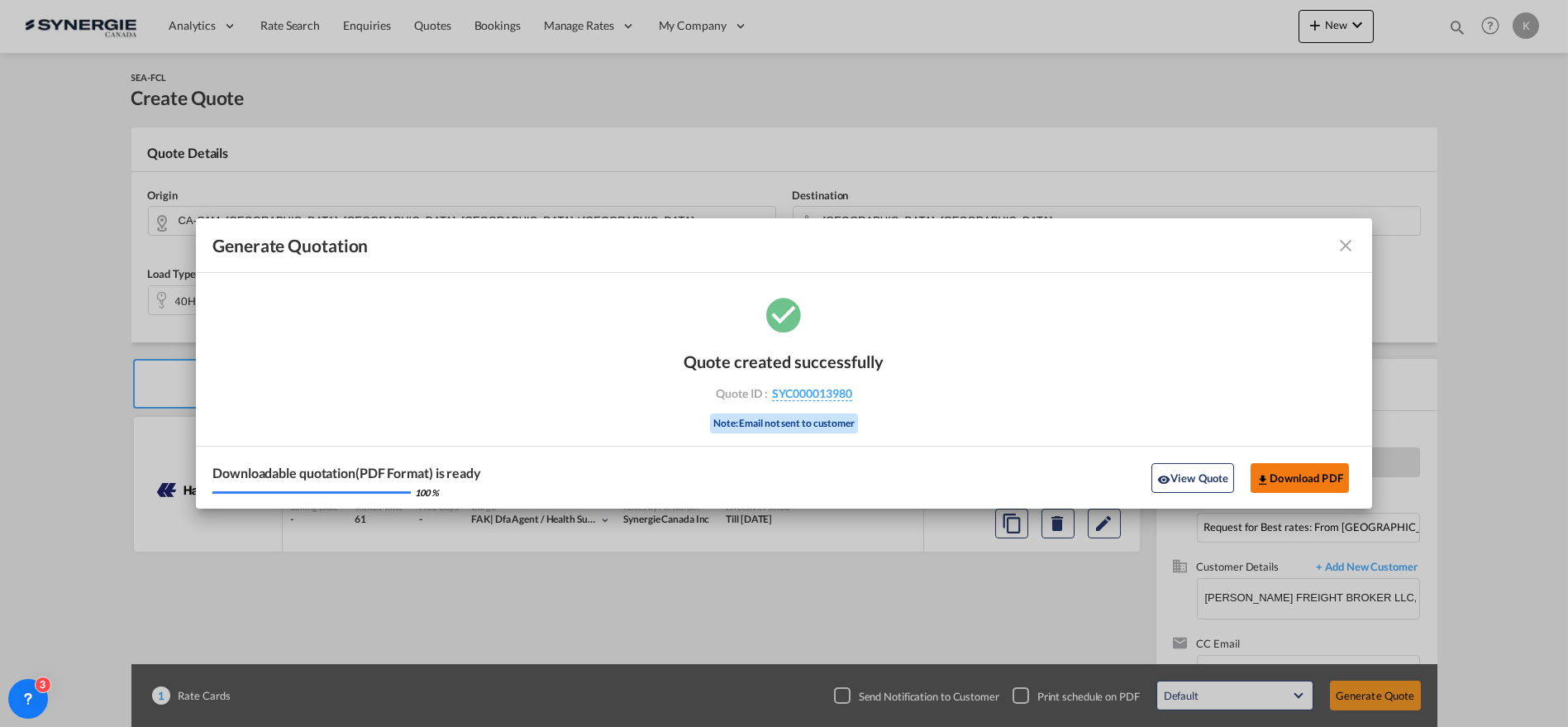
click at [1309, 484] on button "Download PDF" at bounding box center [1300, 477] width 99 height 29
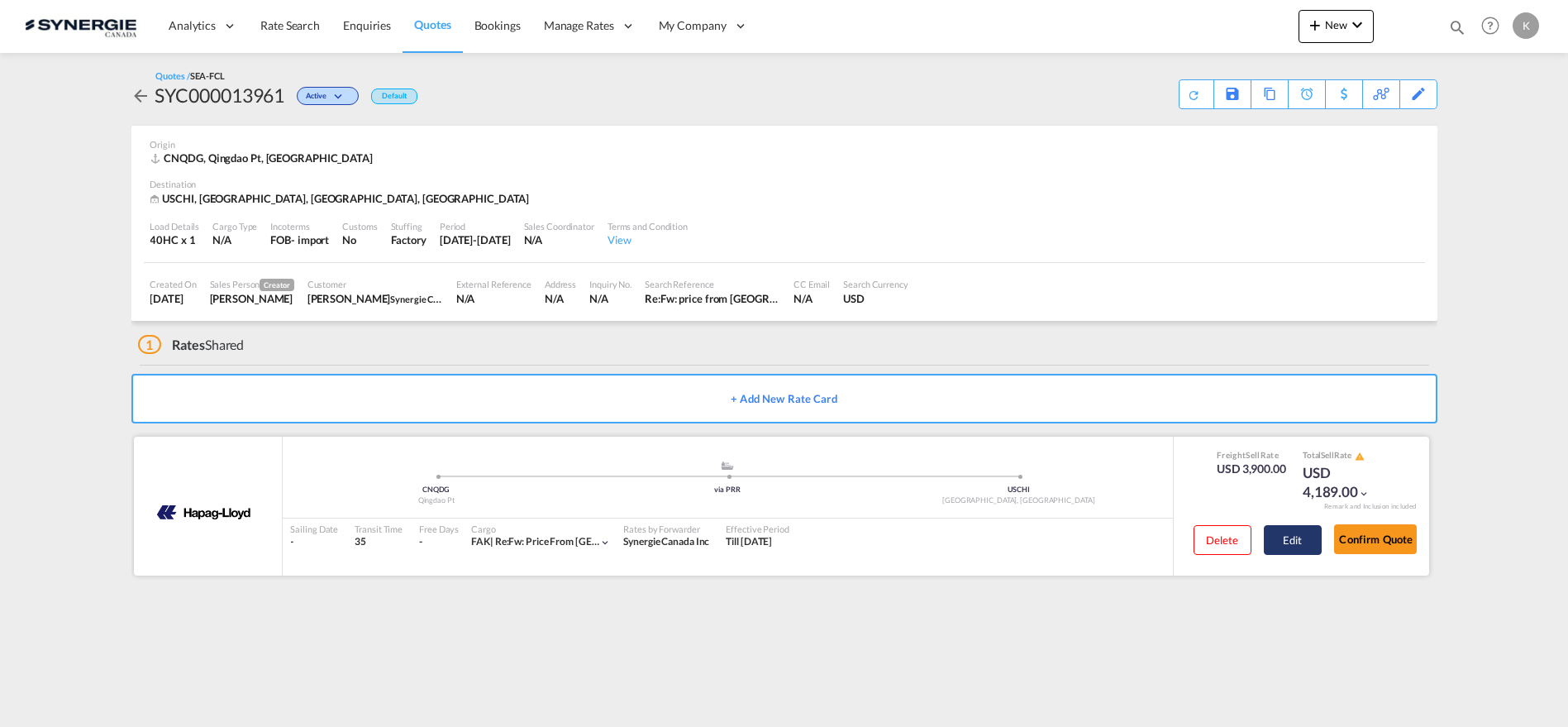
click at [1299, 539] on button "Edit" at bounding box center [1292, 540] width 58 height 29
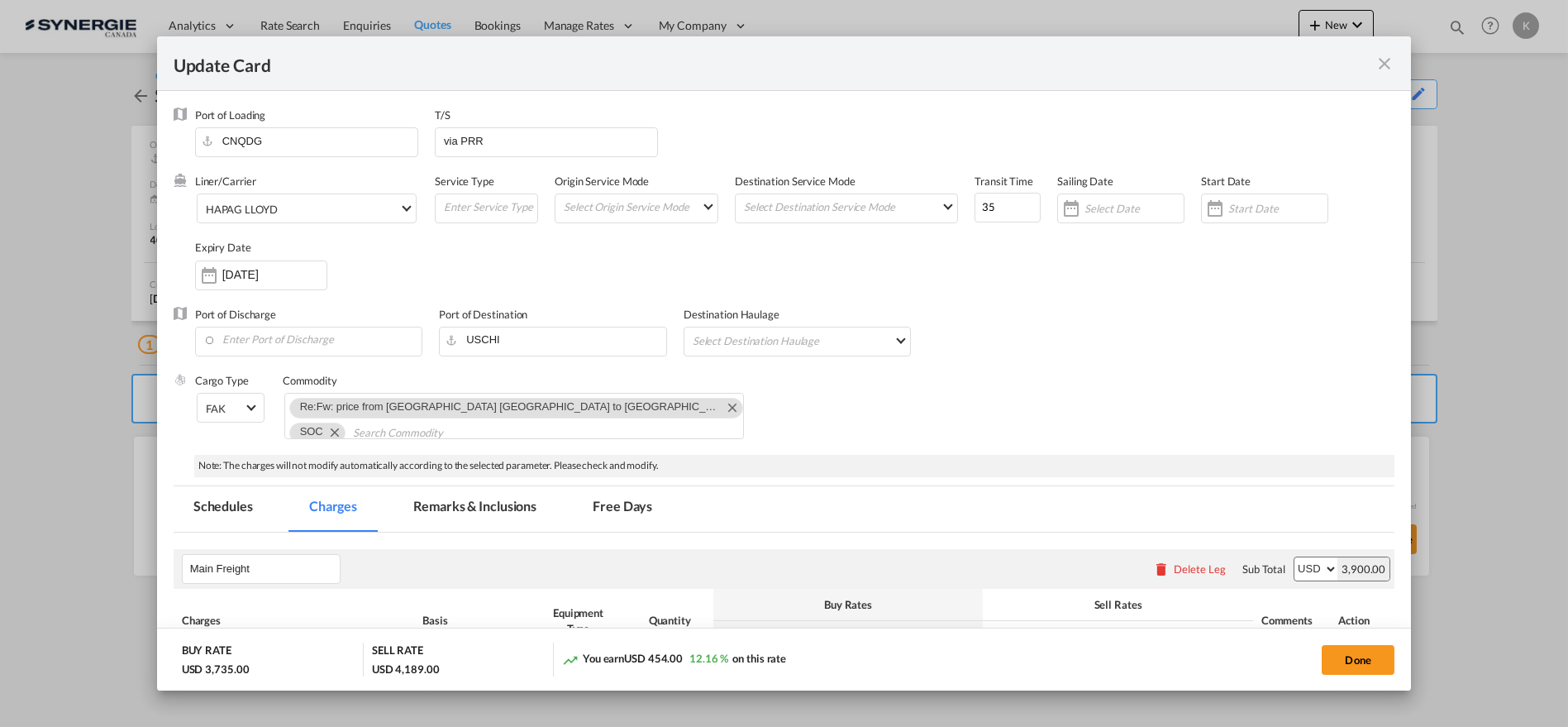
select select "per container"
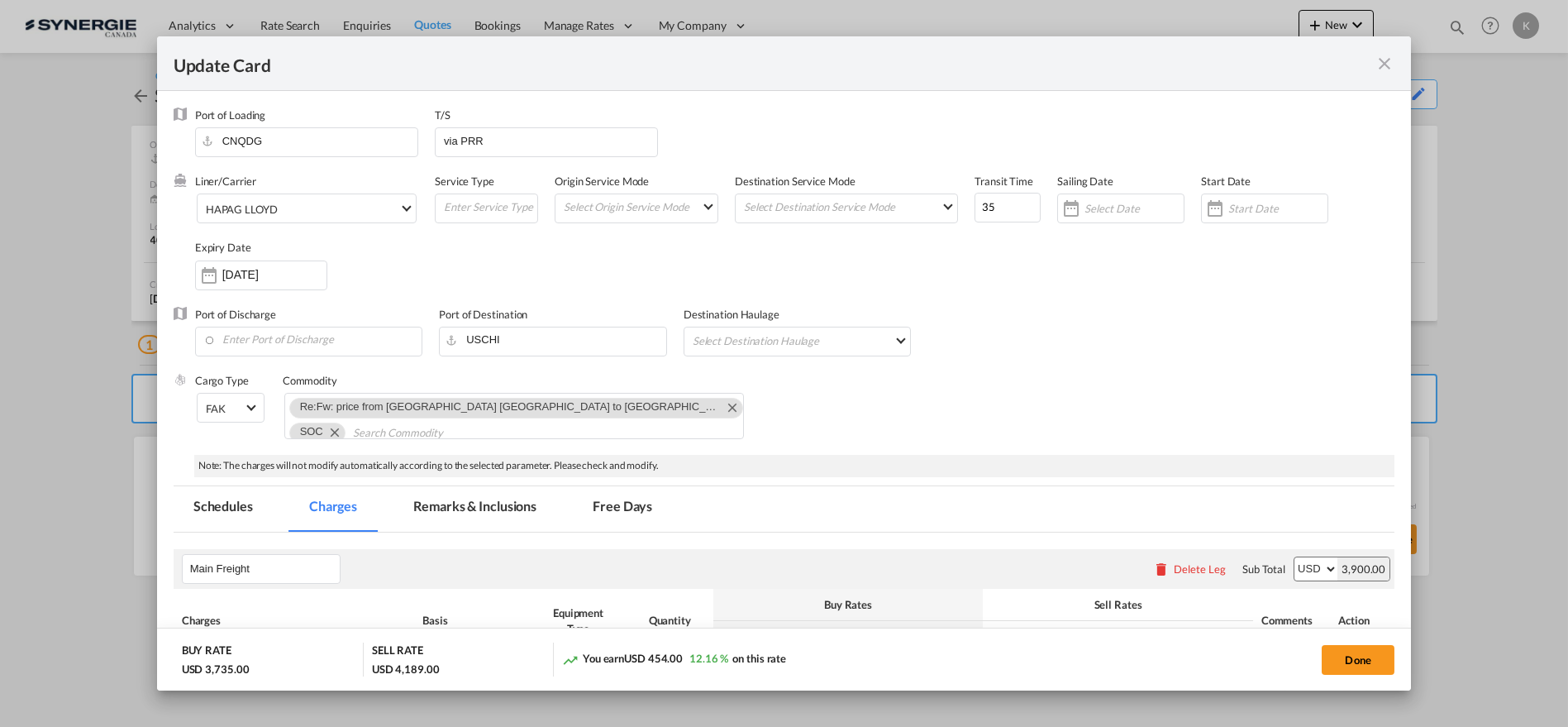
select select "per B/L"
select select "per shipment"
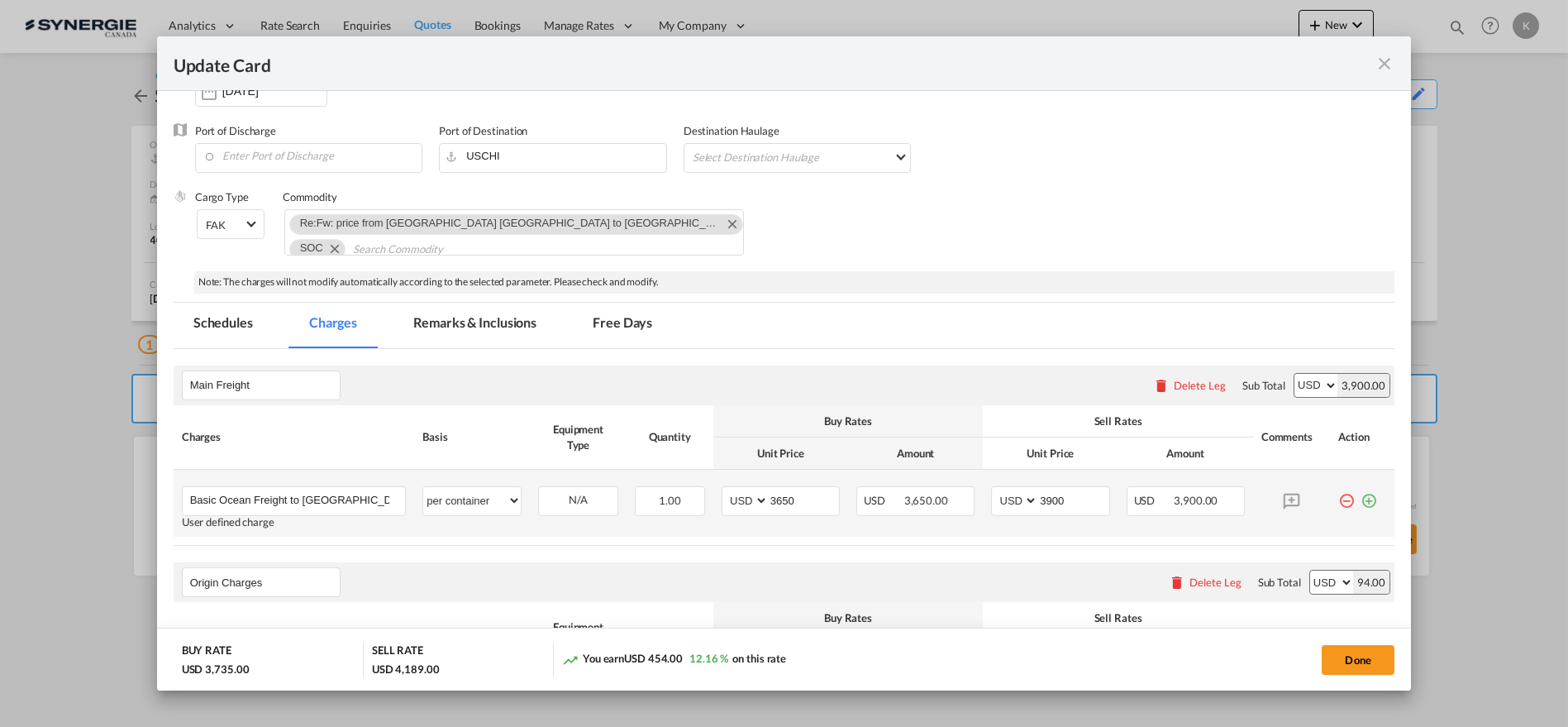
scroll to position [380, 0]
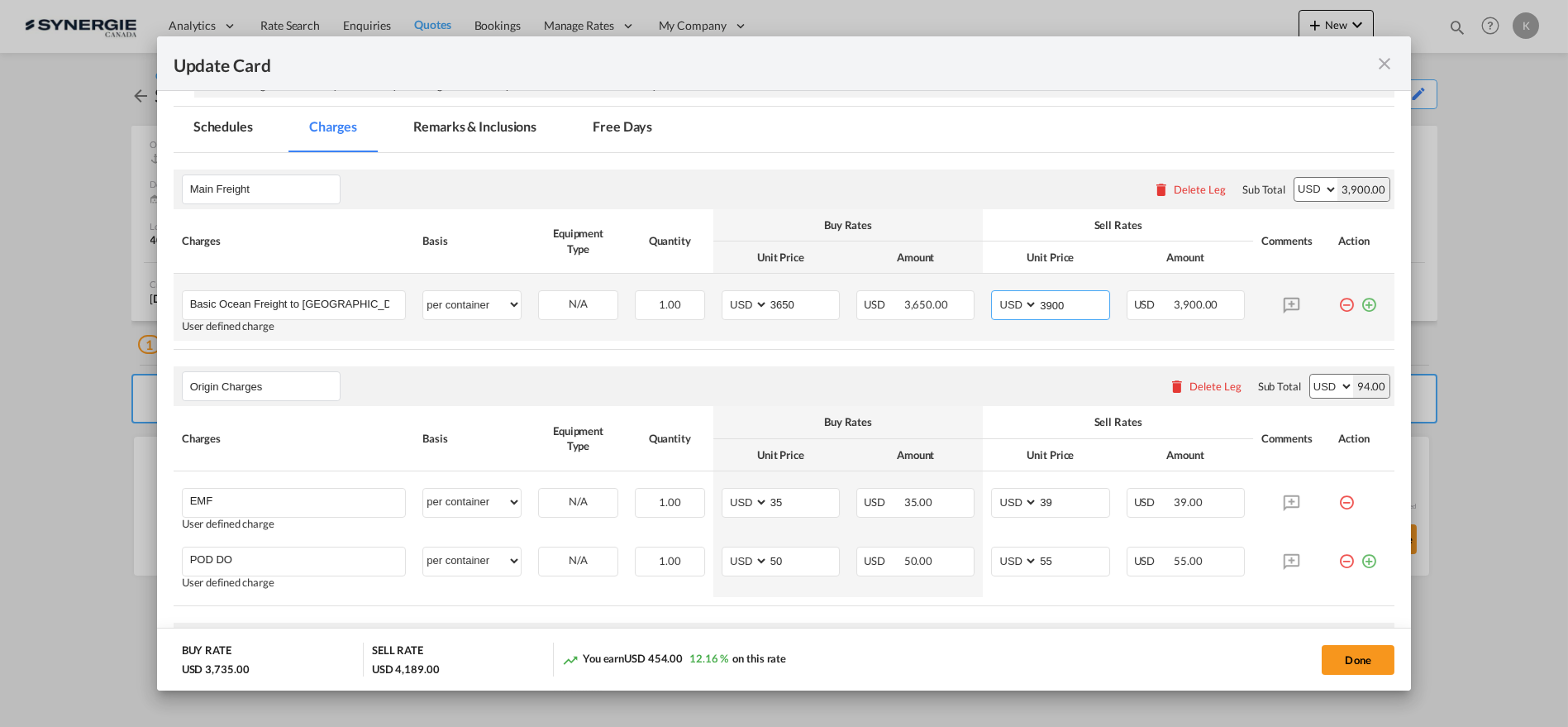
drag, startPoint x: 1065, startPoint y: 307, endPoint x: 995, endPoint y: 322, distance: 71.6
click at [992, 307] on md-input-container "AED AFN ALL AMD ANG AOA ARS AUD AWG AZN BAM BBD BDT BGN BHD BIF BMD BND BOB BRL…" at bounding box center [1050, 304] width 118 height 29
type input "3750"
click at [1356, 669] on button "Done" at bounding box center [1358, 660] width 73 height 29
type input "[DATE]"
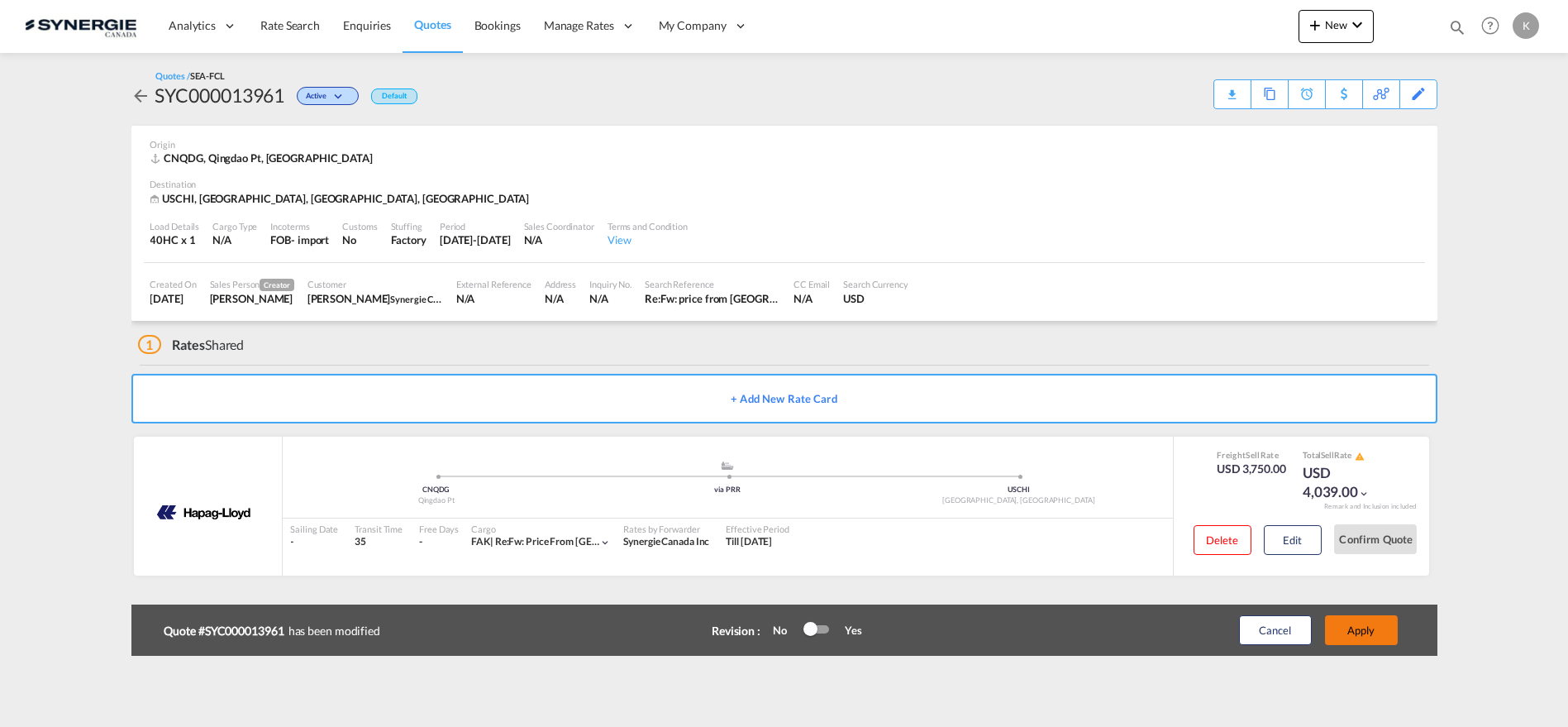
click at [1367, 626] on button "Apply" at bounding box center [1361, 629] width 73 height 29
